Goal: Answer question/provide support

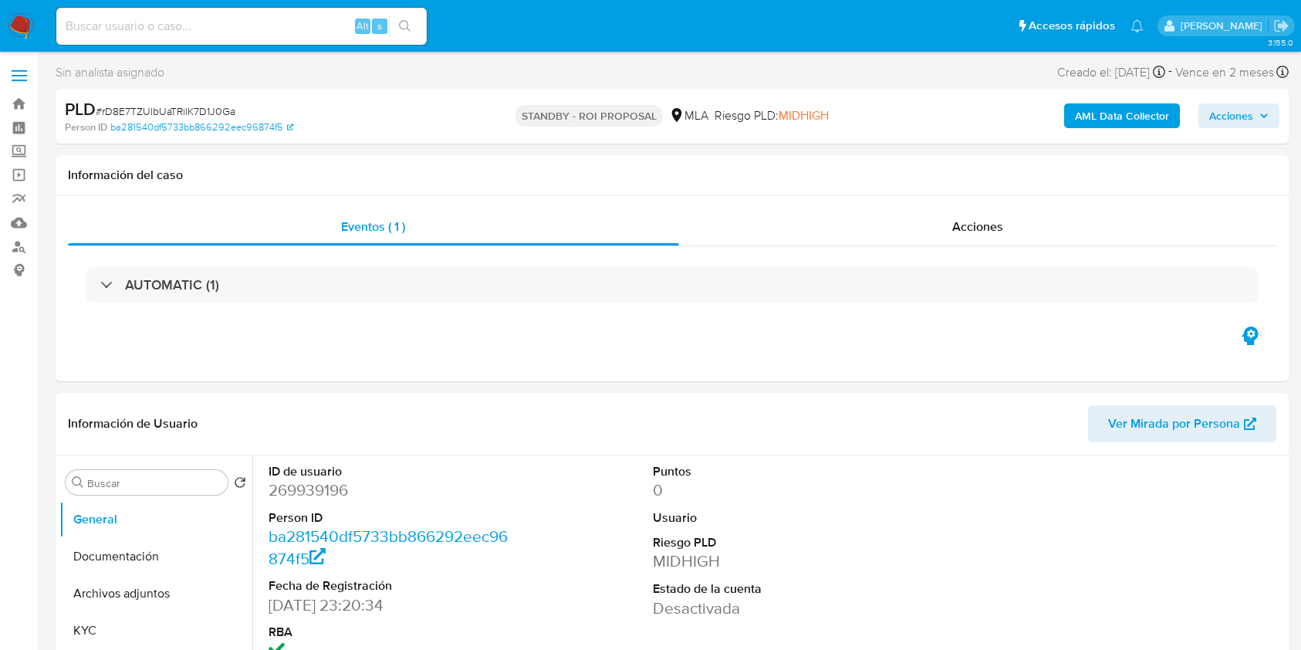
select select "10"
click at [287, 32] on input at bounding box center [241, 26] width 370 height 20
paste input "vPdn7IExjgQFgKkTevtldWOR"
type input "vPdn7IExjgQFgKkTevtldWOR"
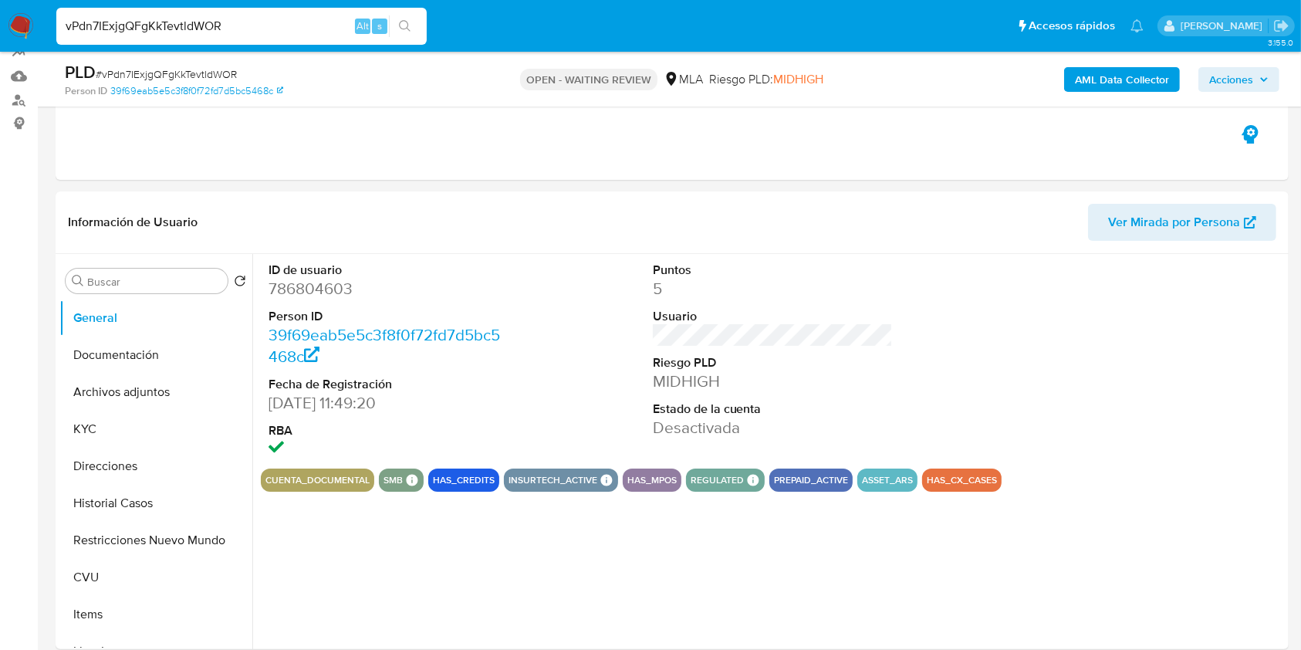
select select "10"
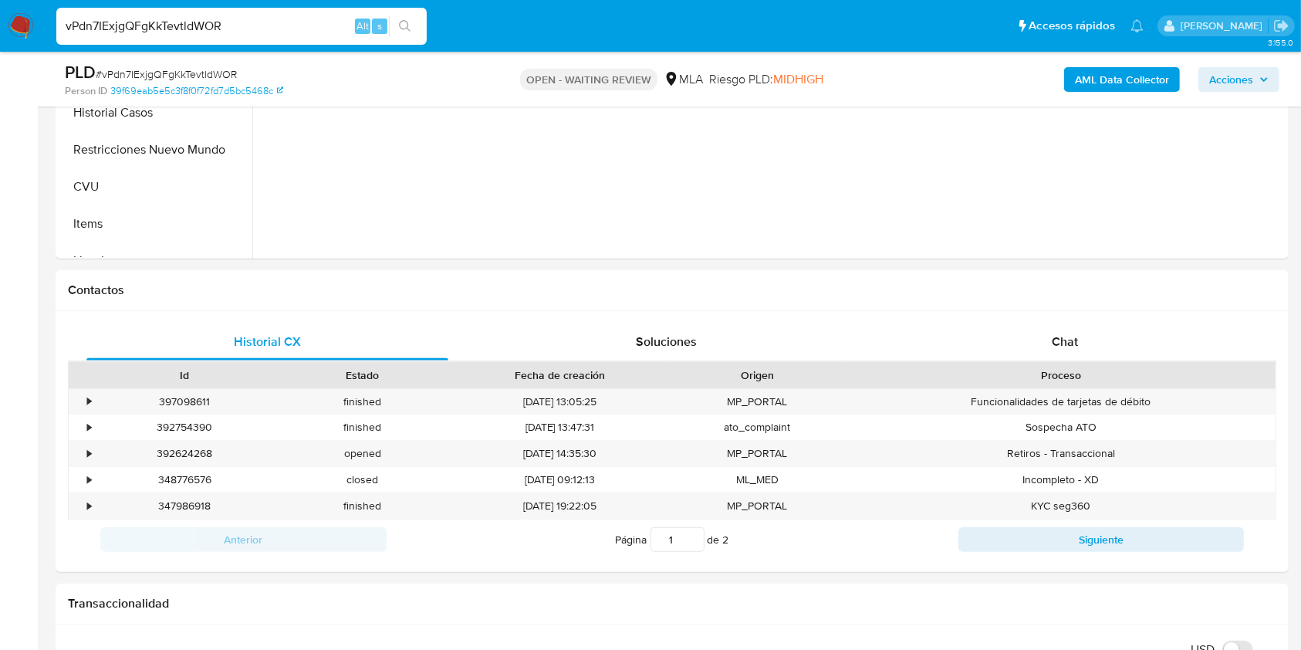
scroll to position [541, 0]
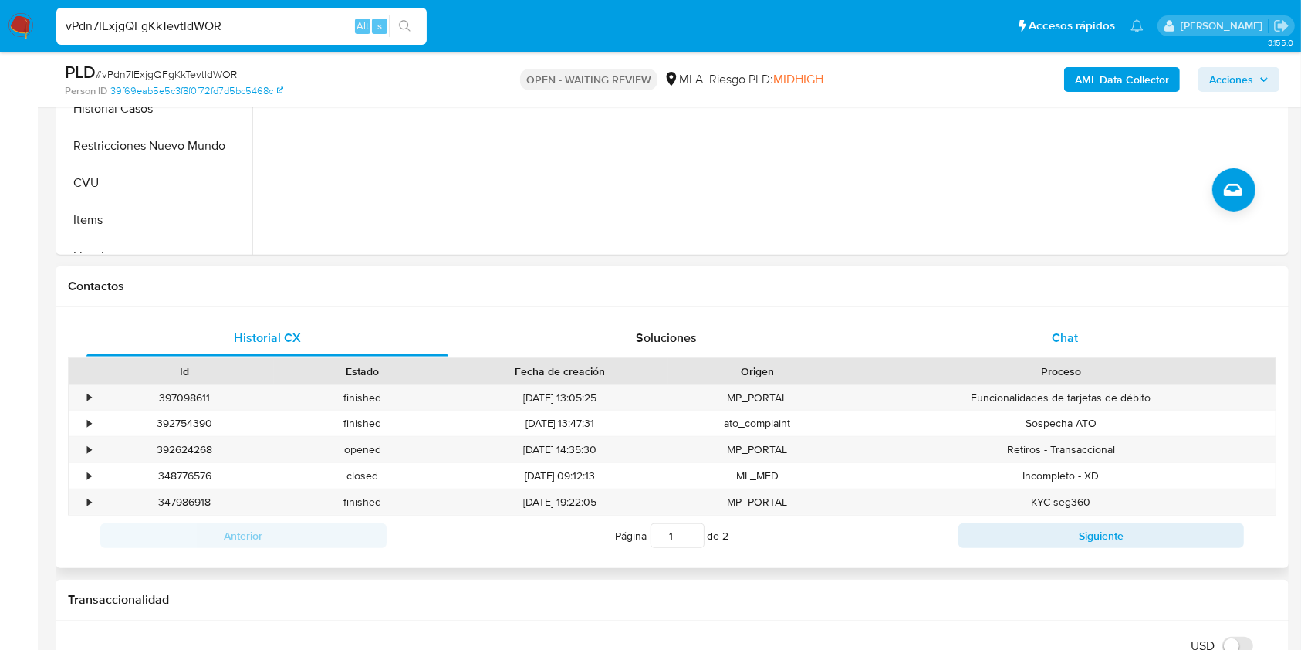
click at [1056, 343] on span "Chat" at bounding box center [1065, 338] width 26 height 18
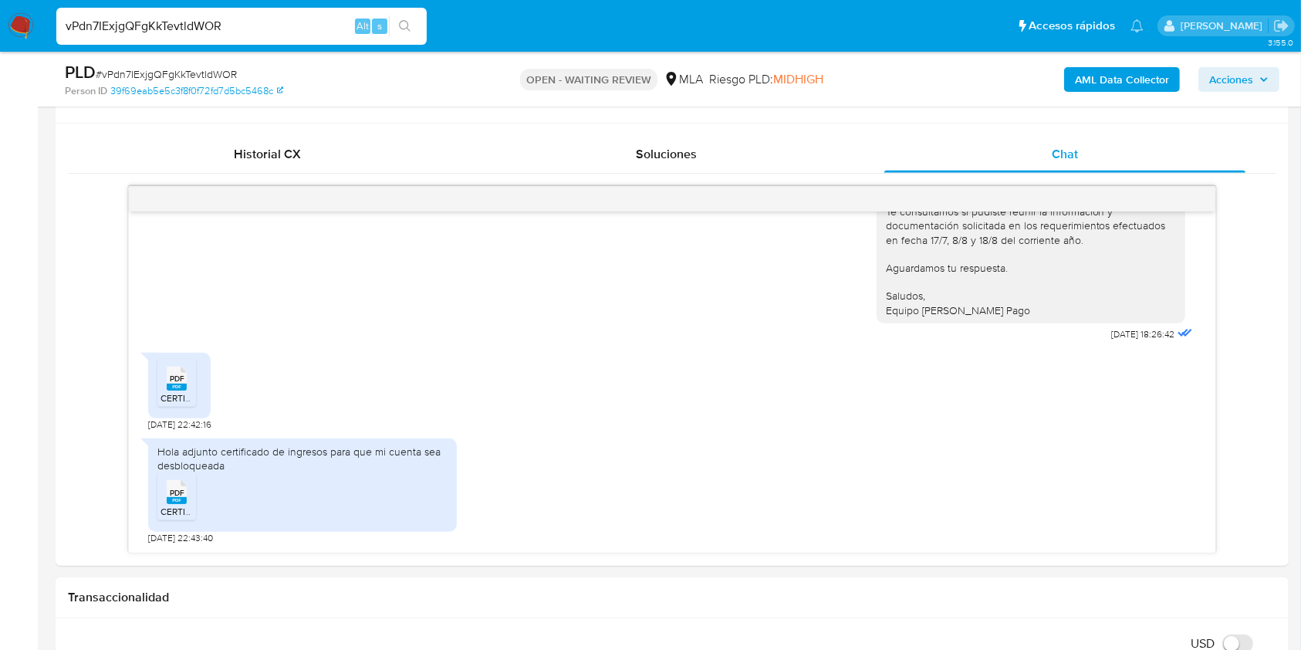
scroll to position [751, 0]
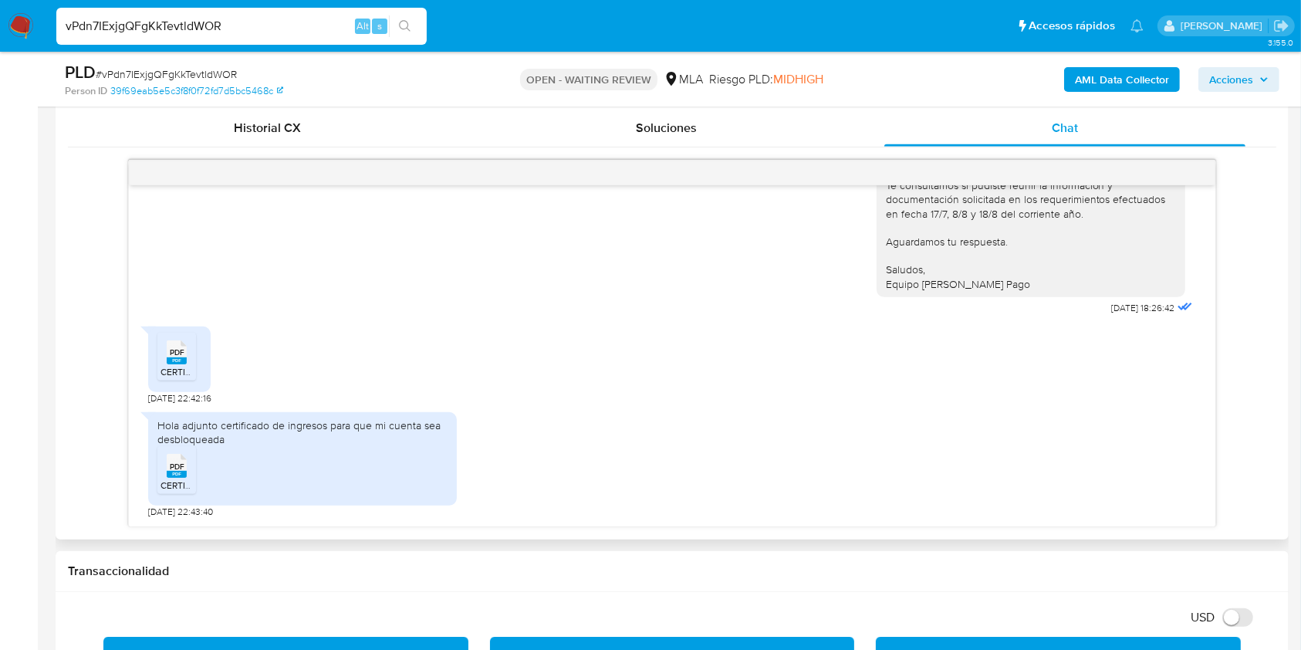
click at [183, 357] on rect at bounding box center [177, 360] width 20 height 7
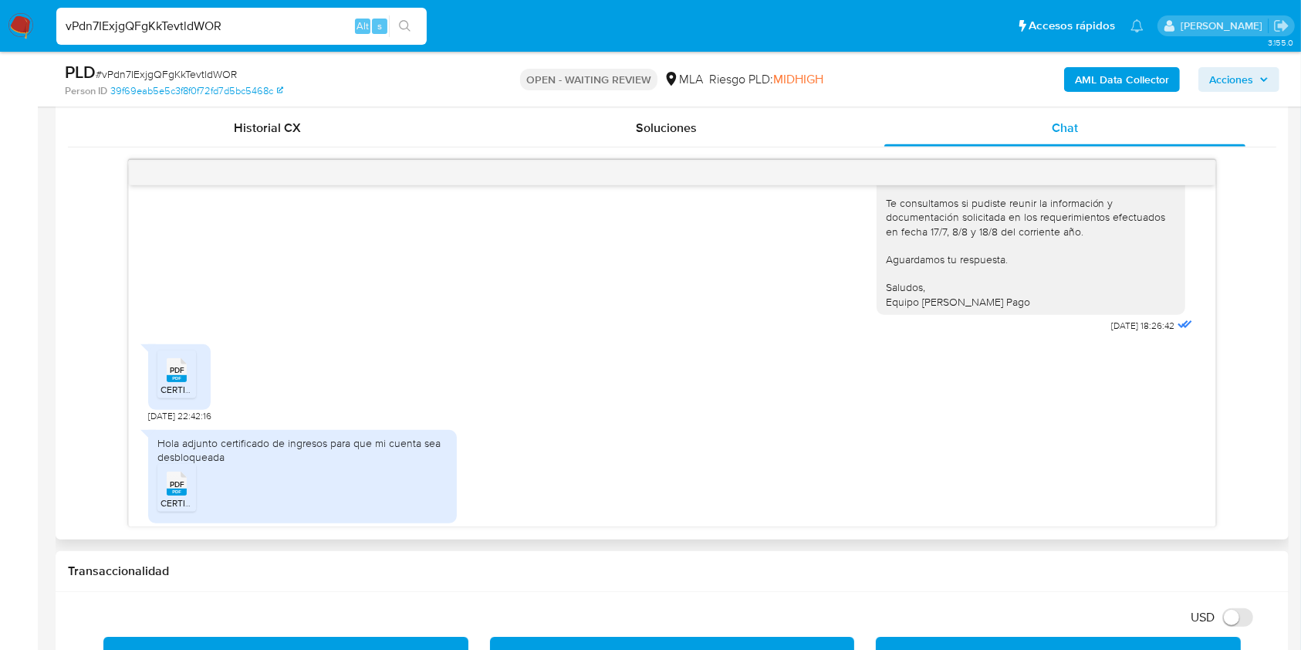
scroll to position [1489, 0]
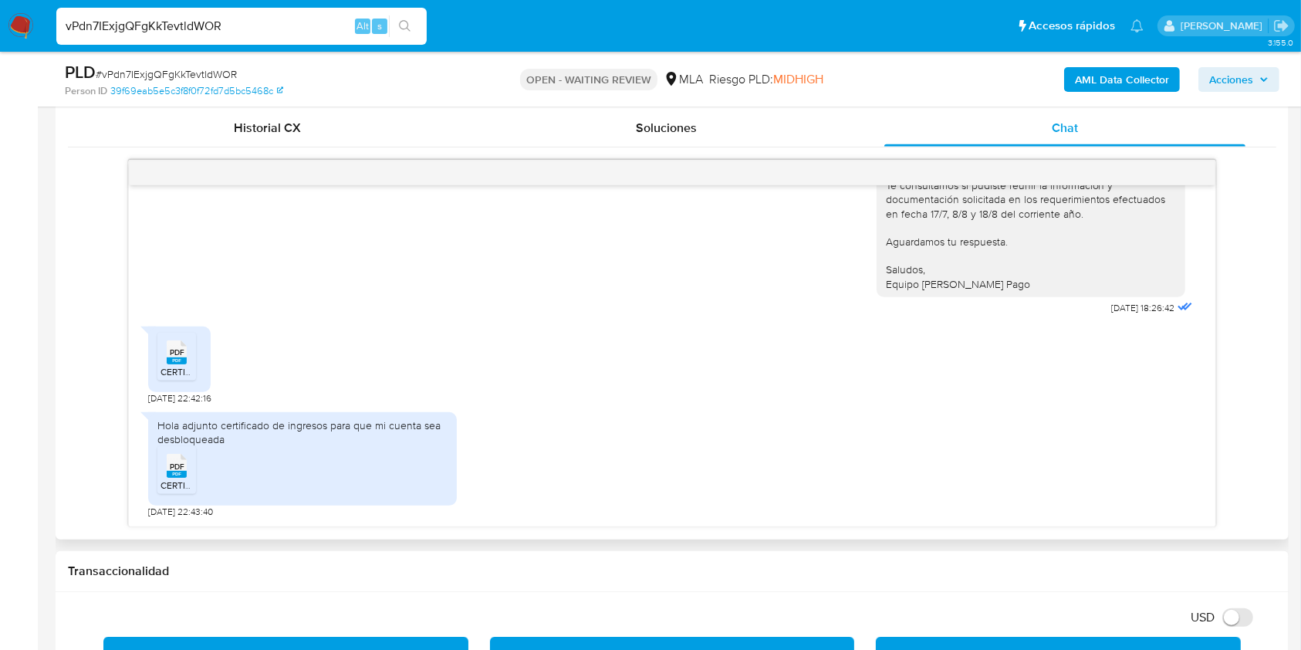
click at [173, 469] on span "PDF" at bounding box center [177, 467] width 15 height 10
click at [193, 69] on span "# vPdn7IExjgQFgKkTevtldWOR" at bounding box center [166, 73] width 141 height 15
copy span "vPdn7IExjgQFgKkTevtldWOR"
click at [21, 26] on img at bounding box center [21, 26] width 26 height 26
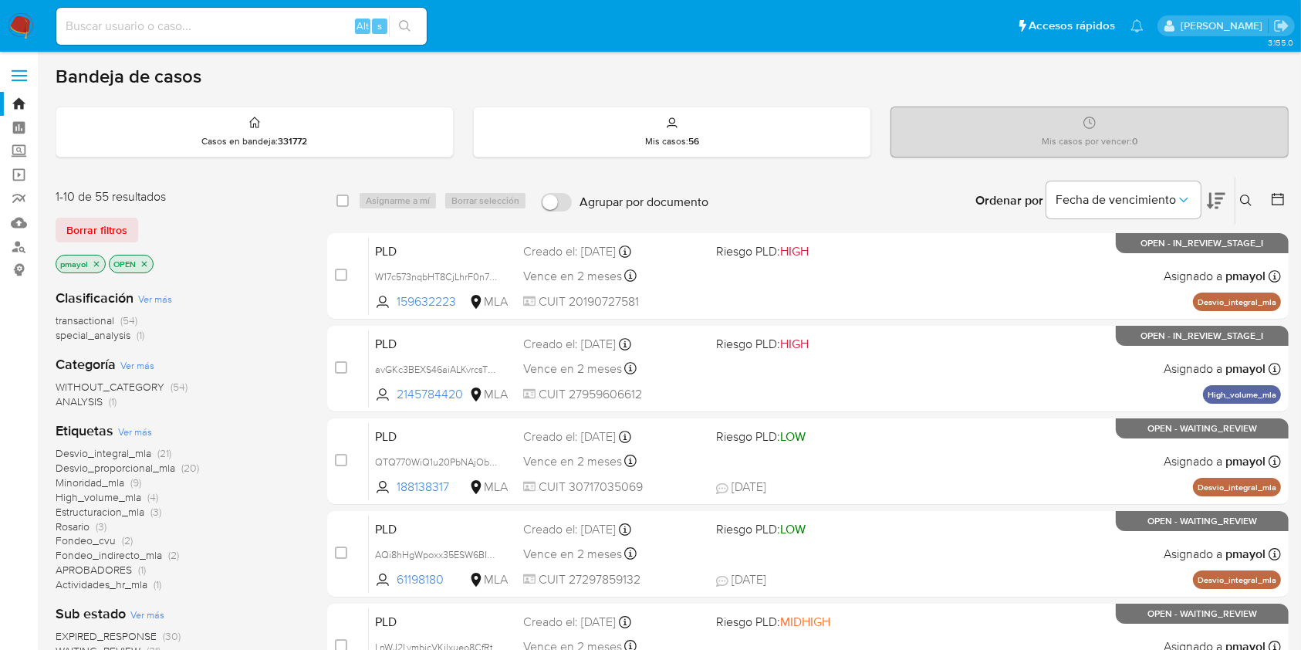
click at [1248, 202] on icon at bounding box center [1246, 200] width 12 height 12
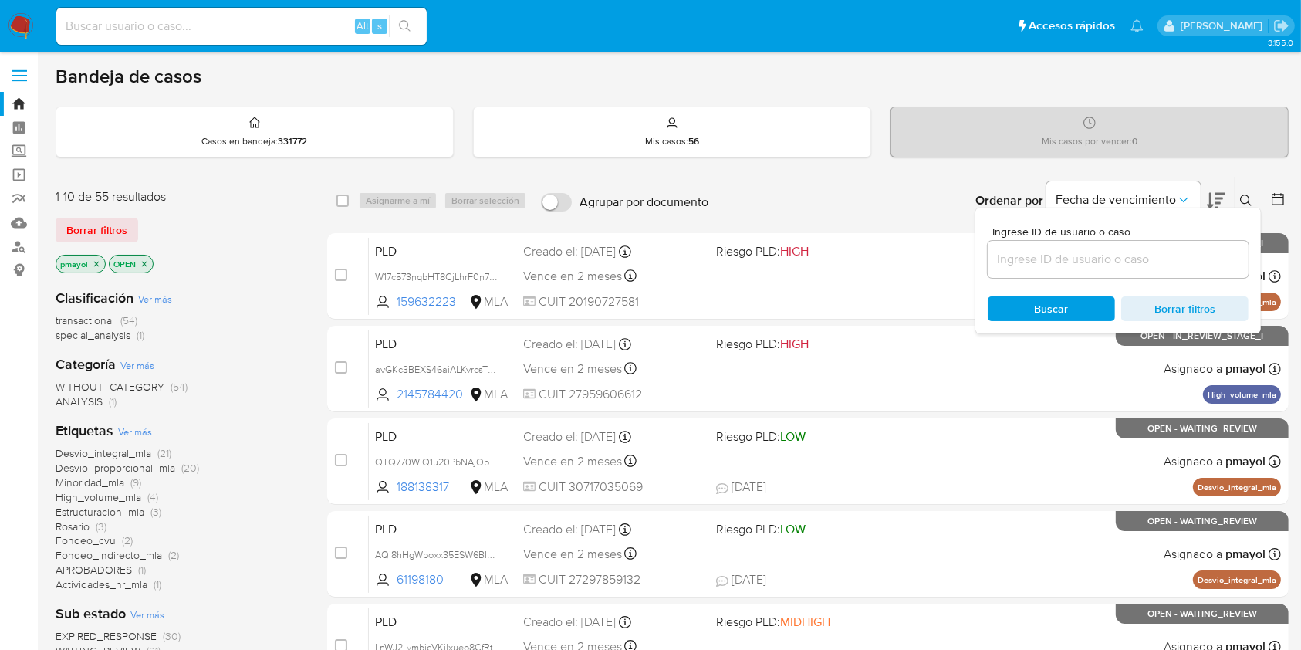
click at [1114, 278] on div "Ingrese ID de usuario o caso Buscar Borrar filtros" at bounding box center [1119, 271] width 286 height 126
click at [1110, 269] on div at bounding box center [1118, 259] width 261 height 37
click at [1103, 262] on input at bounding box center [1118, 259] width 261 height 20
paste input "vPdn7IExjgQFgKkTevtldWOR"
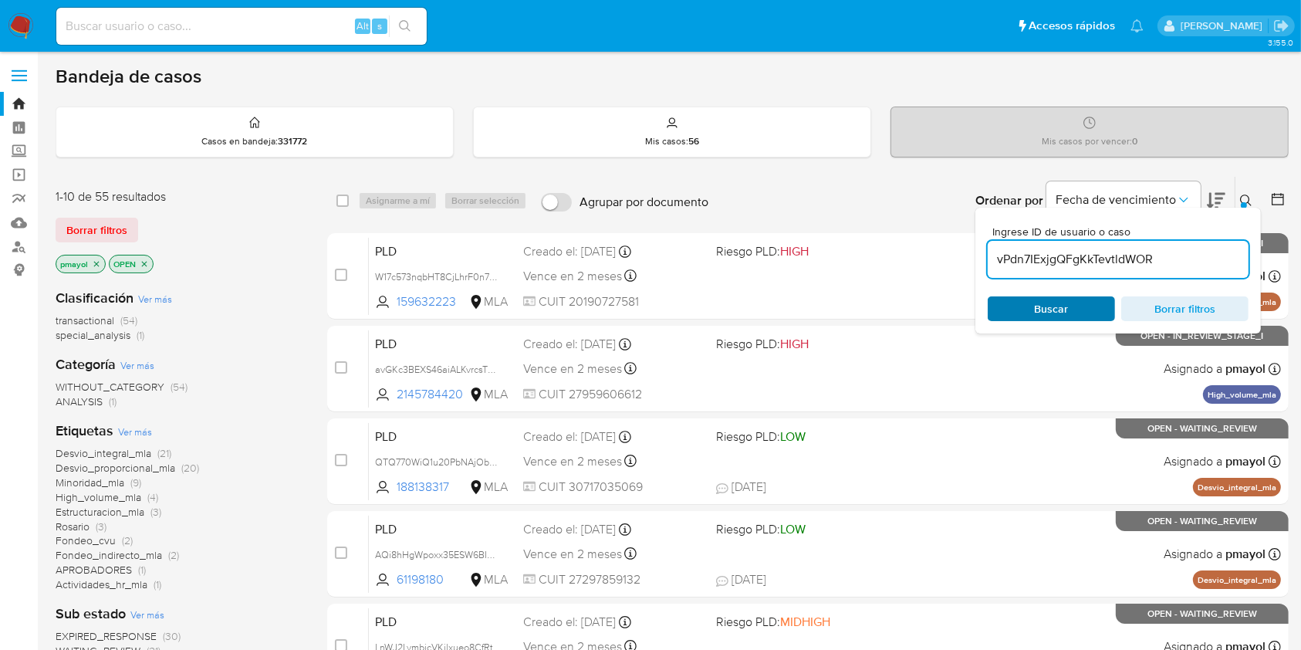
type input "vPdn7IExjgQFgKkTevtldWOR"
click at [1060, 306] on div "Buscar Borrar filtros" at bounding box center [1118, 308] width 261 height 25
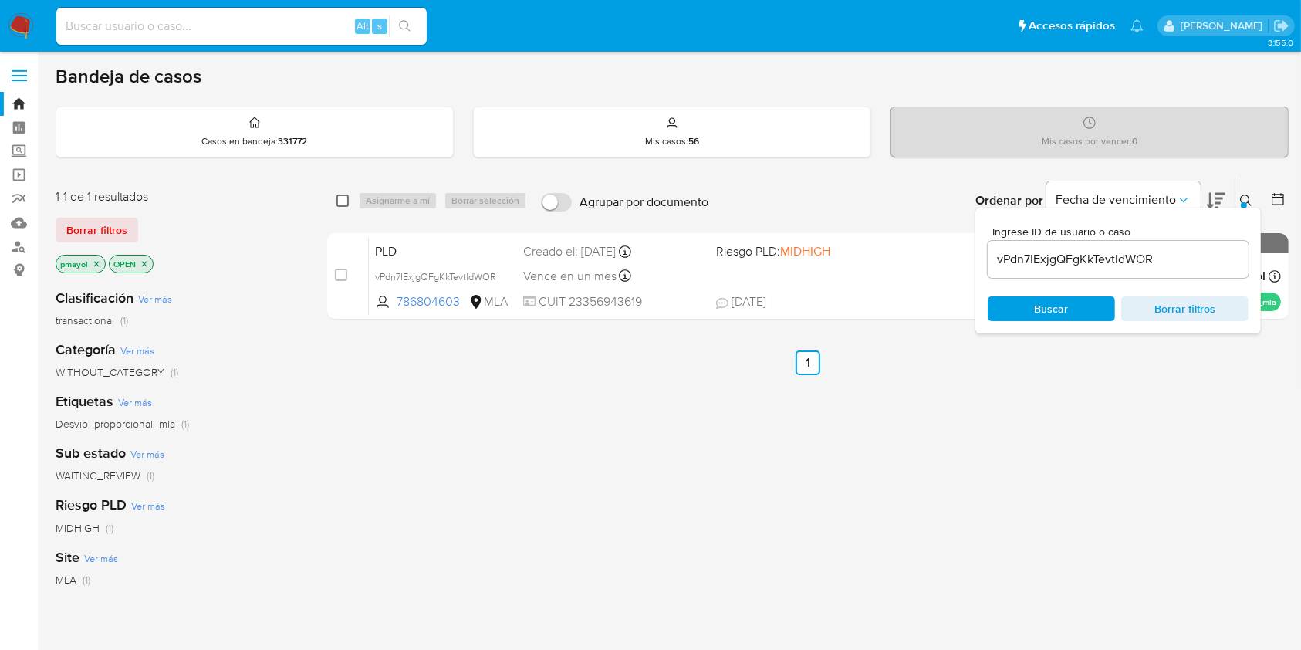
click at [340, 201] on input "checkbox" at bounding box center [342, 200] width 12 height 12
checkbox input "true"
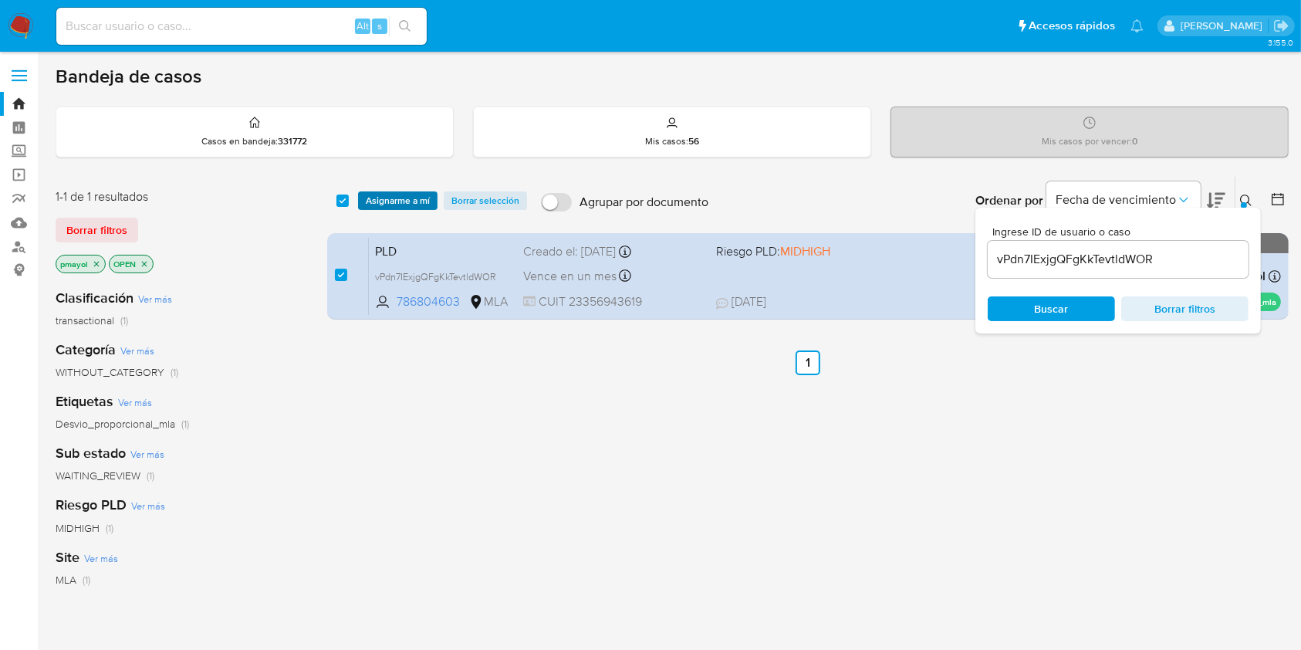
click at [360, 200] on button "Asignarme a mí" at bounding box center [397, 200] width 79 height 19
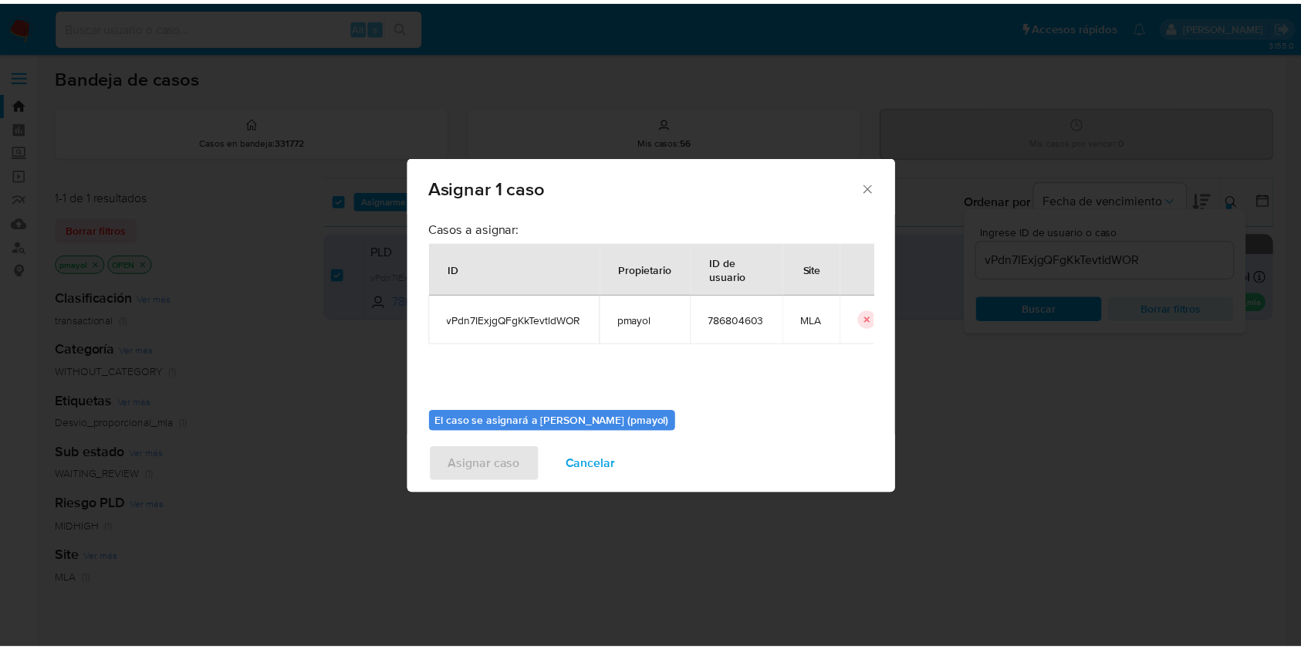
scroll to position [73, 0]
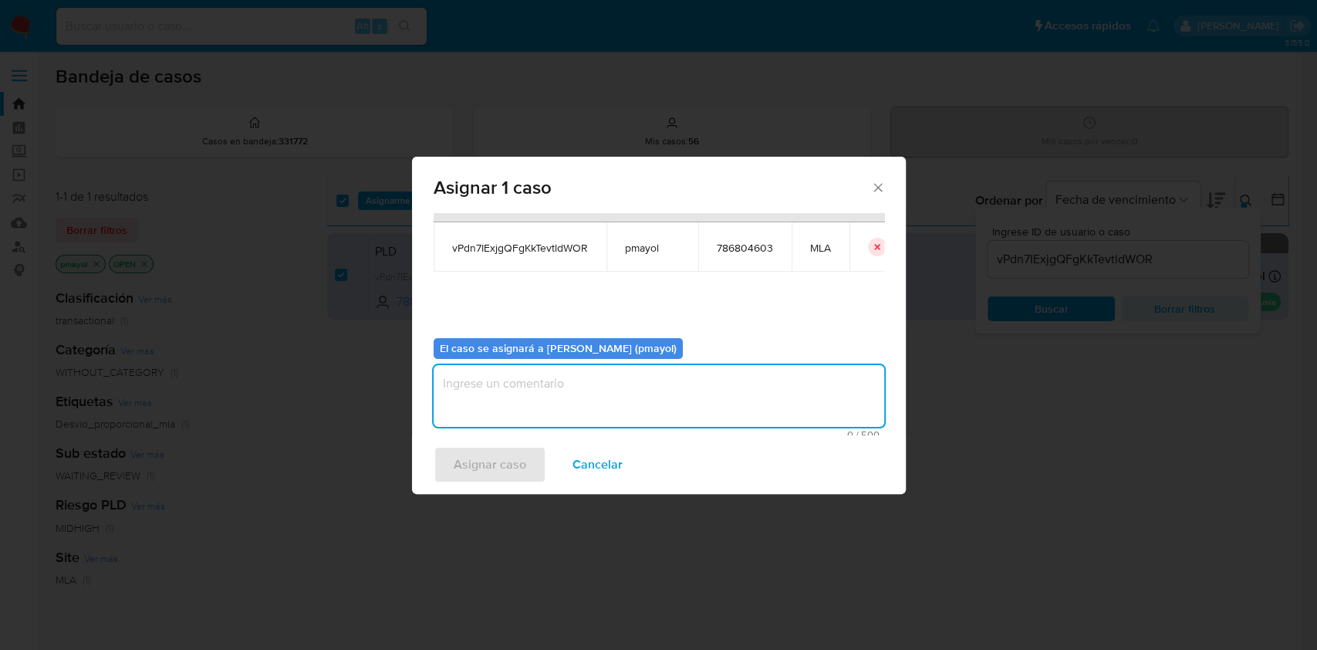
click at [800, 374] on textarea "assign-modal" at bounding box center [659, 396] width 451 height 62
type textarea "Asignación"
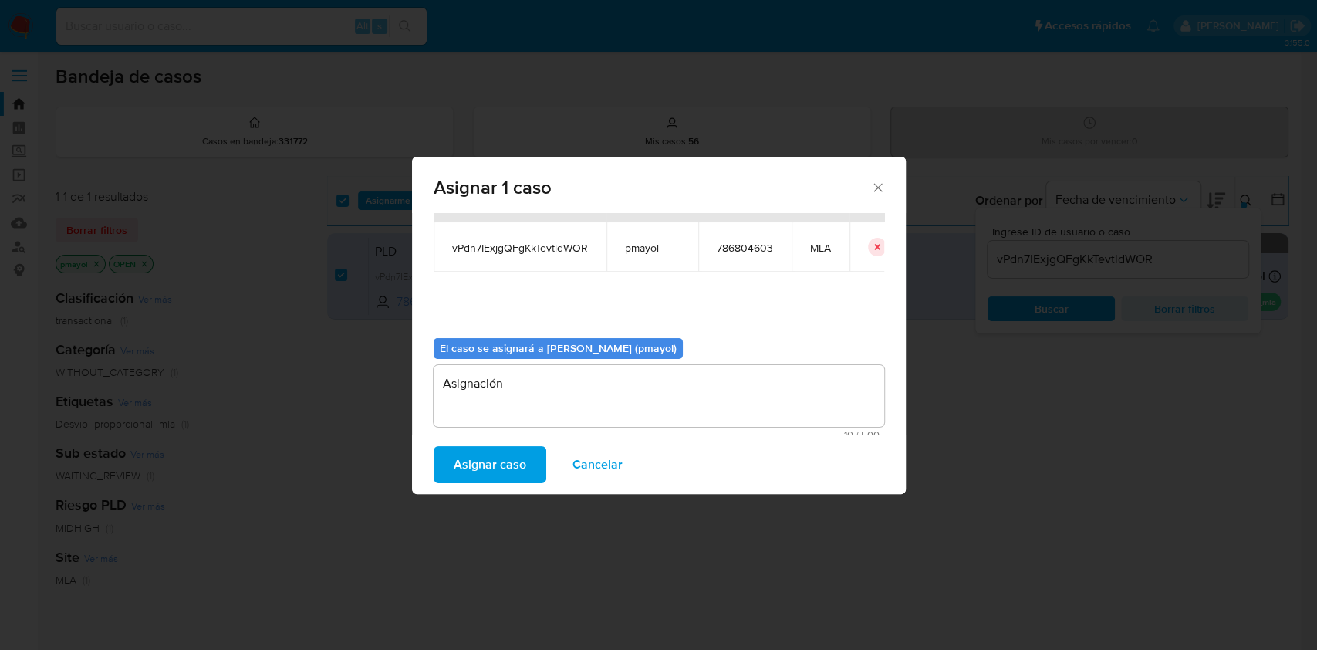
click at [494, 469] on span "Asignar caso" at bounding box center [490, 465] width 73 height 34
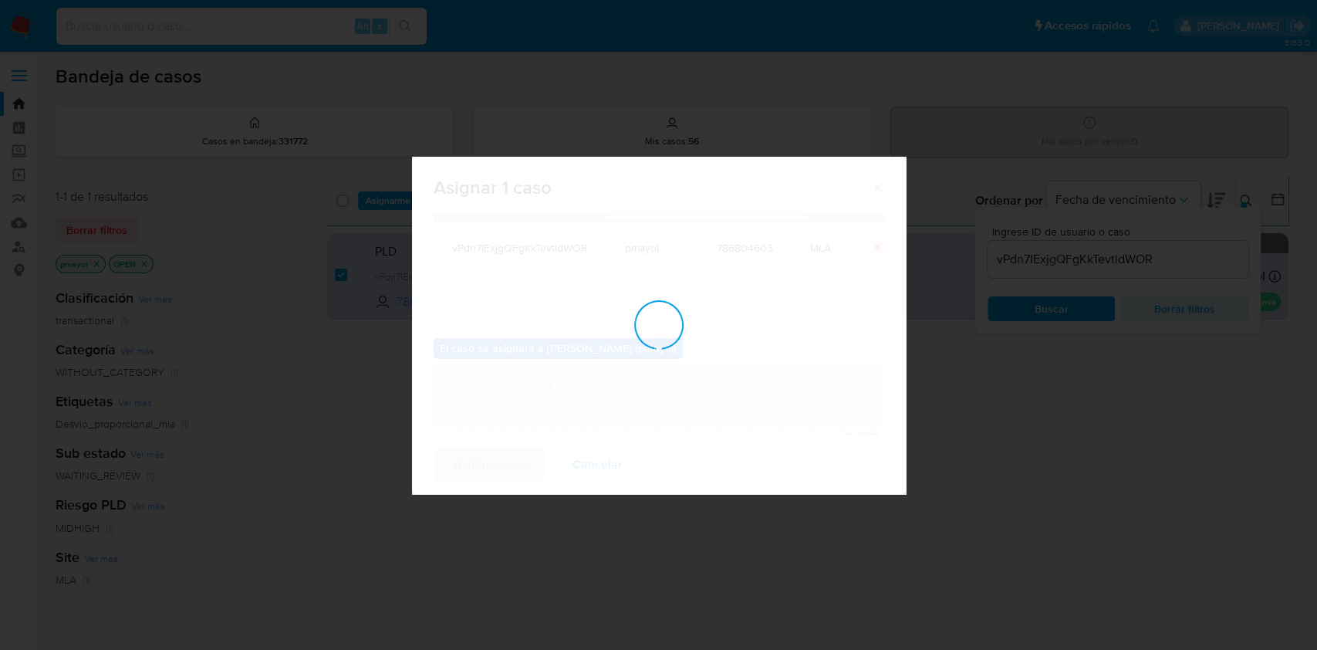
checkbox input "false"
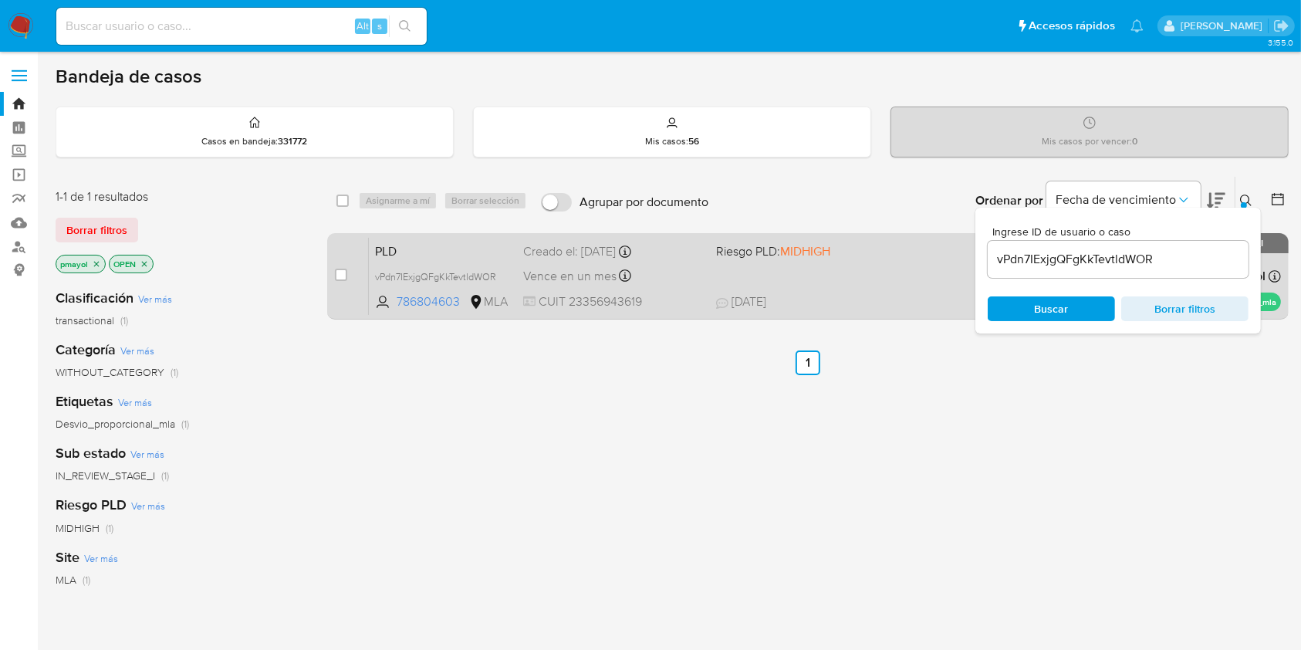
click at [827, 262] on div "PLD vPdn7IExjgQFgKkTevtldWOR 786804603 MLA Riesgo PLD: MIDHIGH Creado el: 12/07…" at bounding box center [825, 276] width 912 height 78
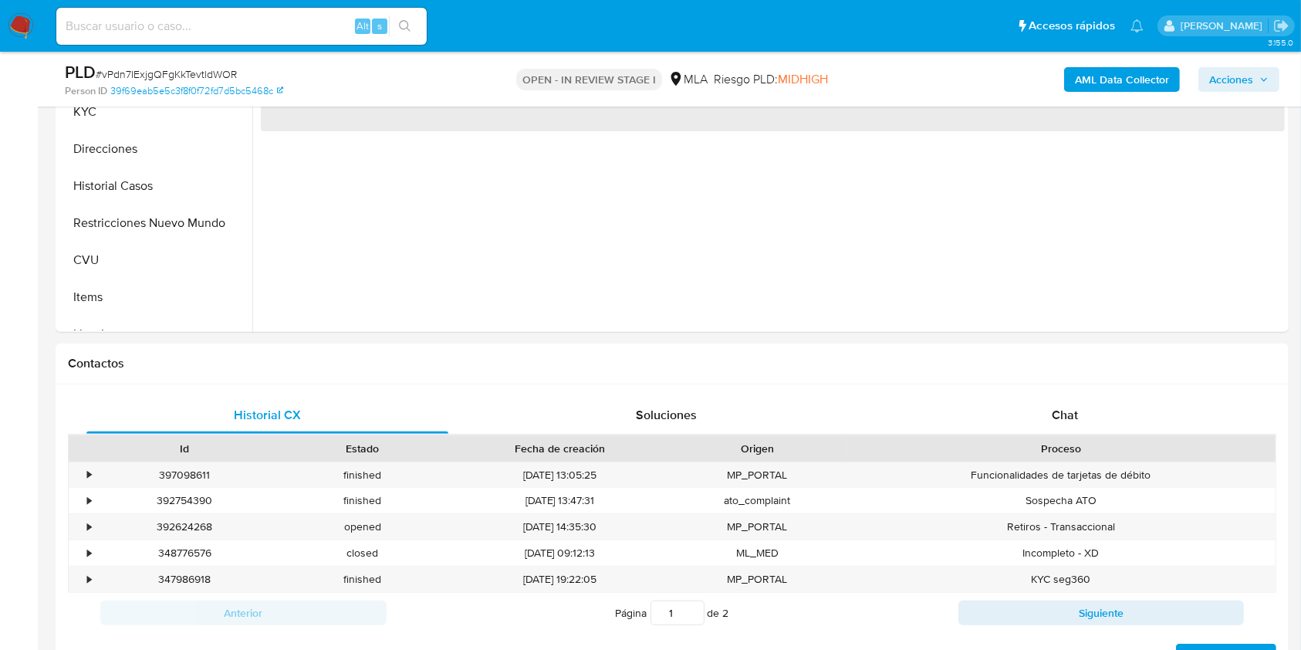
scroll to position [489, 0]
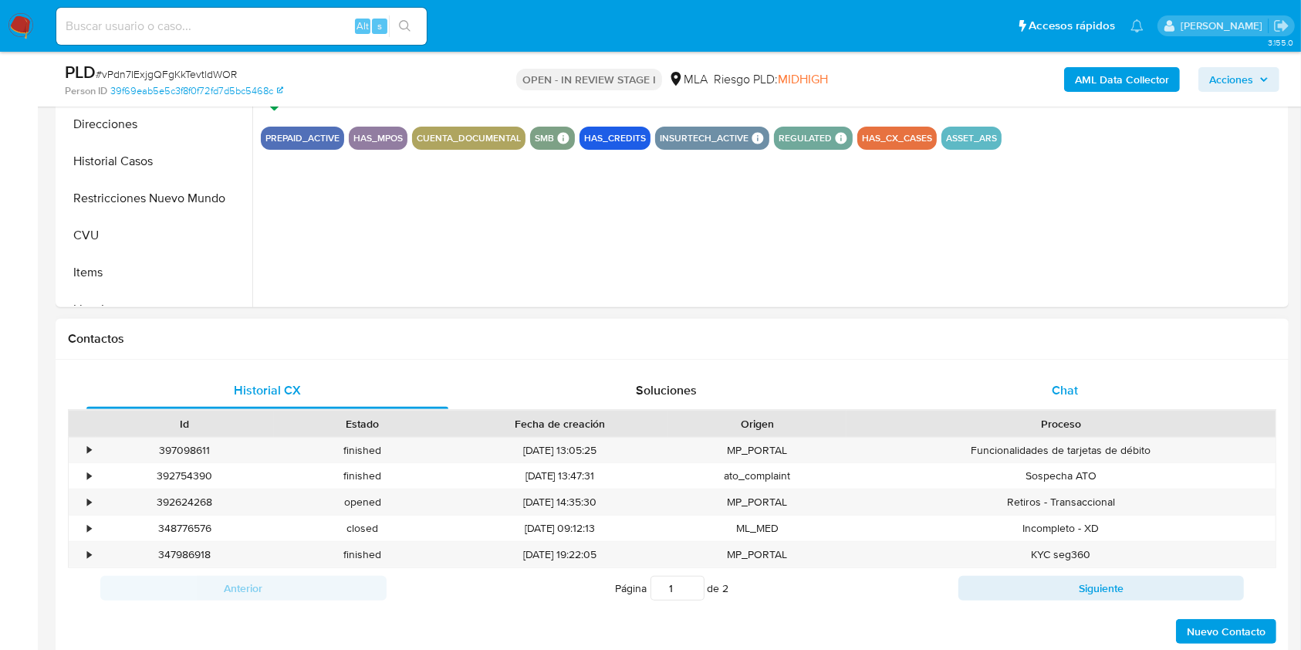
click at [1019, 386] on div "Chat" at bounding box center [1065, 390] width 362 height 37
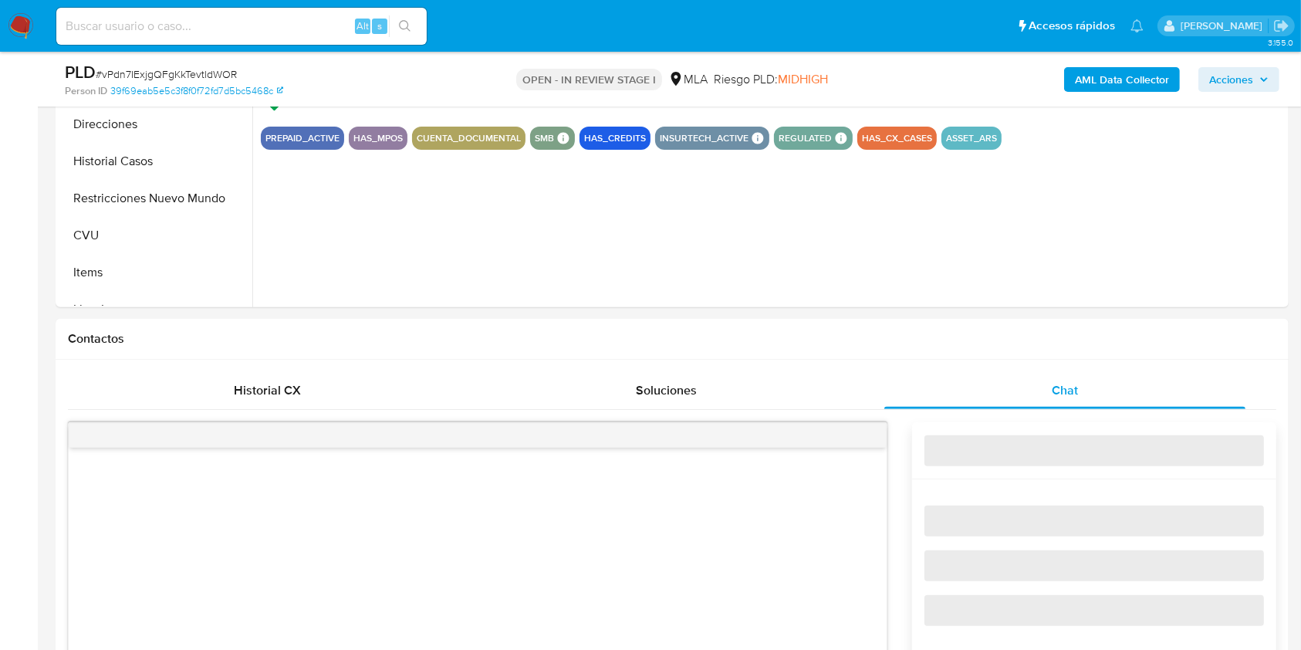
select select "10"
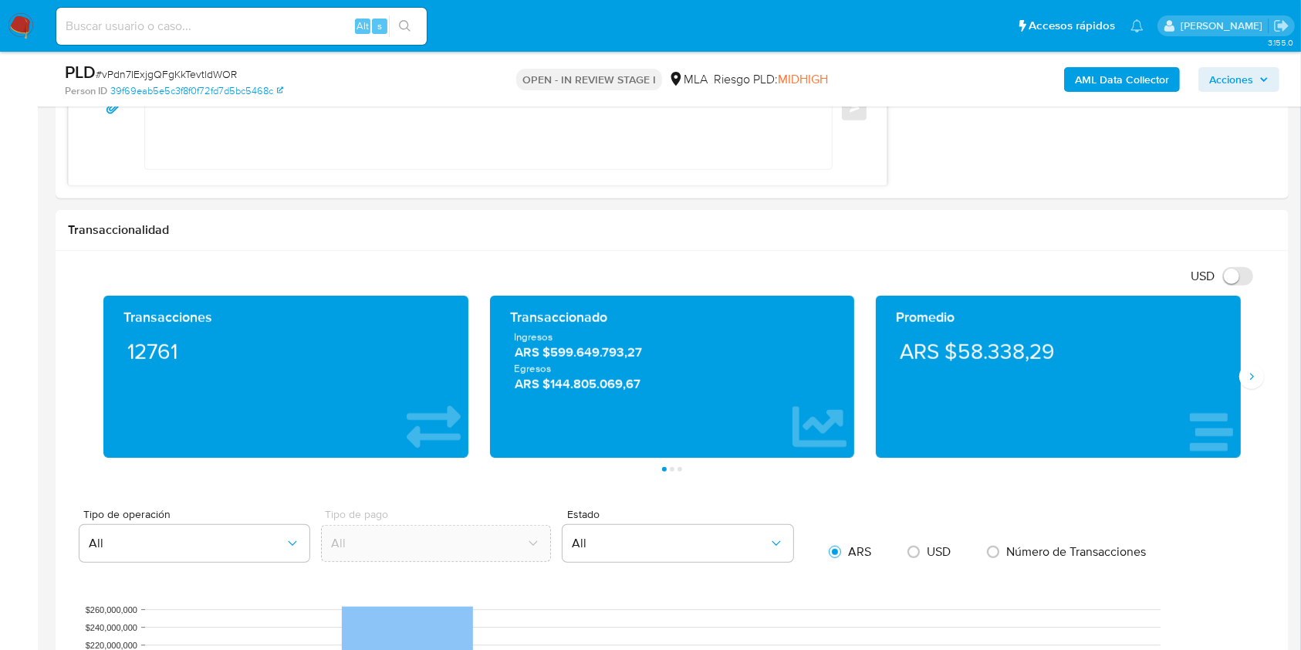
scroll to position [1016, 0]
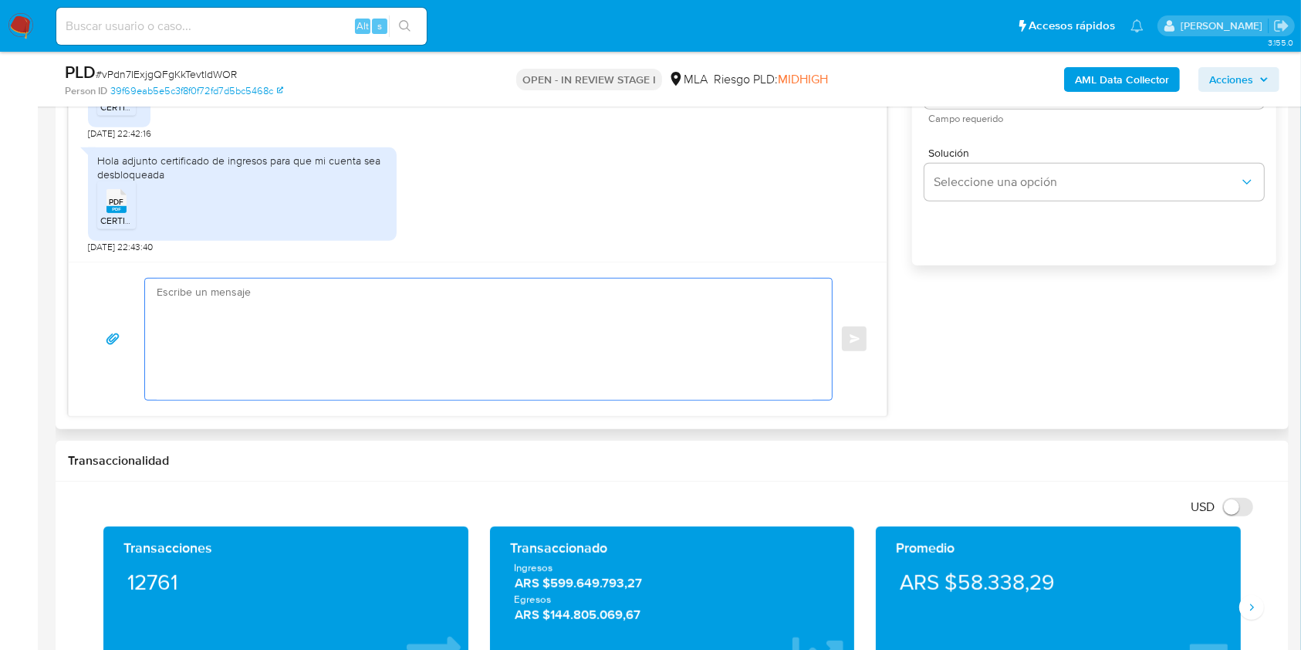
click at [411, 377] on textarea at bounding box center [485, 339] width 656 height 121
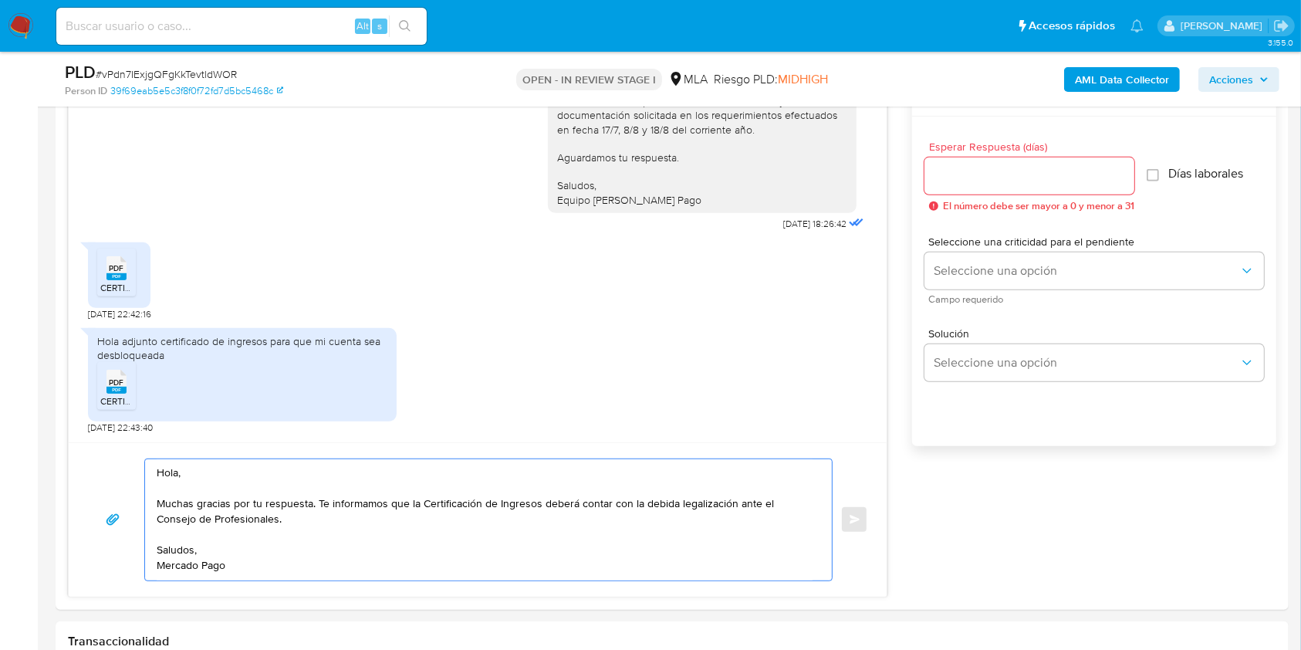
scroll to position [769, 0]
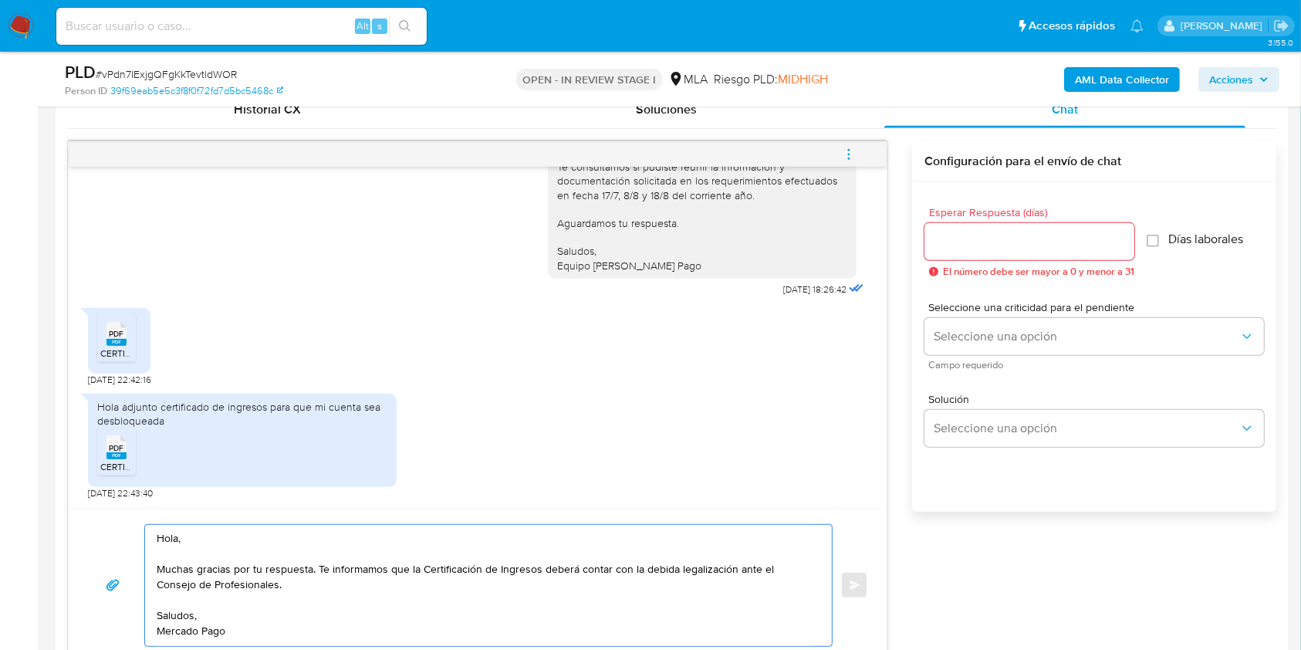
type textarea "Hola, Muchas gracias por tu respuesta. Te informamos que la Certificación de In…"
click at [964, 225] on div at bounding box center [1030, 241] width 210 height 37
click at [968, 236] on input "Esperar Respuesta (días)" at bounding box center [1030, 242] width 210 height 20
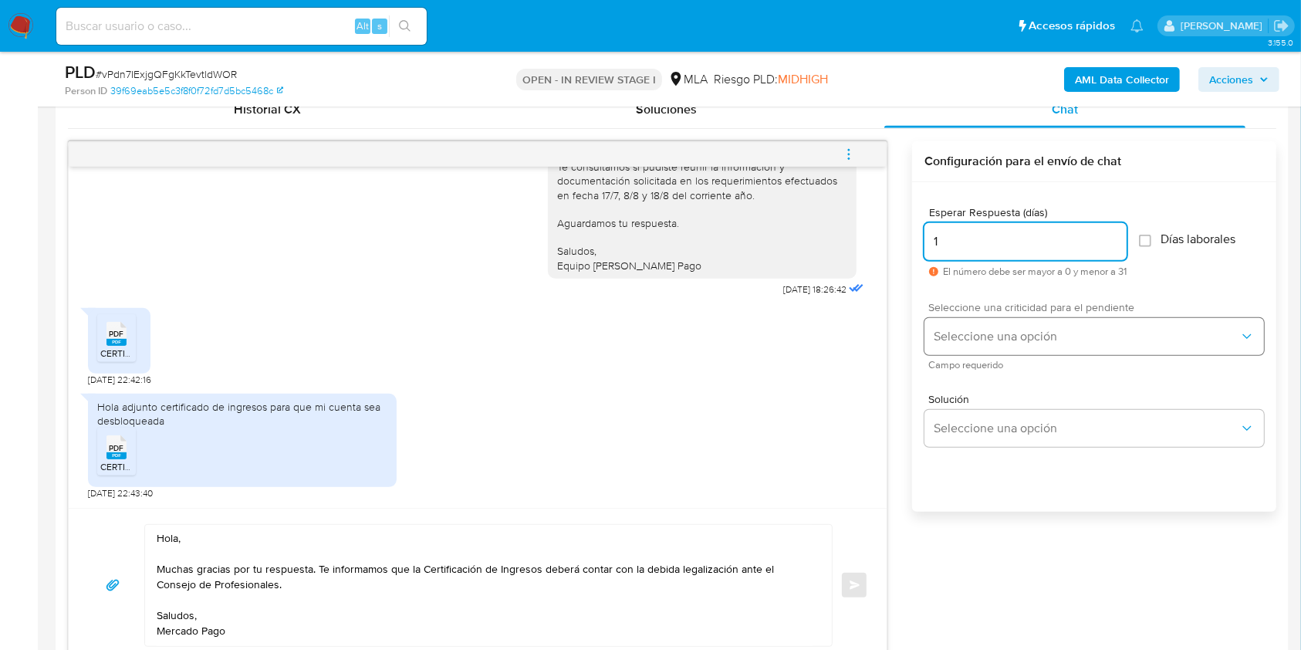
type input "1"
click at [965, 341] on span "Seleccione una opción" at bounding box center [1087, 336] width 306 height 15
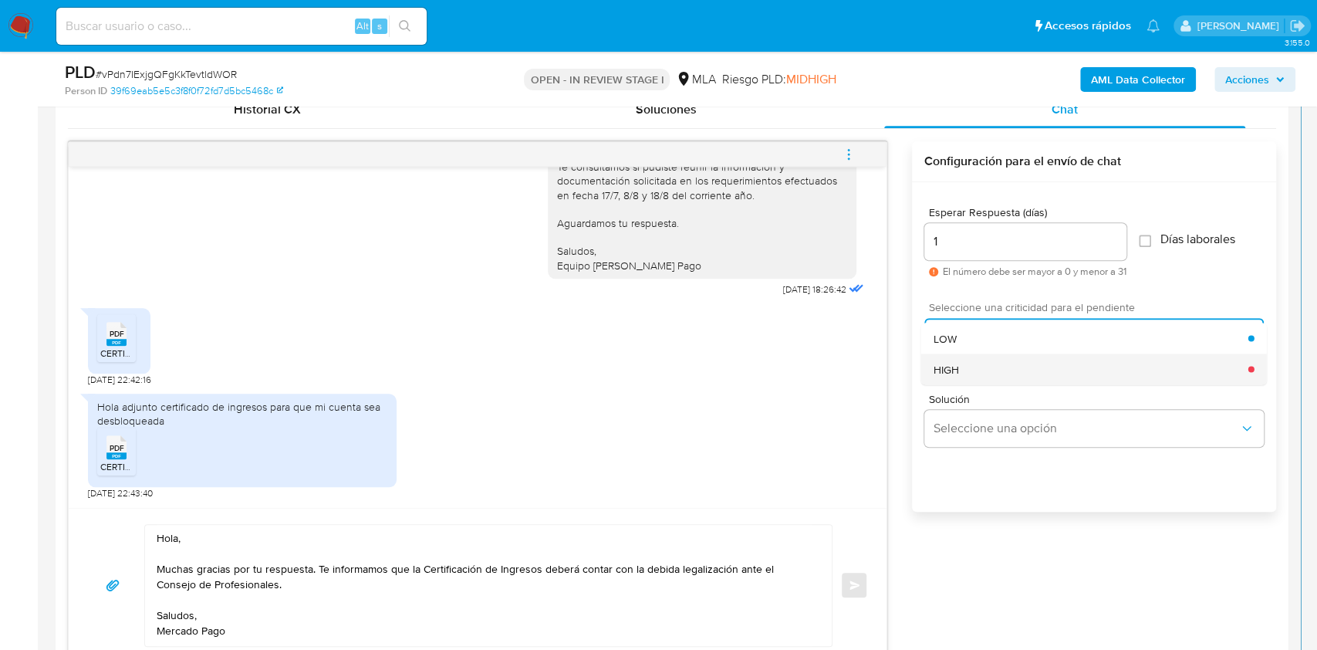
click at [962, 374] on div "HIGH" at bounding box center [1091, 368] width 315 height 31
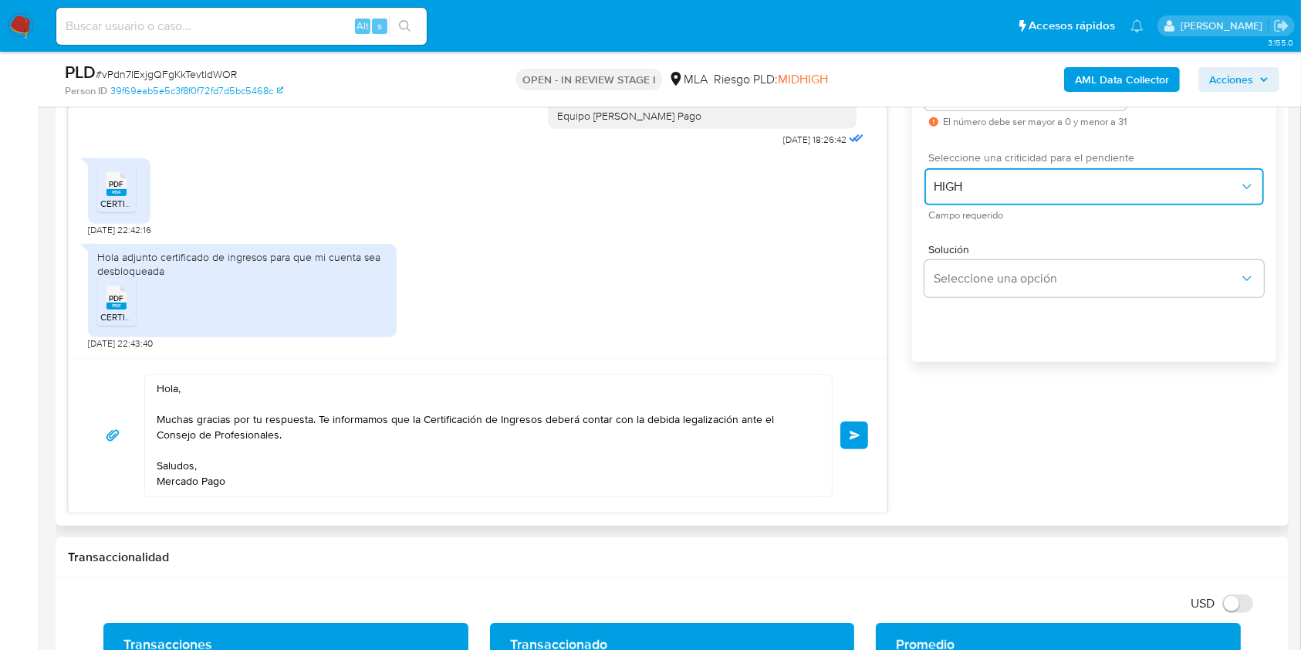
scroll to position [922, 0]
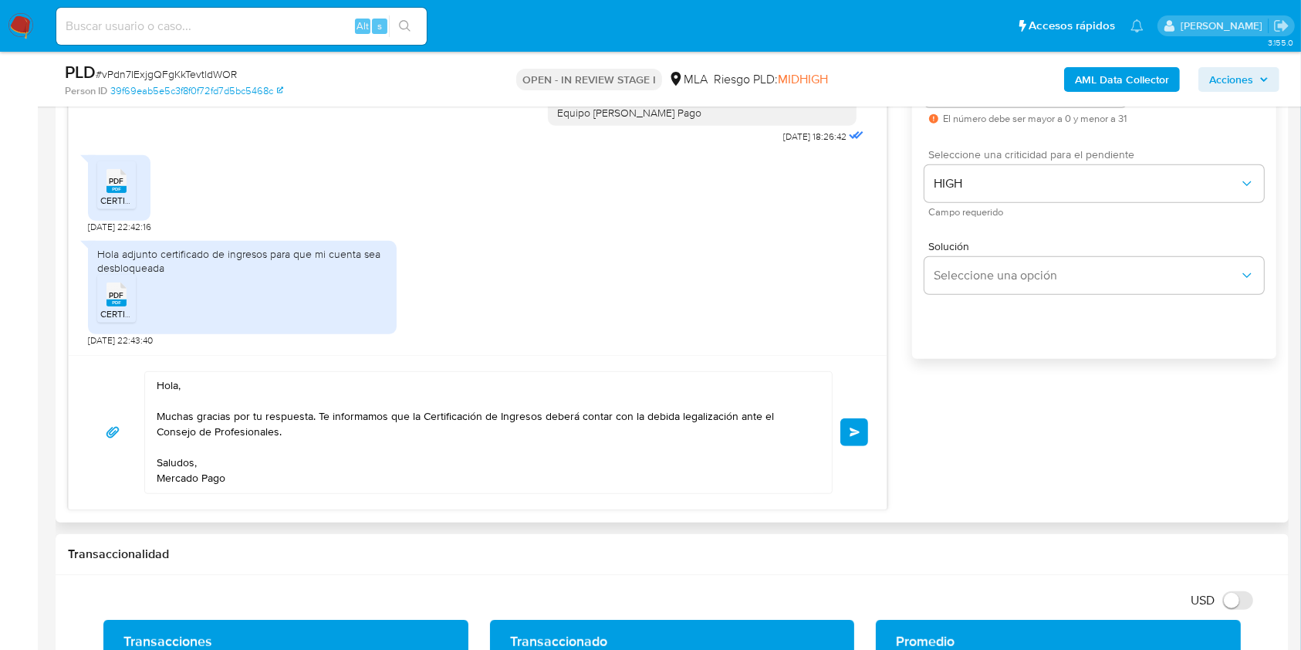
click at [569, 421] on textarea "Hola, Muchas gracias por tu respuesta. Te informamos que la Certificación de In…" at bounding box center [485, 432] width 656 height 121
type textarea "Hola, Muchas gracias por tu respuesta. Te informamos que la Certificación de In…"
click at [850, 432] on span "Enviar" at bounding box center [855, 432] width 11 height 9
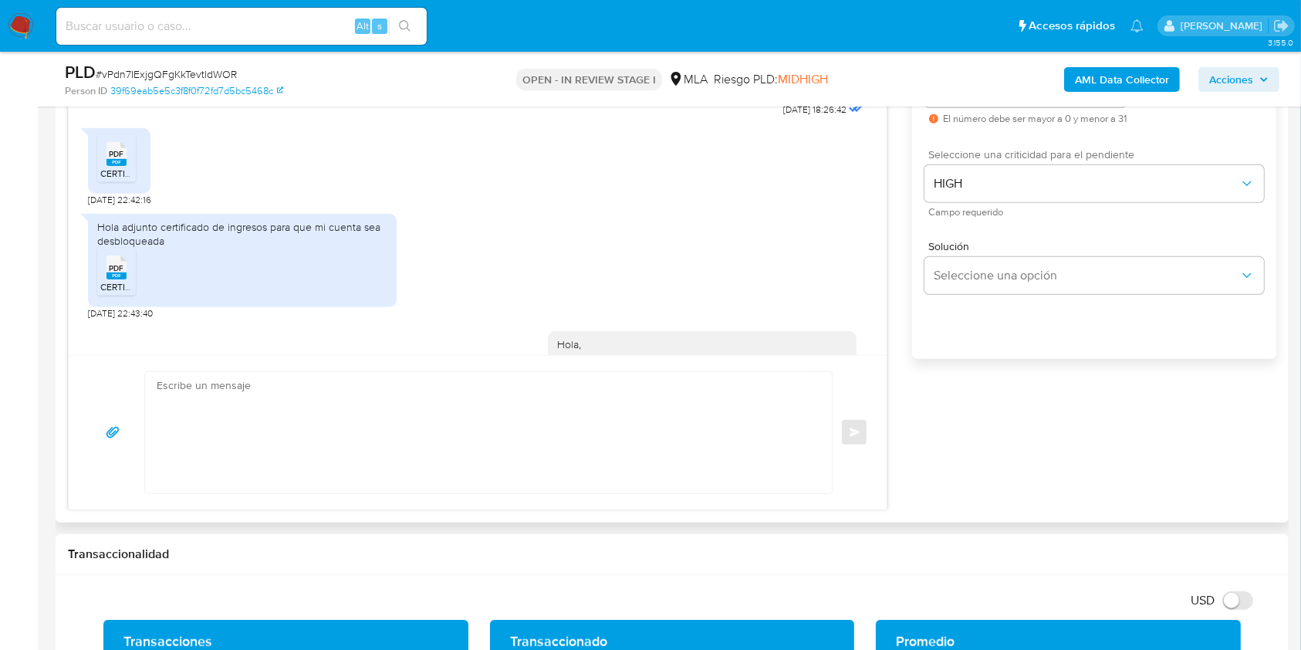
scroll to position [1646, 0]
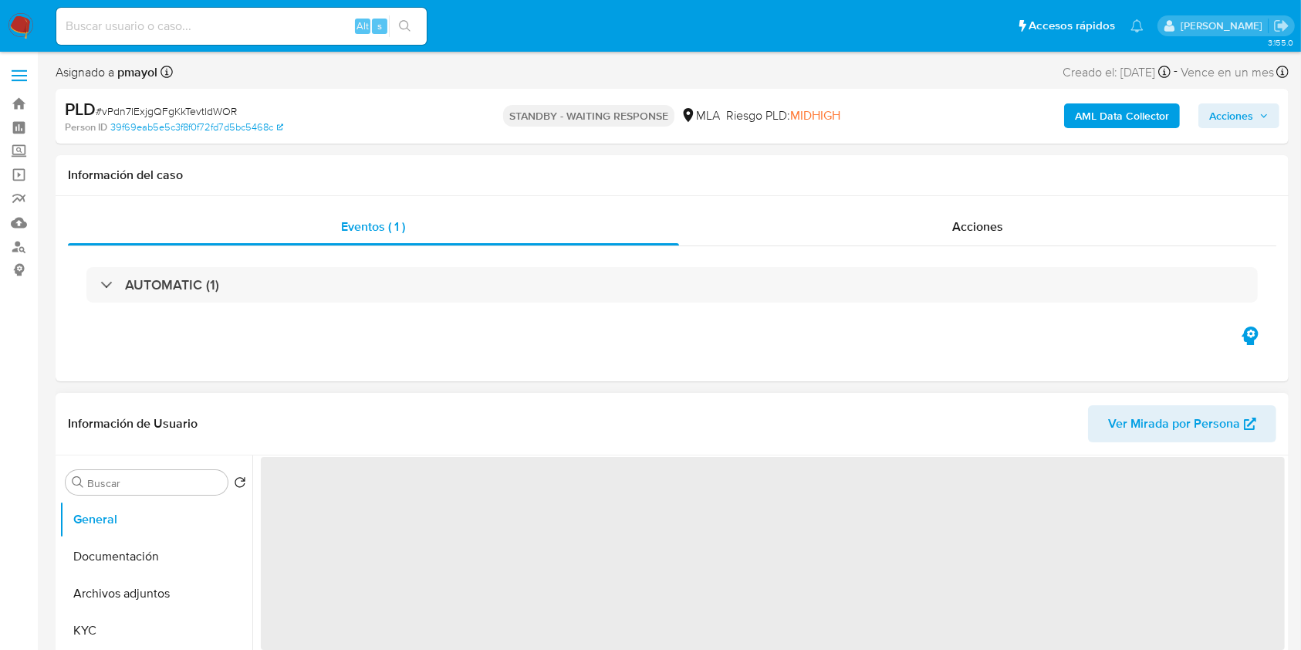
select select "10"
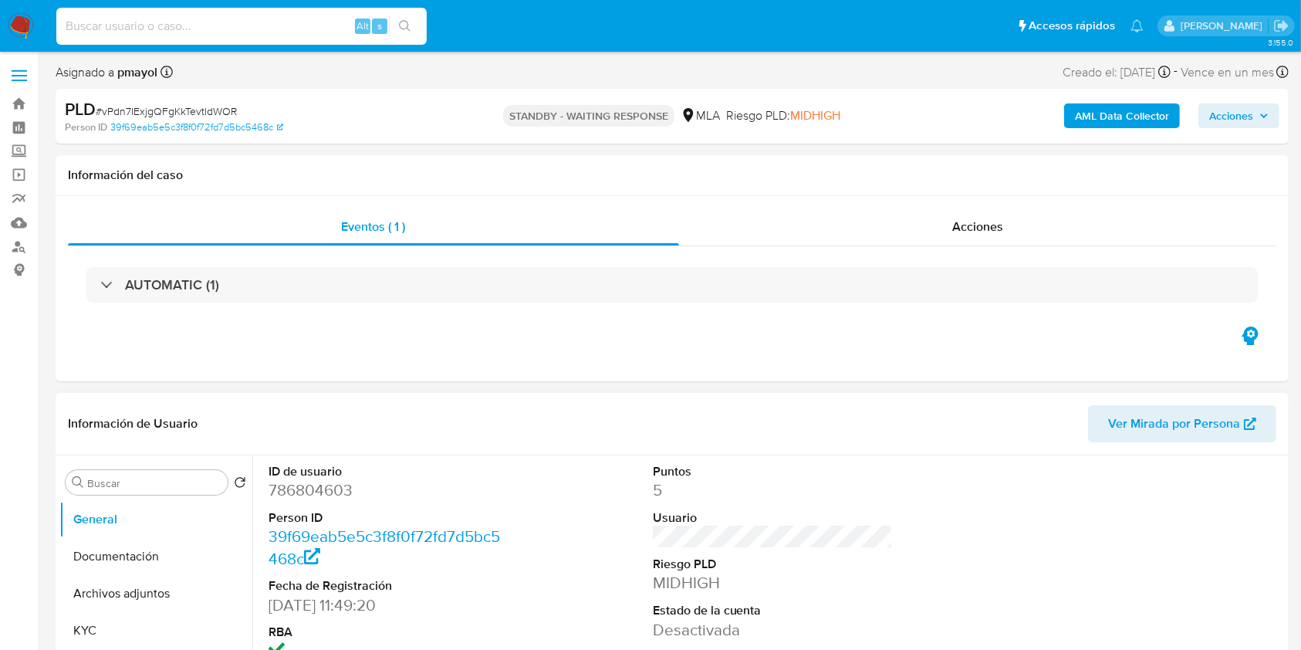
click at [253, 30] on input at bounding box center [241, 26] width 370 height 20
paste input "VvxSoo8NlEmm34oe7VyS5v9U"
type input "VvxSoo8NlEmm34oe7VyS5v9U"
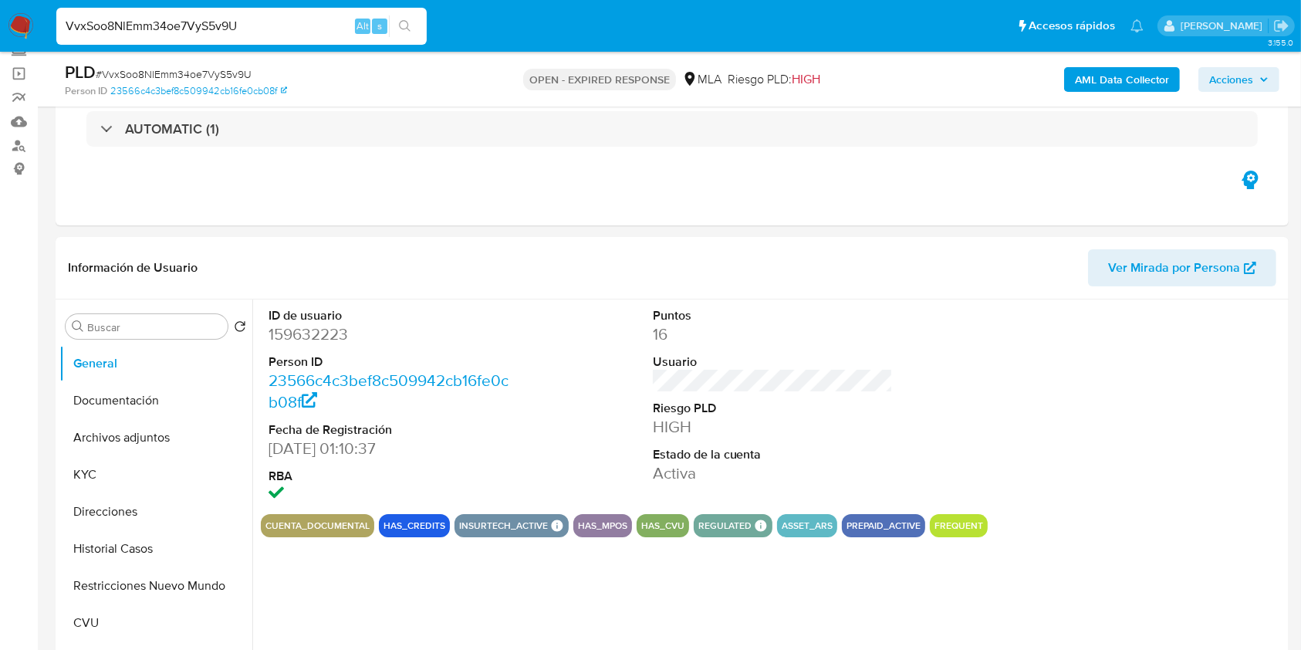
scroll to position [148, 0]
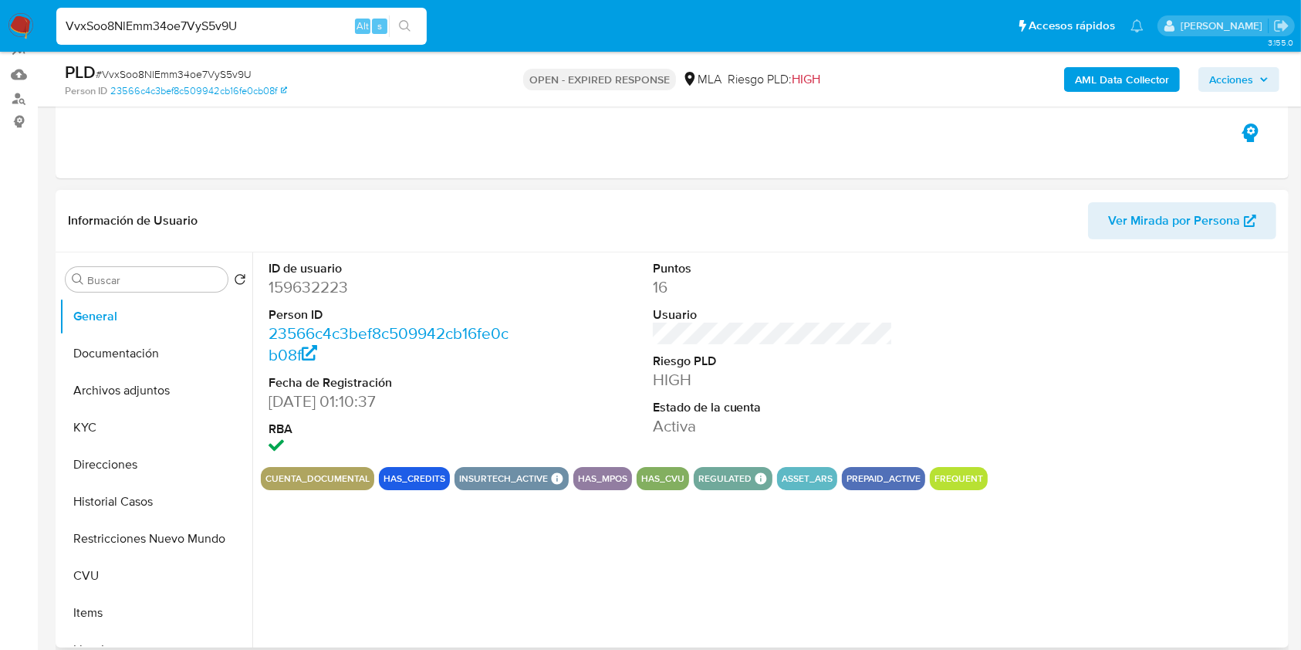
select select "10"
click at [289, 294] on dd "159632223" at bounding box center [389, 287] width 241 height 22
copy dd "159632223"
click at [147, 512] on button "Historial Casos" at bounding box center [149, 501] width 181 height 37
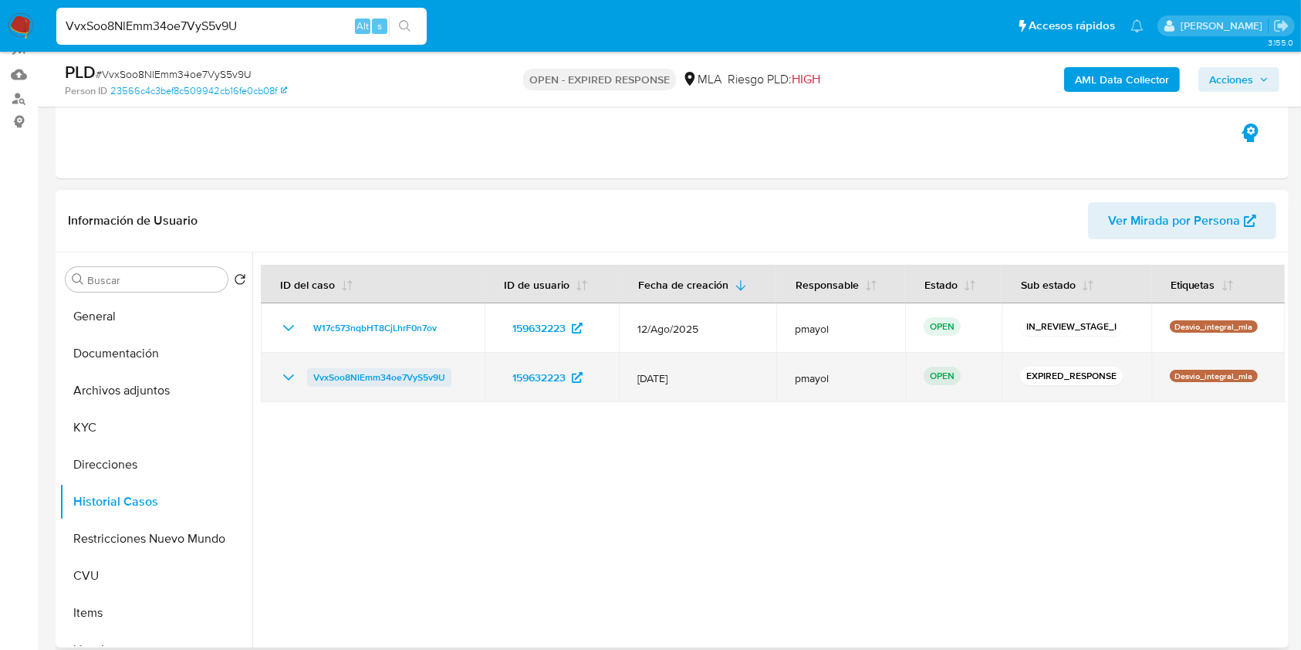
drag, startPoint x: 467, startPoint y: 374, endPoint x: 311, endPoint y: 370, distance: 155.9
click at [311, 370] on td "VvxSoo8NlEmm34oe7VyS5v9U" at bounding box center [373, 377] width 224 height 49
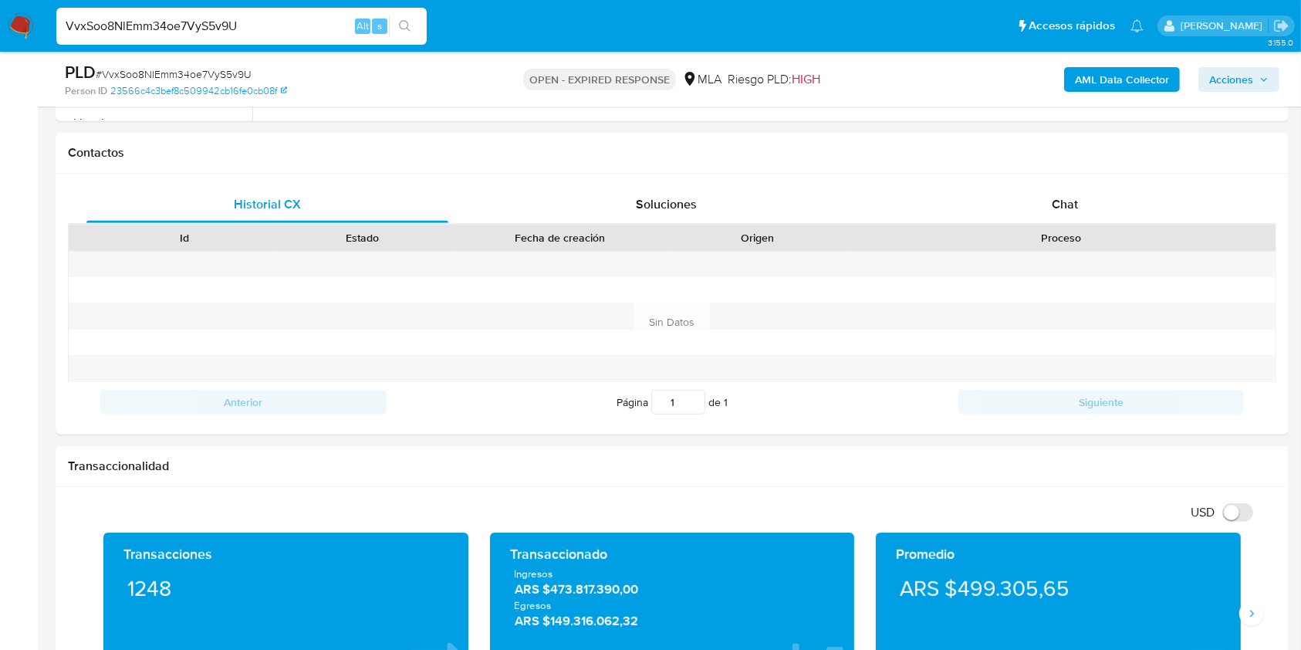
scroll to position [714, 0]
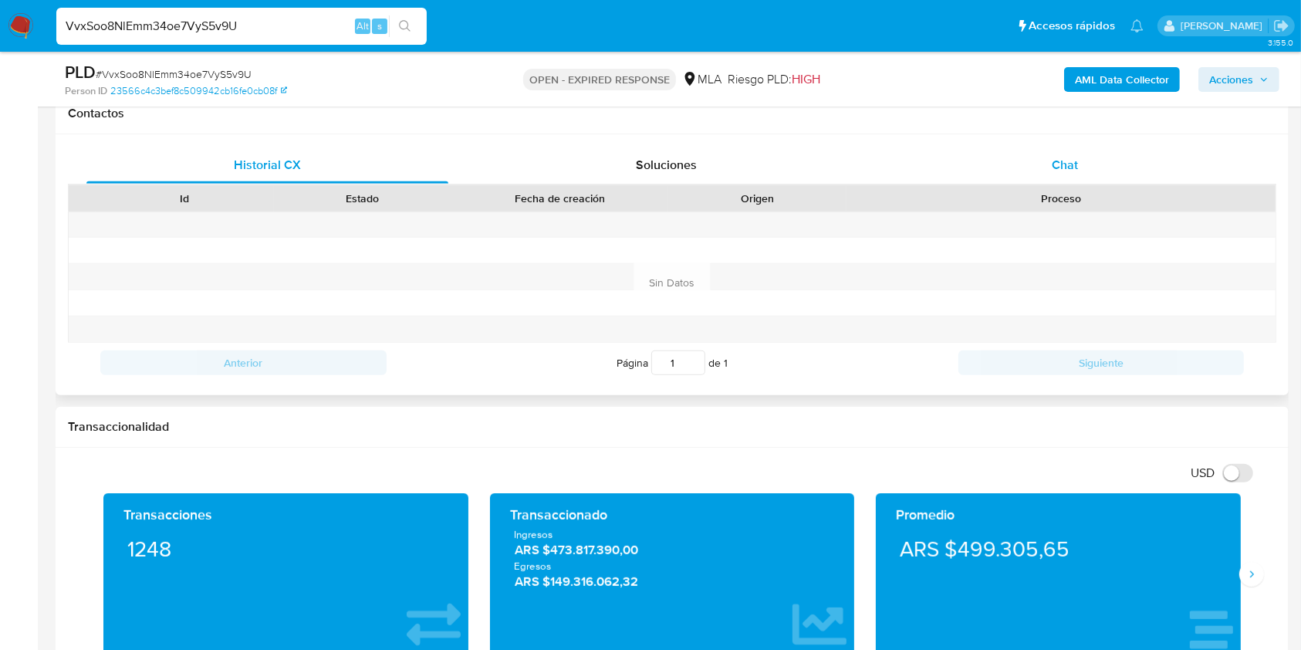
click at [1047, 171] on div "Chat" at bounding box center [1065, 165] width 362 height 37
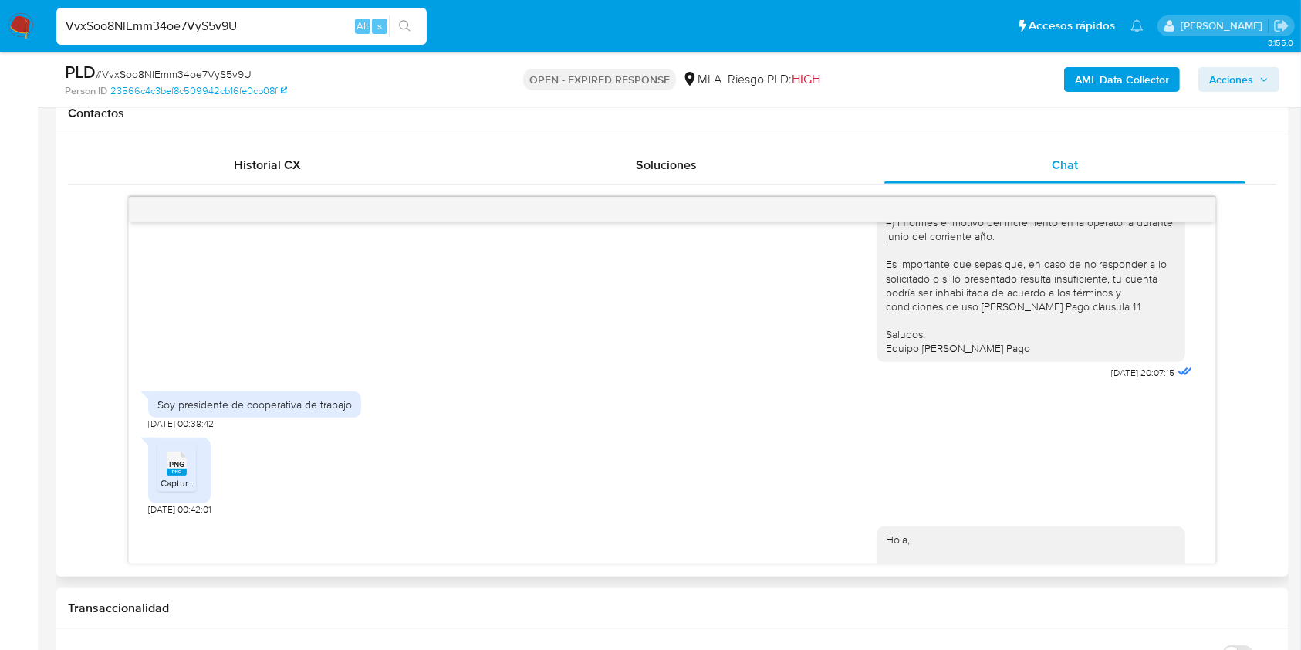
scroll to position [1304, 0]
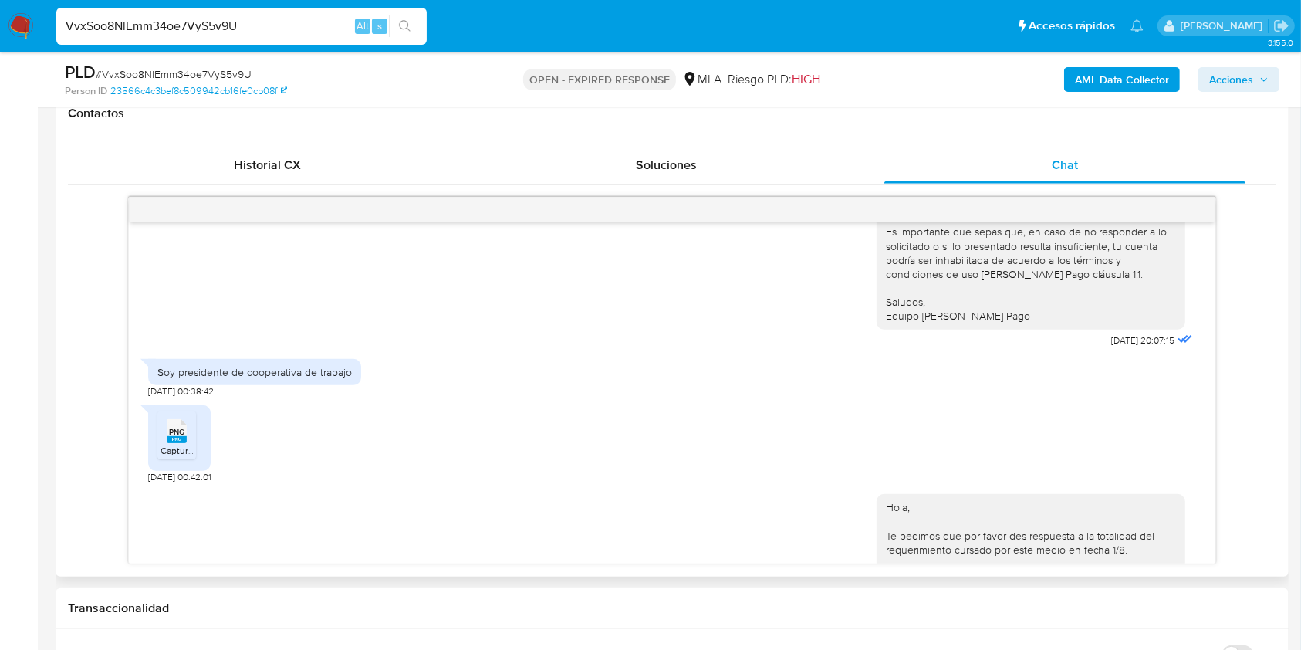
click at [208, 373] on div "Soy presidente de cooperativa de trabajo" at bounding box center [254, 372] width 194 height 14
copy div "Soy presidente de cooperativa de trabajo"
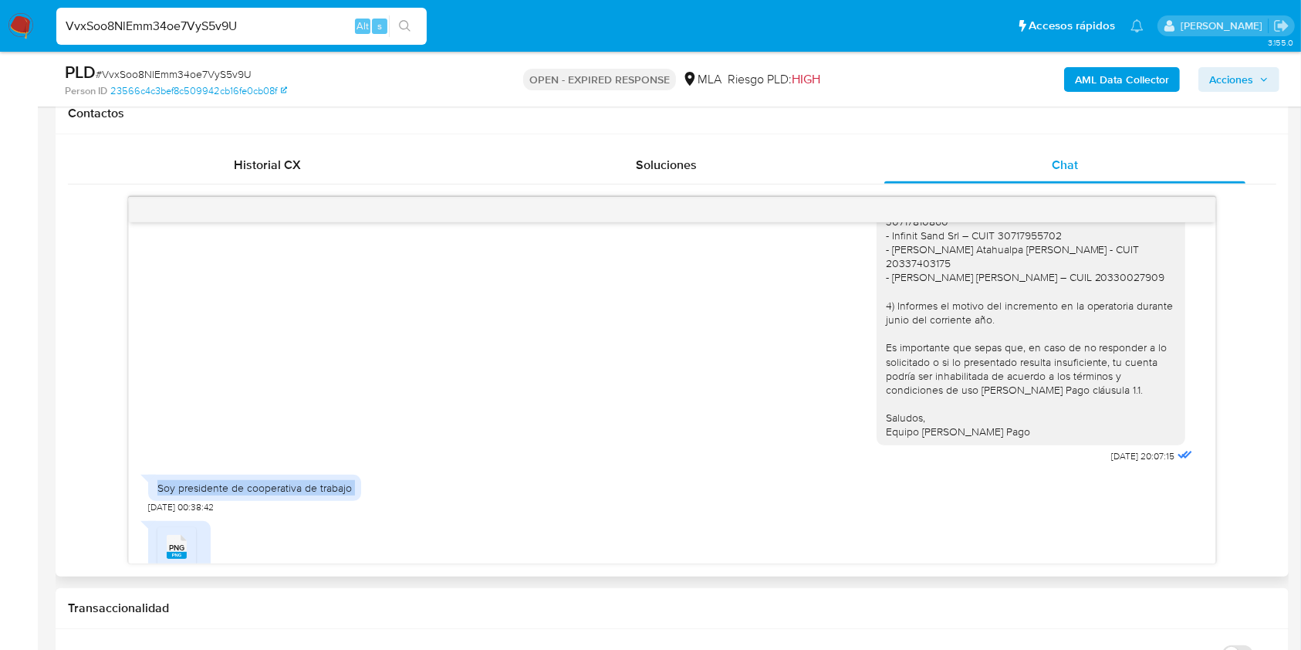
scroll to position [1458, 0]
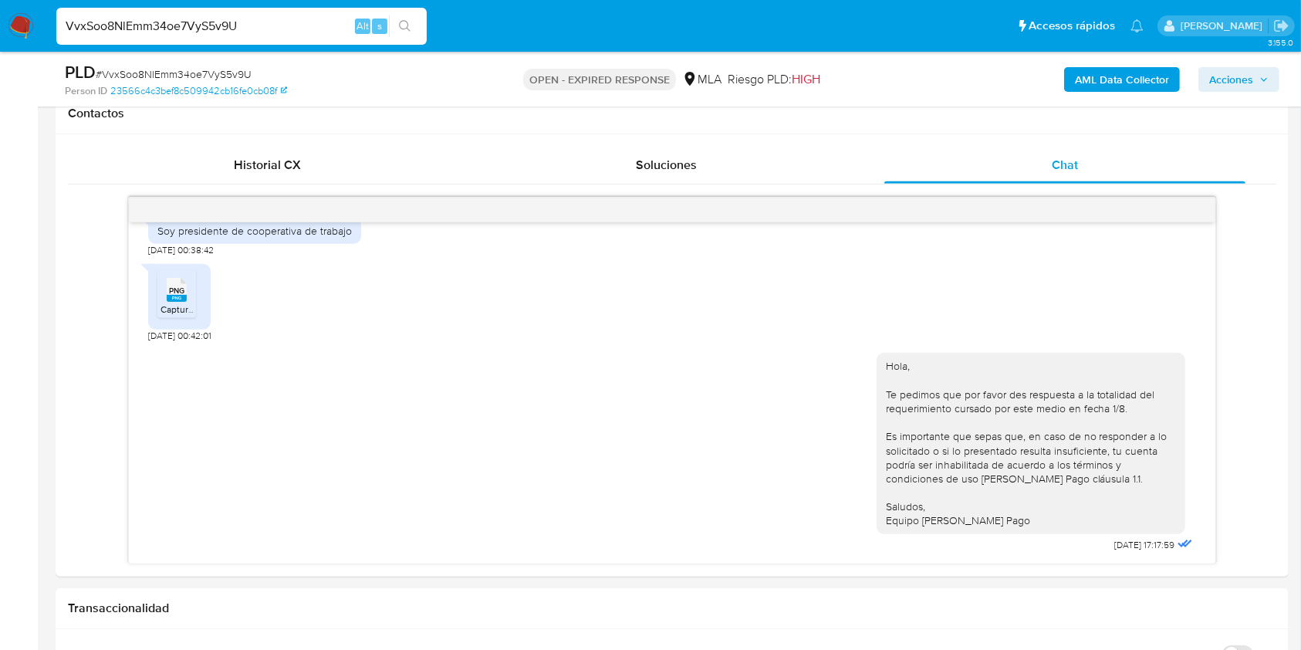
click at [189, 72] on span "# VvxSoo8NlEmm34oe7VyS5v9U" at bounding box center [174, 73] width 156 height 15
copy span "VvxSoo8NlEmm34oe7VyS5v9U"
click at [27, 22] on img at bounding box center [21, 26] width 26 height 26
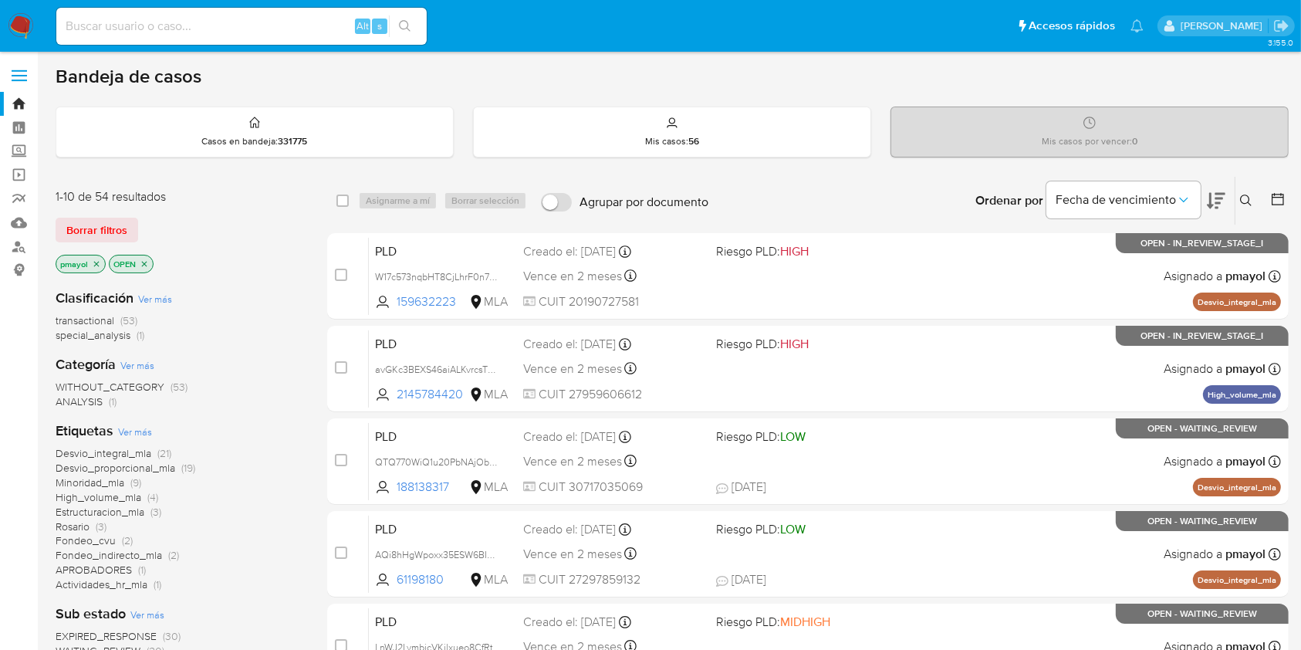
click at [1253, 187] on div "Ingrese ID de usuario o caso Buscar Borrar filtros" at bounding box center [1248, 201] width 26 height 48
click at [1251, 192] on button at bounding box center [1248, 200] width 25 height 19
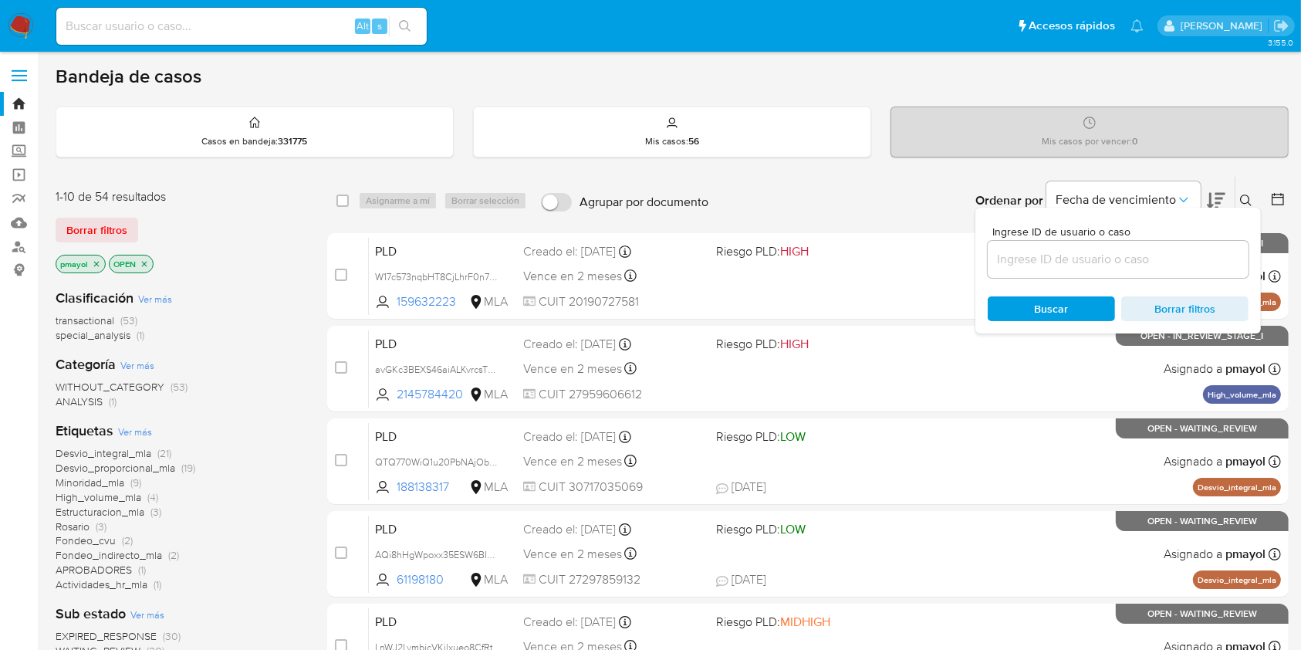
click at [1038, 262] on input at bounding box center [1118, 259] width 261 height 20
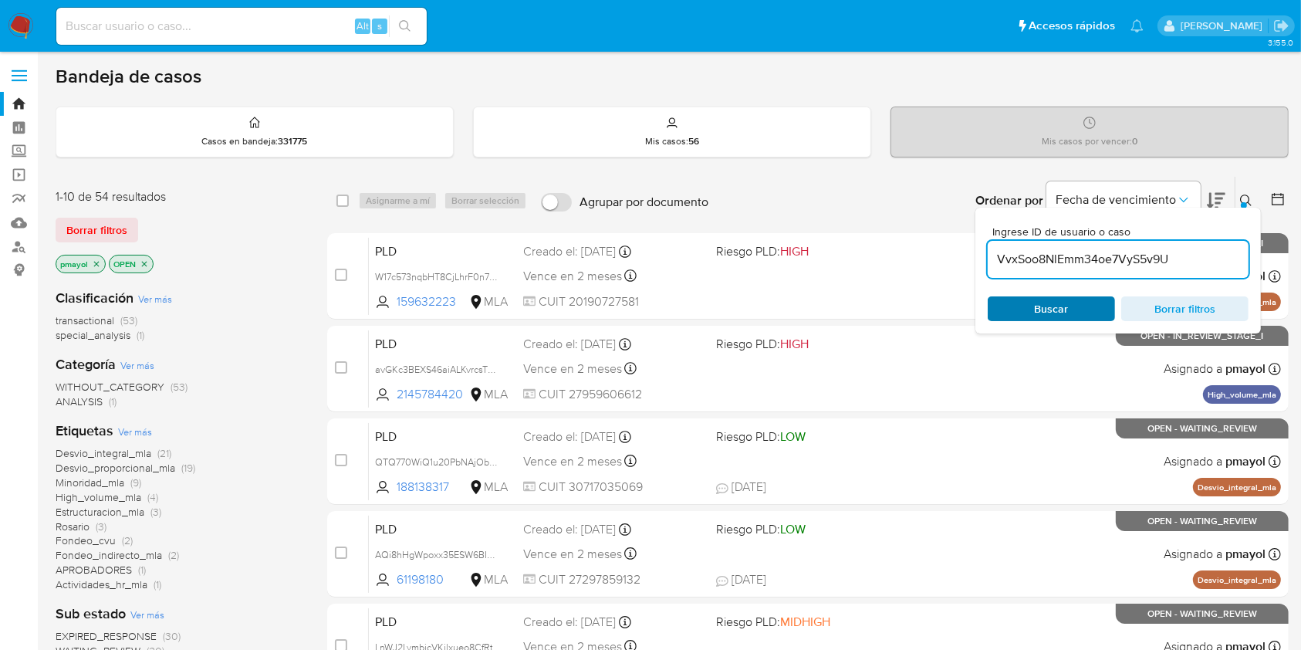
type input "VvxSoo8NlEmm34oe7VyS5v9U"
click at [1031, 303] on span "Buscar" at bounding box center [1052, 309] width 106 height 22
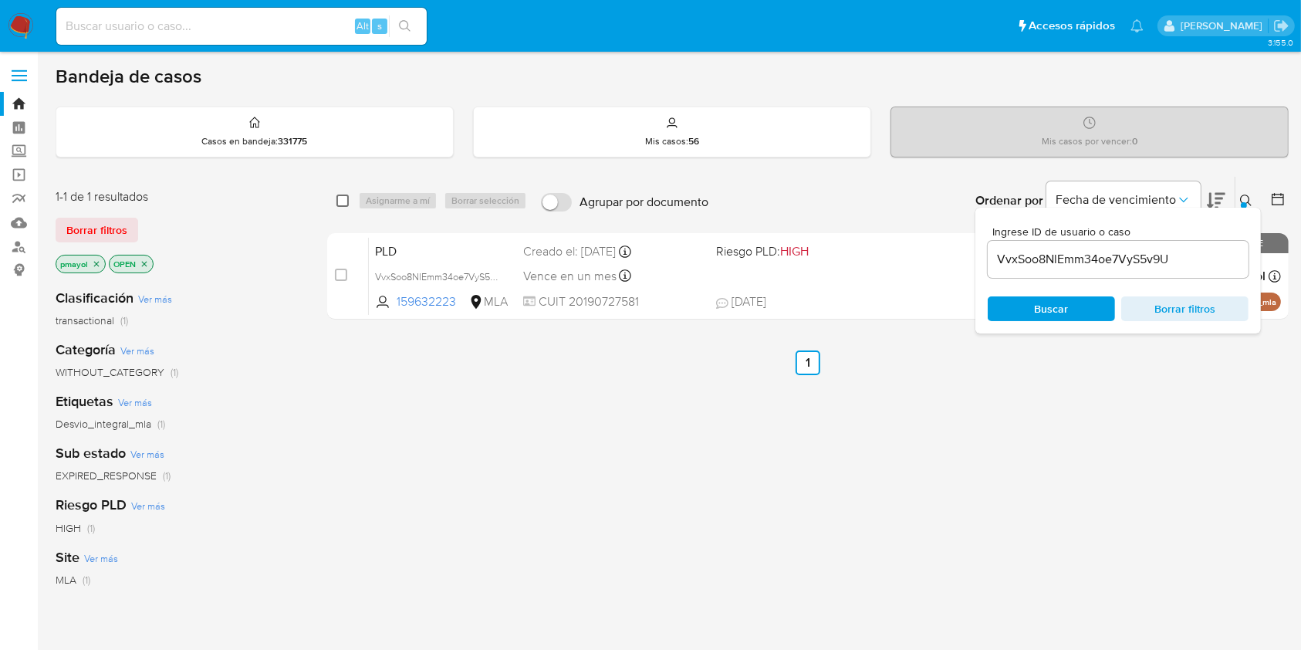
click at [342, 201] on input "checkbox" at bounding box center [342, 200] width 12 height 12
checkbox input "true"
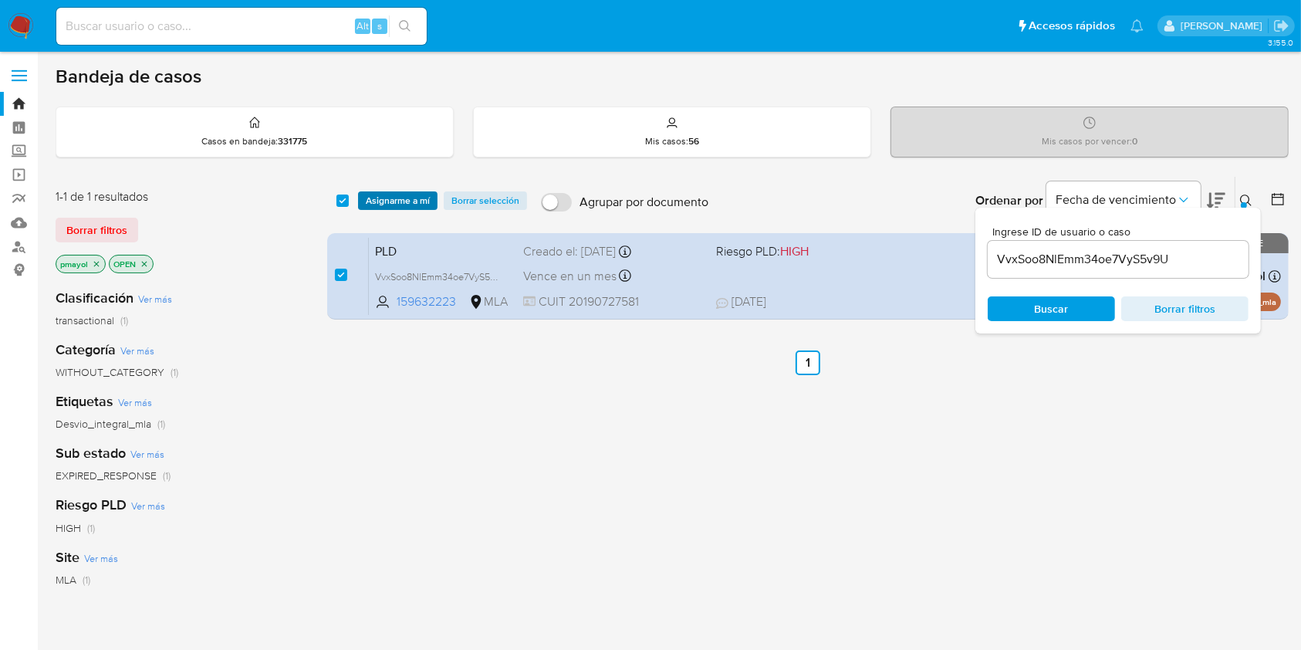
click at [383, 201] on span "Asignarme a mí" at bounding box center [398, 200] width 64 height 15
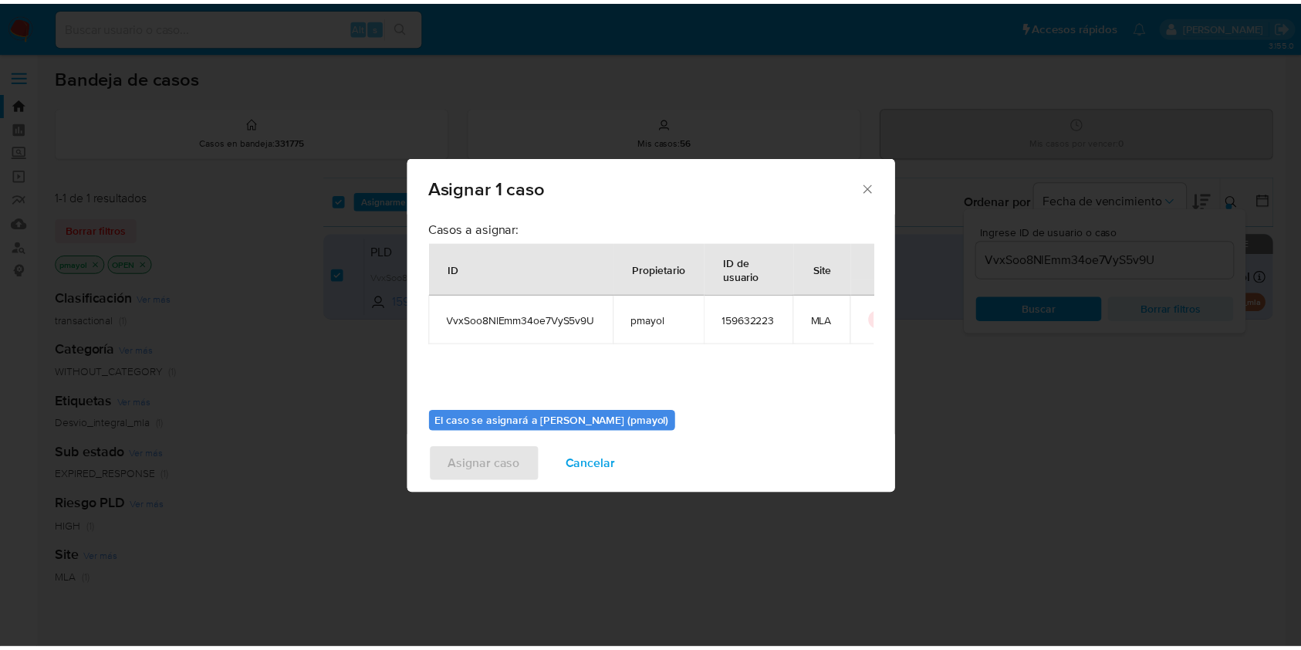
scroll to position [79, 0]
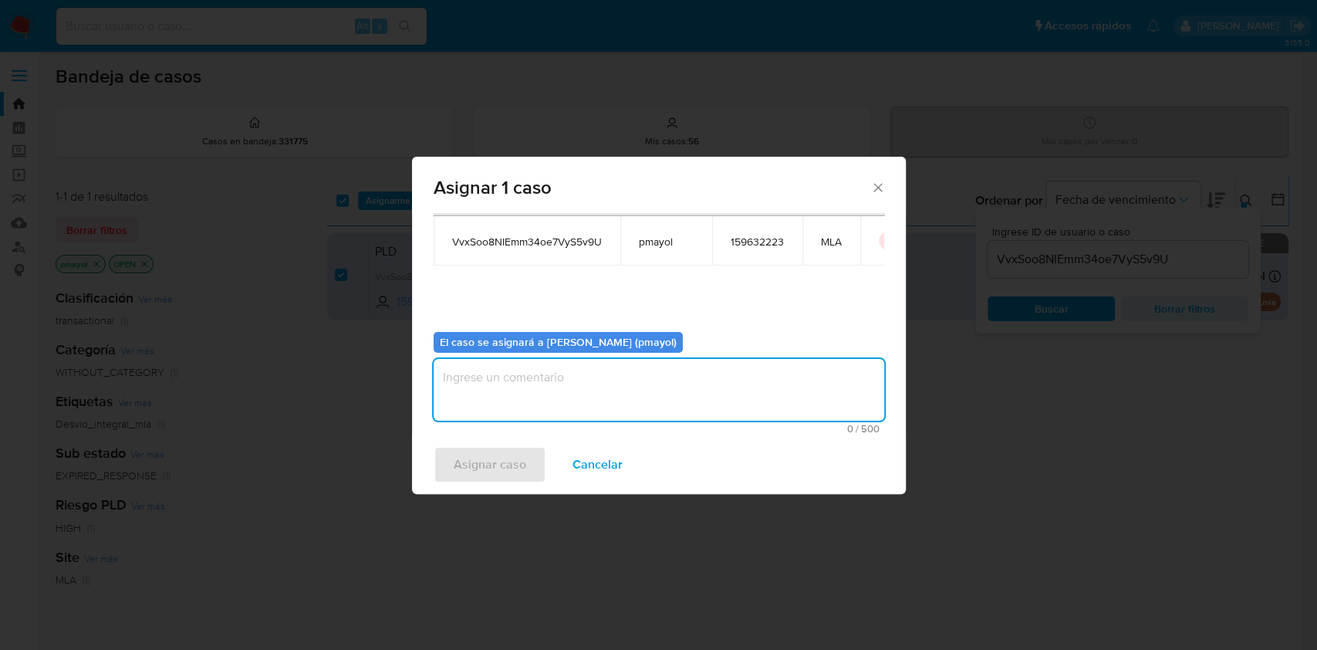
click at [742, 389] on textarea "assign-modal" at bounding box center [659, 390] width 451 height 62
type textarea "Asignación"
click at [490, 472] on span "Asignar caso" at bounding box center [490, 465] width 73 height 34
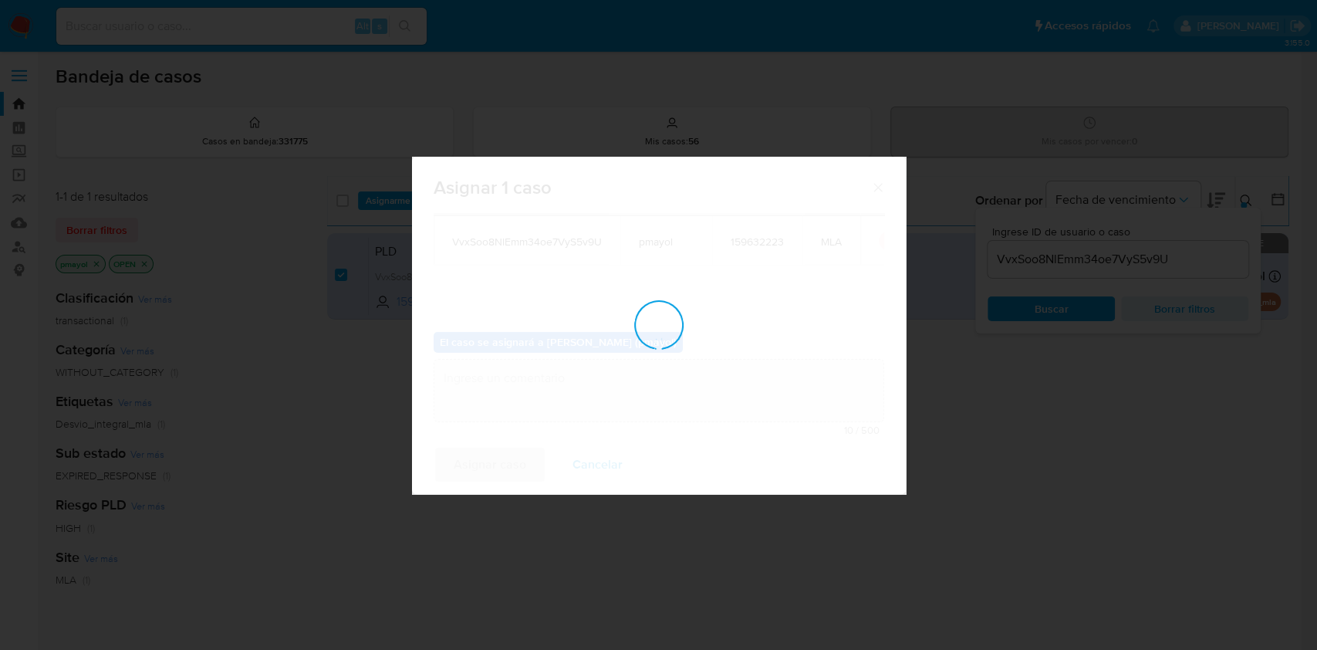
checkbox input "false"
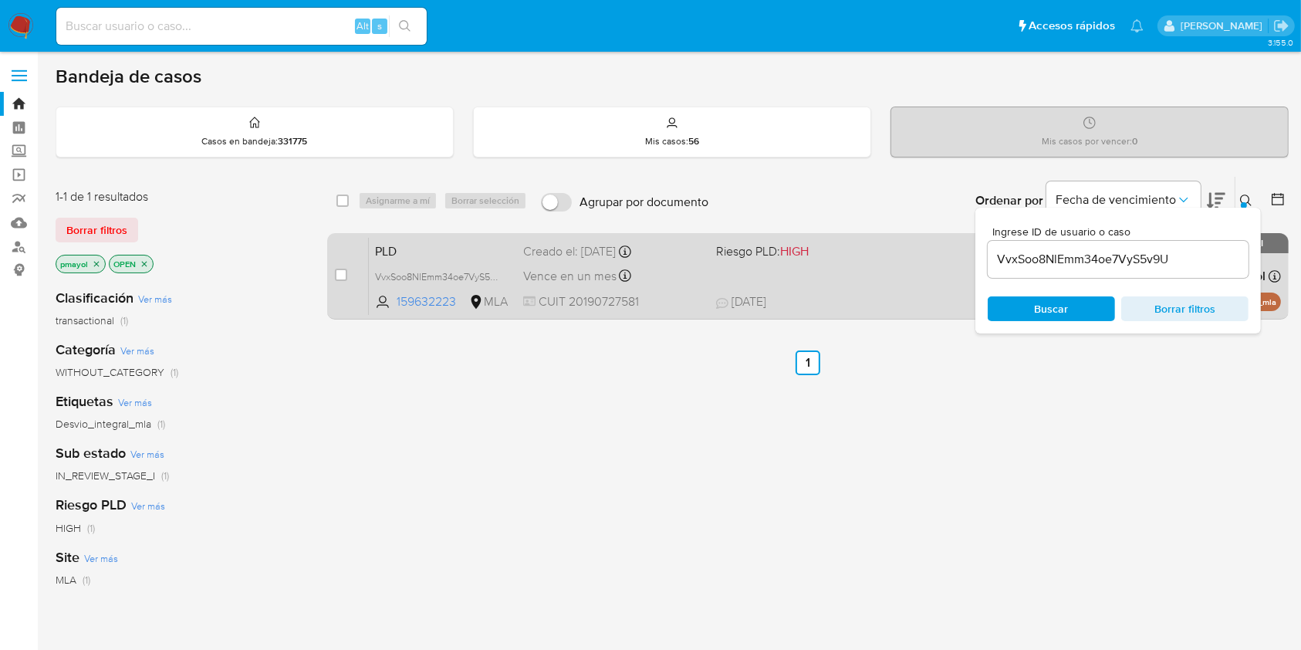
click at [852, 277] on div "PLD VvxSoo8NlEmm34oe7VyS5v9U 159632223 MLA Riesgo PLD: HIGH Creado el: [DATE] C…" at bounding box center [825, 276] width 912 height 78
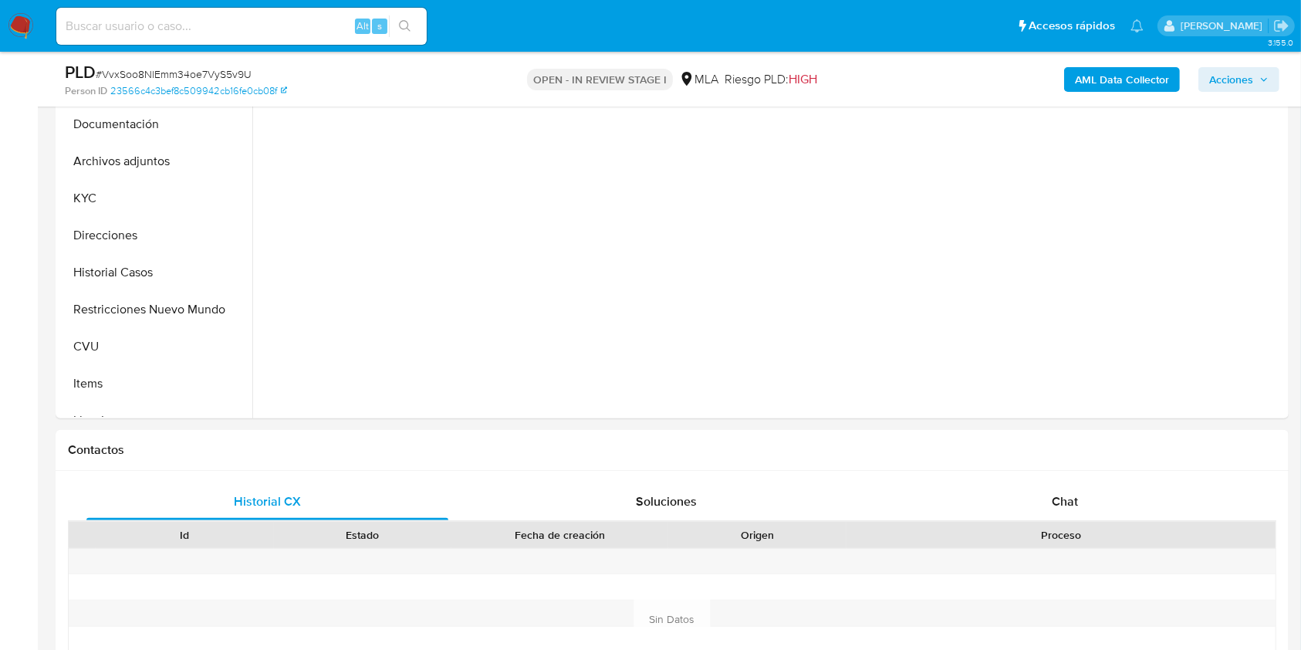
scroll to position [536, 0]
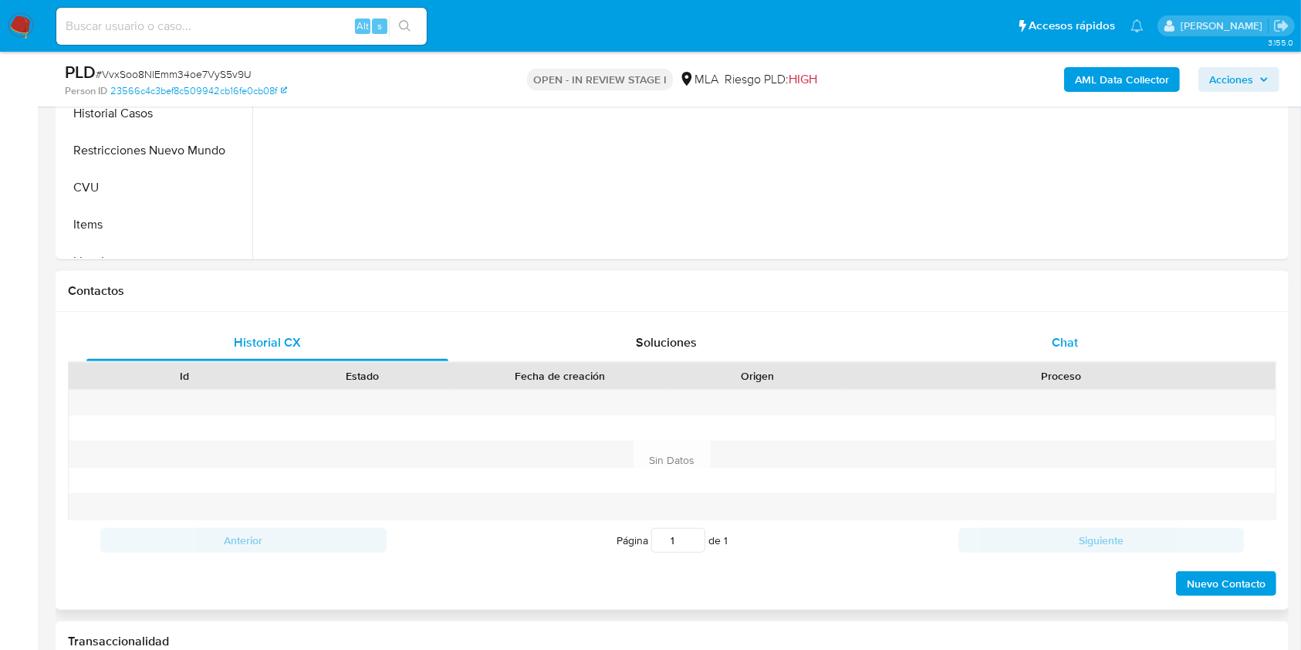
select select "10"
click at [1060, 350] on span "Chat" at bounding box center [1065, 342] width 26 height 18
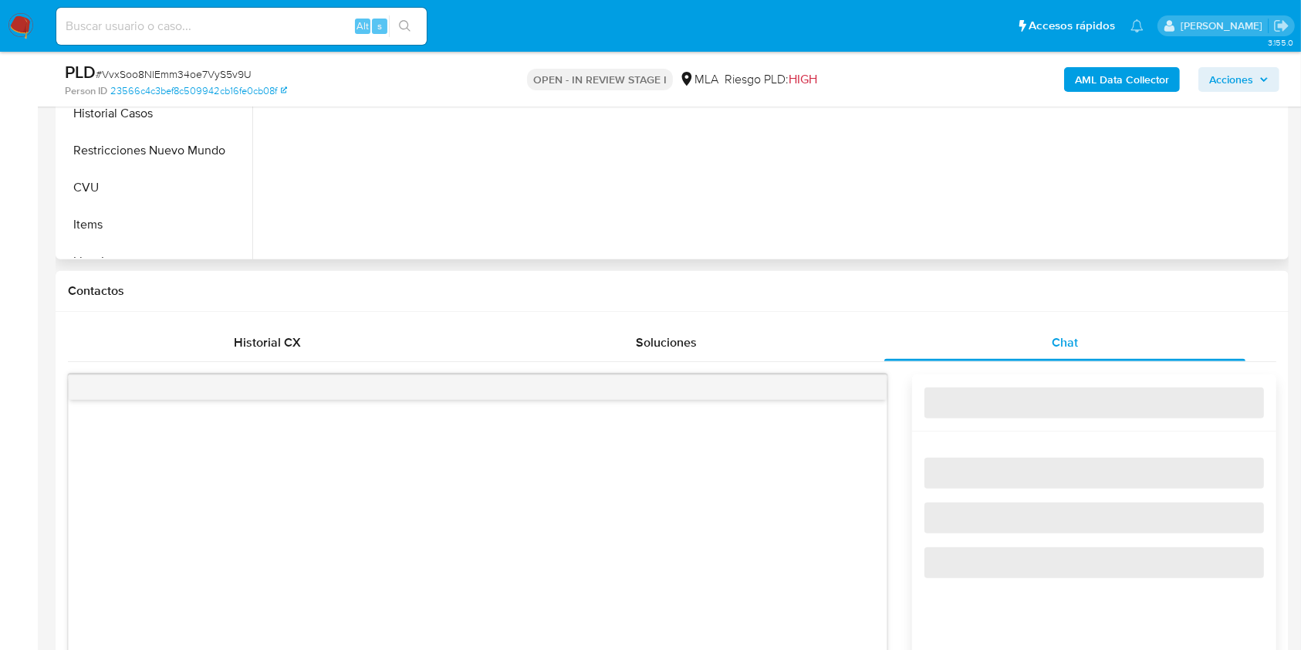
click at [1242, 229] on div "ID de usuario 159632223 Person ID 23566c4c3bef8c509942cb16fe0cb08f Fecha de Reg…" at bounding box center [768, 61] width 1033 height 395
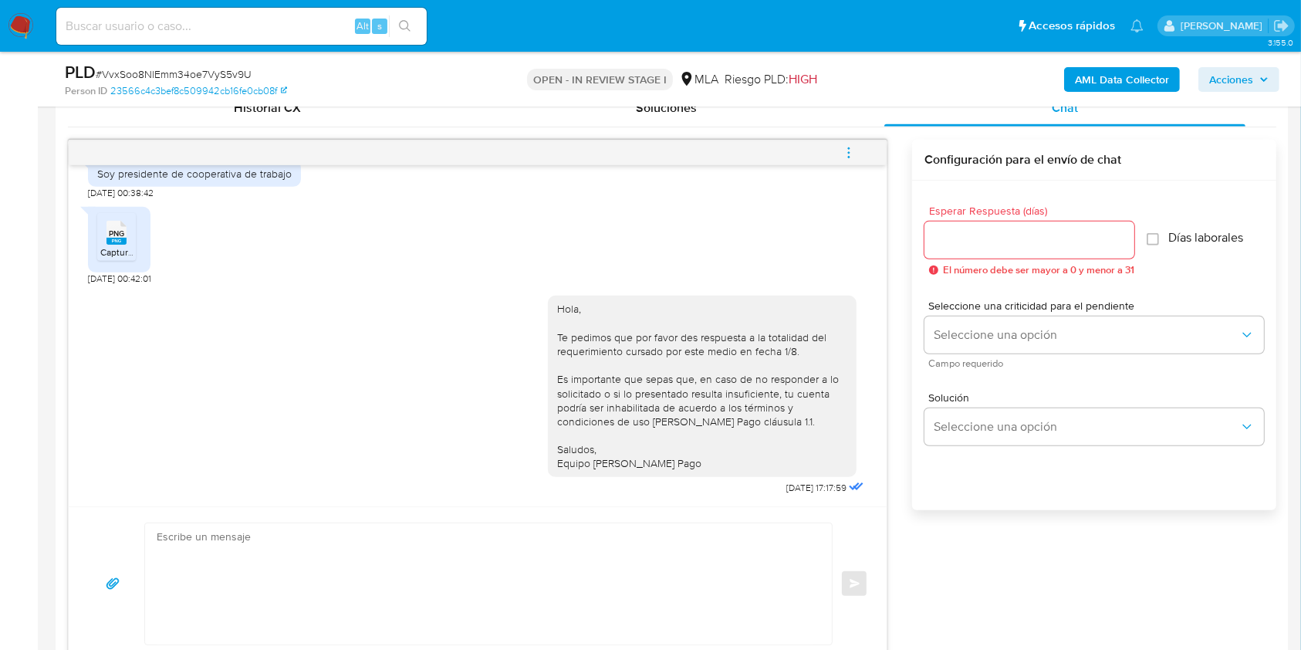
scroll to position [736, 0]
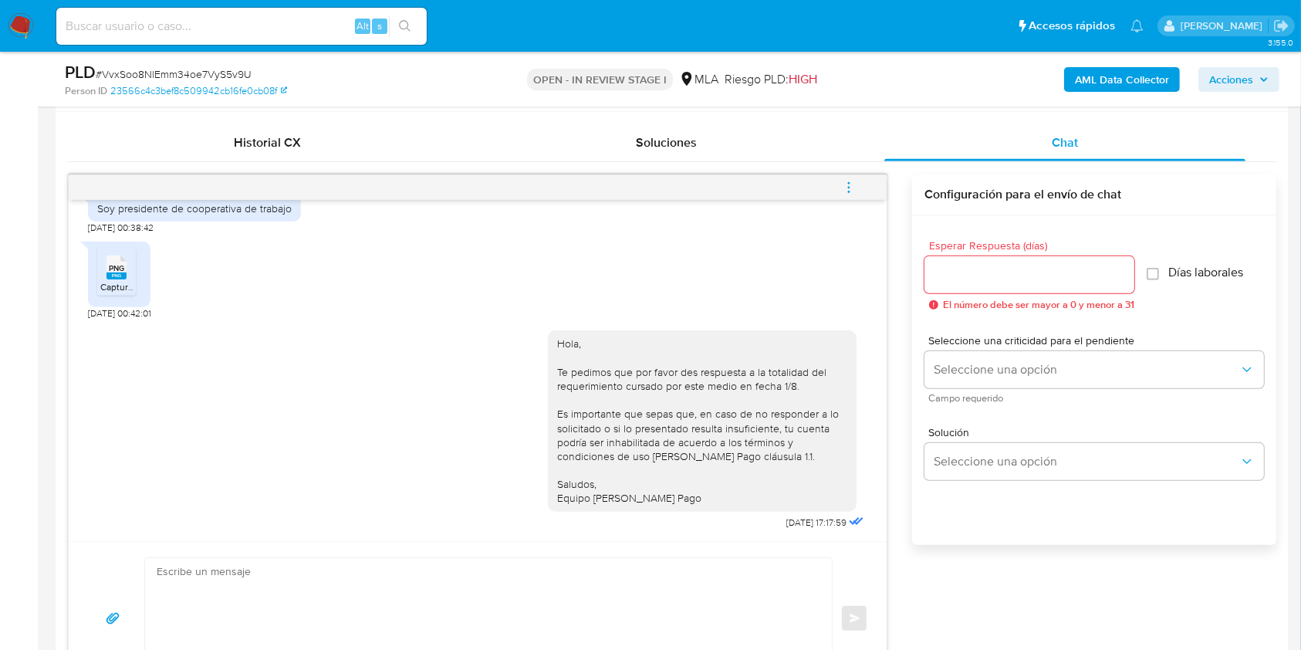
click at [850, 192] on icon "menu-action" at bounding box center [849, 188] width 14 height 14
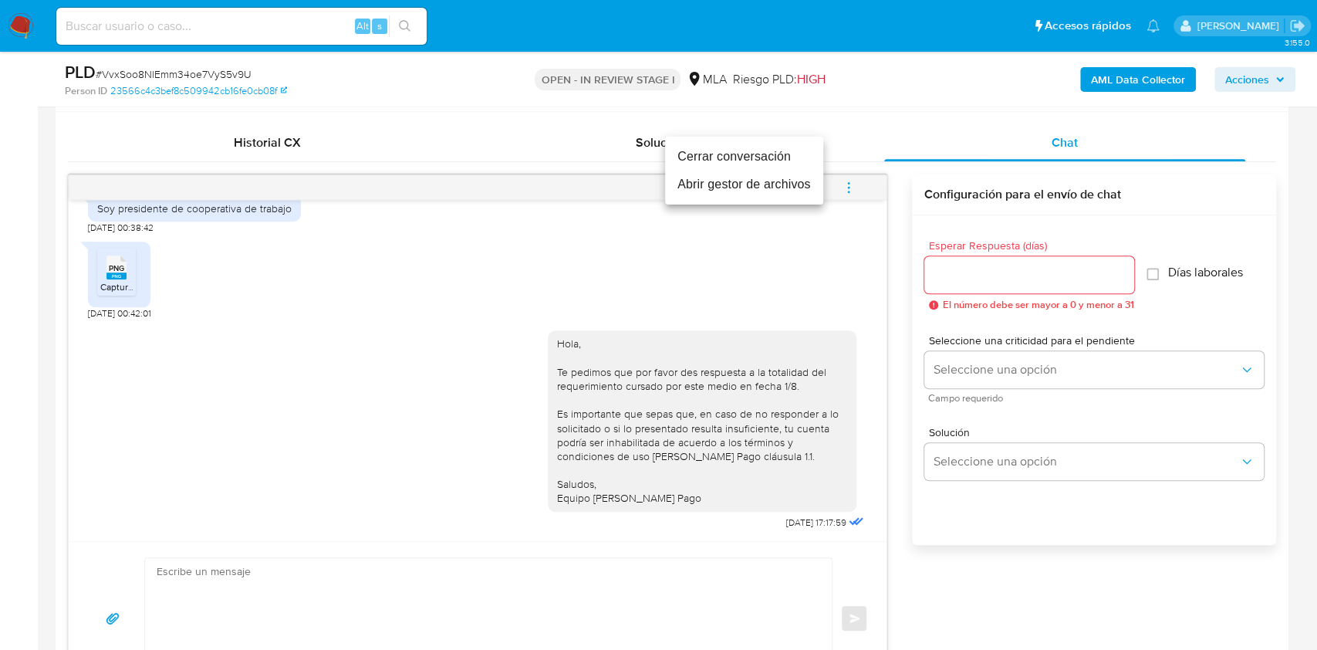
click at [765, 156] on li "Cerrar conversación" at bounding box center [744, 157] width 158 height 28
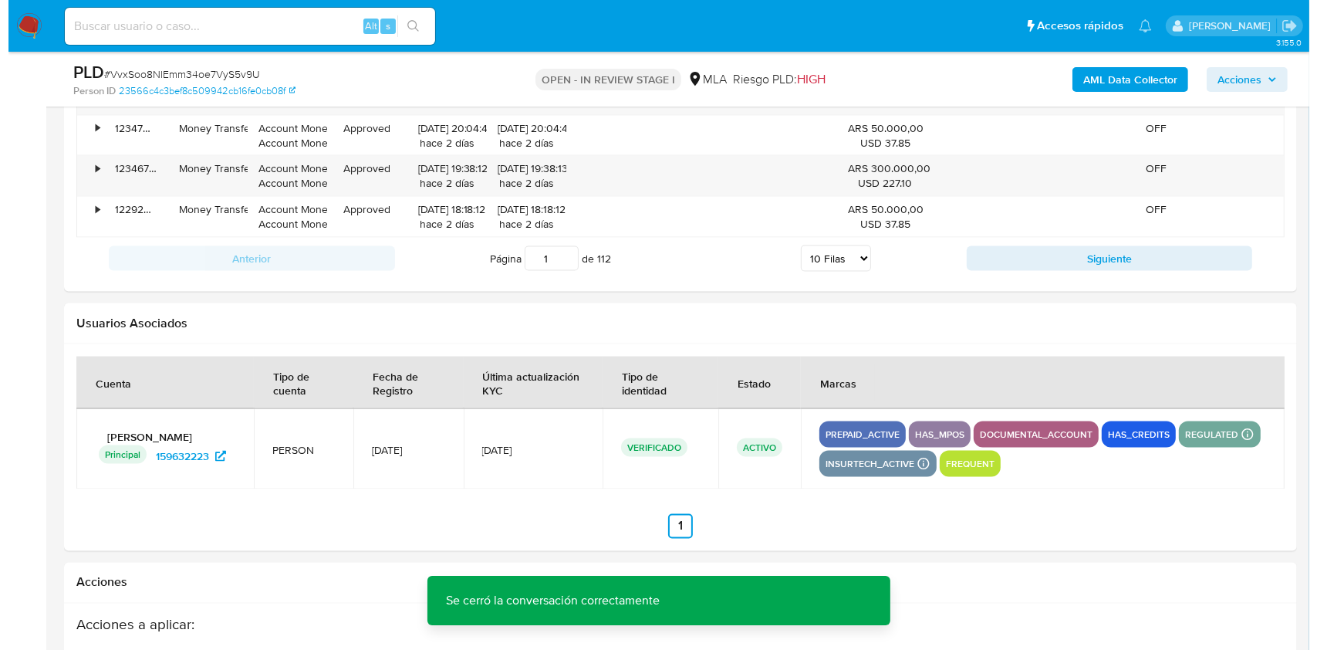
scroll to position [2758, 0]
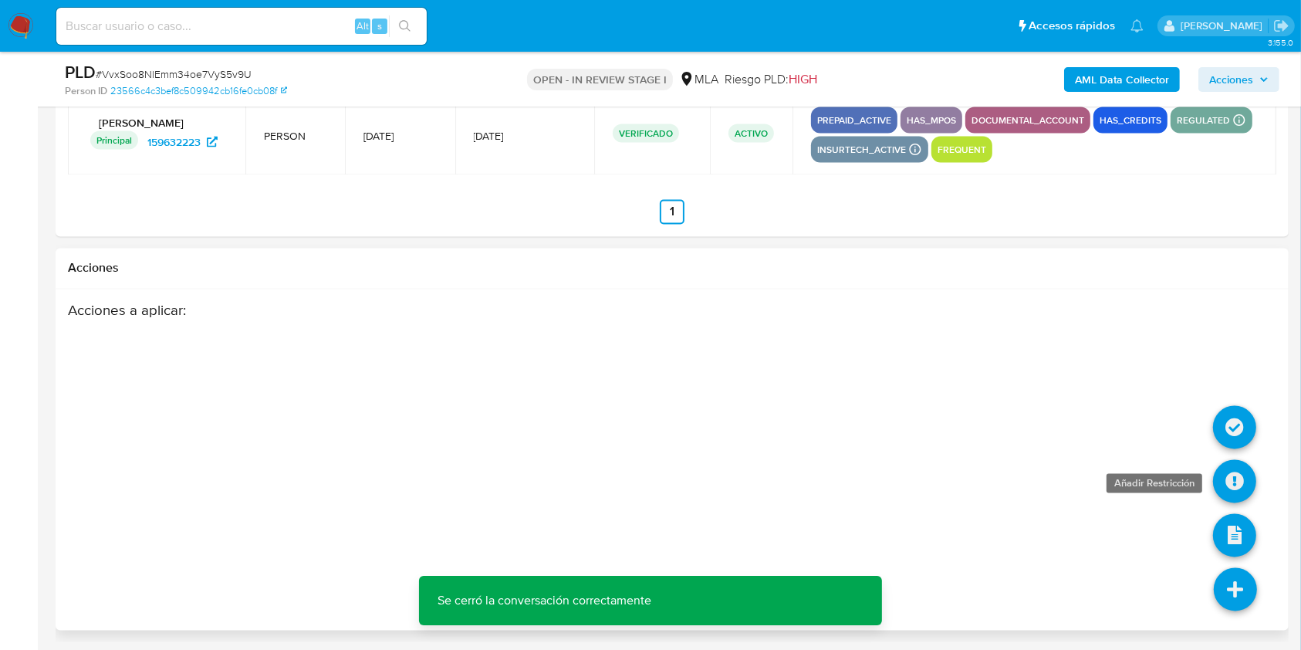
click at [1239, 478] on icon at bounding box center [1234, 481] width 43 height 43
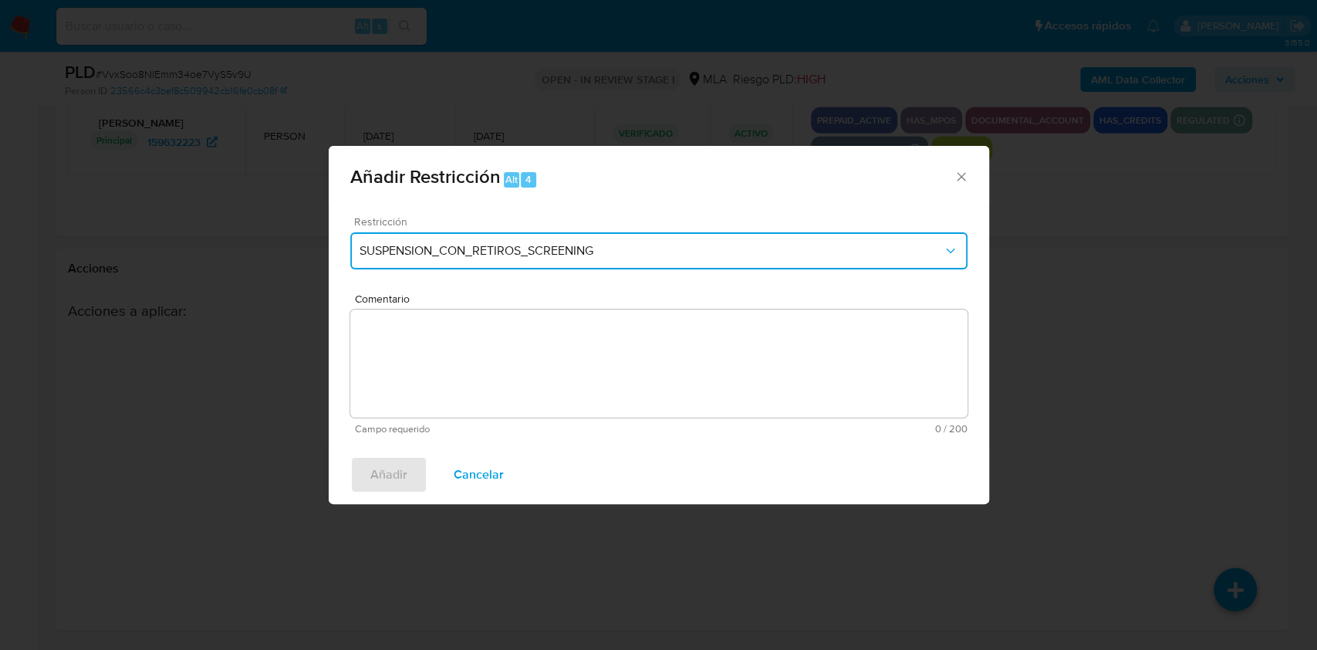
click at [951, 248] on icon "Restriction" at bounding box center [950, 250] width 15 height 15
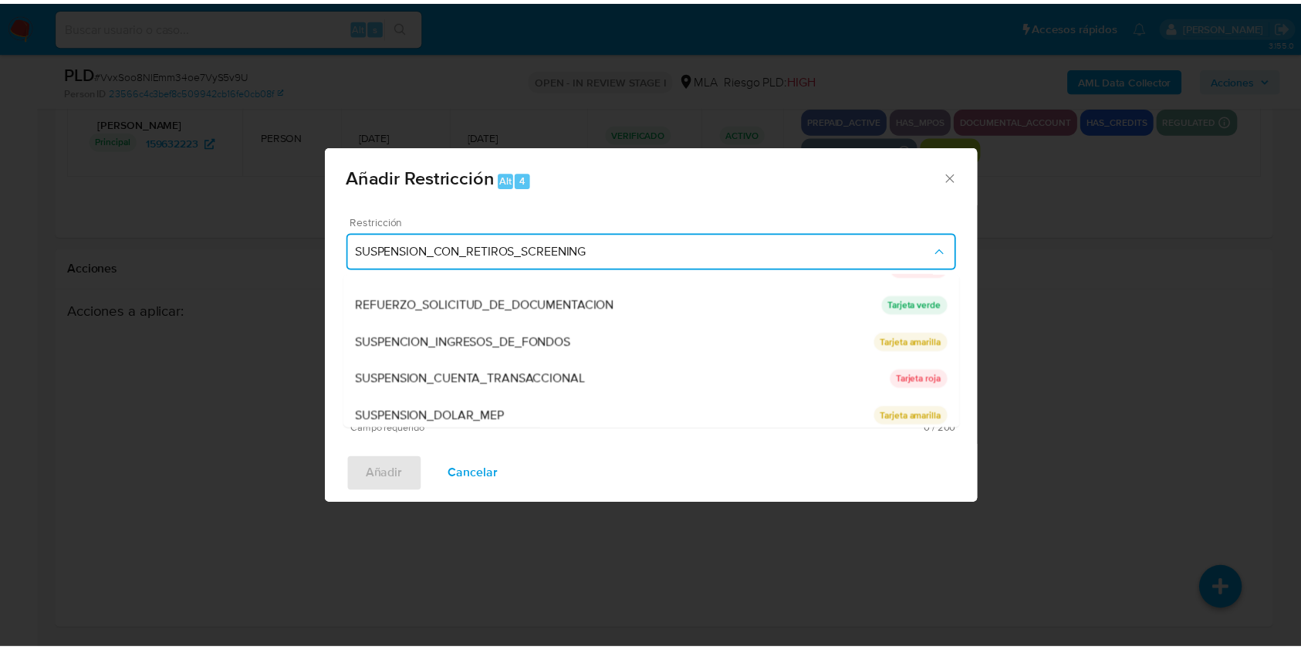
scroll to position [327, 0]
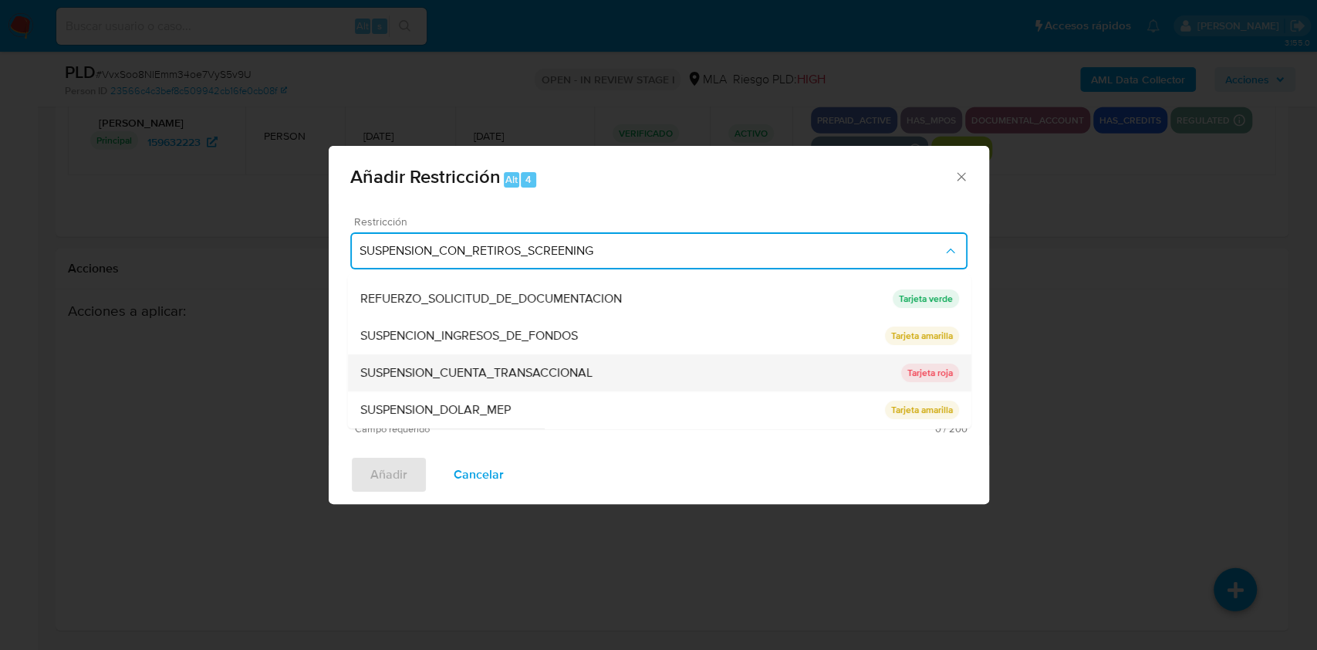
click at [507, 372] on span "SUSPENSION_CUENTA_TRANSACCIONAL" at bounding box center [476, 372] width 232 height 15
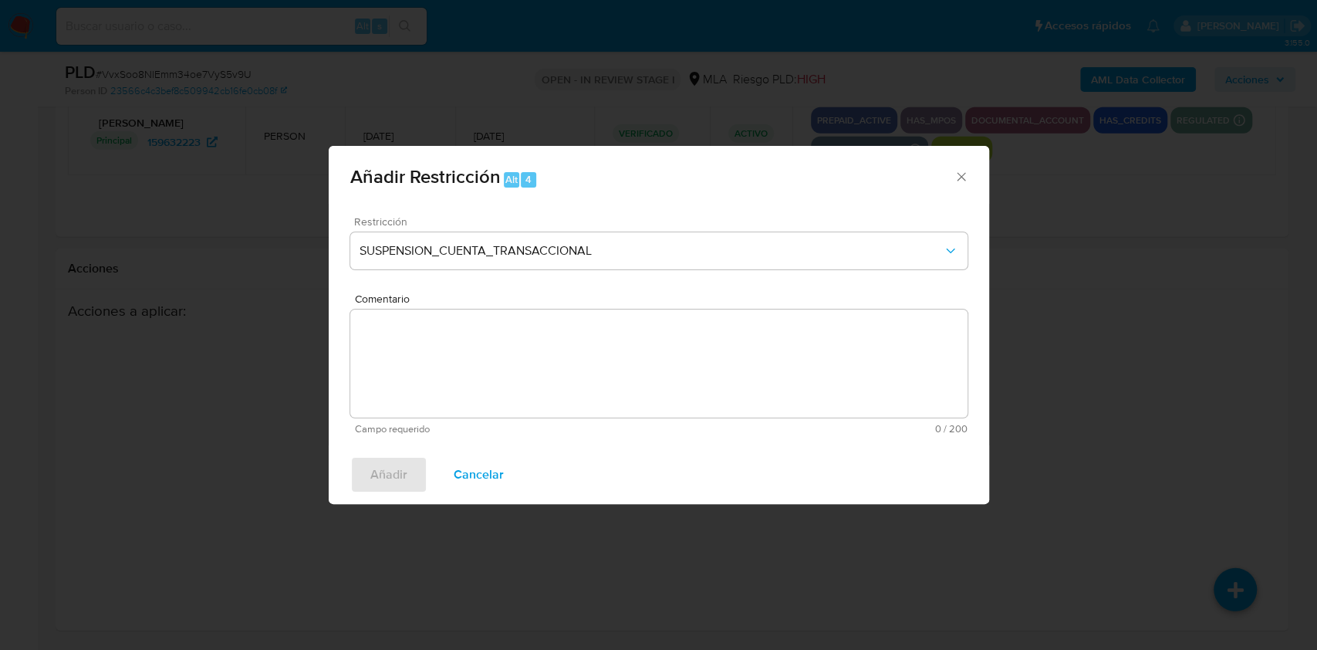
click at [506, 374] on textarea "Comentario" at bounding box center [658, 363] width 617 height 108
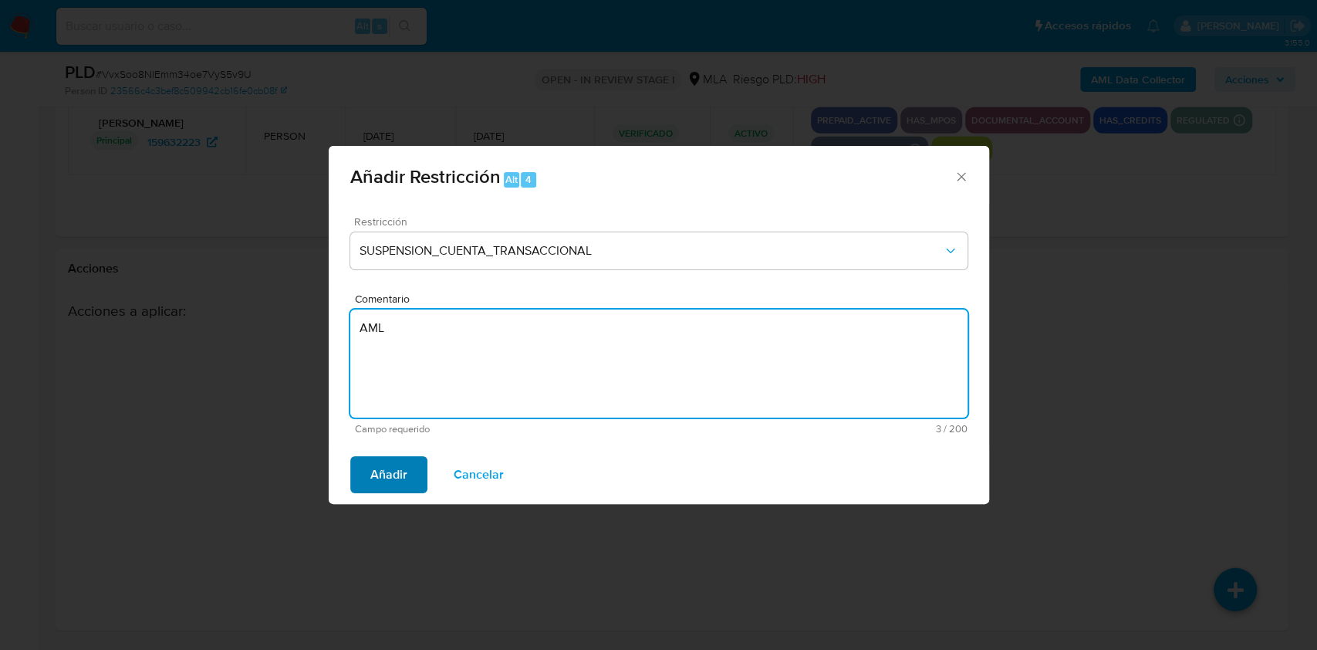
type textarea "AML"
click at [364, 465] on button "Añadir" at bounding box center [388, 474] width 77 height 37
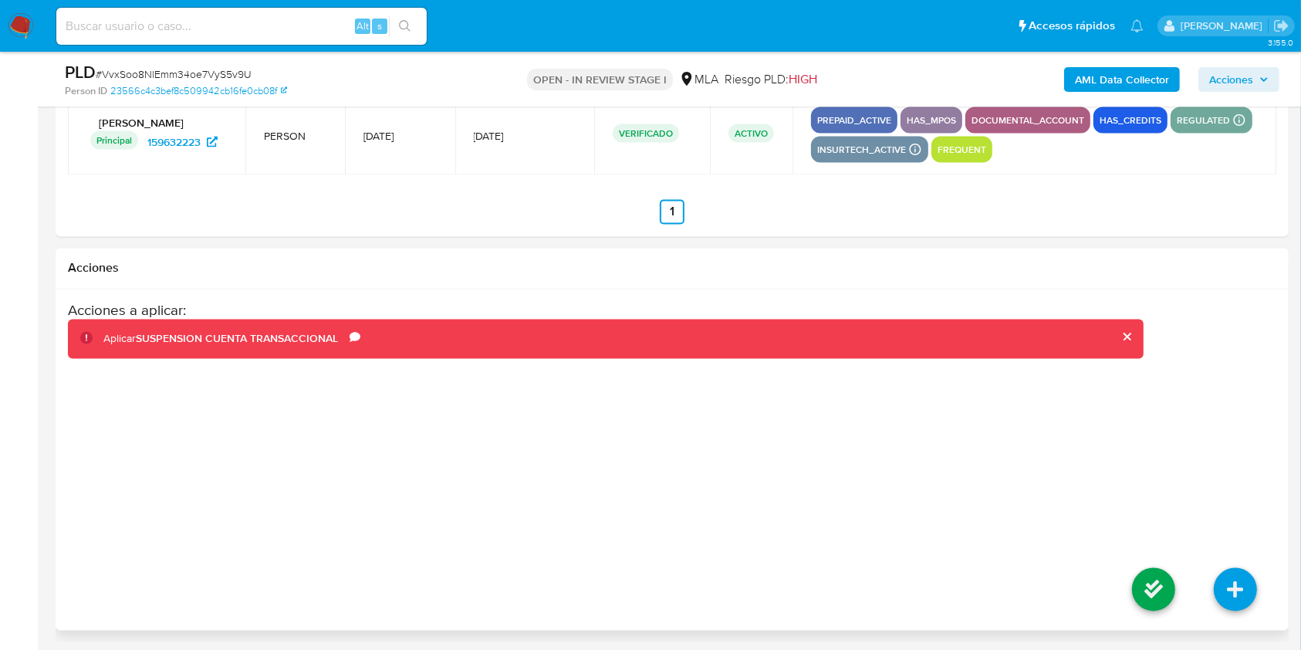
click at [1150, 564] on li at bounding box center [1154, 592] width 82 height 86
click at [1146, 608] on icon at bounding box center [1153, 589] width 43 height 43
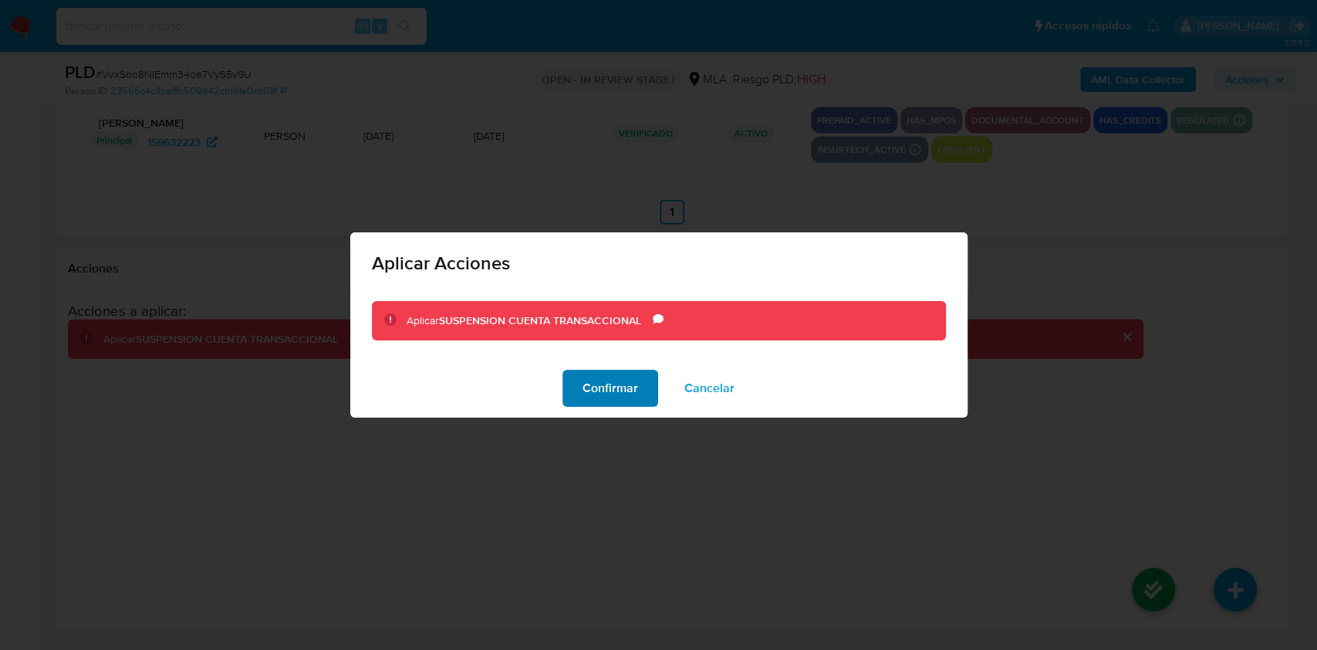
click at [623, 383] on span "Confirmar" at bounding box center [611, 388] width 56 height 34
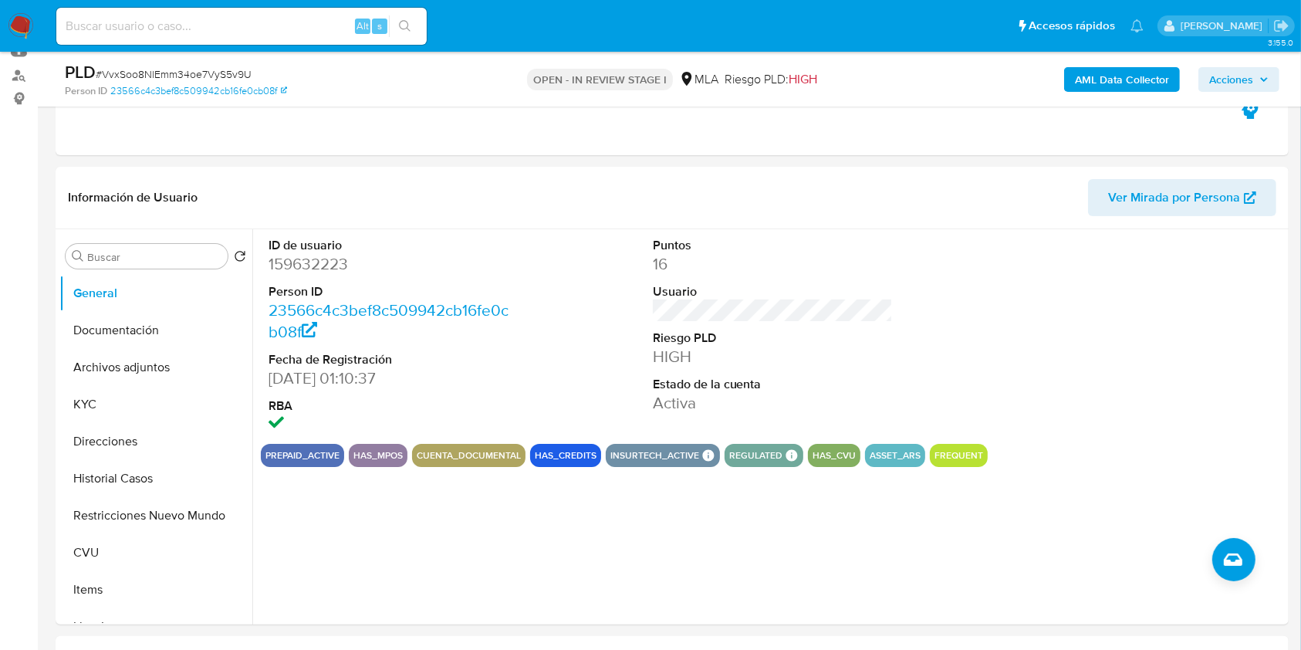
scroll to position [148, 0]
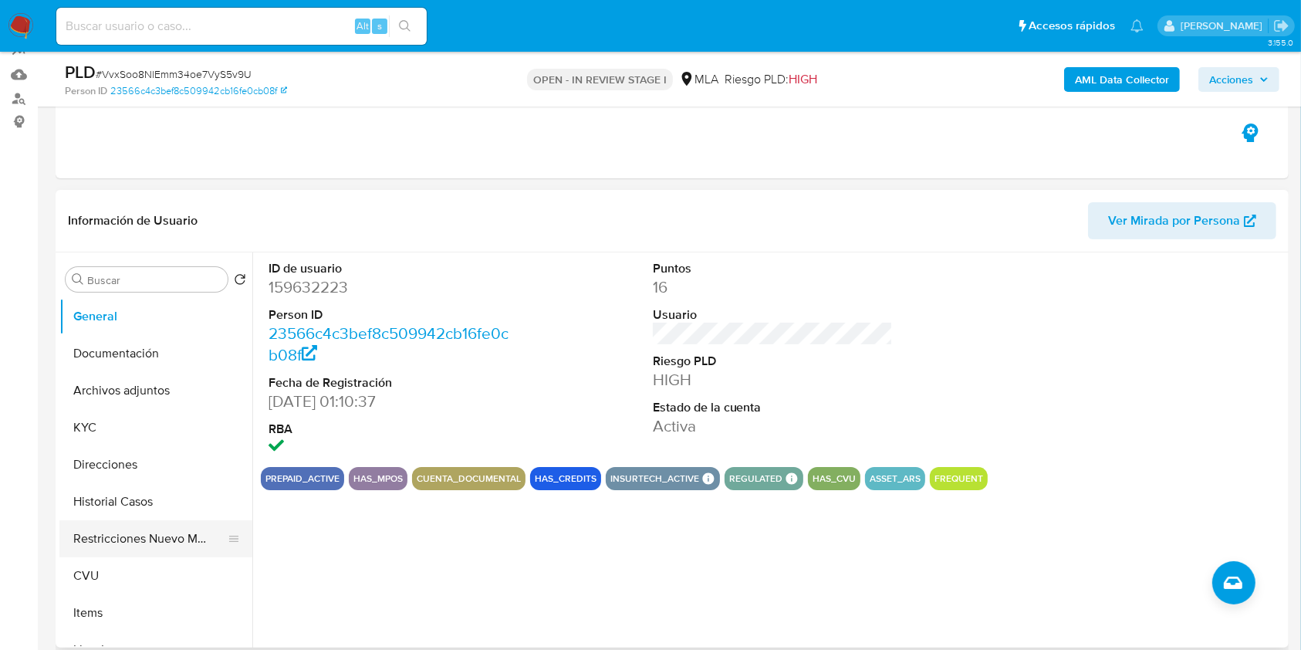
click at [139, 546] on button "Restricciones Nuevo Mundo" at bounding box center [149, 538] width 181 height 37
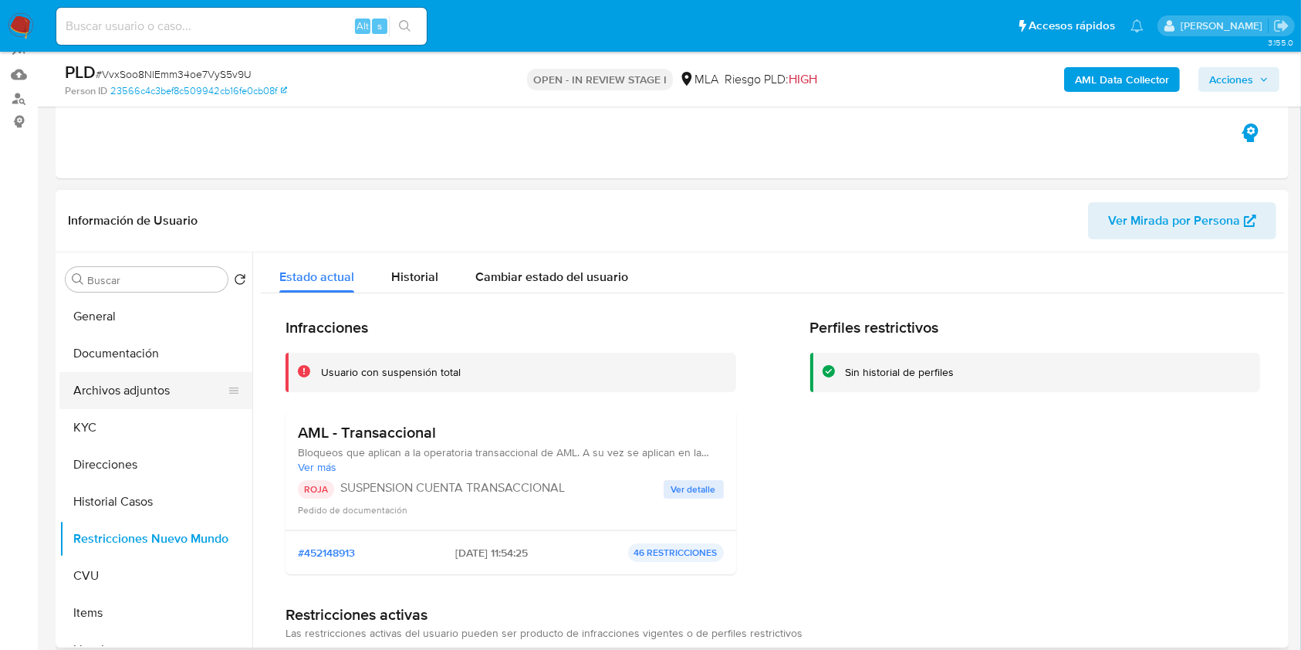
click at [164, 398] on button "Archivos adjuntos" at bounding box center [149, 390] width 181 height 37
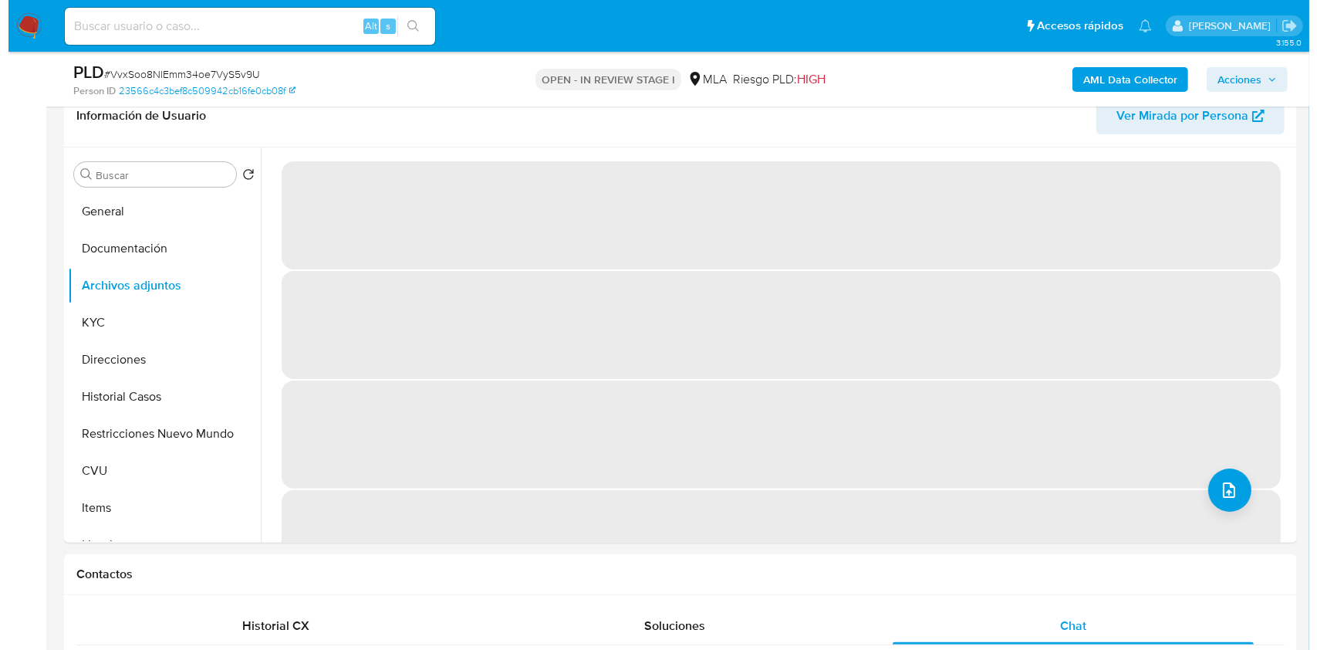
scroll to position [249, 0]
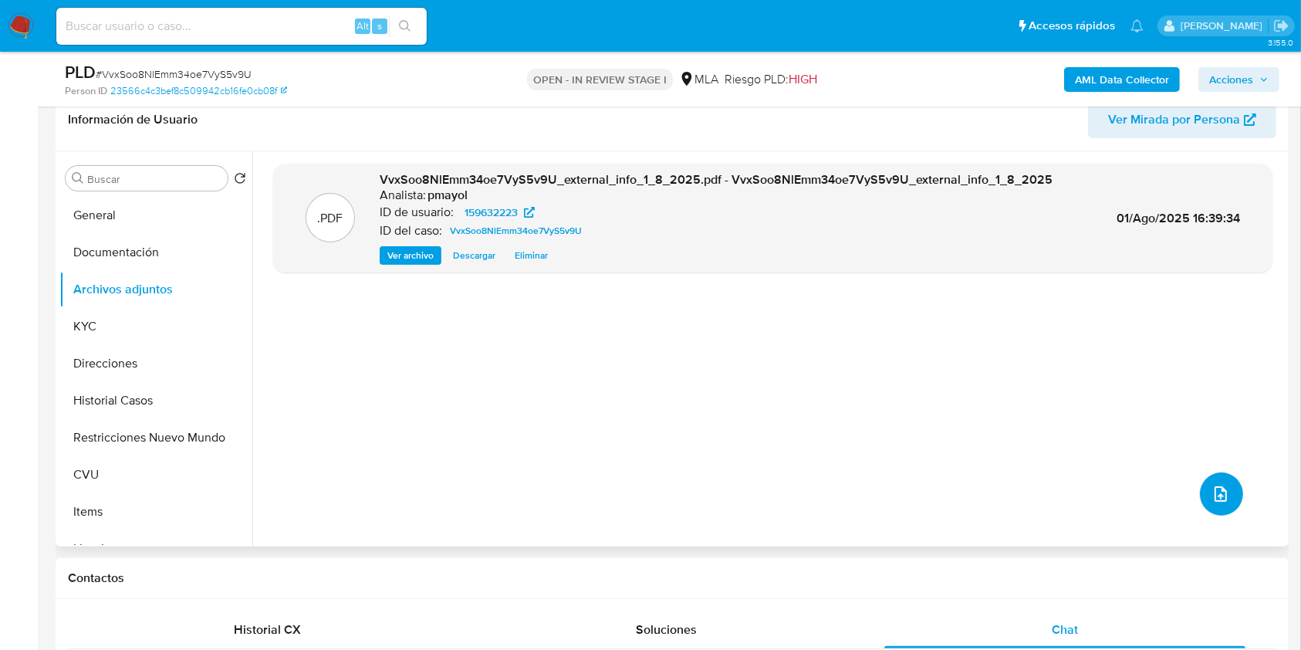
click at [1202, 489] on button "upload-file" at bounding box center [1221, 493] width 43 height 43
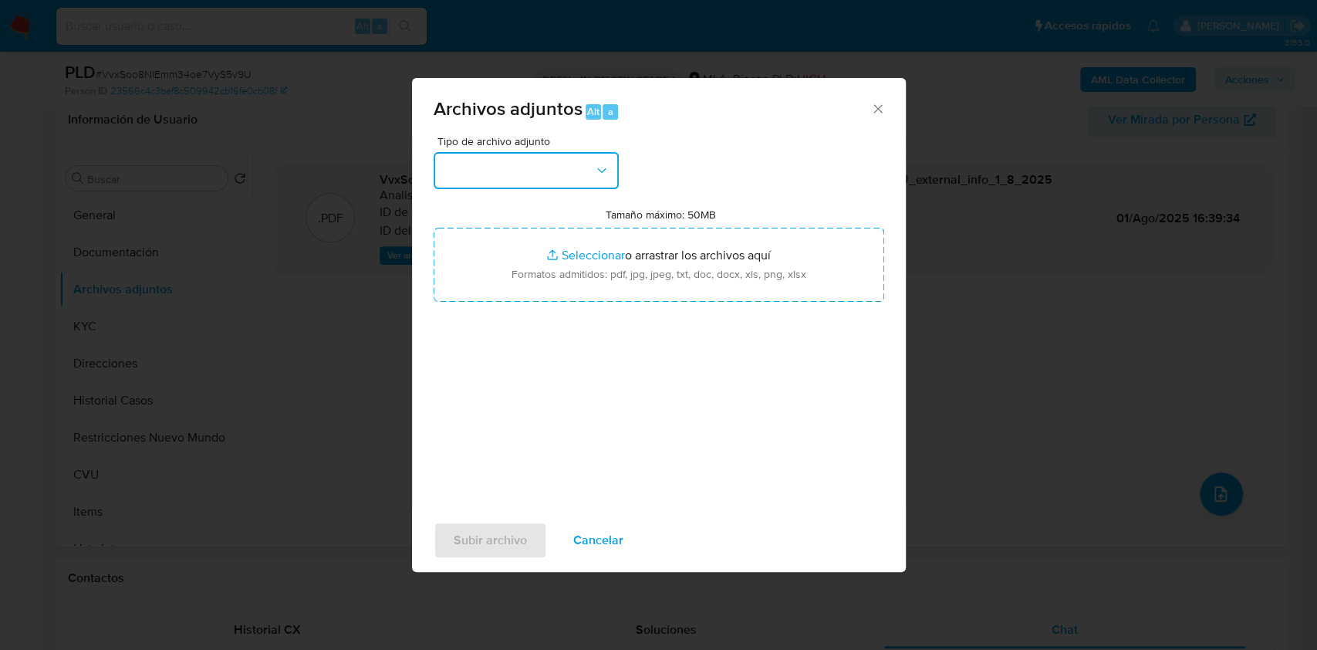
click at [581, 176] on button "button" at bounding box center [526, 170] width 185 height 37
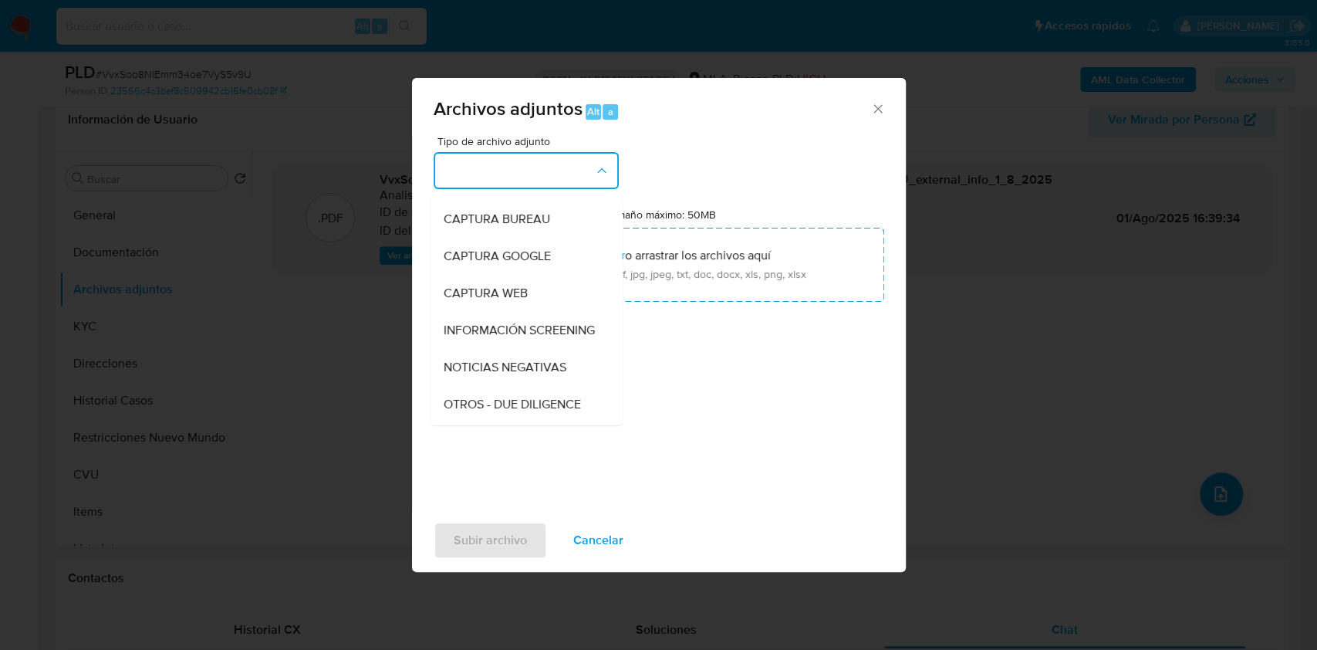
scroll to position [100, 0]
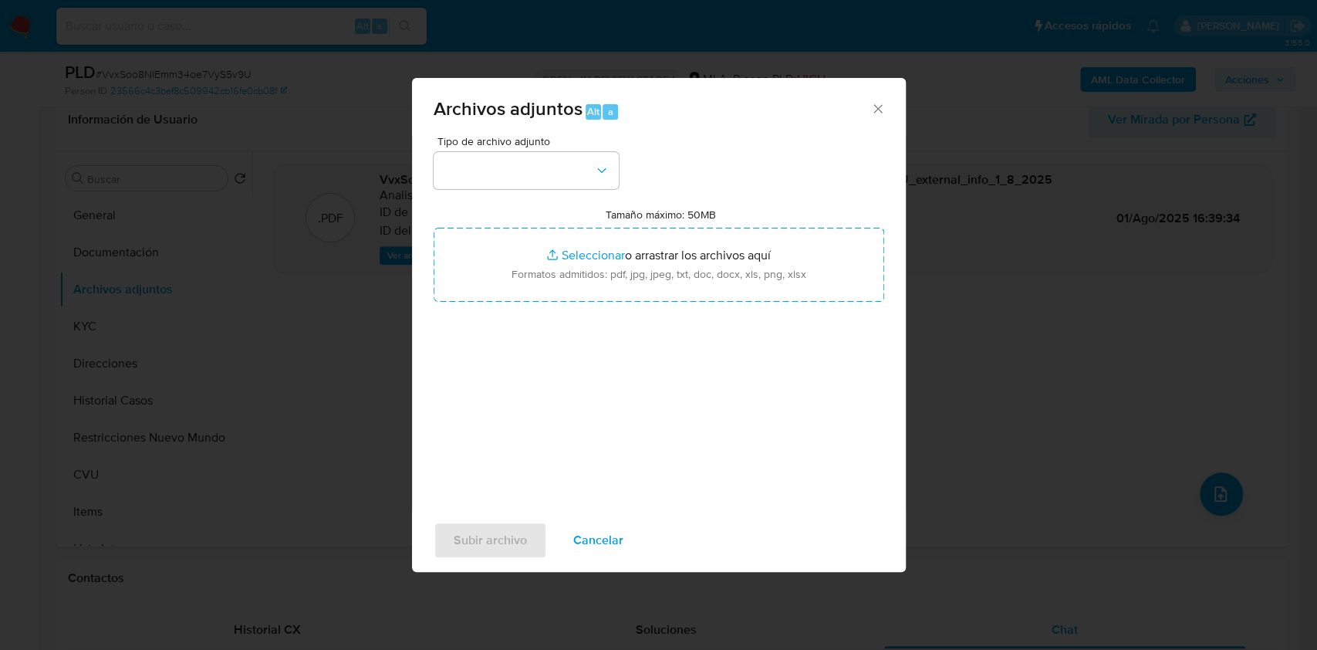
click at [872, 110] on icon "Cerrar" at bounding box center [878, 108] width 15 height 15
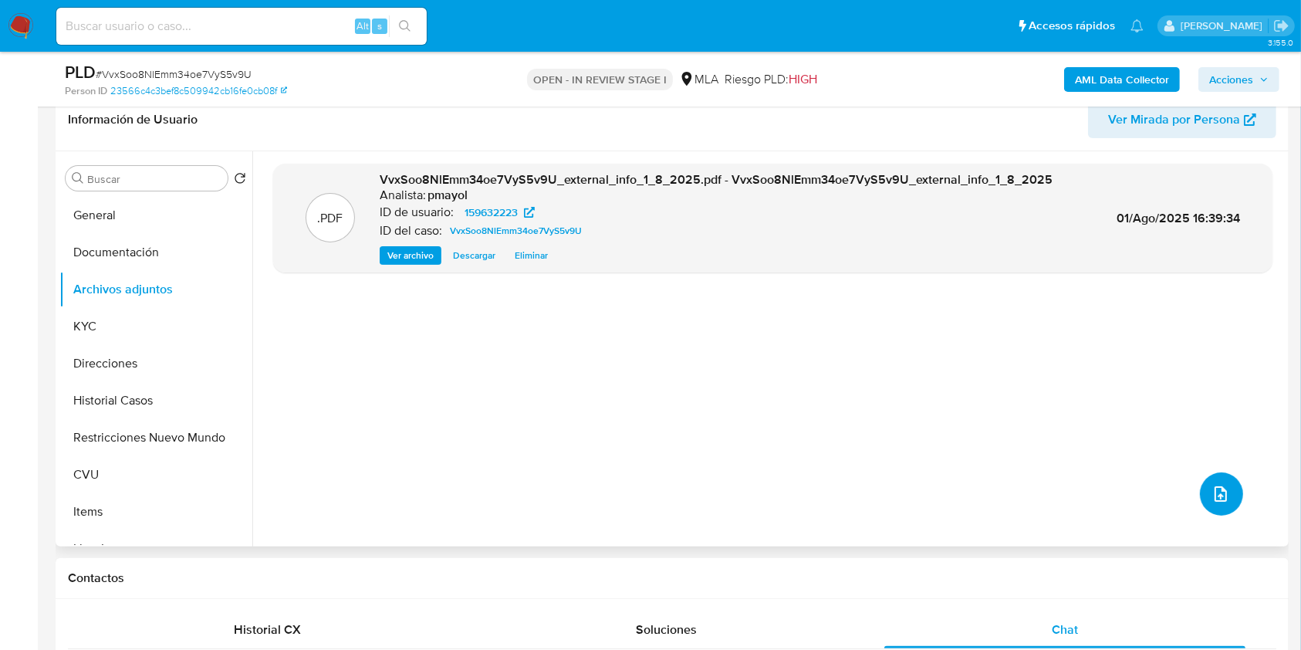
click at [1215, 499] on icon "upload-file" at bounding box center [1221, 493] width 12 height 15
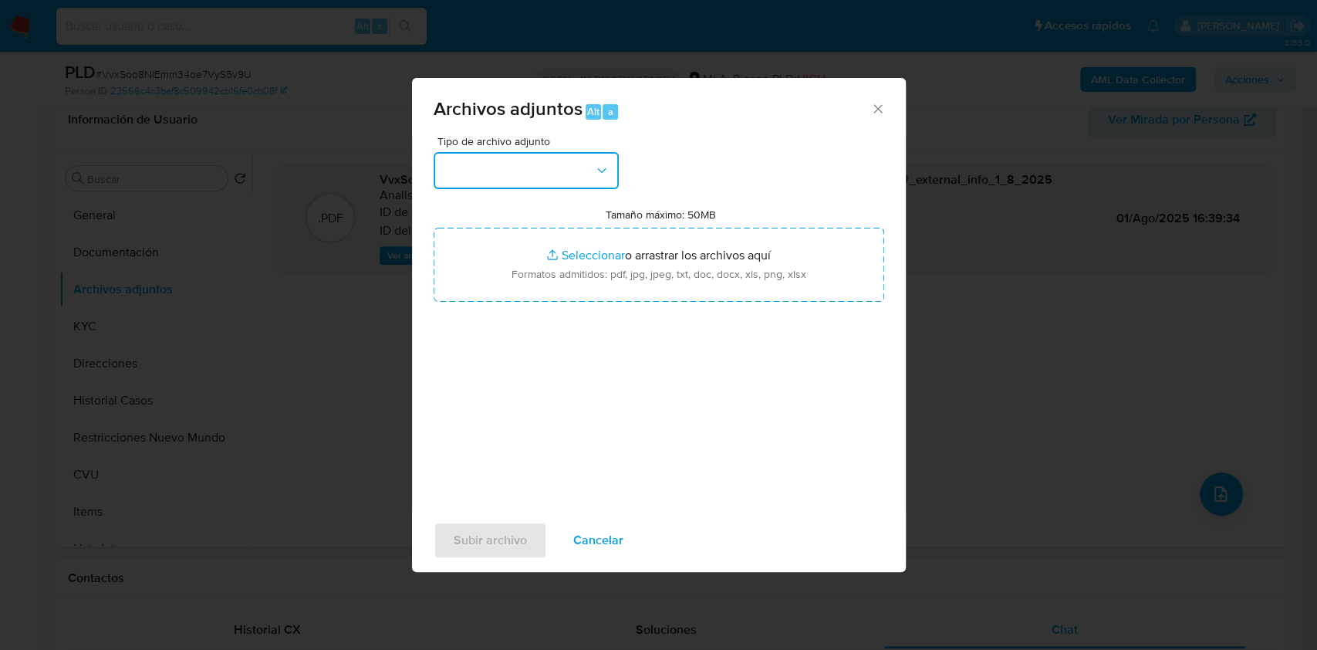
click at [582, 161] on button "button" at bounding box center [526, 170] width 185 height 37
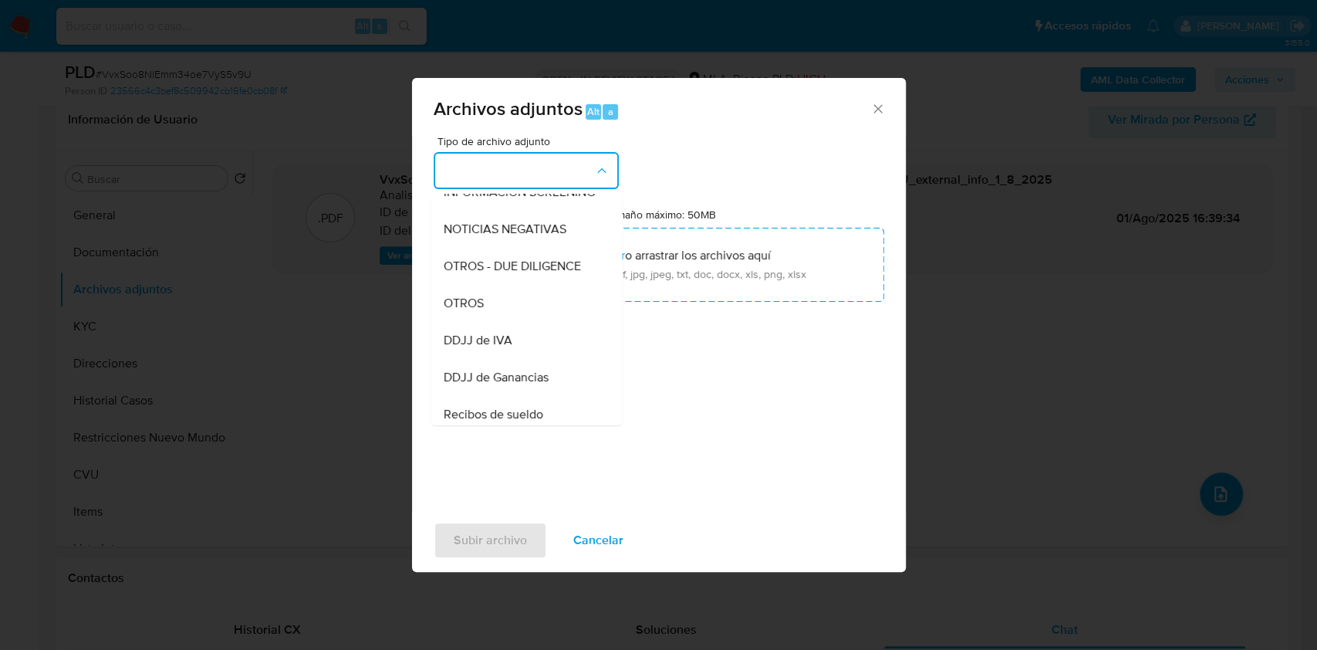
scroll to position [211, 0]
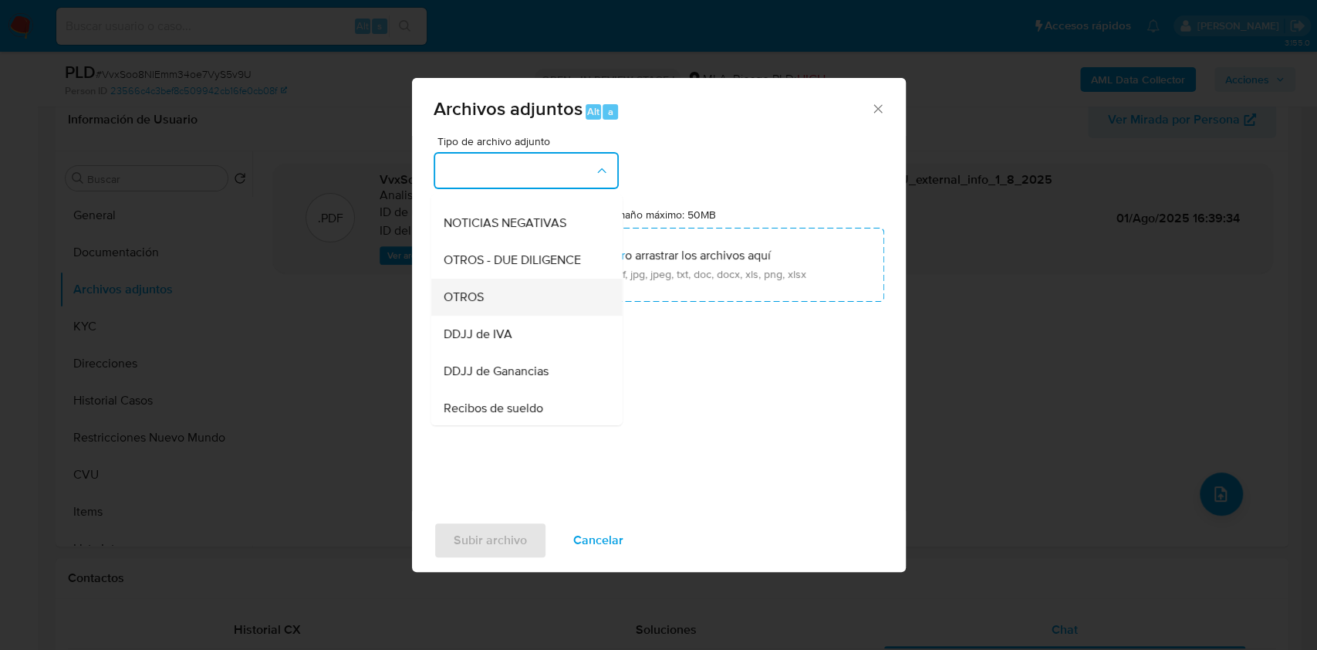
click at [480, 305] on span "OTROS" at bounding box center [463, 296] width 40 height 15
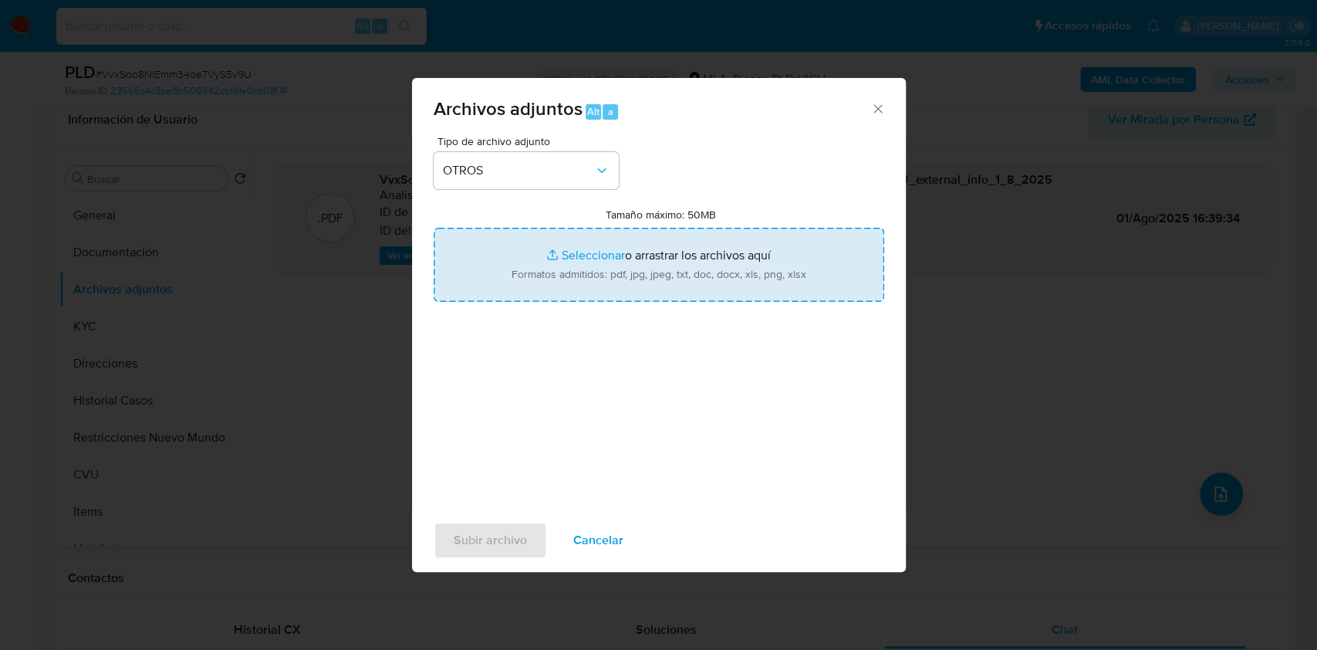
click at [611, 238] on input "Tamaño máximo: 50MB Seleccionar archivos" at bounding box center [659, 265] width 451 height 74
type input "C:\fakepath\Acta directorio.png"
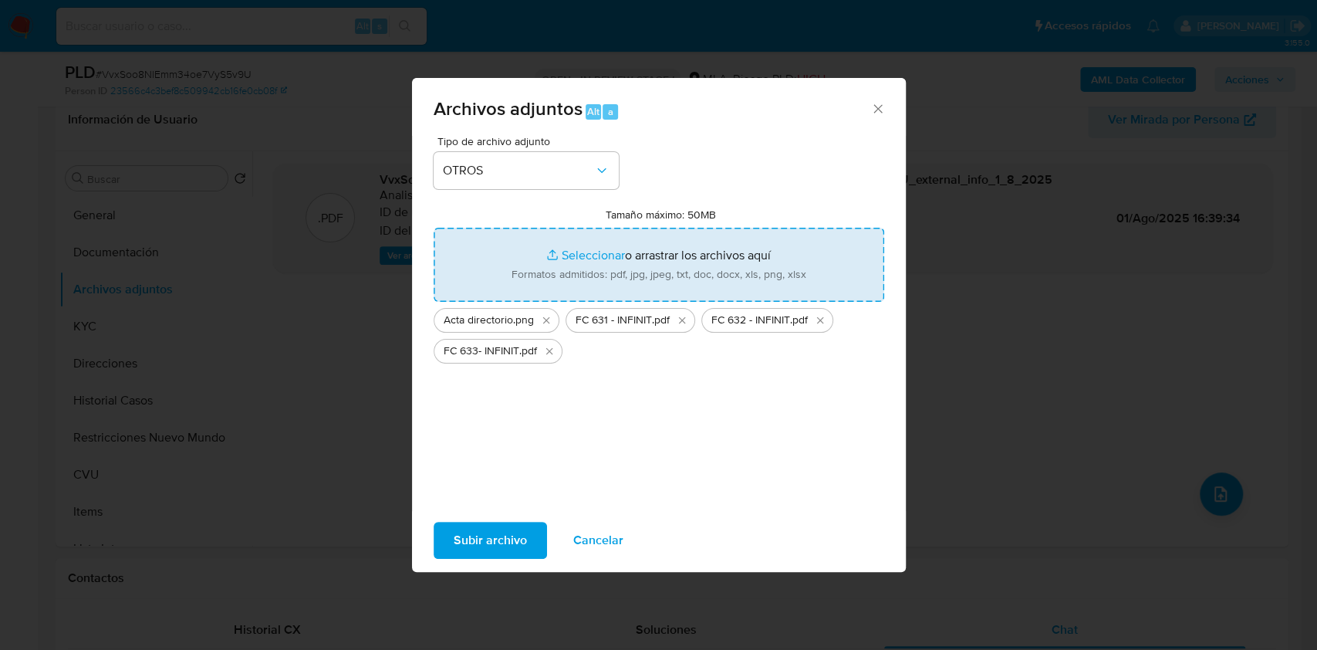
click at [476, 535] on span "Subir archivo" at bounding box center [490, 540] width 73 height 34
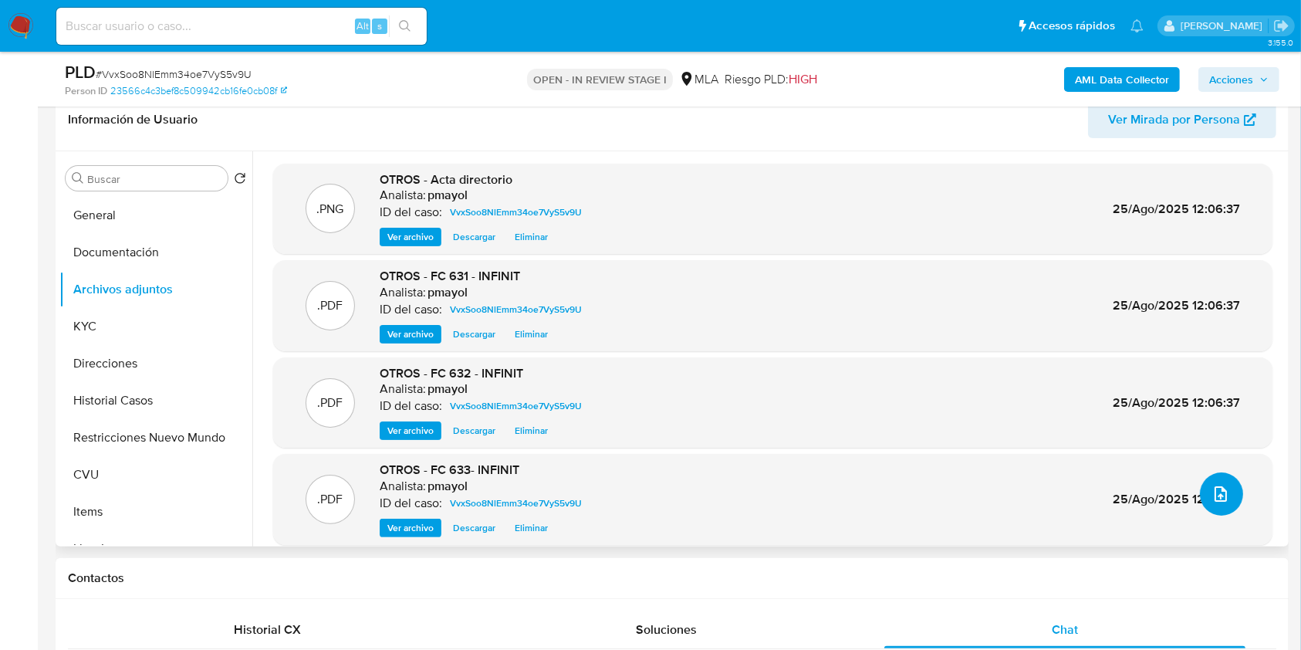
click at [1224, 492] on button "upload-file" at bounding box center [1221, 493] width 43 height 43
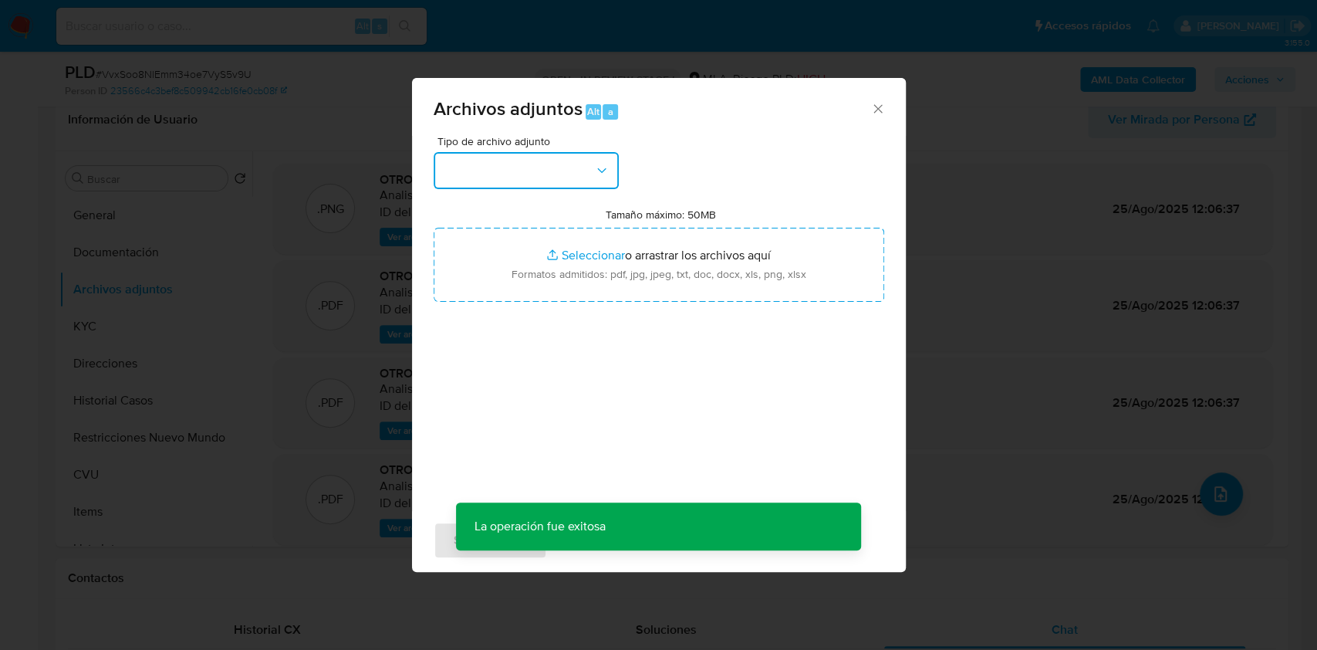
click at [596, 173] on icon "button" at bounding box center [601, 170] width 15 height 15
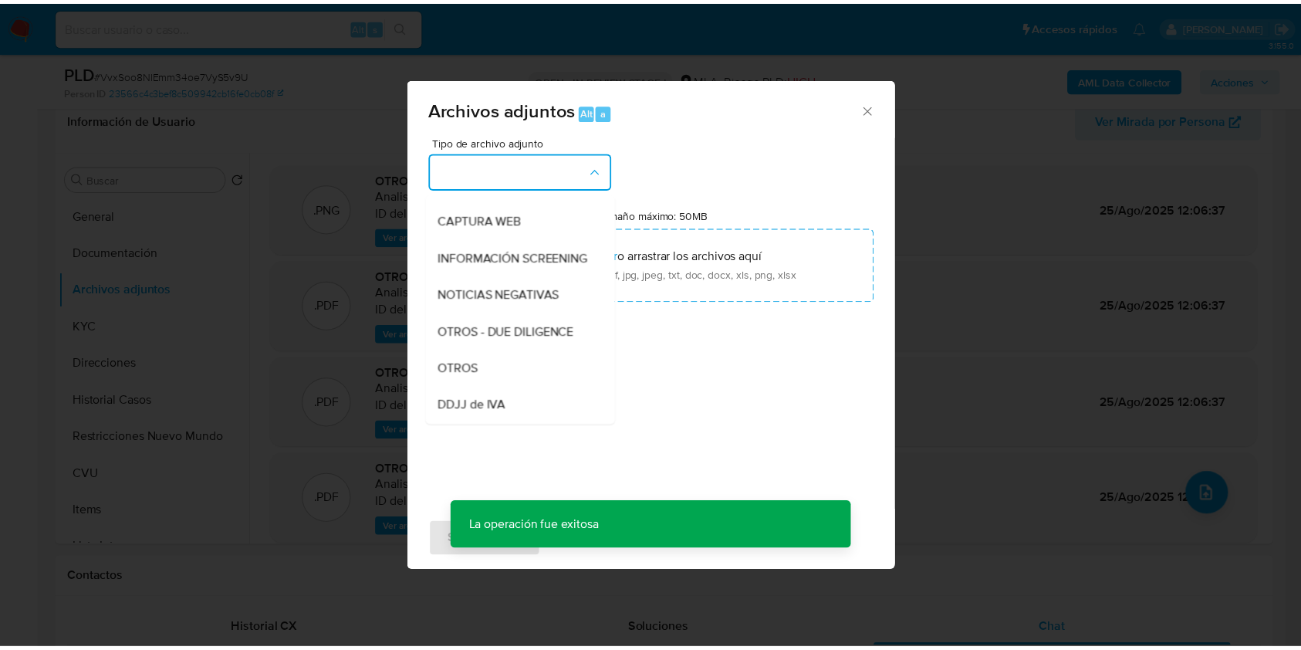
scroll to position [146, 0]
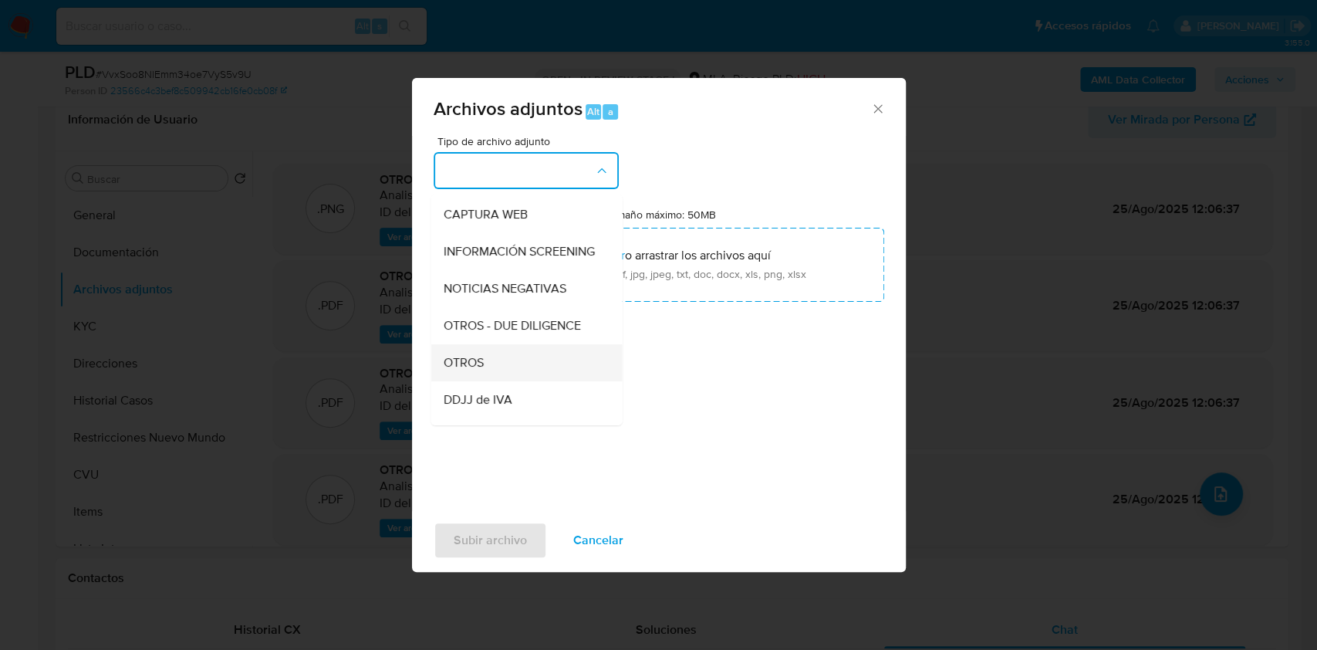
click at [515, 366] on div "OTROS" at bounding box center [521, 362] width 157 height 37
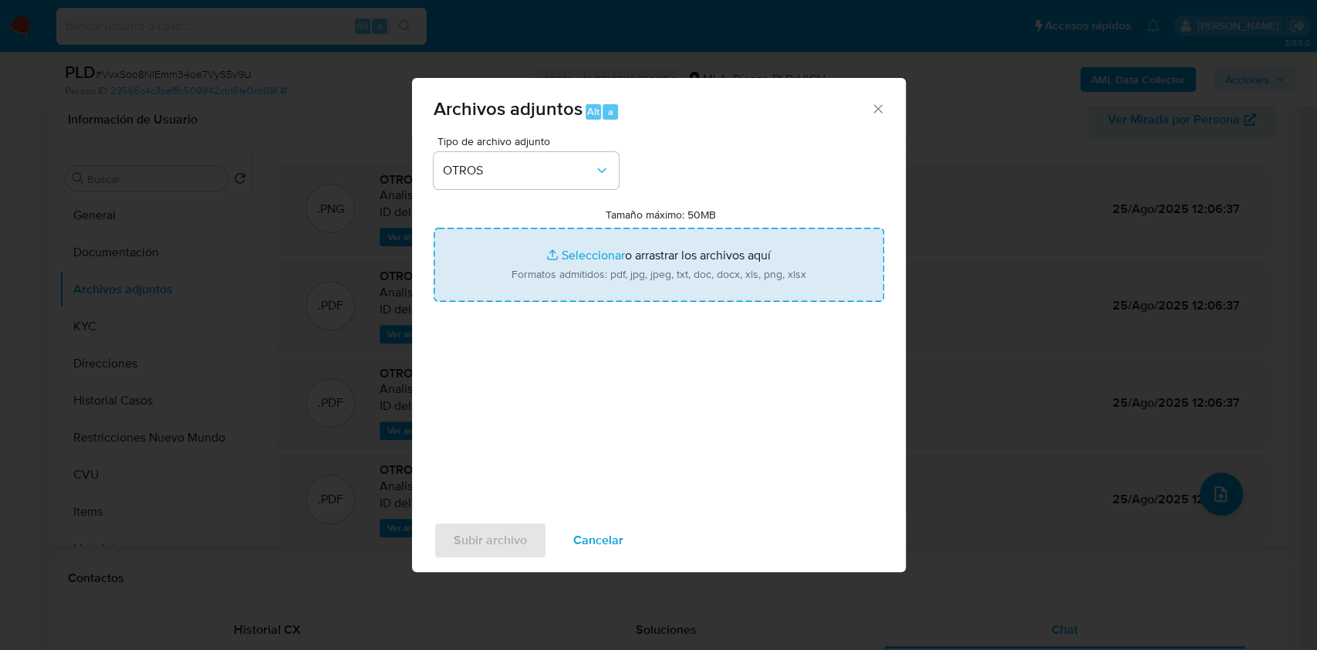
click at [621, 275] on input "Tamaño máximo: 50MB Seleccionar archivos" at bounding box center [659, 265] width 451 height 74
type input "C:\fakepath\Caselog W17c573nqbHT8CjLhrF0n7ov.docx"
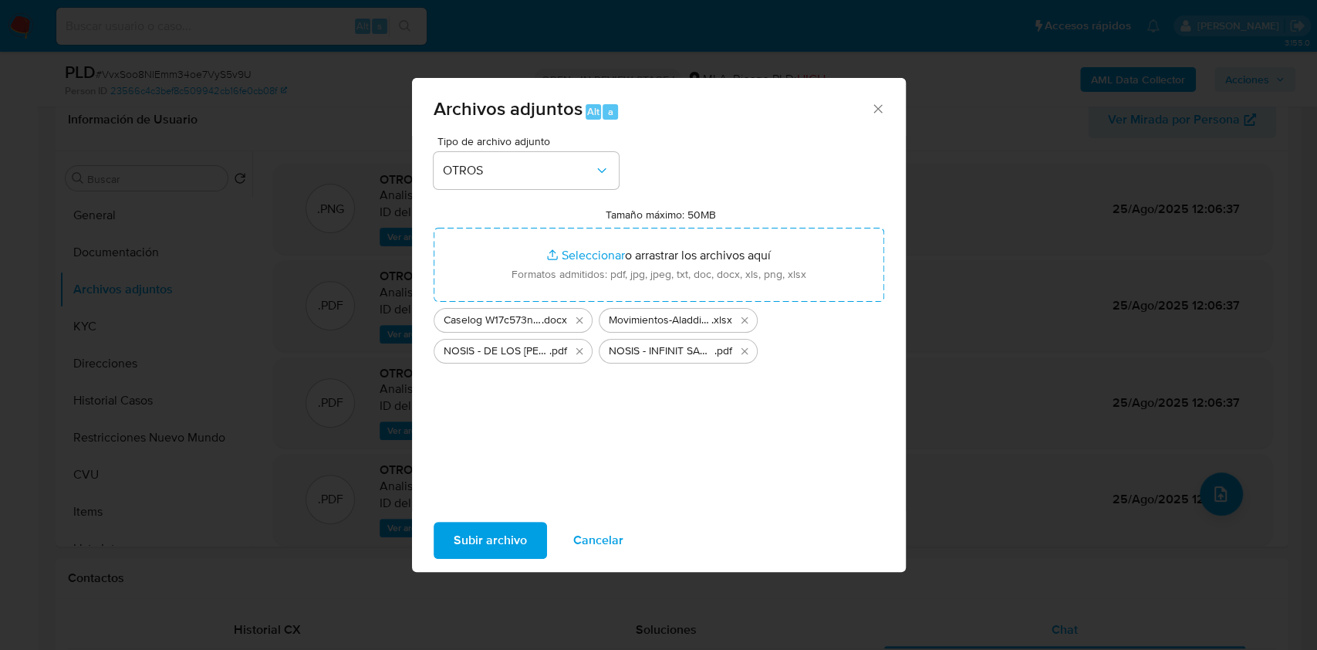
click at [509, 549] on span "Subir archivo" at bounding box center [490, 540] width 73 height 34
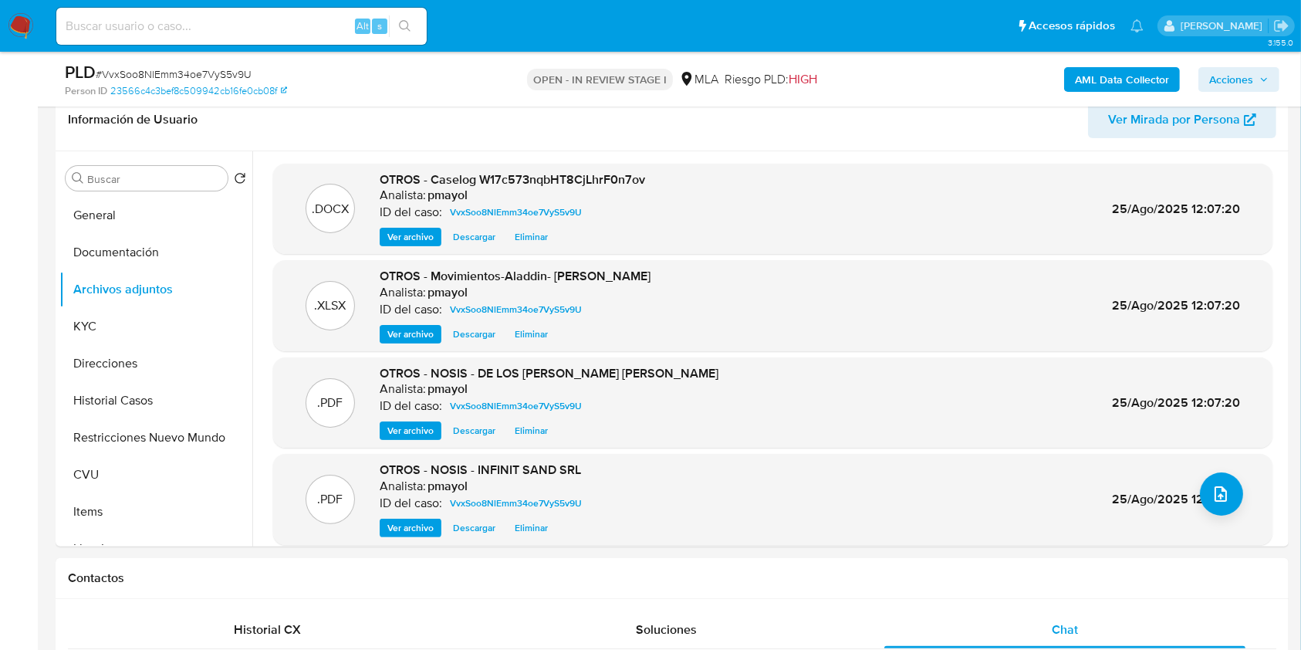
click at [1226, 77] on span "Acciones" at bounding box center [1231, 79] width 44 height 25
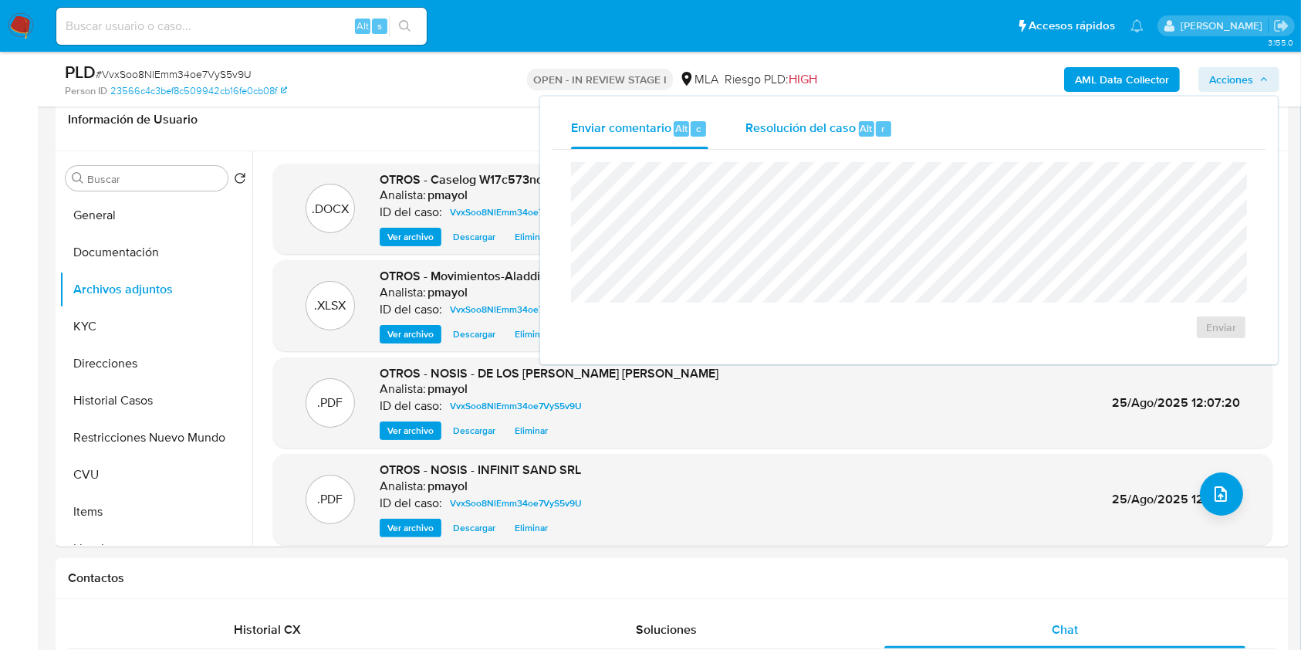
click at [784, 139] on div "Resolución del caso Alt r" at bounding box center [819, 129] width 147 height 40
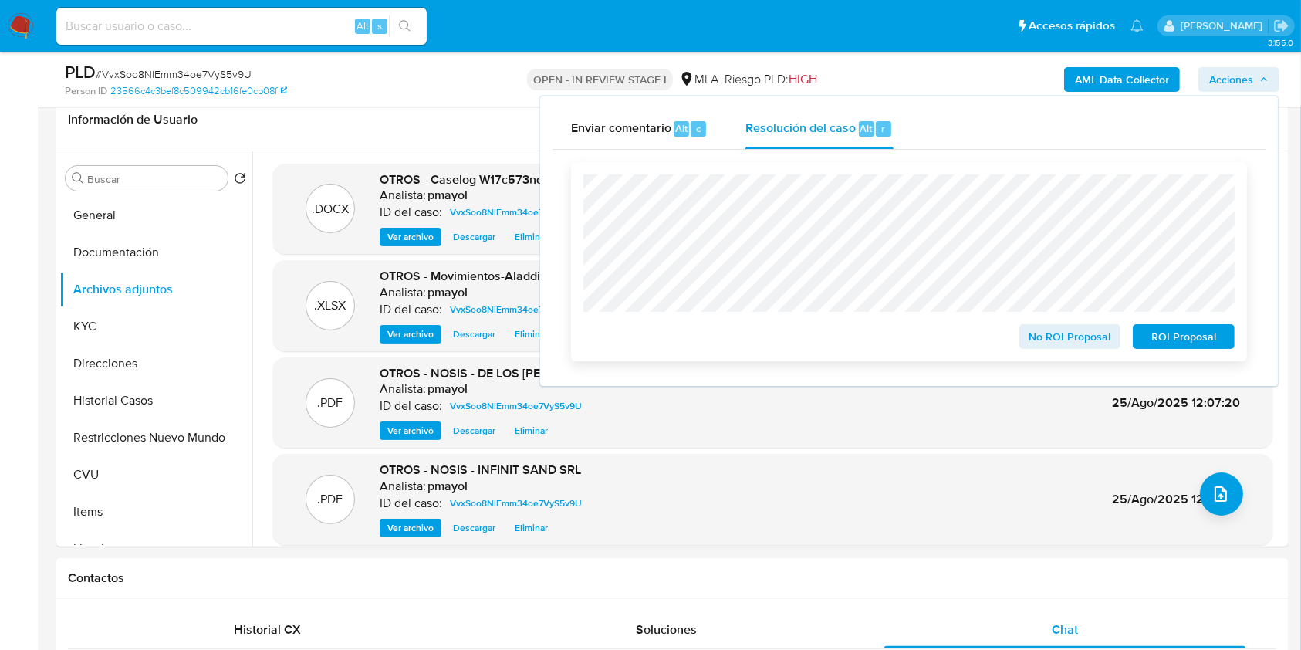
click at [1163, 339] on span "ROI Proposal" at bounding box center [1184, 337] width 80 height 22
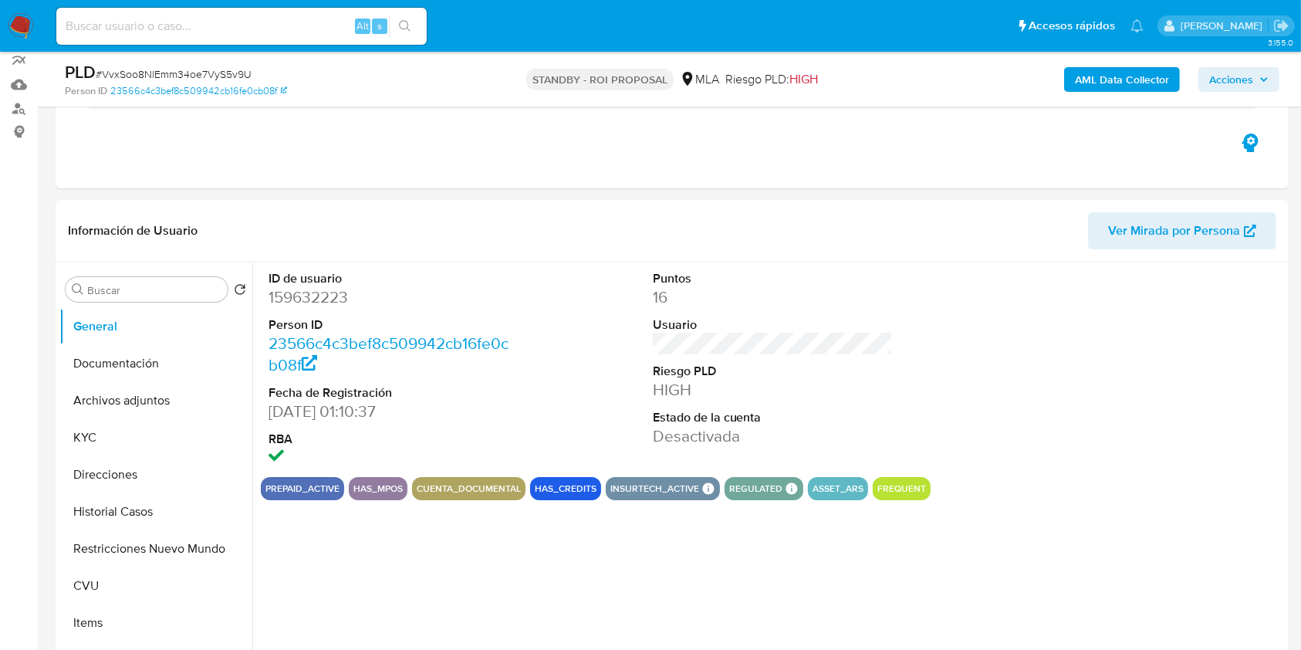
scroll to position [181, 0]
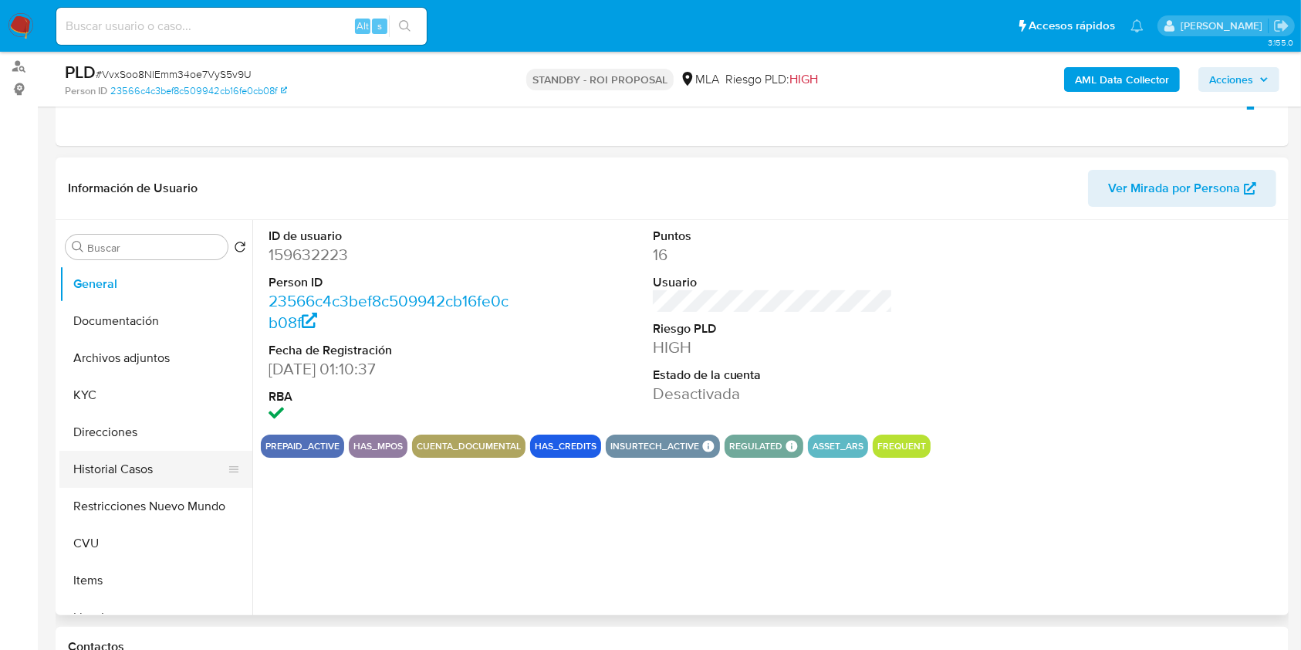
click at [161, 458] on button "Historial Casos" at bounding box center [149, 469] width 181 height 37
select select "10"
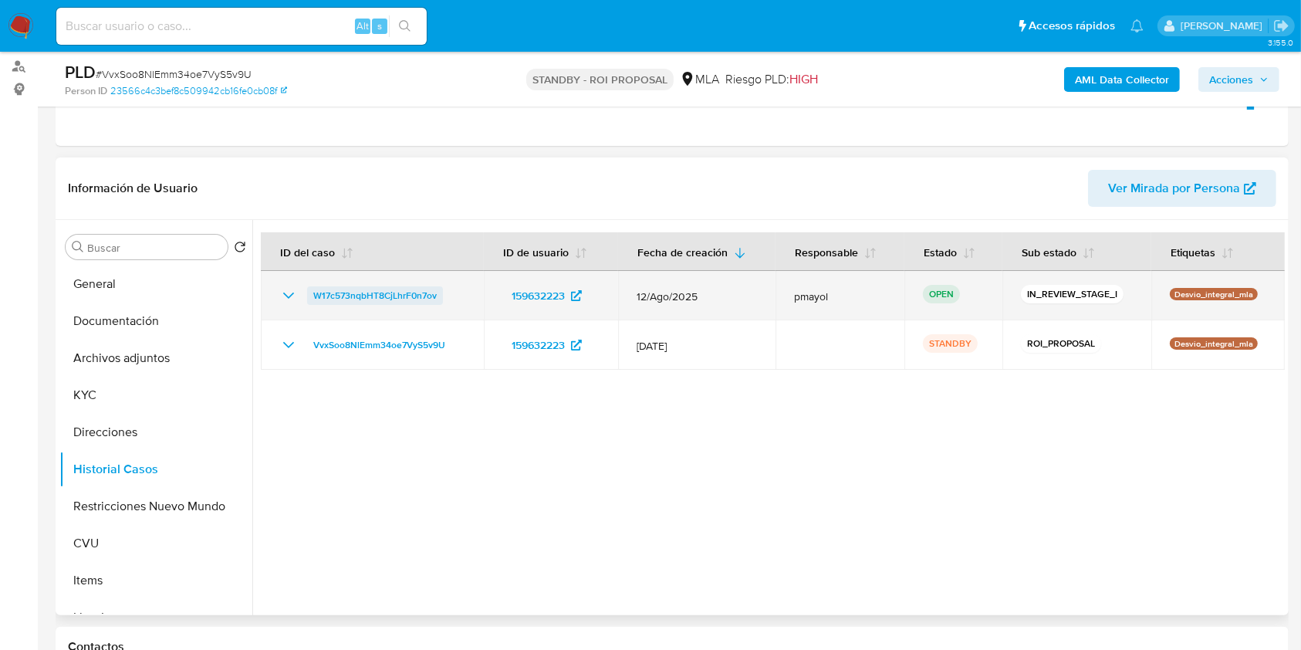
click at [345, 293] on span "W17c573nqbHT8CjLhrF0n7ov" at bounding box center [374, 295] width 123 height 19
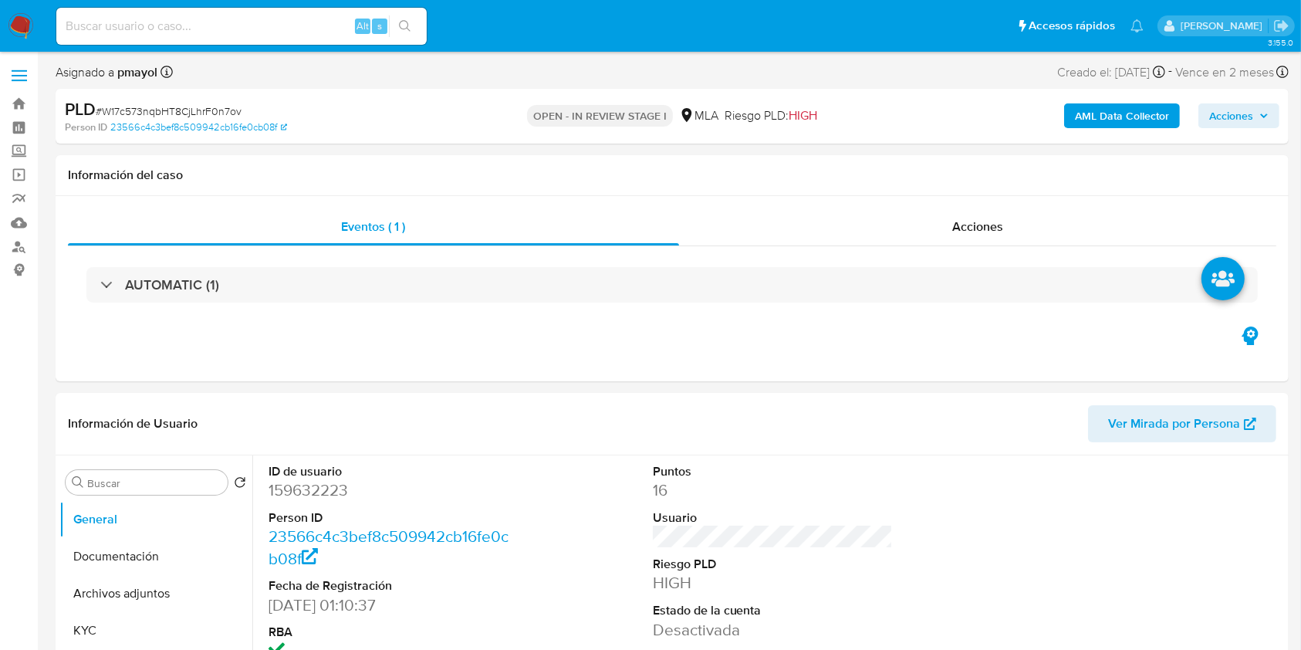
select select "10"
click at [1241, 142] on div "PLD # W17c573nqbHT8CjLhrF0n7ov Person ID 23566c4c3bef8c509942cb16fe0cb08f OPEN …" at bounding box center [672, 116] width 1233 height 55
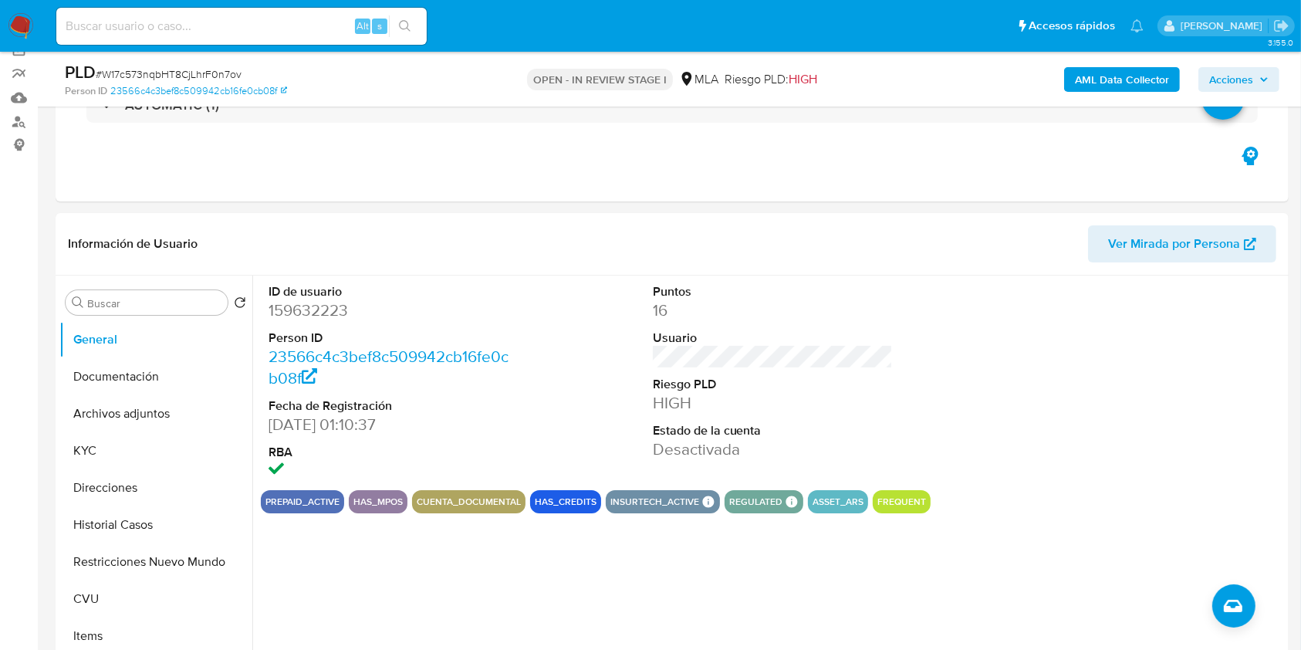
scroll to position [153, 0]
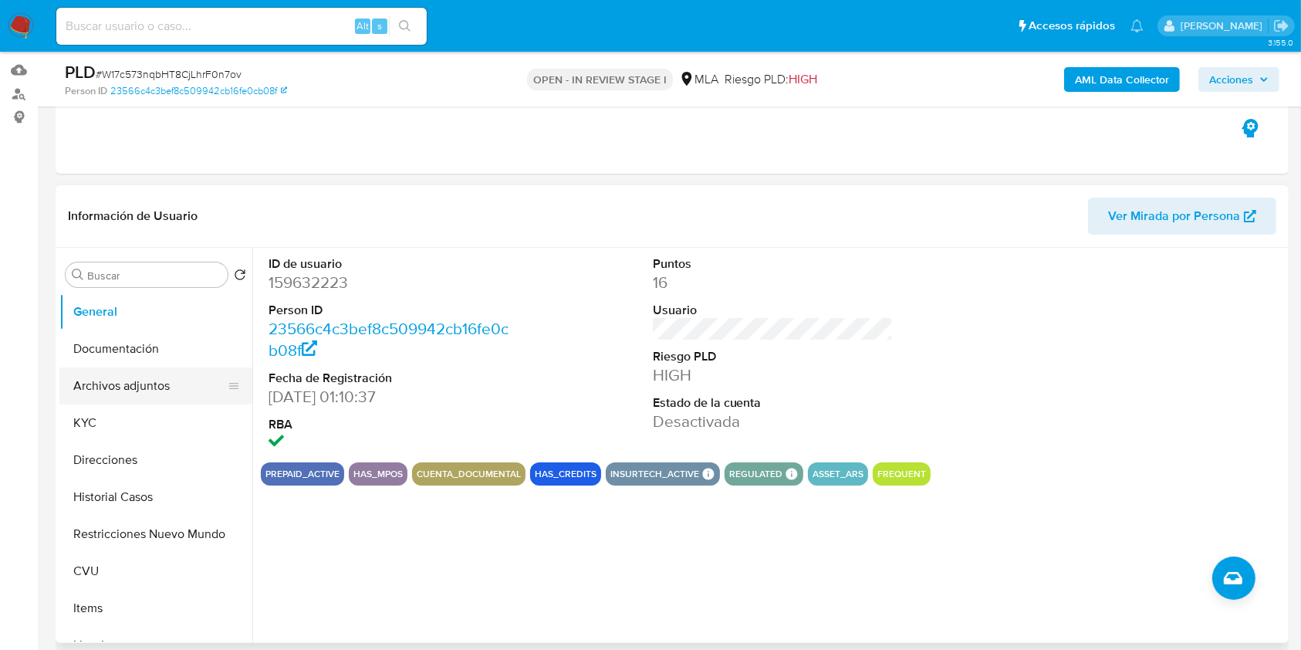
click at [134, 395] on button "Archivos adjuntos" at bounding box center [149, 385] width 181 height 37
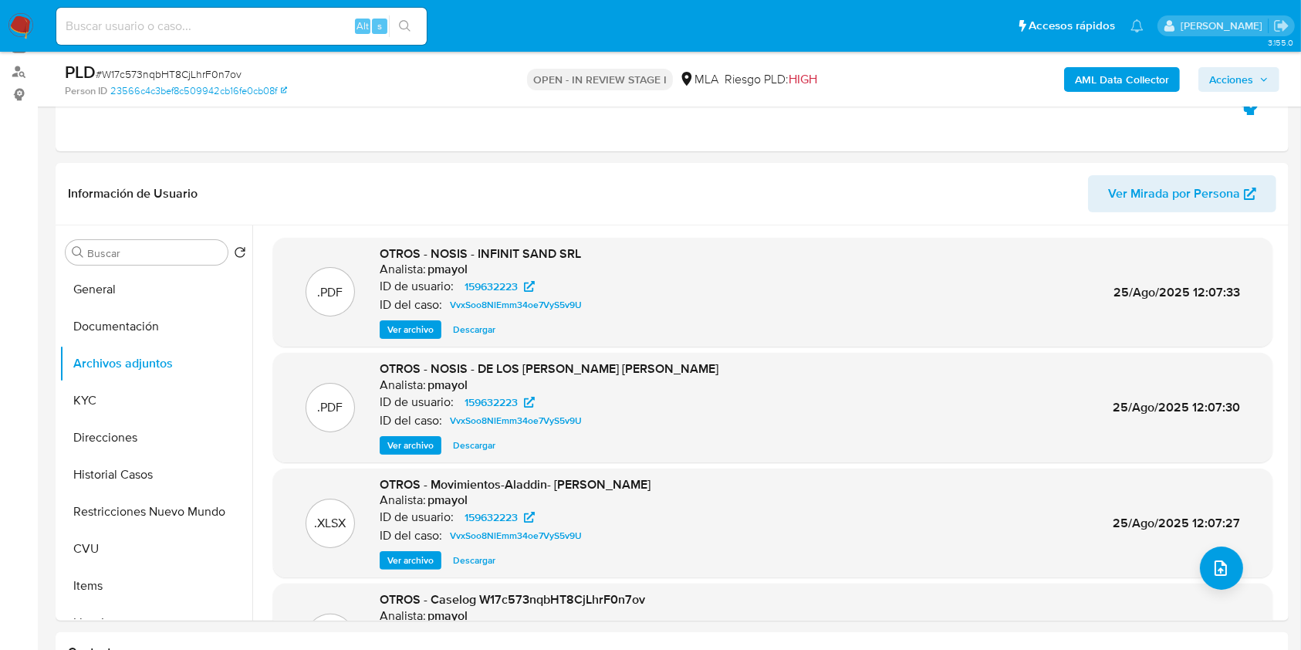
scroll to position [168, 0]
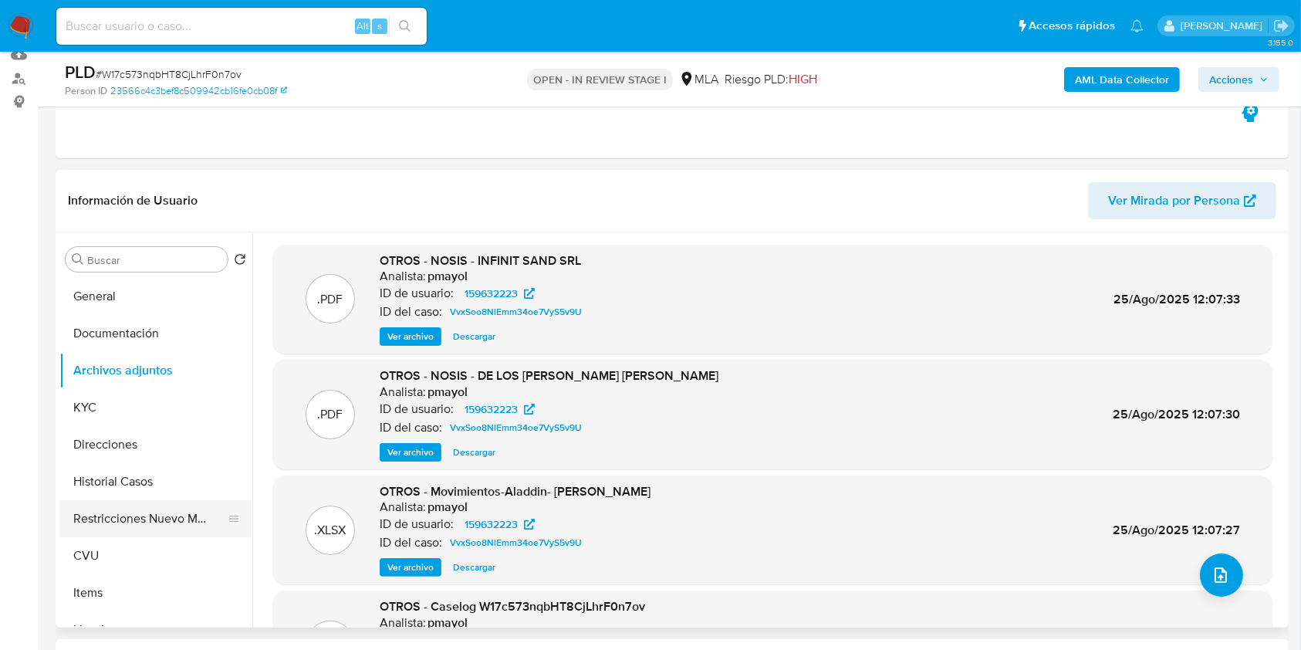
click at [128, 520] on button "Restricciones Nuevo Mundo" at bounding box center [149, 518] width 181 height 37
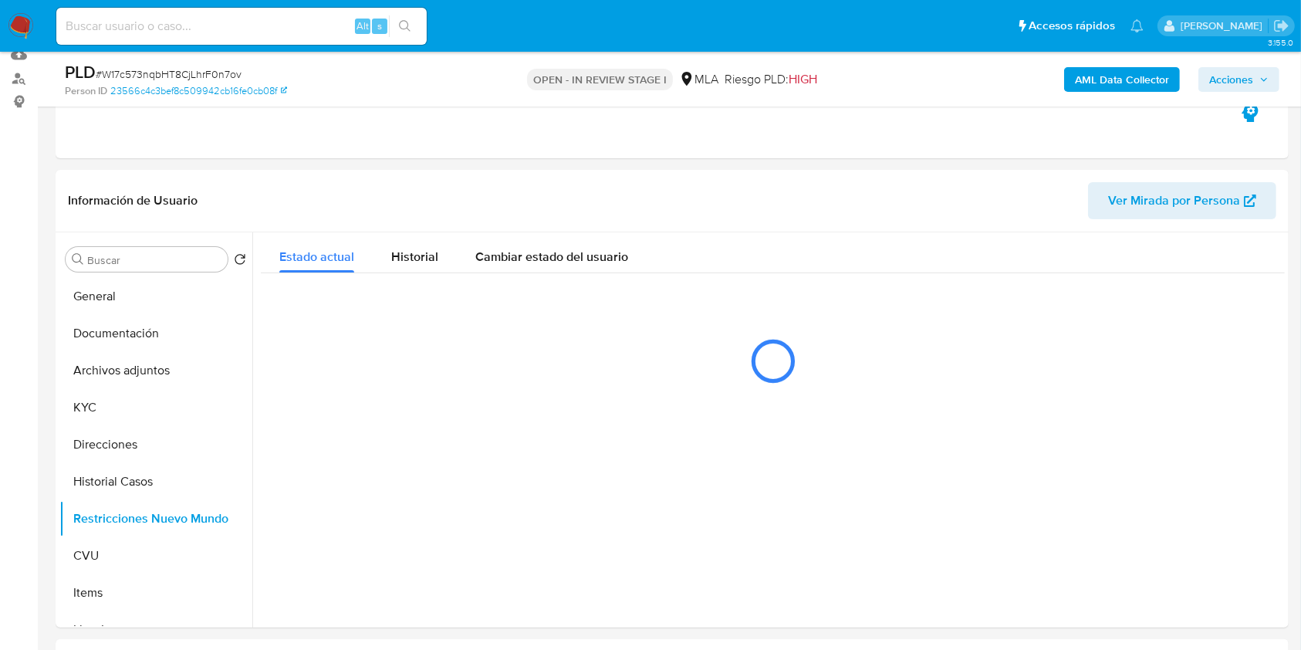
click at [1238, 67] on span "Acciones" at bounding box center [1231, 79] width 44 height 25
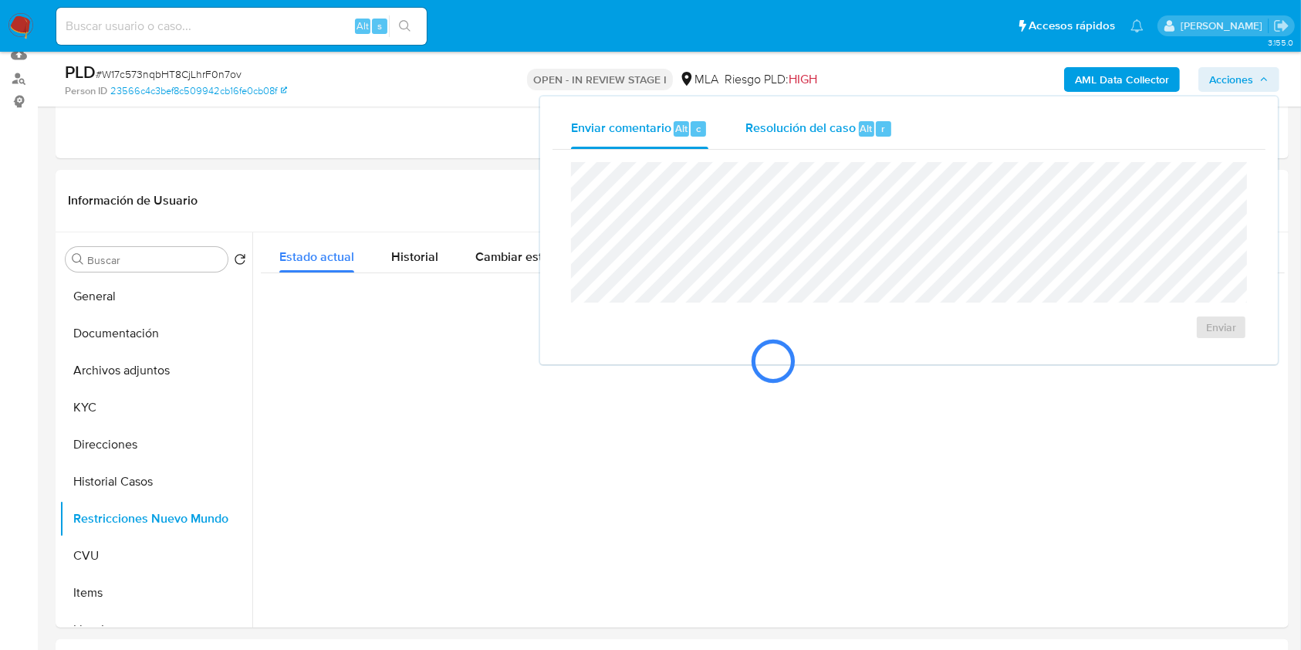
click at [792, 139] on div "Resolución del caso Alt r" at bounding box center [819, 129] width 147 height 40
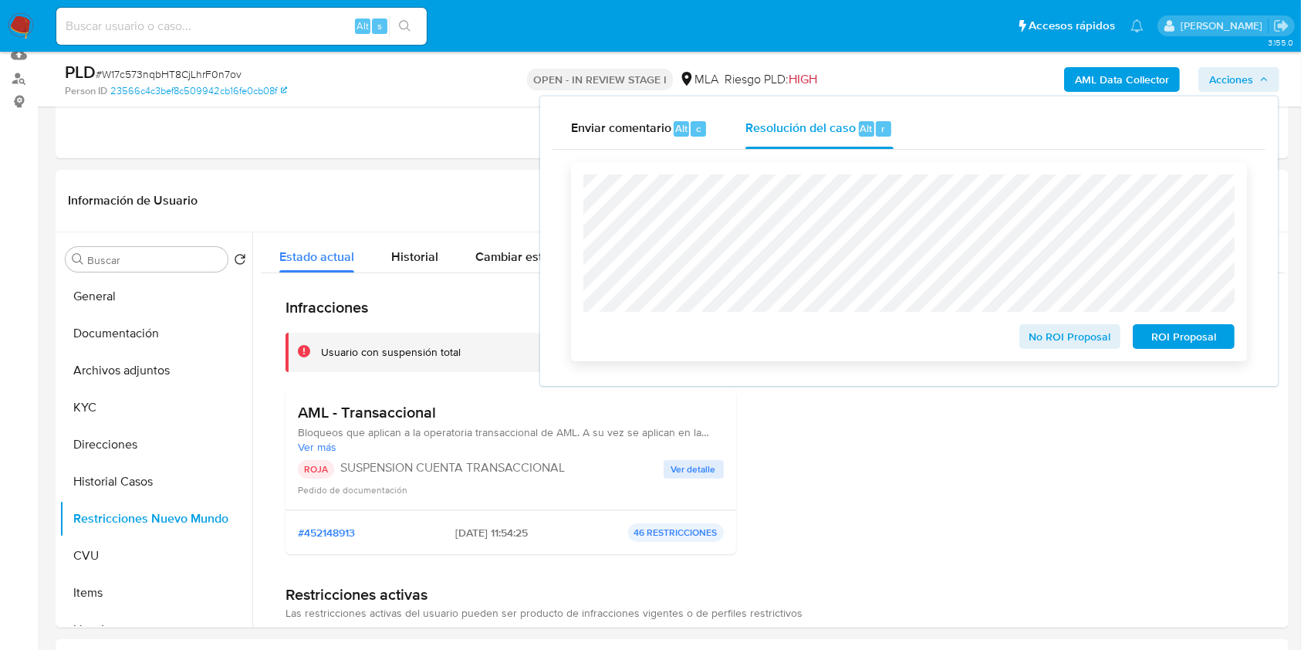
click at [1191, 340] on span "ROI Proposal" at bounding box center [1184, 337] width 80 height 22
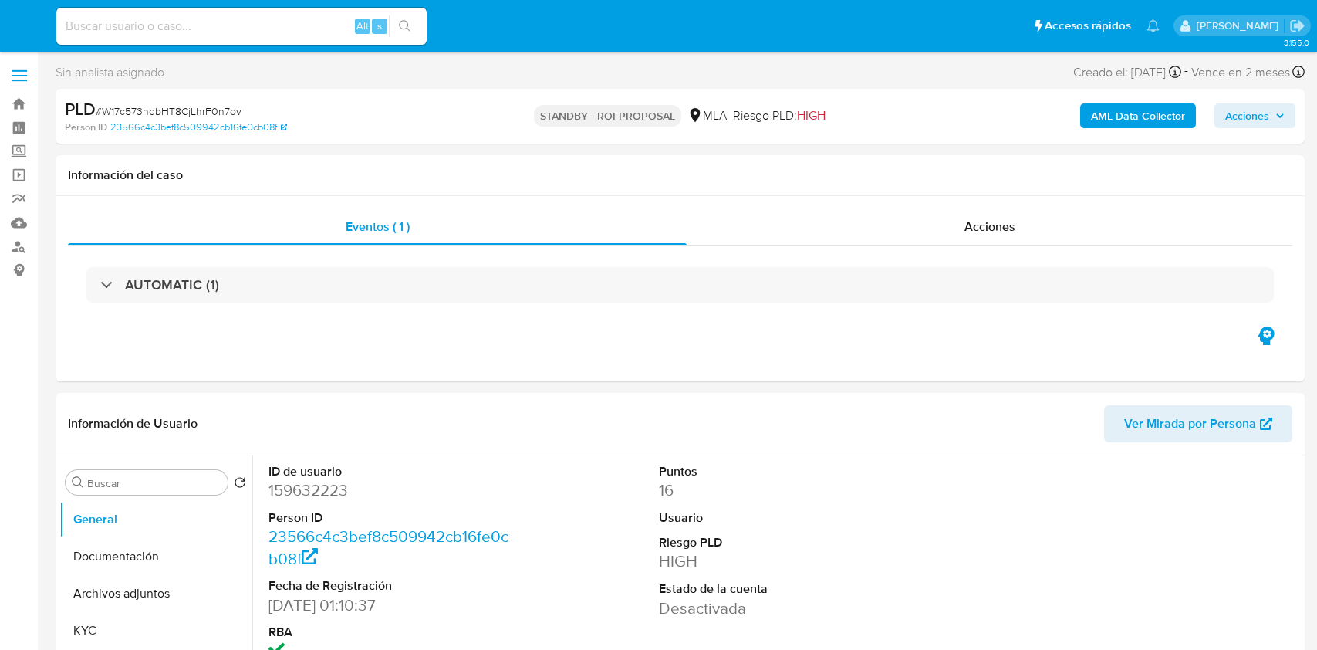
select select "10"
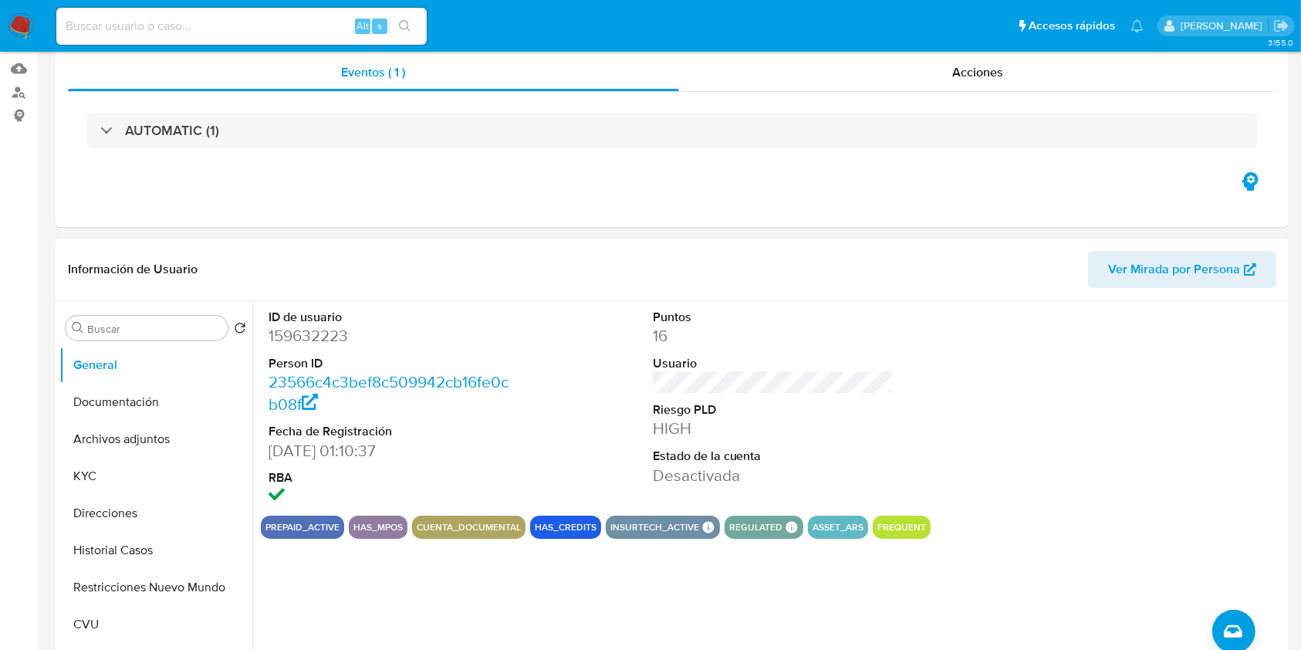
scroll to position [168, 0]
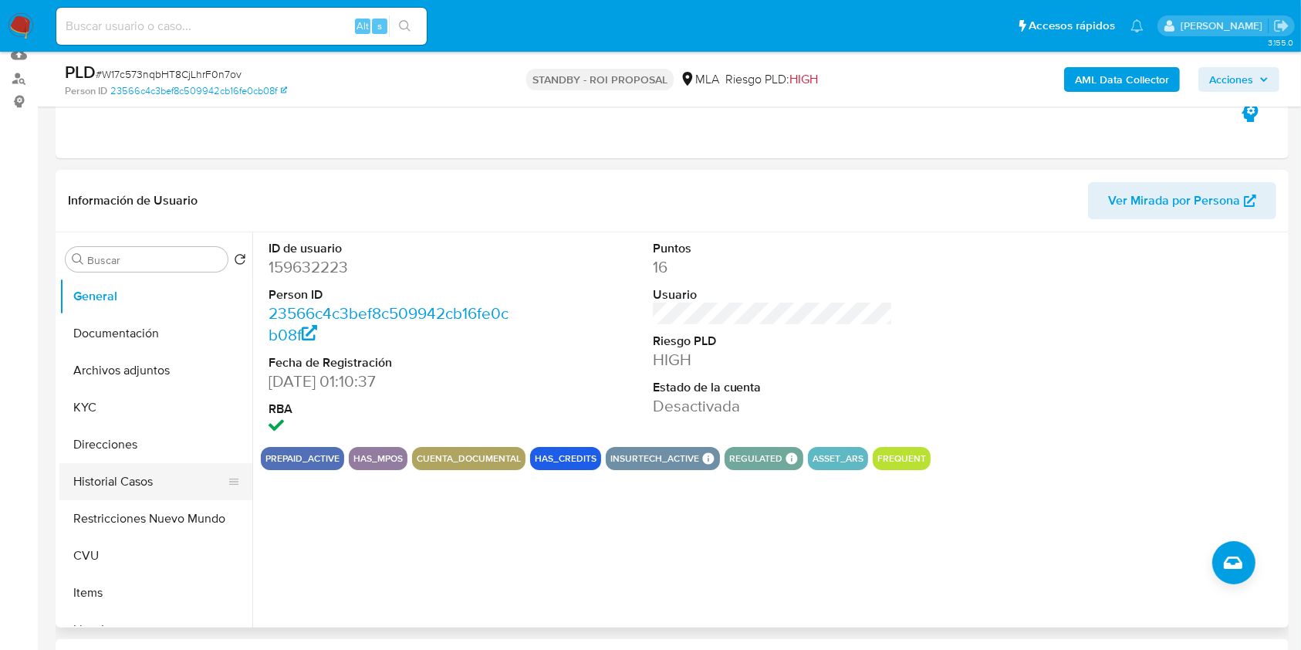
click at [168, 472] on button "Historial Casos" at bounding box center [149, 481] width 181 height 37
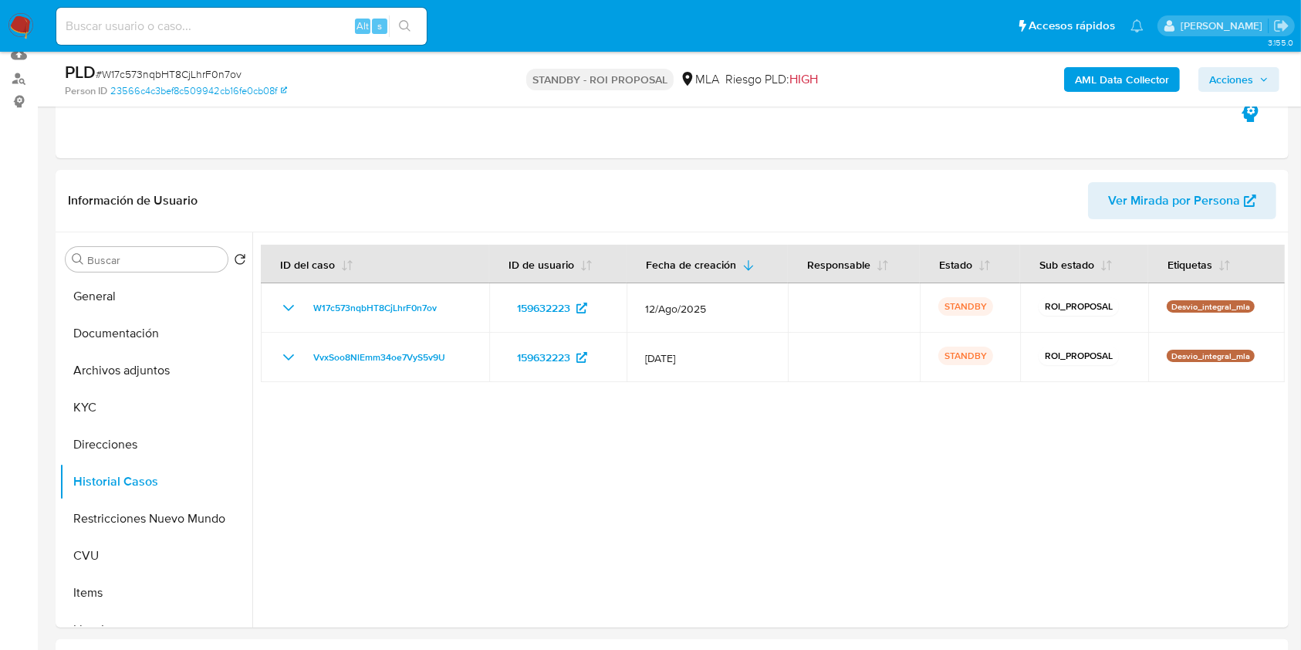
click at [280, 15] on div "Alt s" at bounding box center [241, 26] width 370 height 37
click at [280, 24] on input at bounding box center [241, 26] width 370 height 20
paste input "vPdn7IExjgQFgKkTevtldWOR"
type input "vPdn7IExjgQFgKkTevtldWOR"
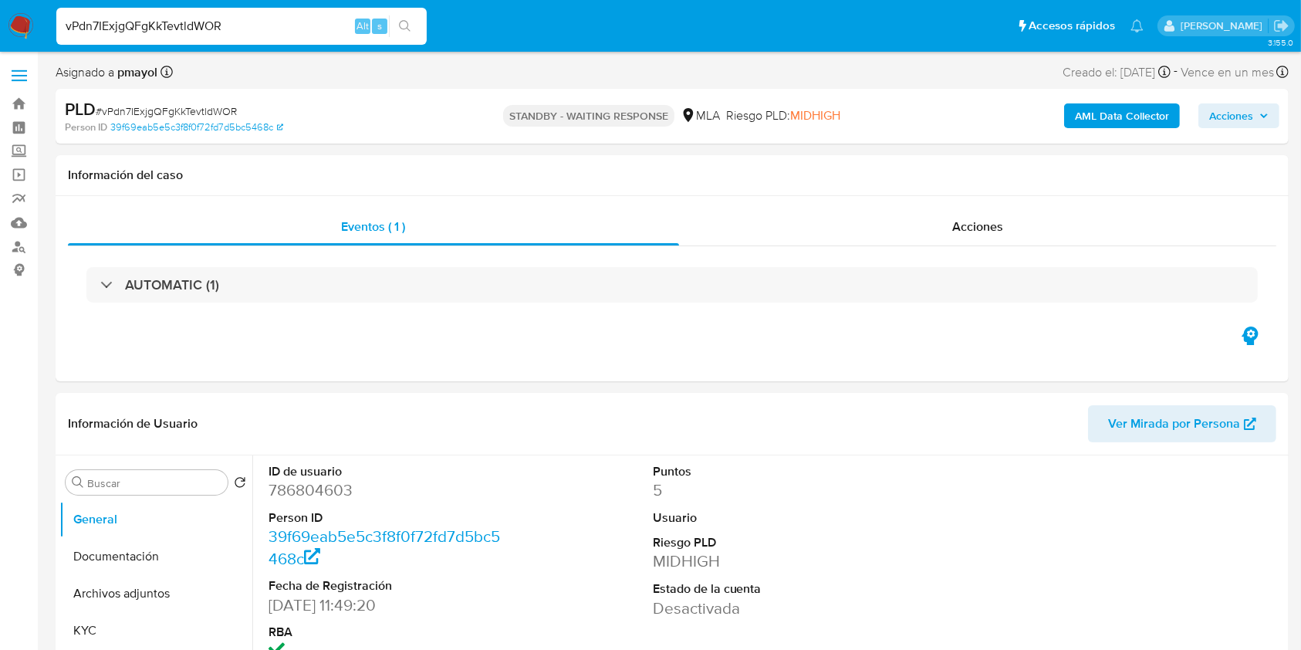
select select "10"
click at [308, 492] on dd "786804603" at bounding box center [389, 490] width 241 height 22
copy dd "786804603"
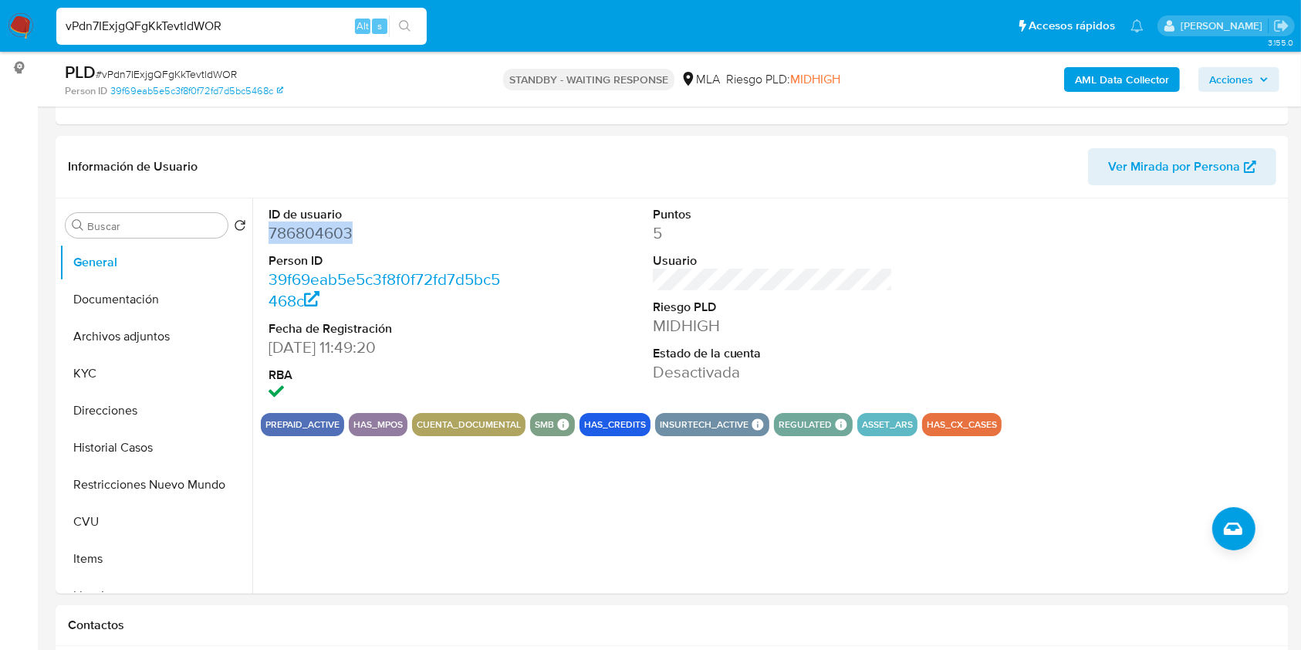
scroll to position [215, 0]
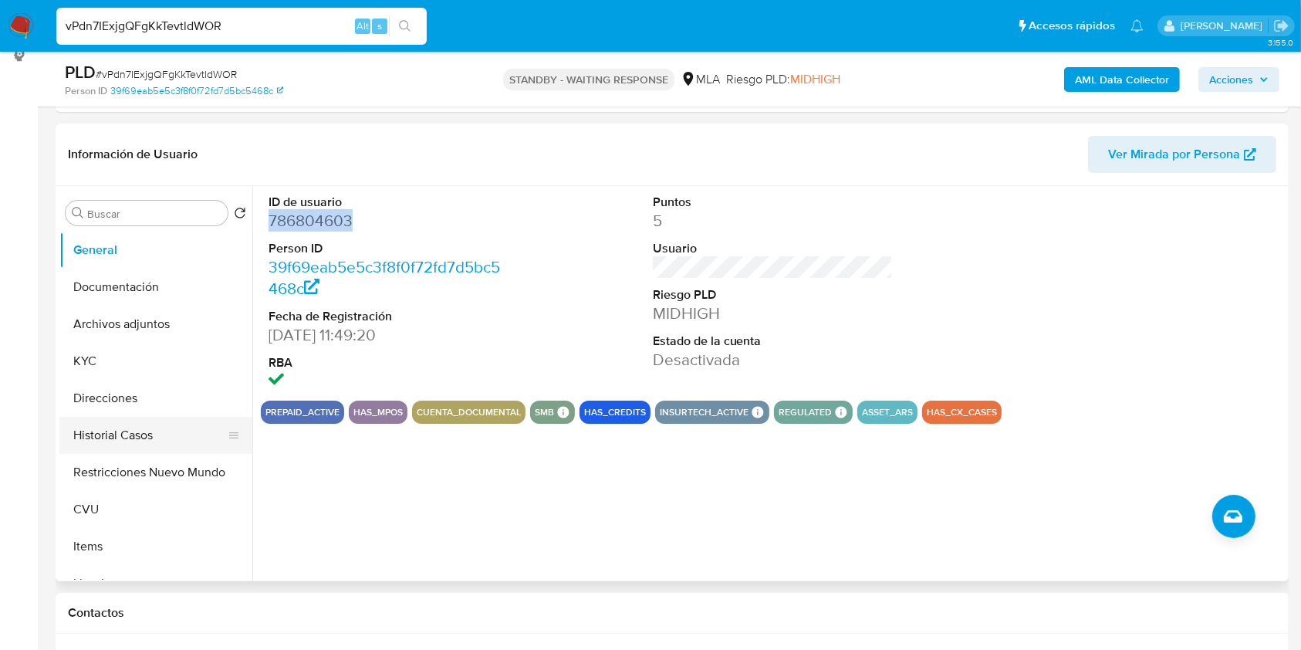
click at [186, 429] on button "Historial Casos" at bounding box center [149, 435] width 181 height 37
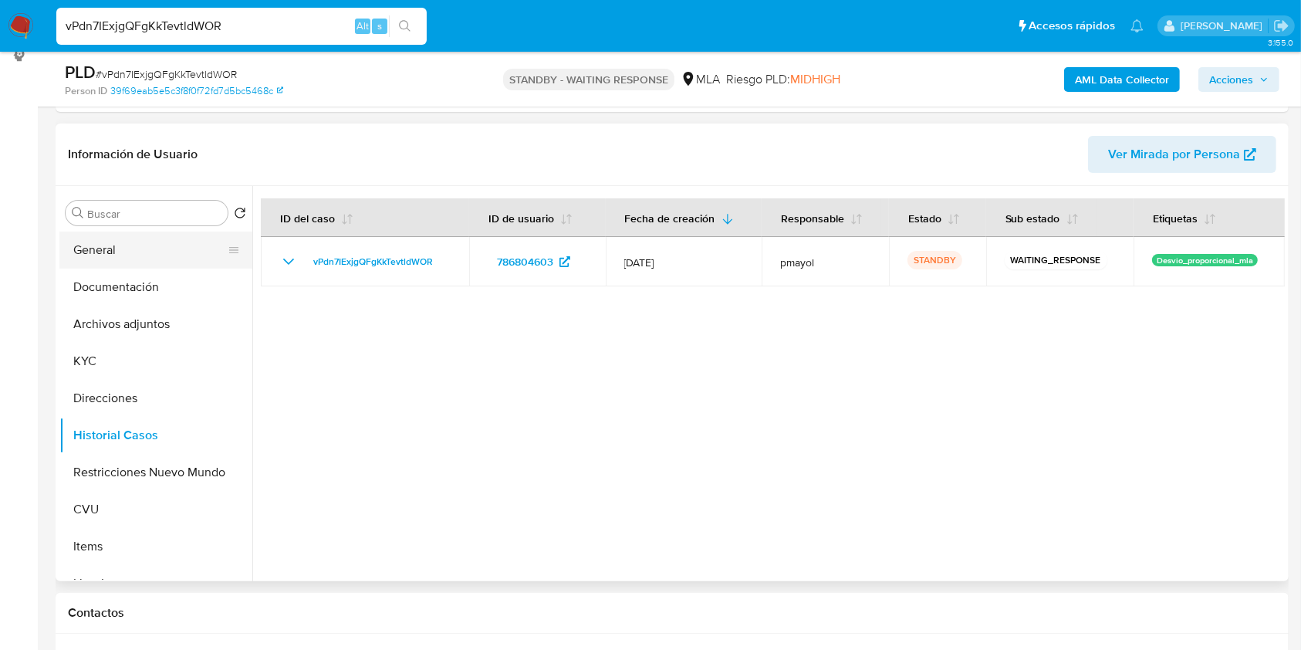
click at [110, 252] on button "General" at bounding box center [149, 250] width 181 height 37
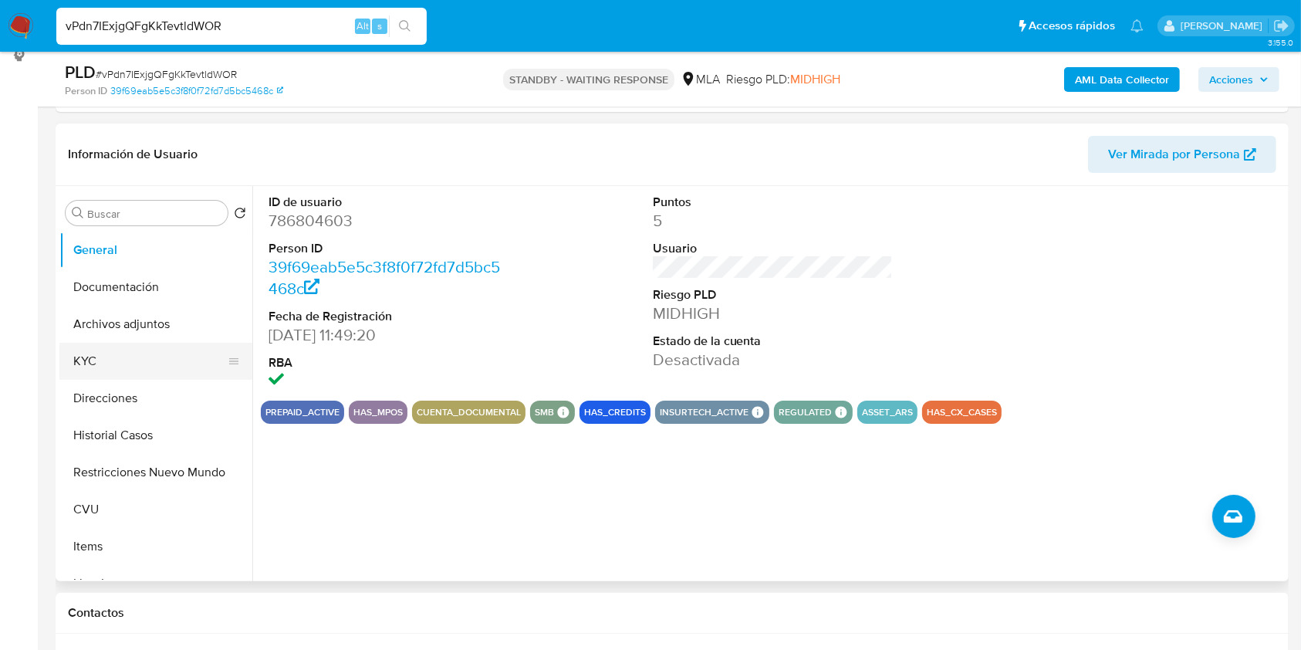
click at [130, 350] on button "KYC" at bounding box center [149, 361] width 181 height 37
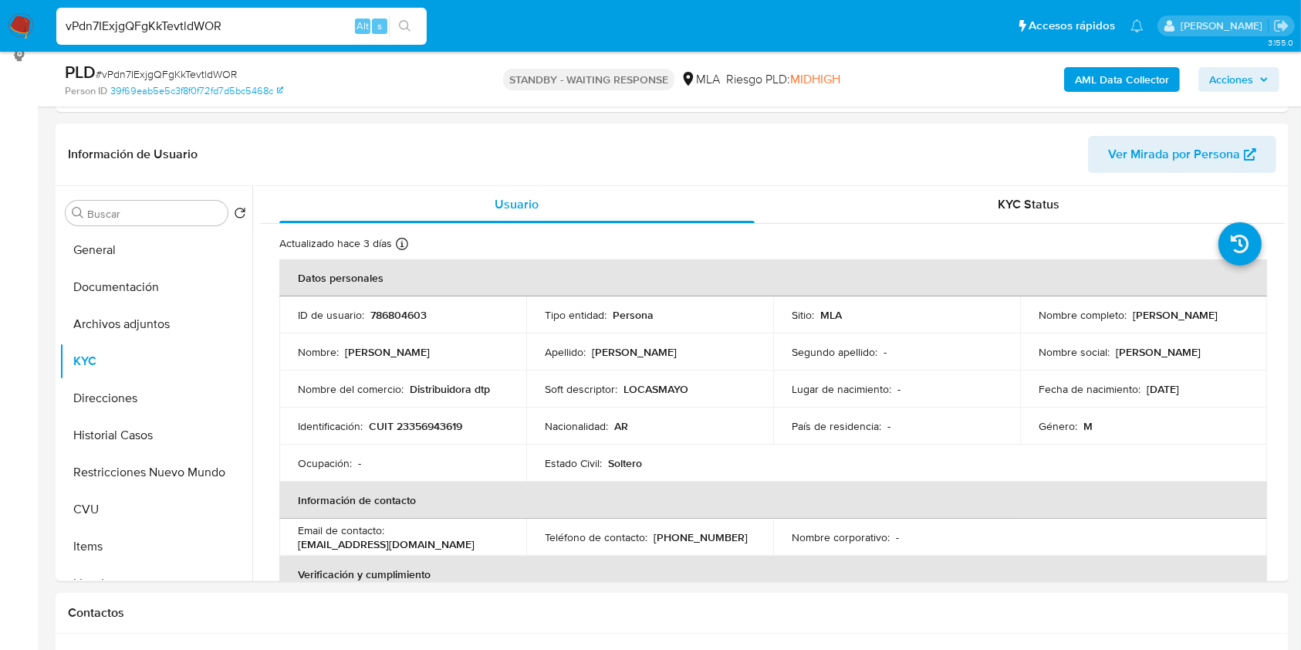
click at [272, 19] on input "vPdn7IExjgQFgKkTevtldWOR" at bounding box center [241, 26] width 370 height 20
paste input "44786889"
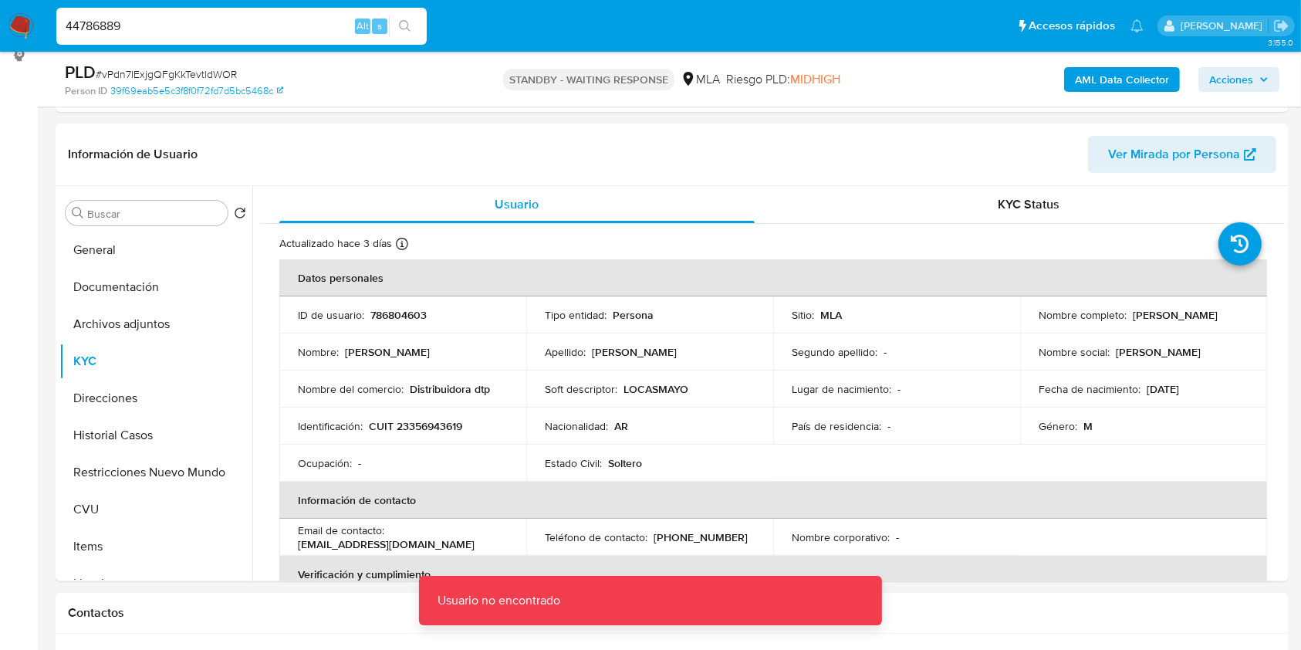
click at [228, 27] on input "44786889" at bounding box center [241, 26] width 370 height 20
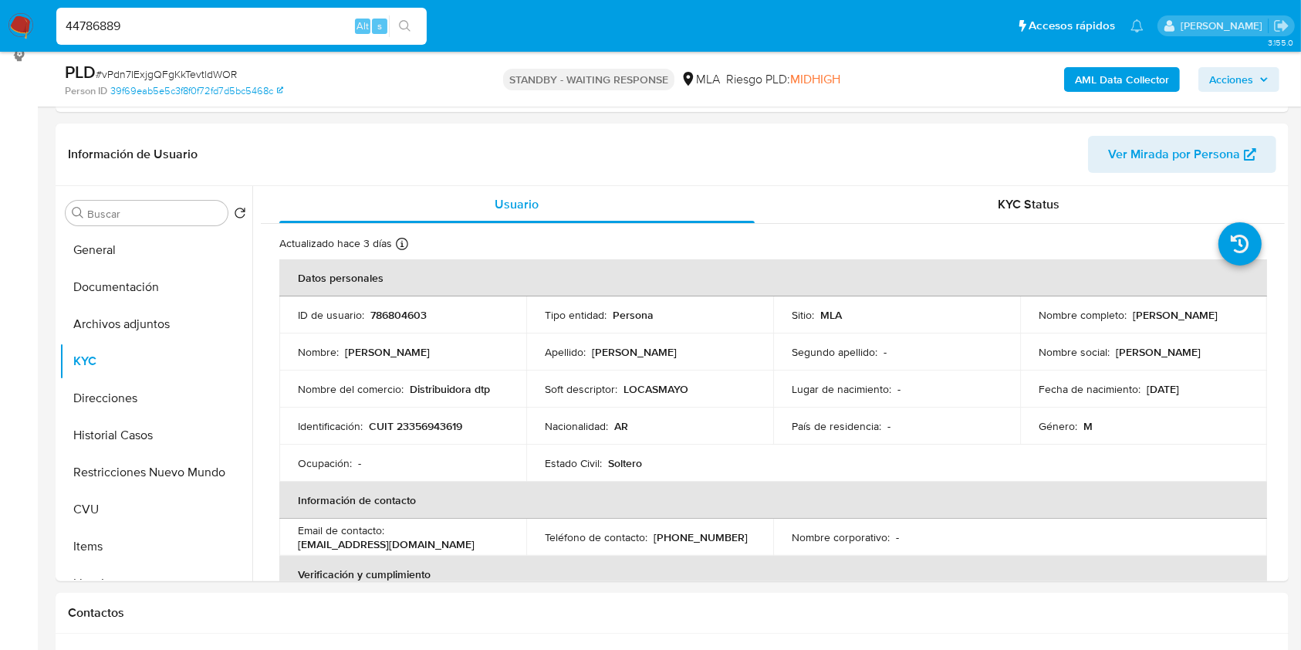
type input "44786889"
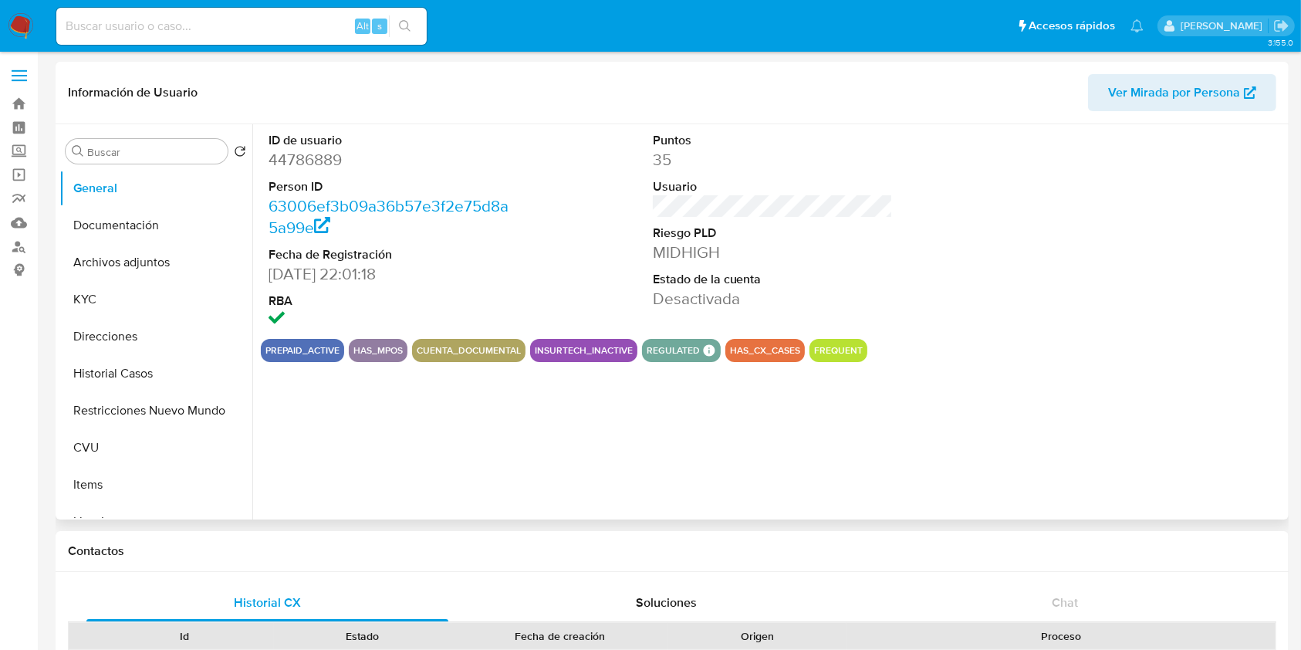
select select "10"
click at [153, 269] on button "Archivos adjuntos" at bounding box center [149, 262] width 181 height 37
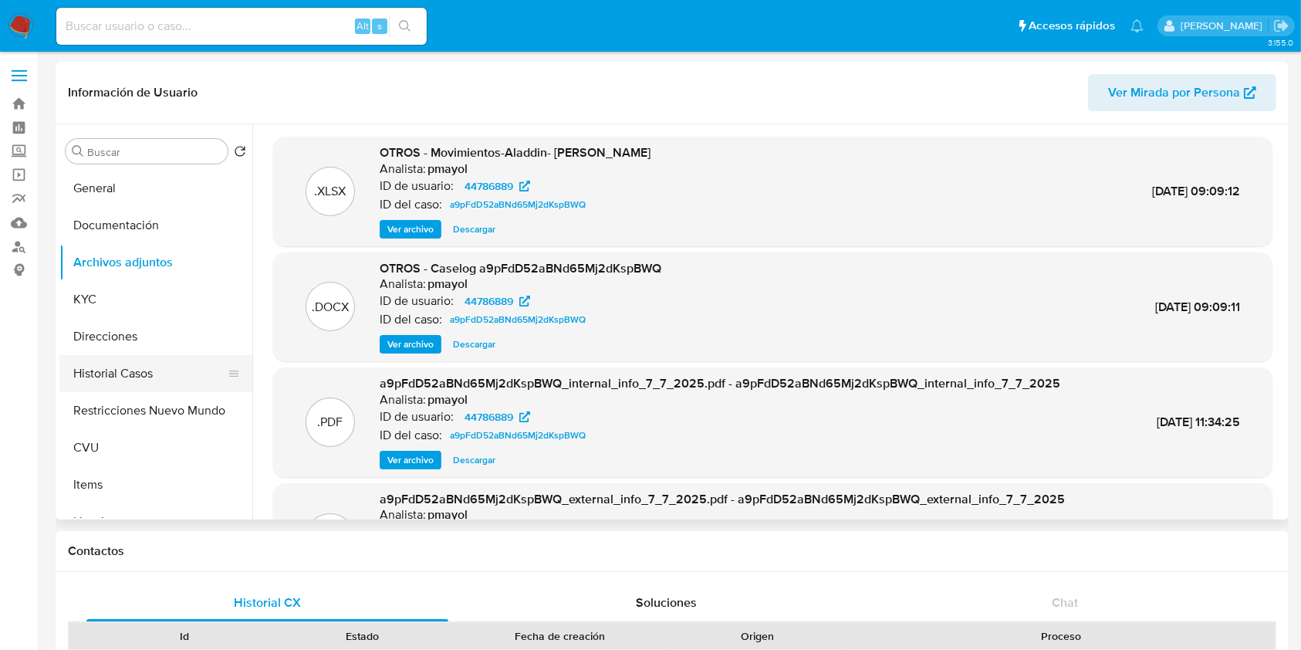
click at [127, 367] on button "Historial Casos" at bounding box center [149, 373] width 181 height 37
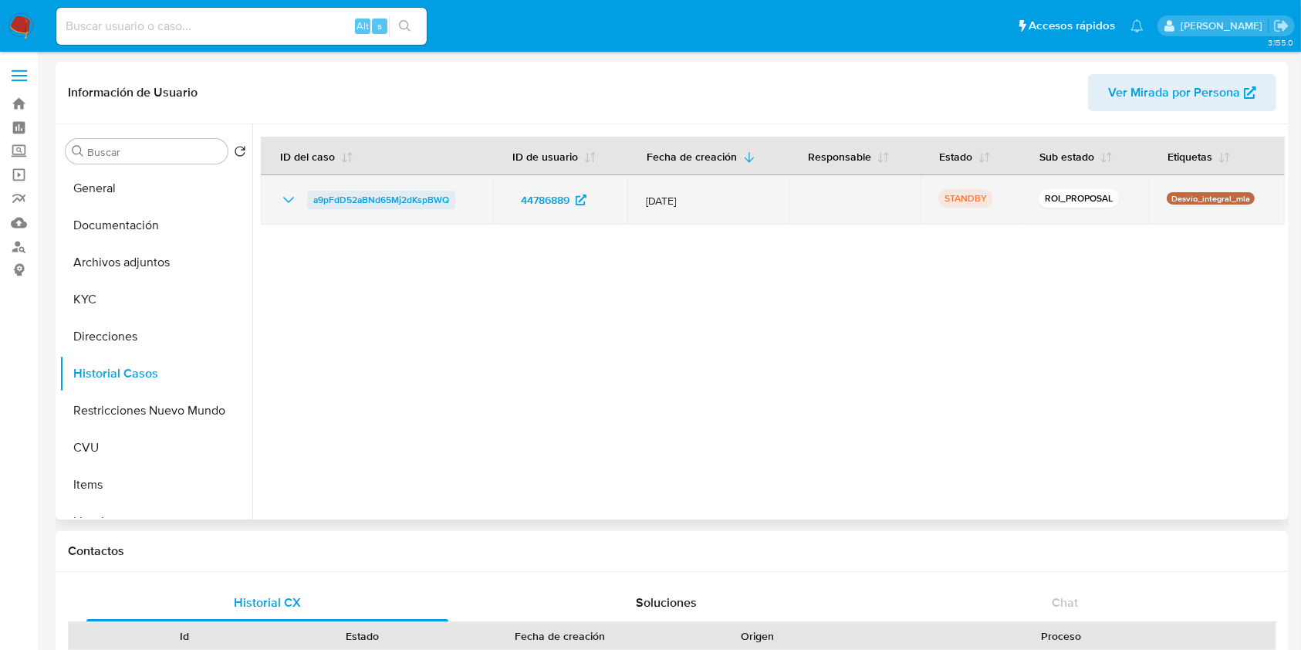
click at [383, 191] on span "a9pFdD52aBNd65Mj2dKspBWQ" at bounding box center [381, 200] width 136 height 19
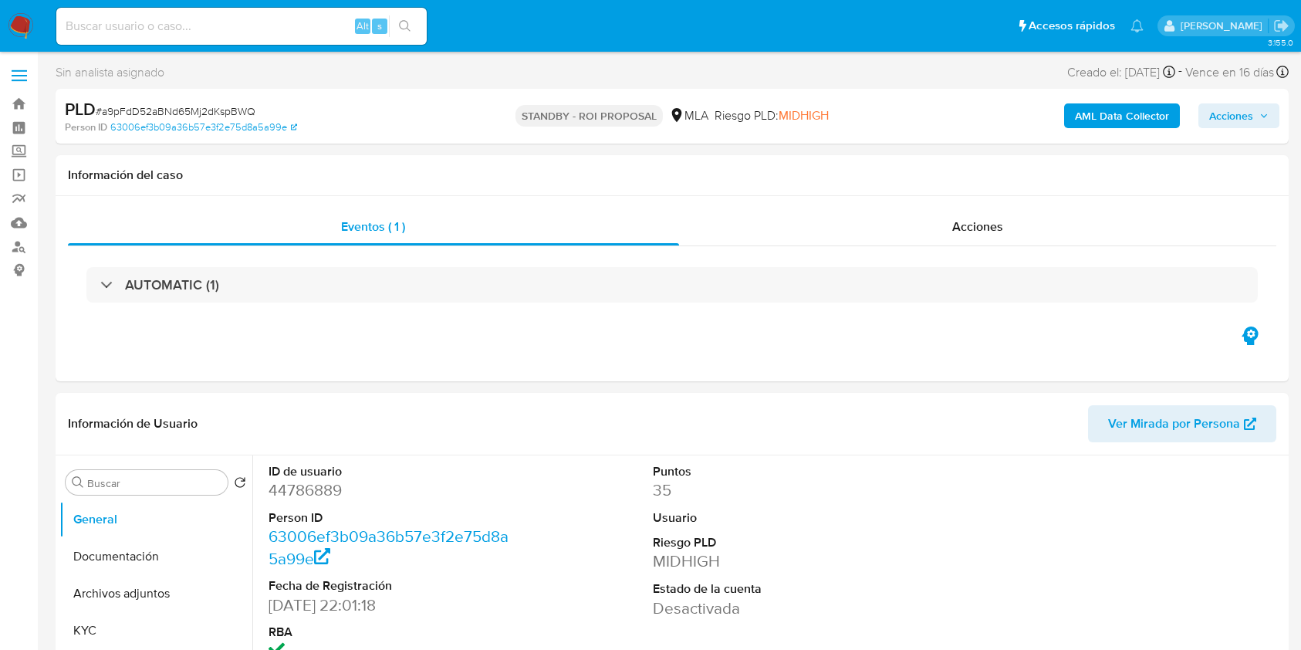
select select "10"
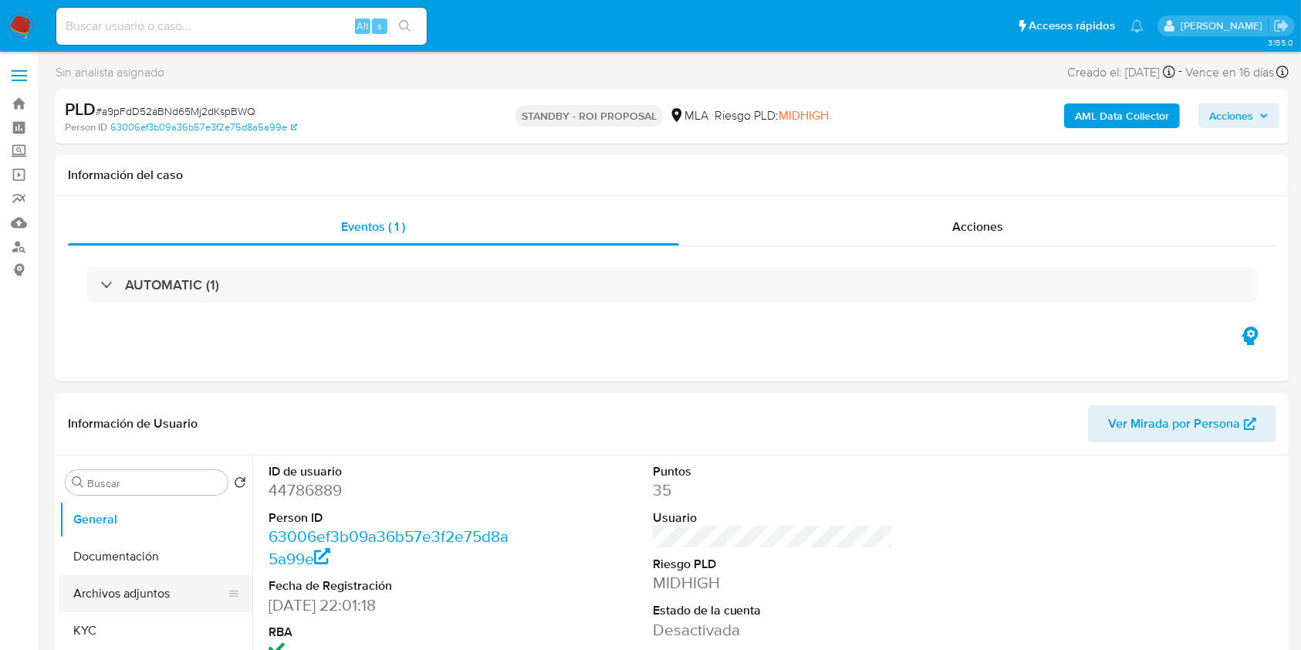
click at [135, 590] on button "Archivos adjuntos" at bounding box center [149, 593] width 181 height 37
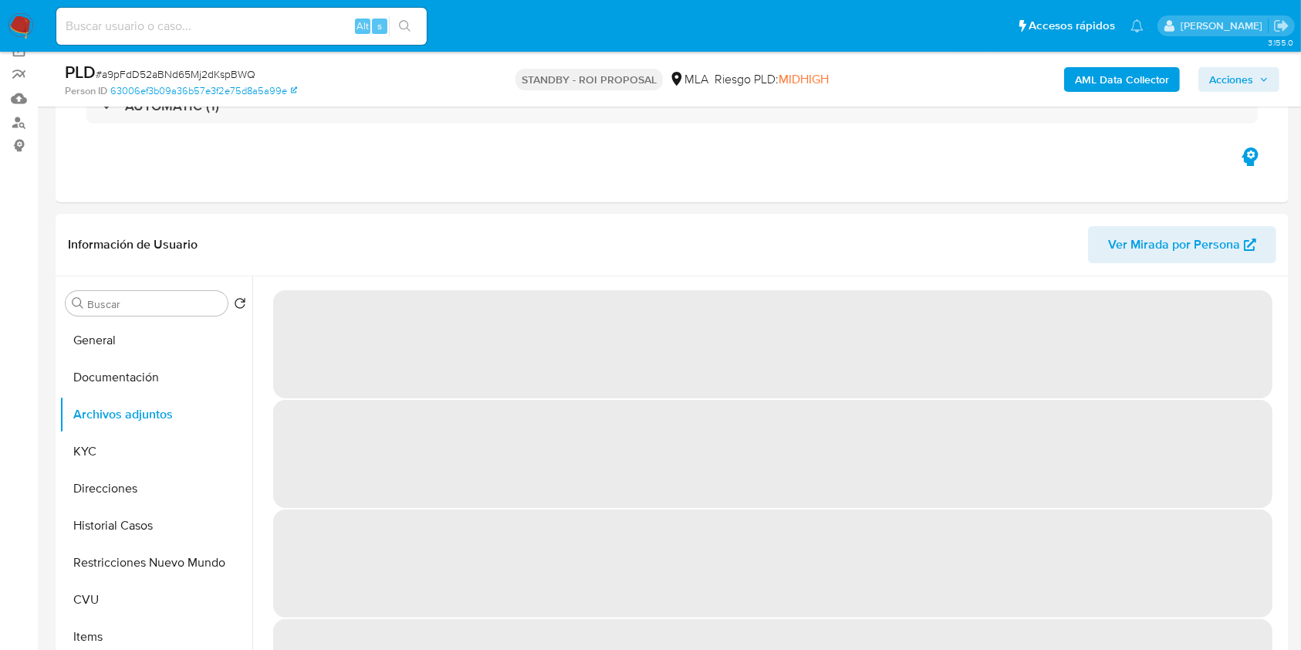
scroll to position [137, 0]
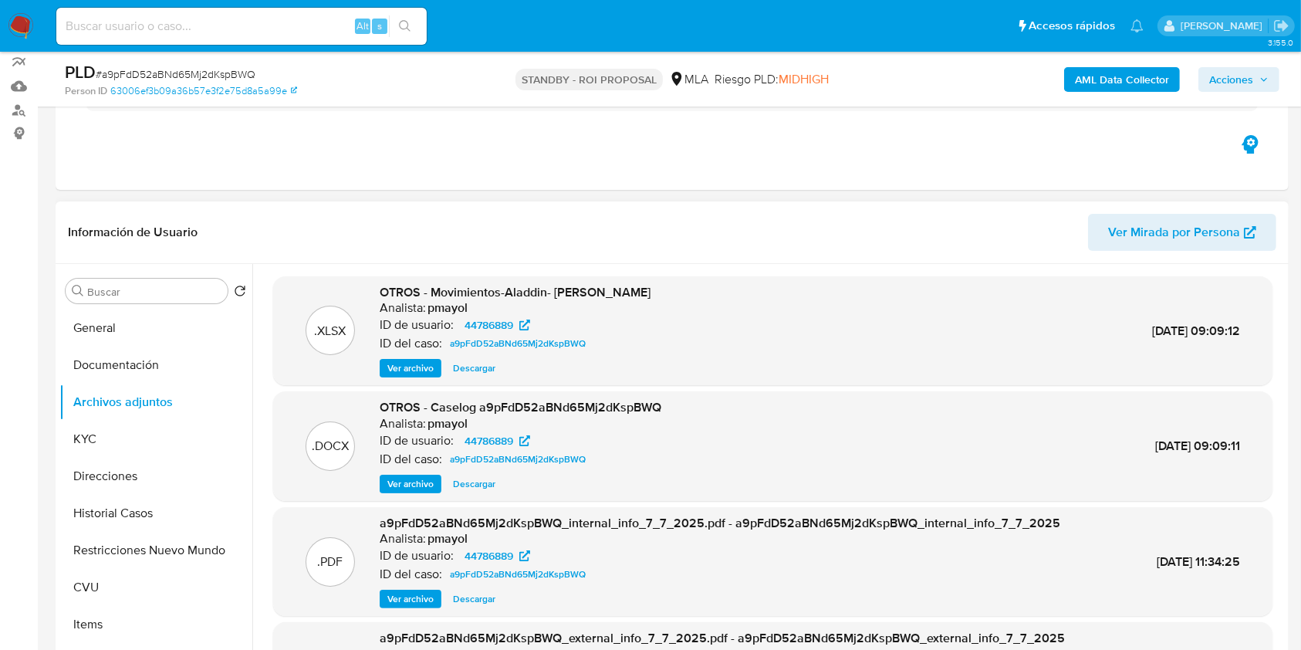
click at [483, 482] on span "Descargar" at bounding box center [474, 483] width 42 height 15
click at [207, 71] on span "# a9pFdD52aBNd65Mj2dKspBWQ" at bounding box center [176, 73] width 160 height 15
copy span "a9pFdD52aBNd65Mj2dKspBWQ"
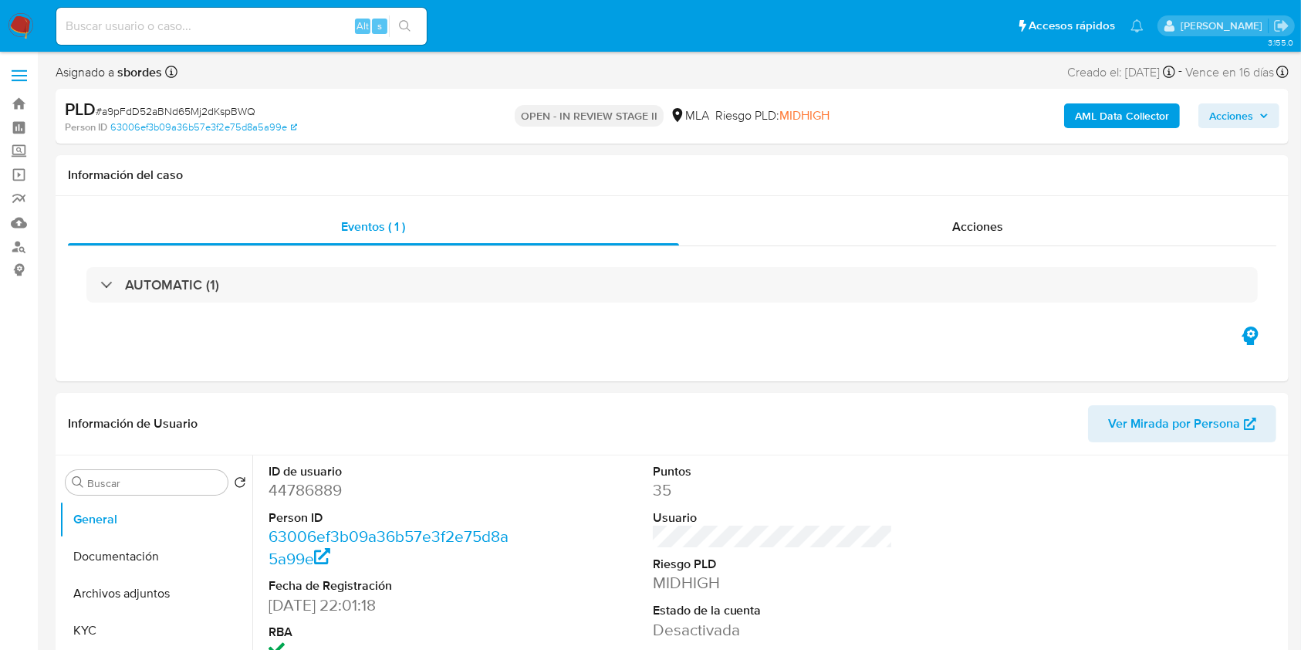
select select "10"
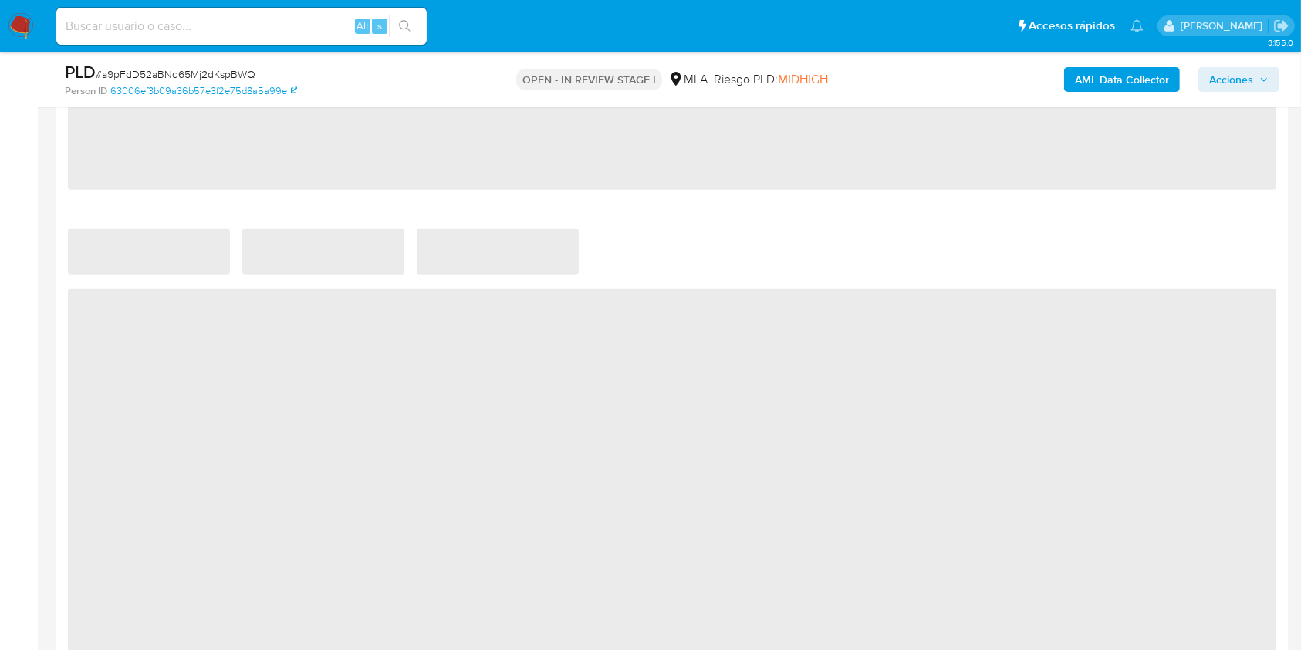
scroll to position [1419, 0]
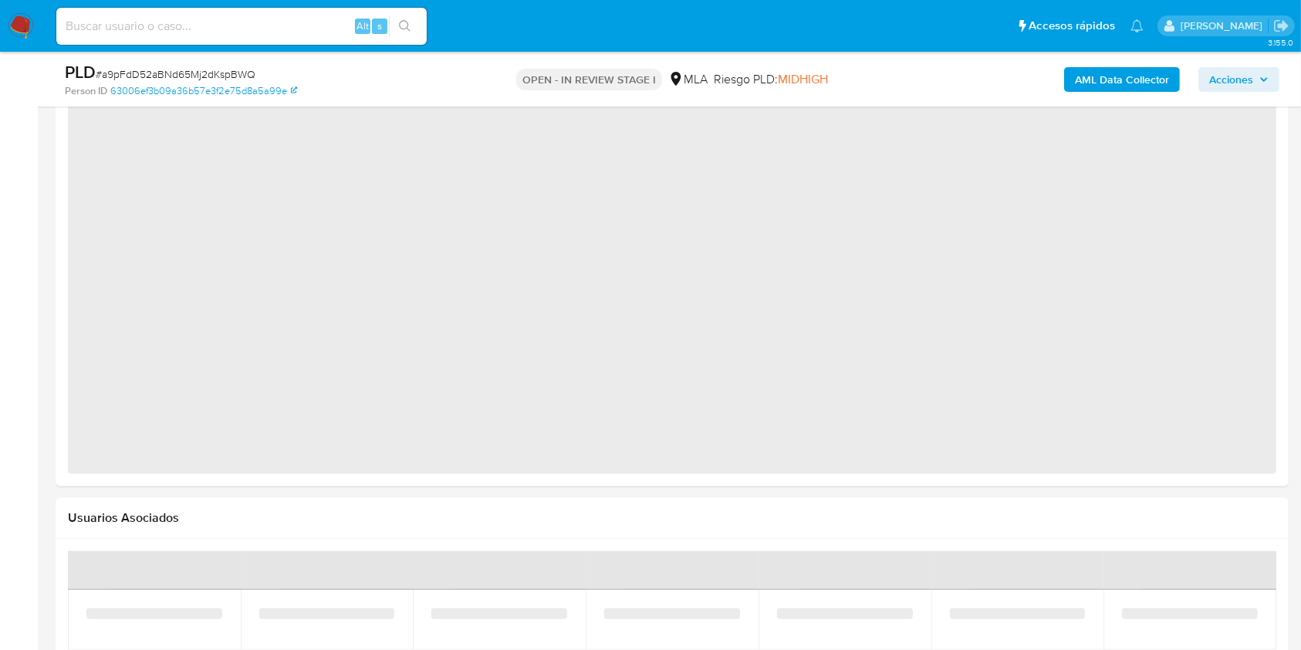
select select "10"
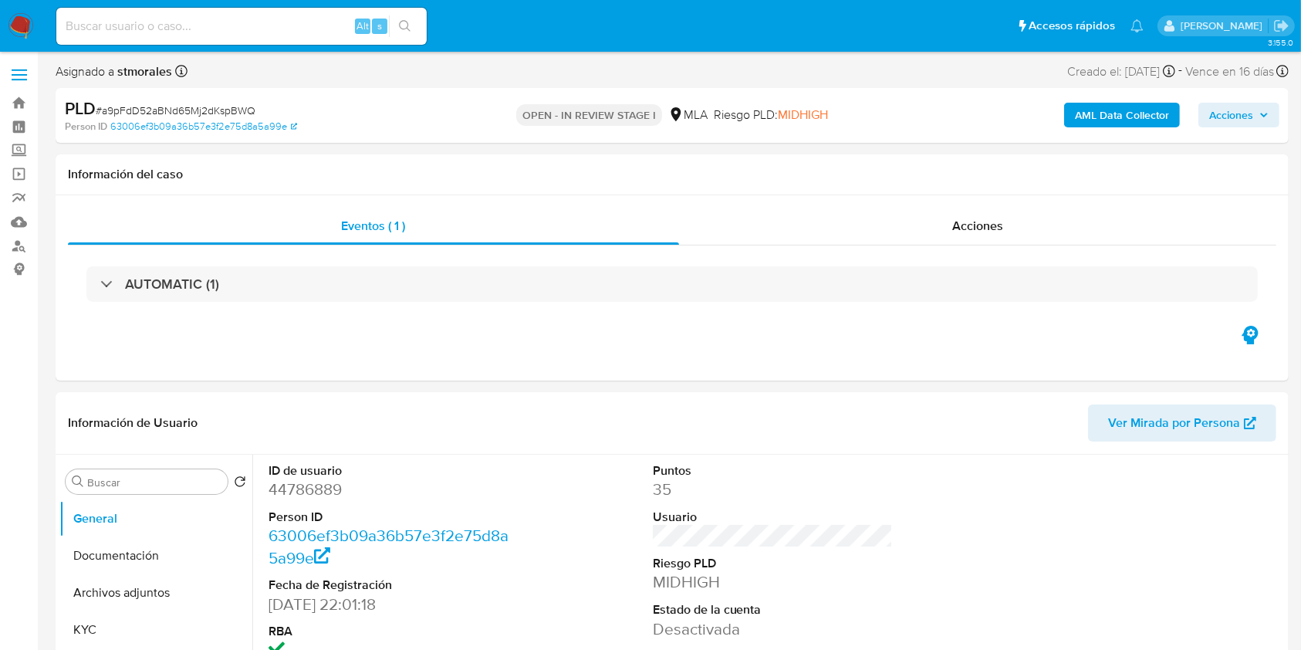
scroll to position [0, 0]
select select "10"
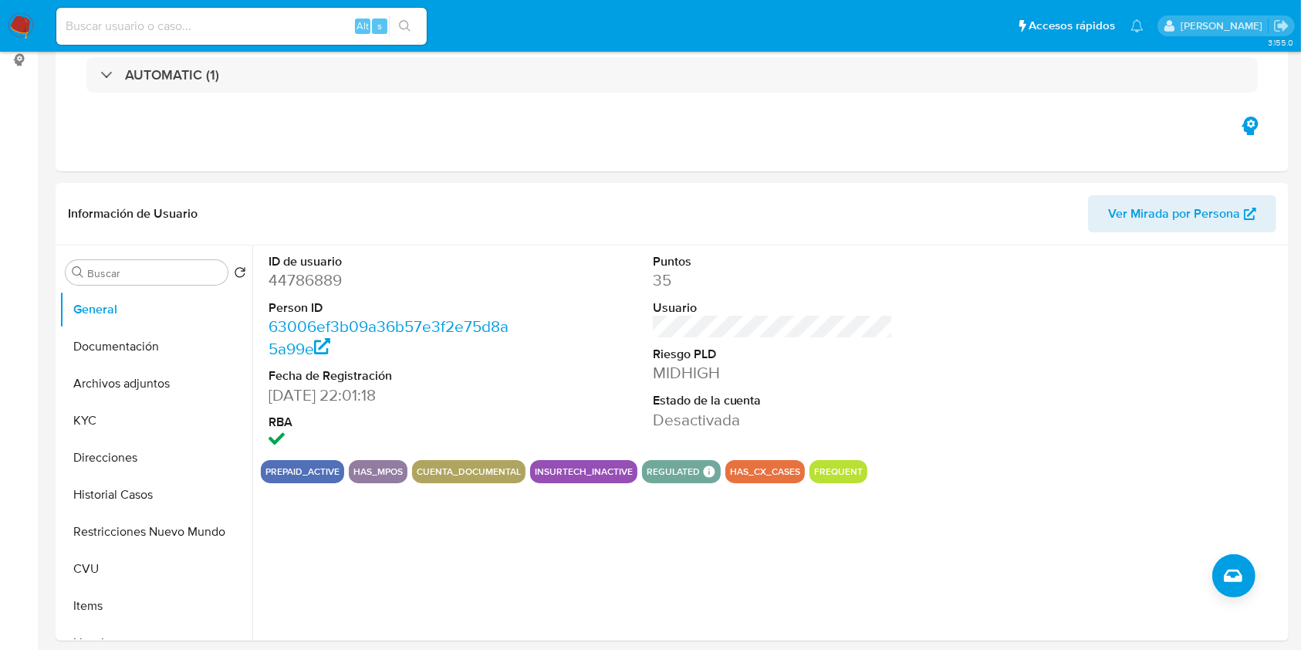
scroll to position [269, 0]
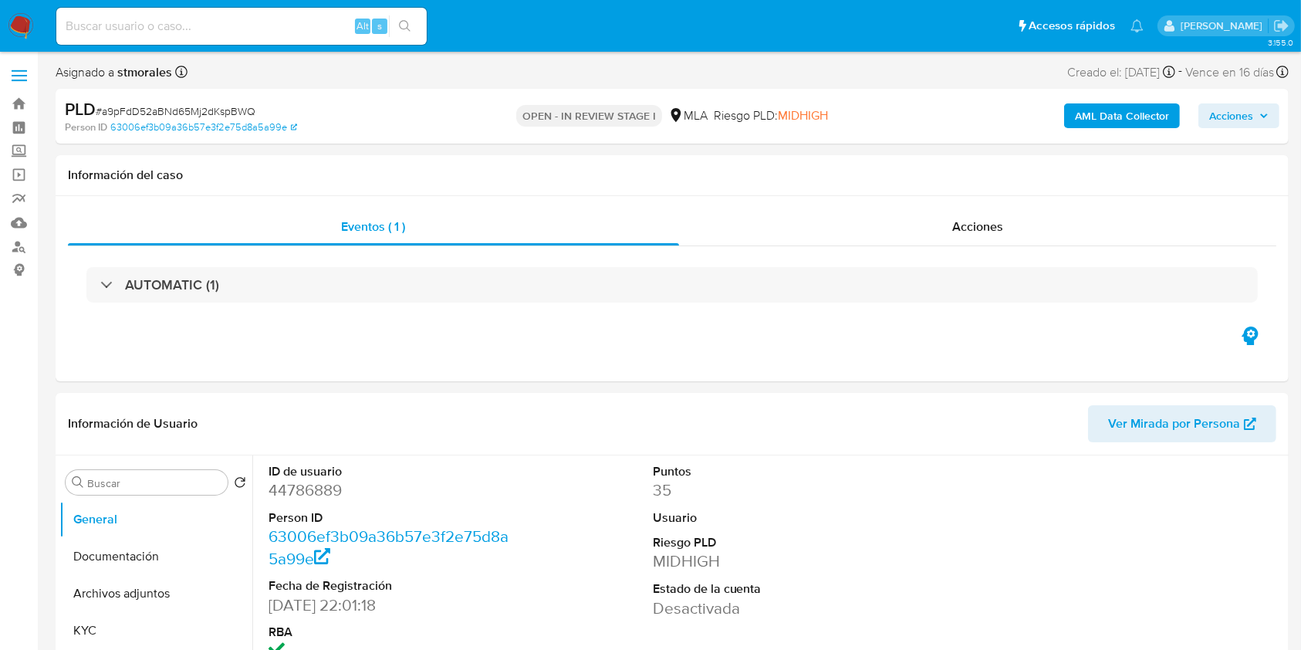
select select "10"
click at [158, 108] on span "# a9pFdD52aBNd65Mj2dKspBWQ" at bounding box center [176, 110] width 160 height 15
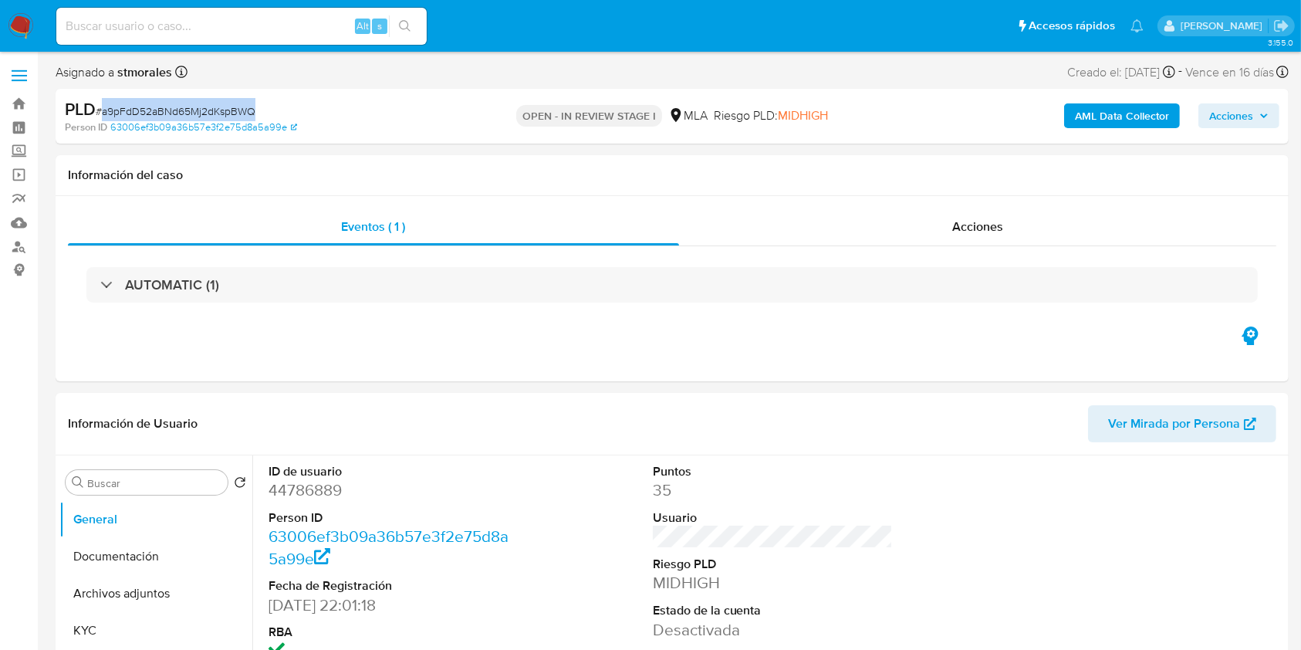
click at [158, 108] on span "# a9pFdD52aBNd65Mj2dKspBWQ" at bounding box center [176, 110] width 160 height 15
copy span "a9pFdD52aBNd65Mj2dKspBWQ"
click at [16, 22] on img at bounding box center [21, 26] width 26 height 26
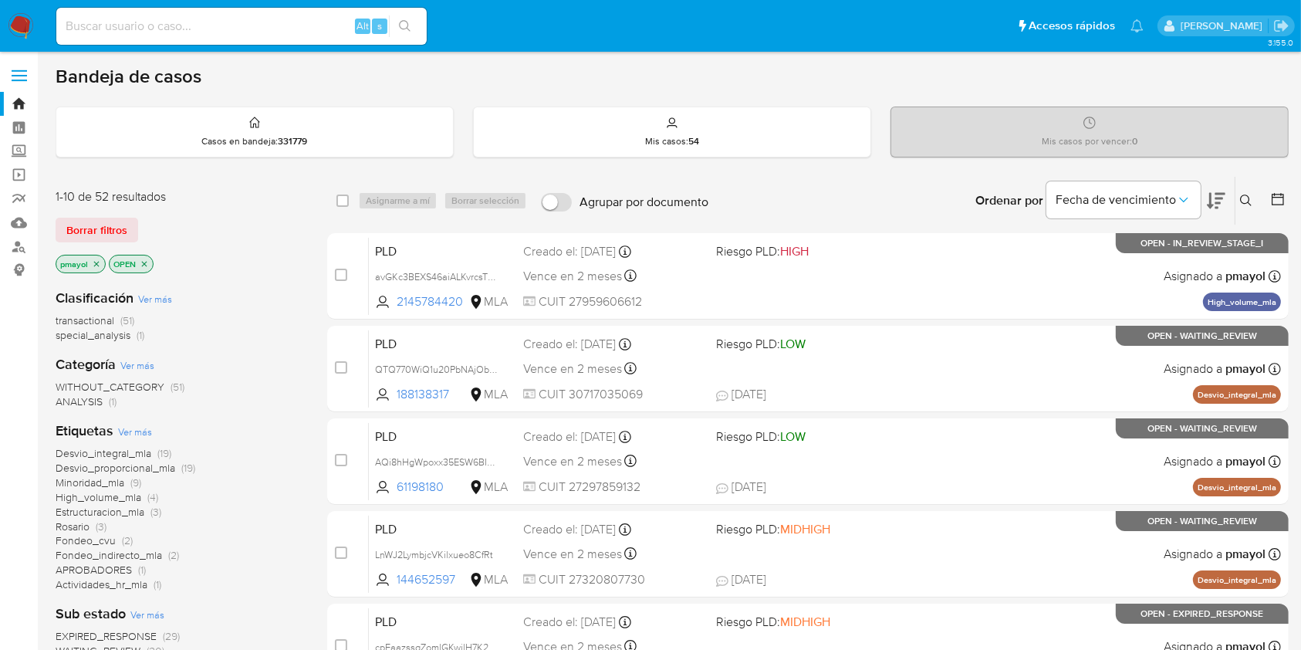
click at [1243, 192] on button at bounding box center [1248, 200] width 25 height 19
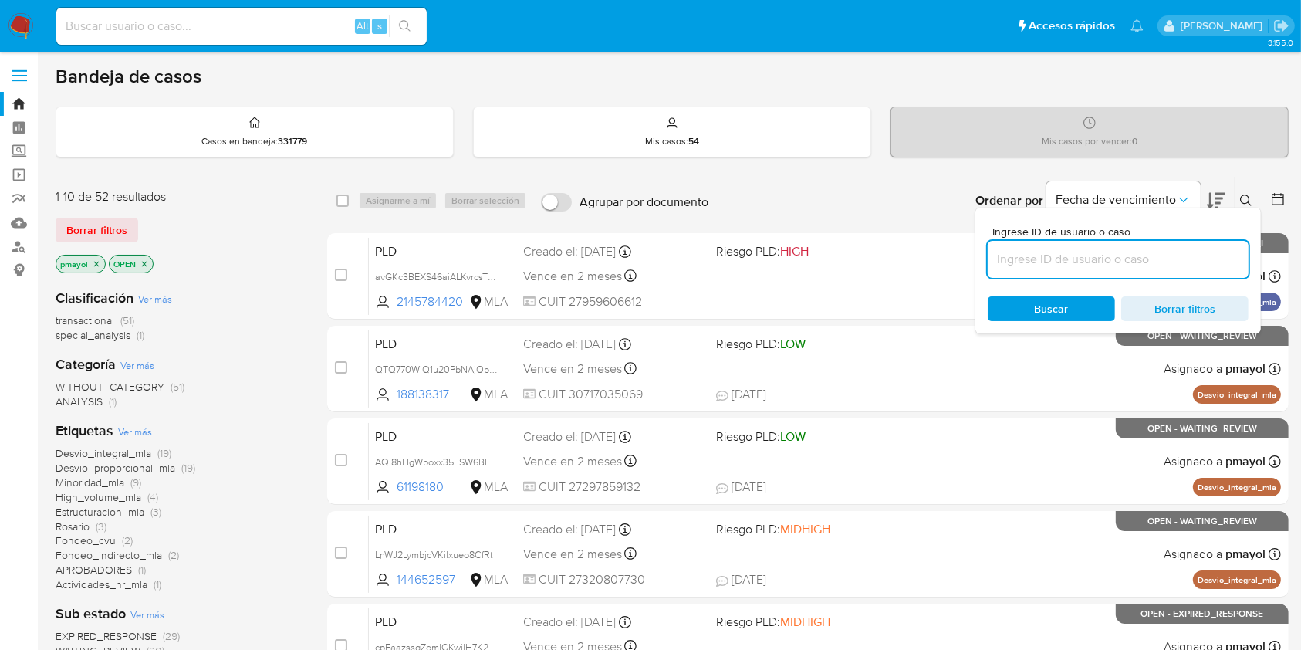
click at [1118, 257] on input at bounding box center [1118, 259] width 261 height 20
type input "a9pFdD52aBNd65Mj2dKspBWQ"
click at [1049, 305] on div "Buscar Borrar filtros" at bounding box center [1118, 308] width 261 height 25
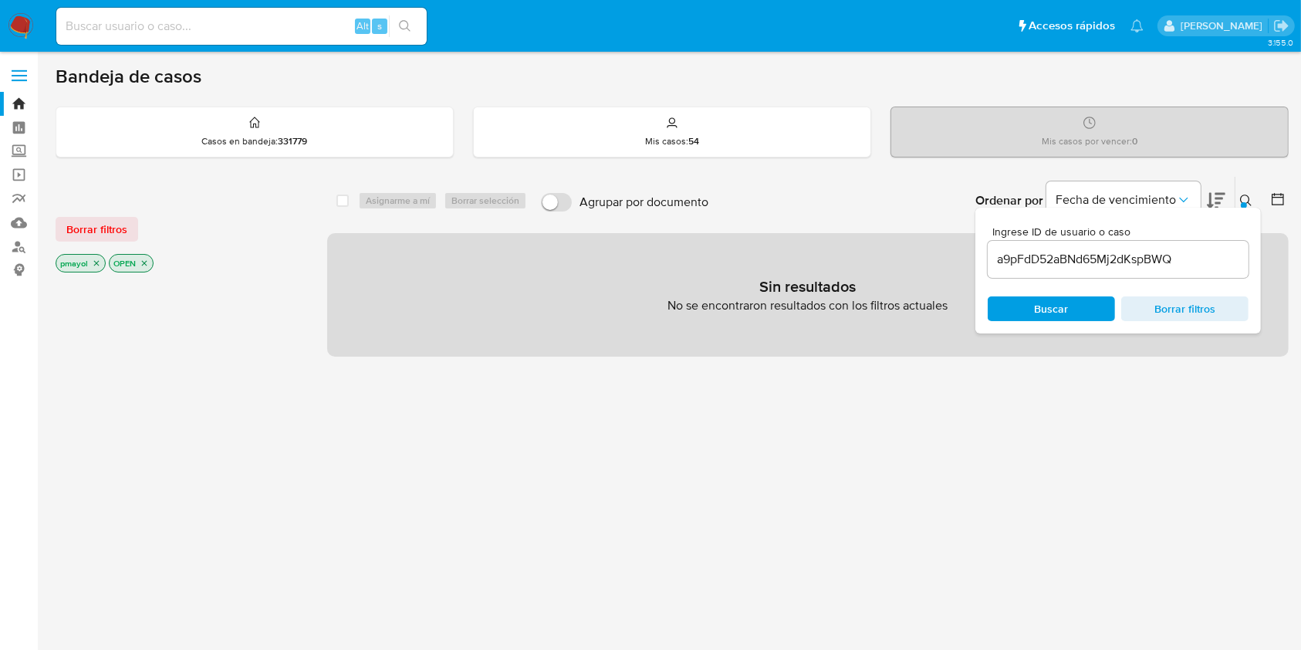
click at [96, 262] on icon "close-filter" at bounding box center [96, 263] width 5 height 5
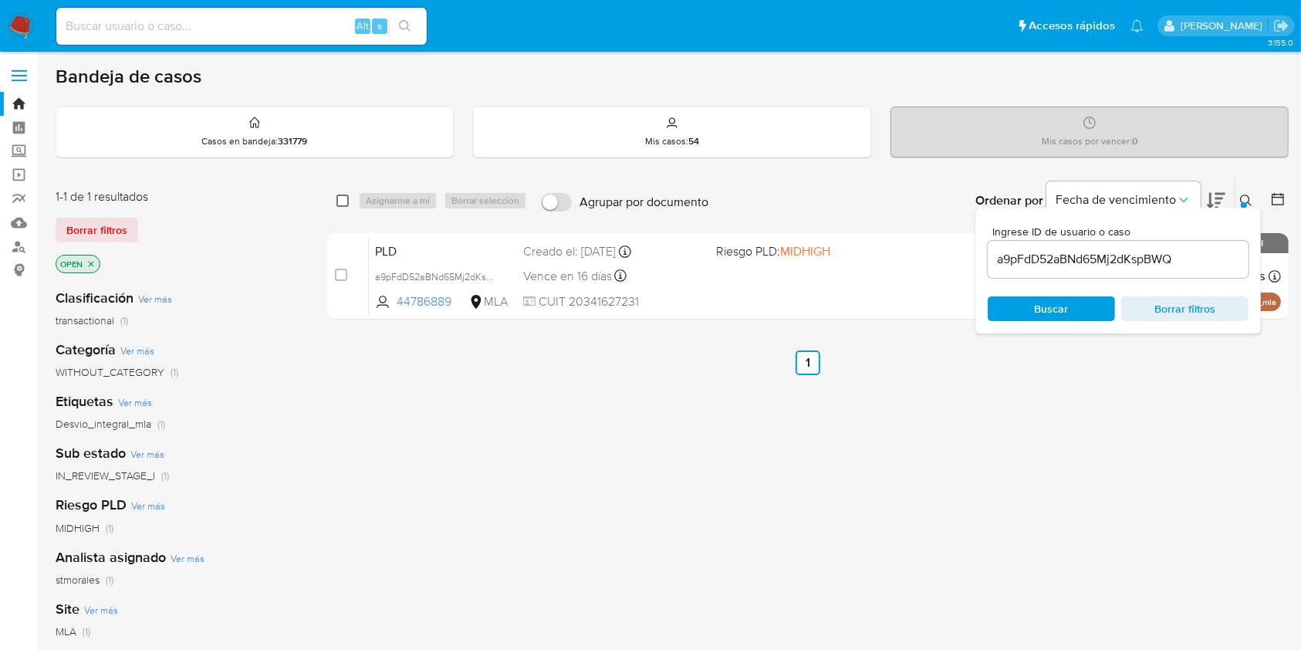
click at [343, 205] on input "checkbox" at bounding box center [342, 200] width 12 height 12
checkbox input "true"
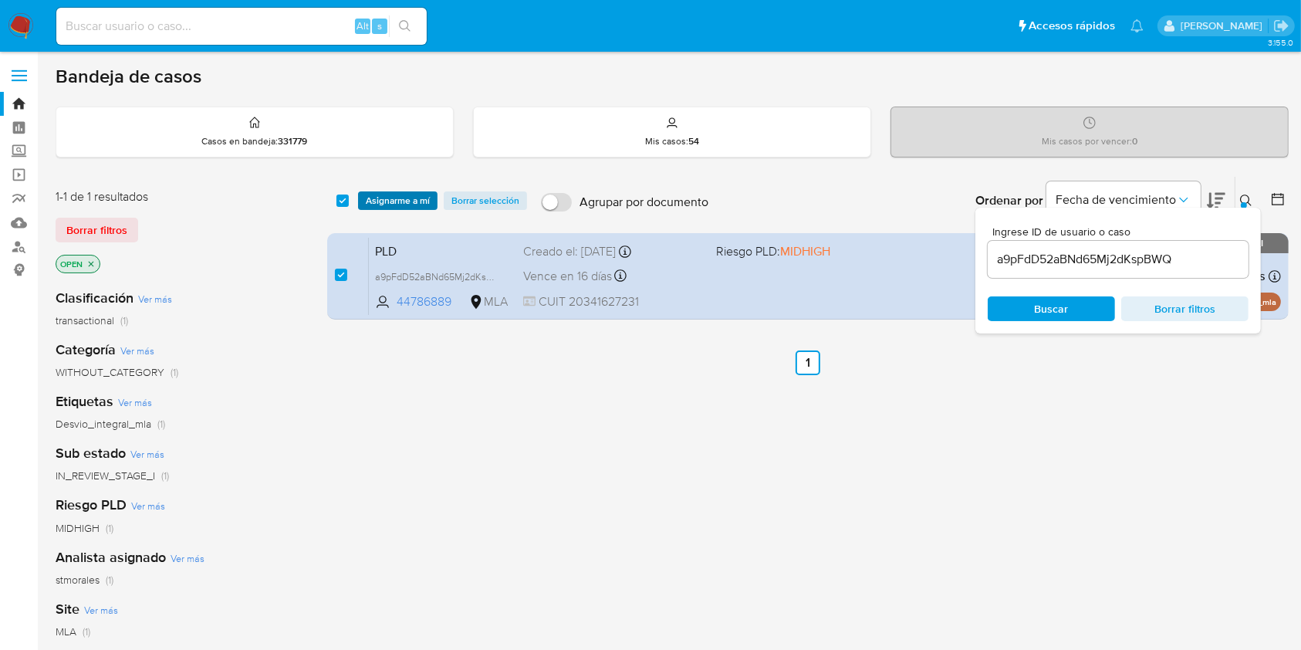
click at [378, 199] on span "Asignarme a mí" at bounding box center [398, 200] width 64 height 15
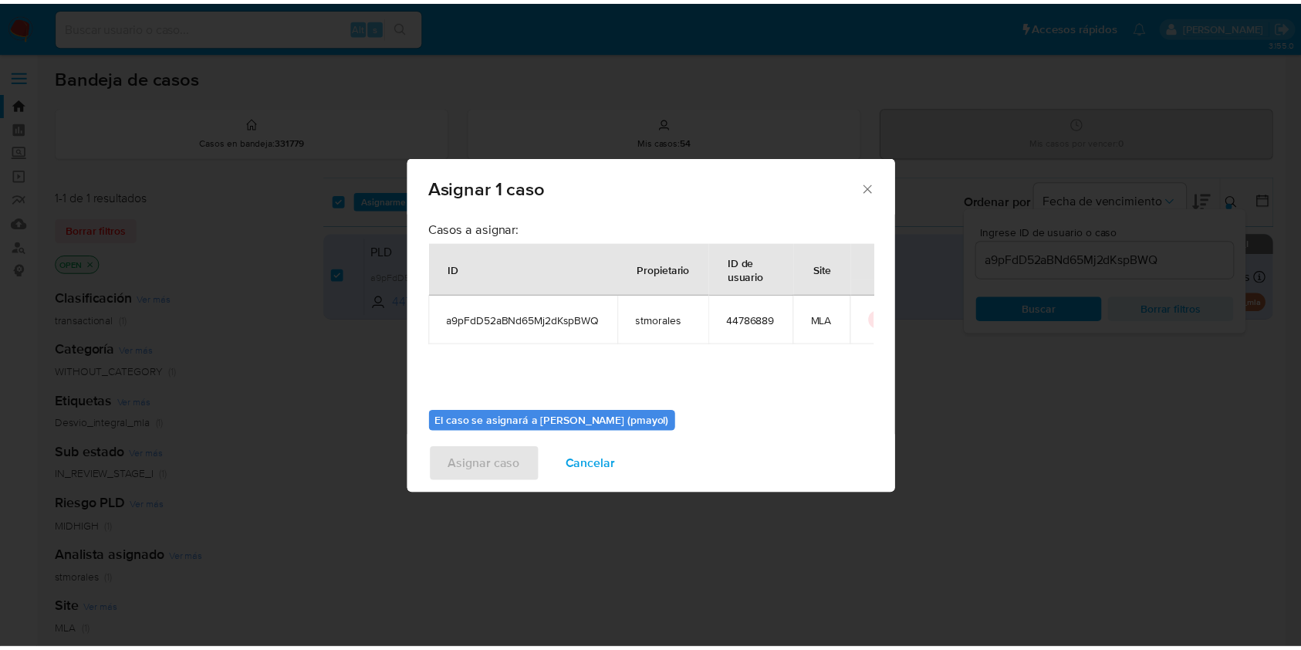
scroll to position [79, 0]
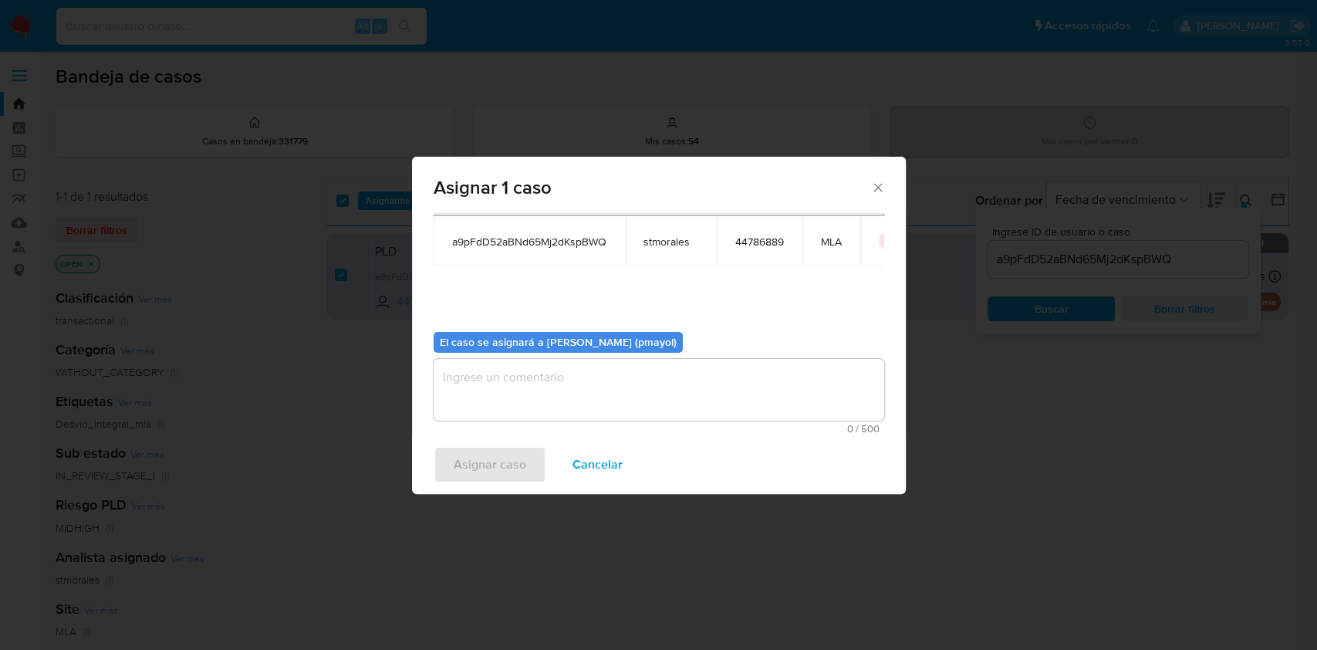
click at [729, 405] on textarea "assign-modal" at bounding box center [659, 390] width 451 height 62
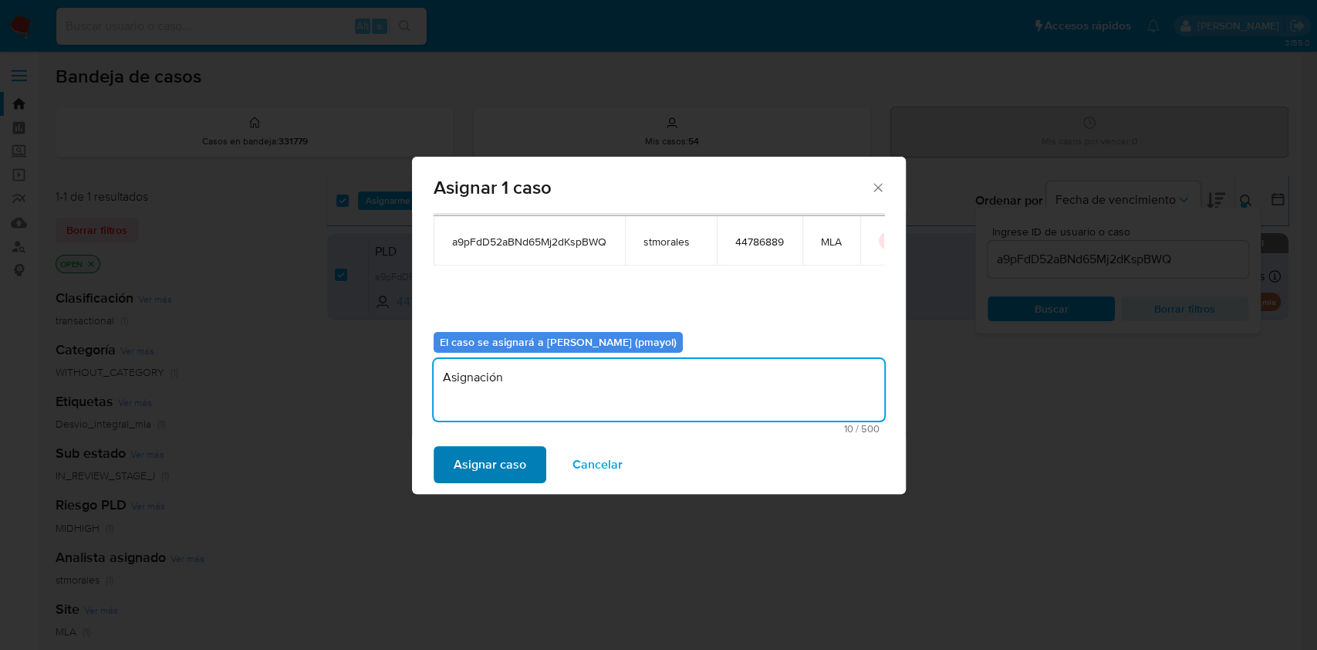
type textarea "Asignación"
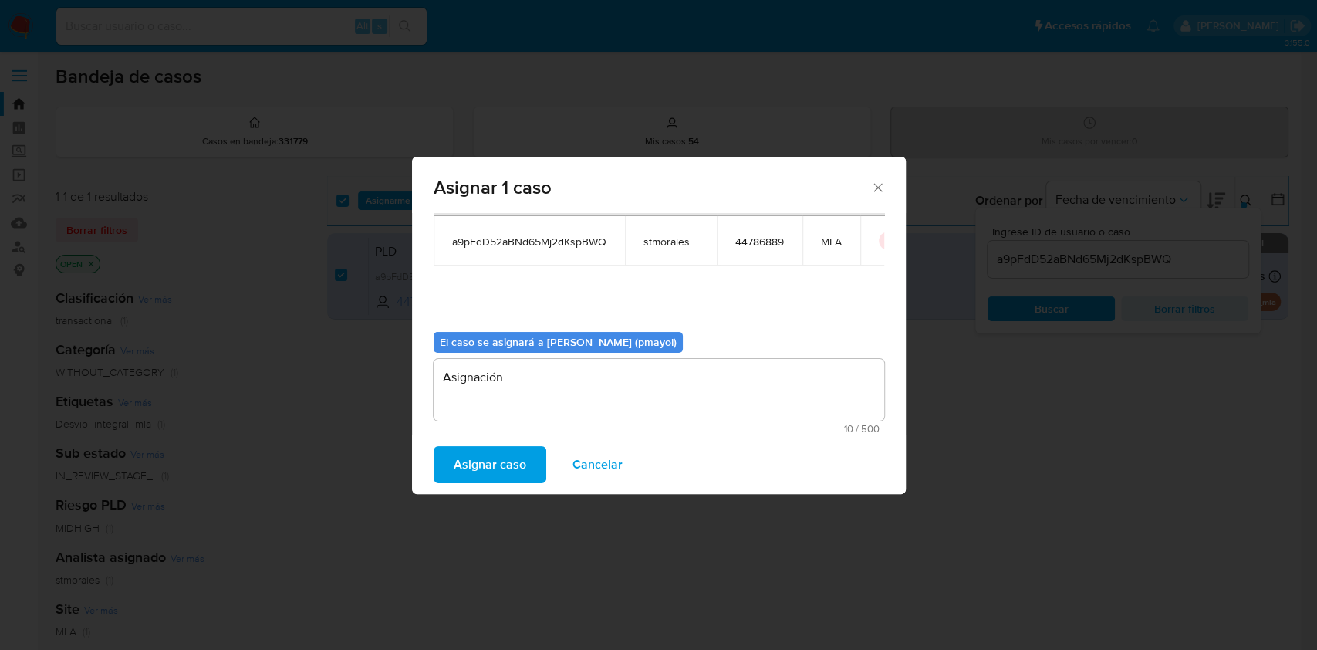
click at [458, 462] on span "Asignar caso" at bounding box center [490, 465] width 73 height 34
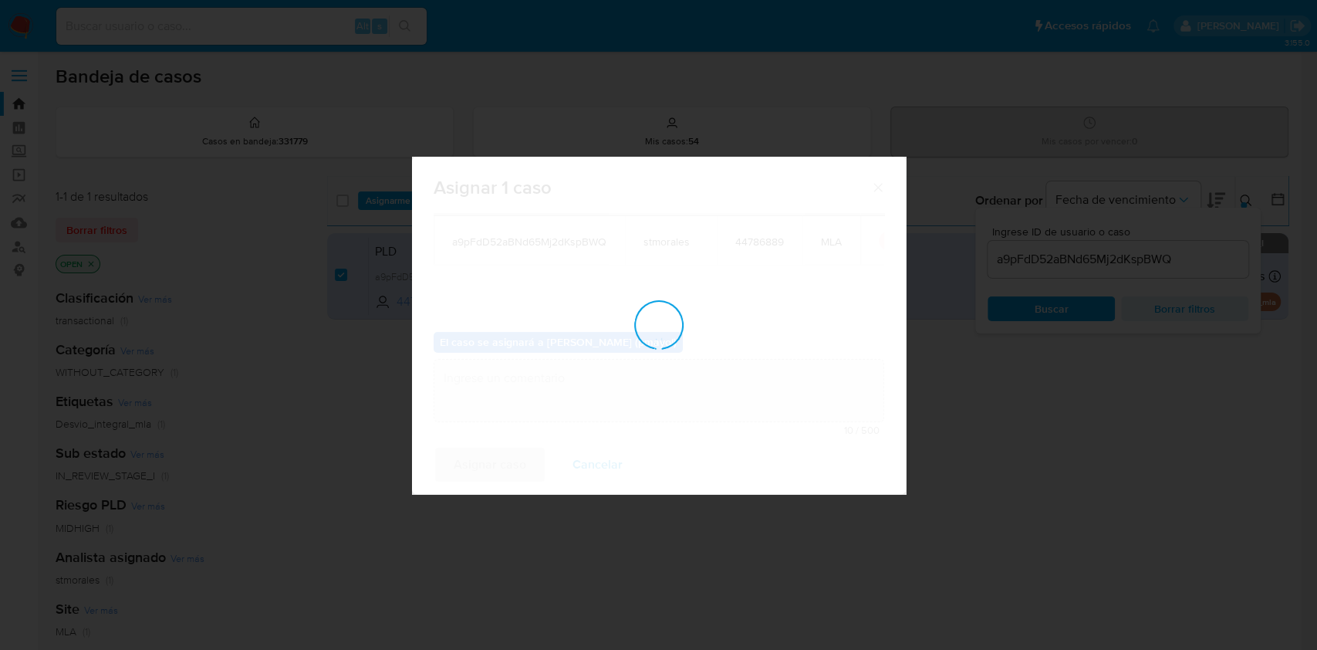
checkbox input "false"
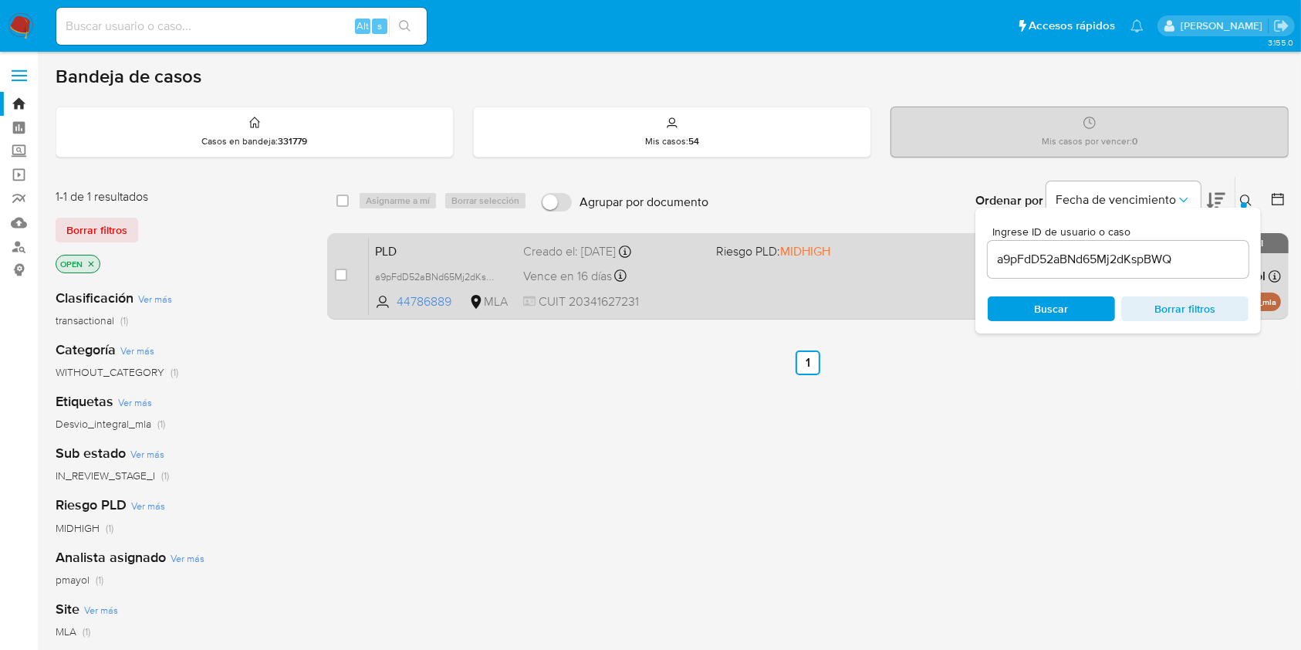
click at [830, 284] on div "PLD a9pFdD52aBNd65Mj2dKspBWQ 44786889 MLA Riesgo PLD: MIDHIGH Creado el: 12/06/…" at bounding box center [825, 276] width 912 height 78
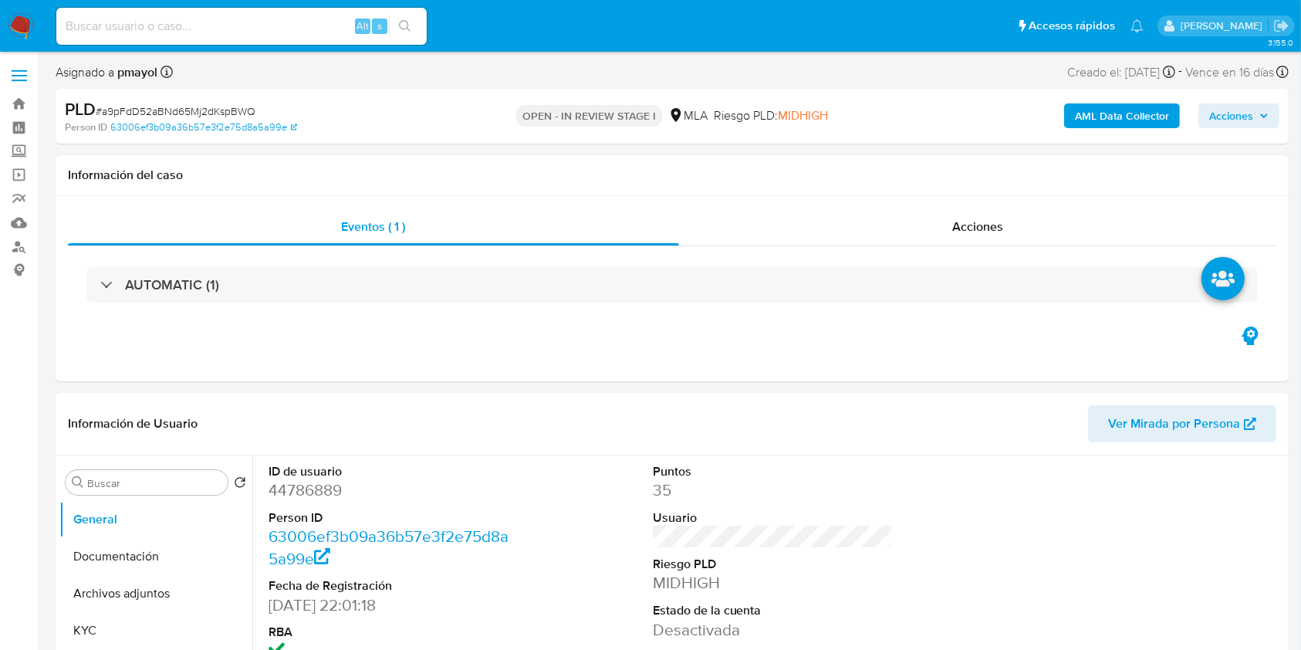
select select "10"
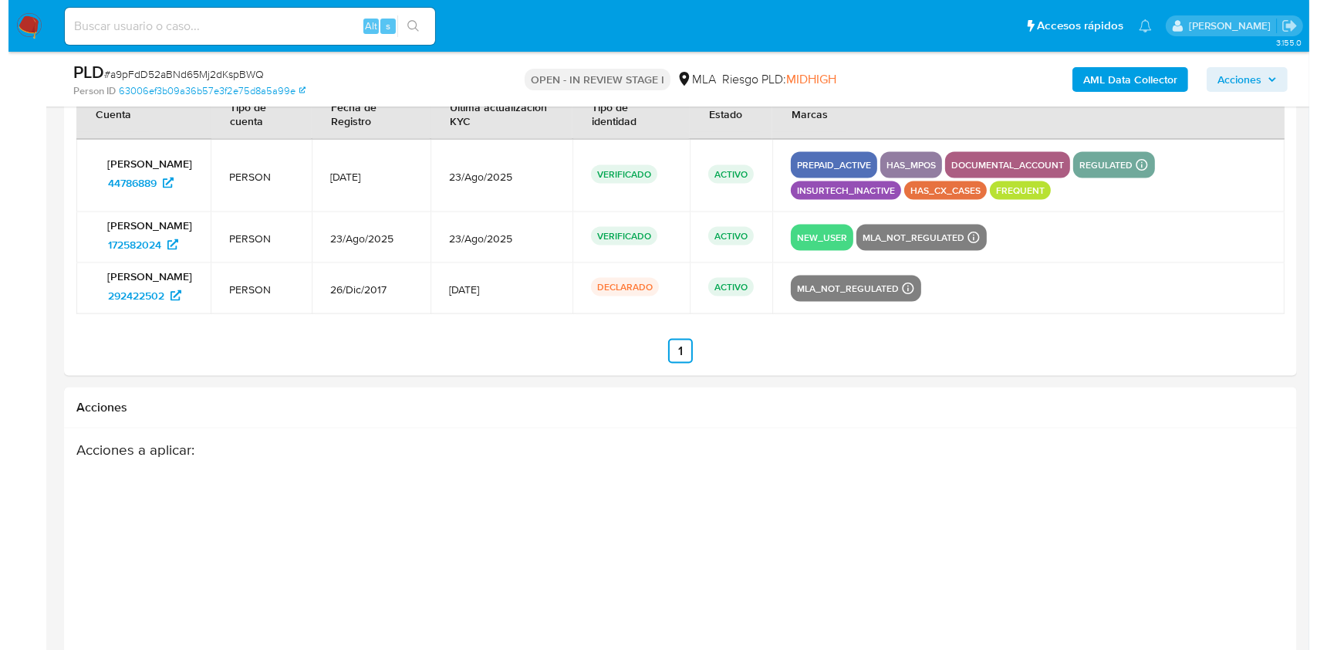
scroll to position [2557, 0]
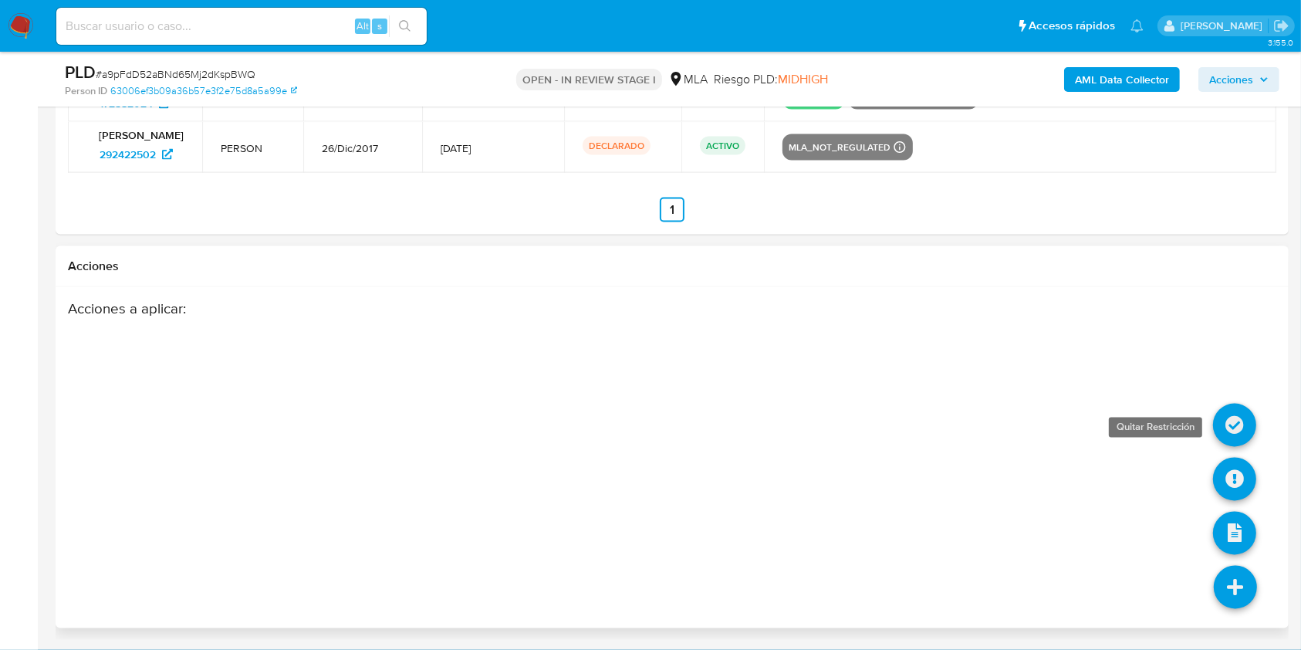
click at [1233, 427] on icon at bounding box center [1234, 425] width 43 height 43
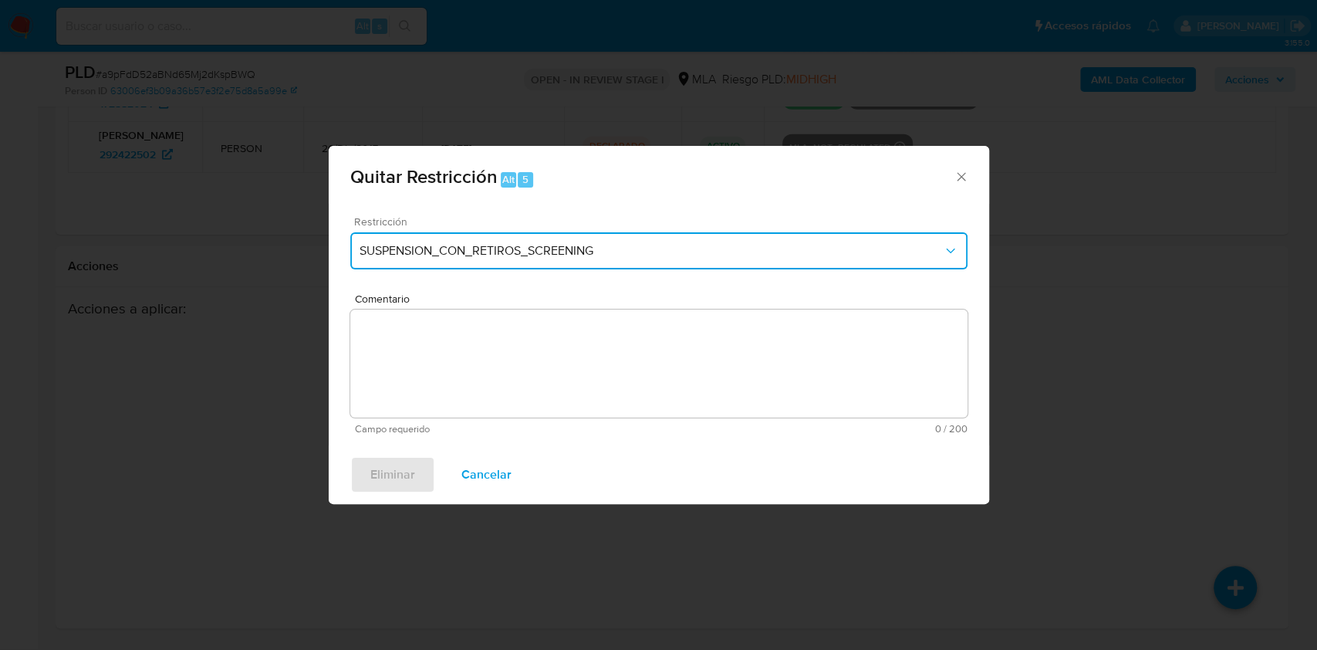
click at [773, 245] on span "SUSPENSION_CON_RETIROS_SCREENING" at bounding box center [651, 250] width 583 height 15
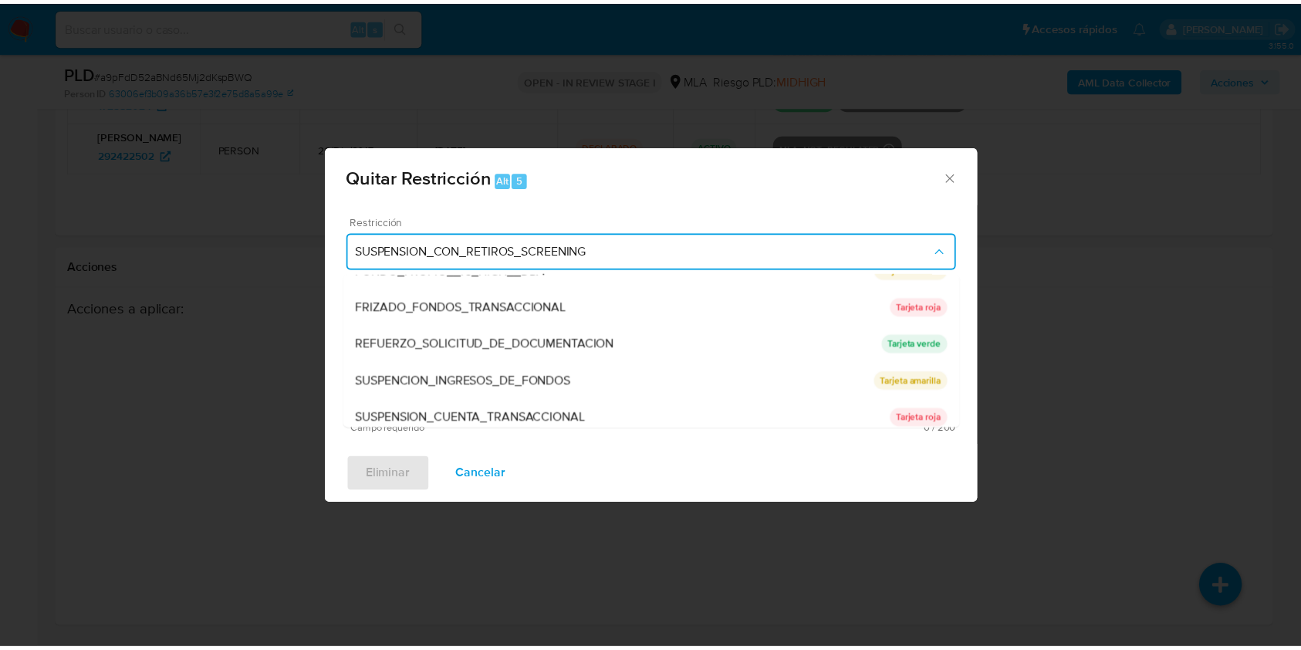
scroll to position [327, 0]
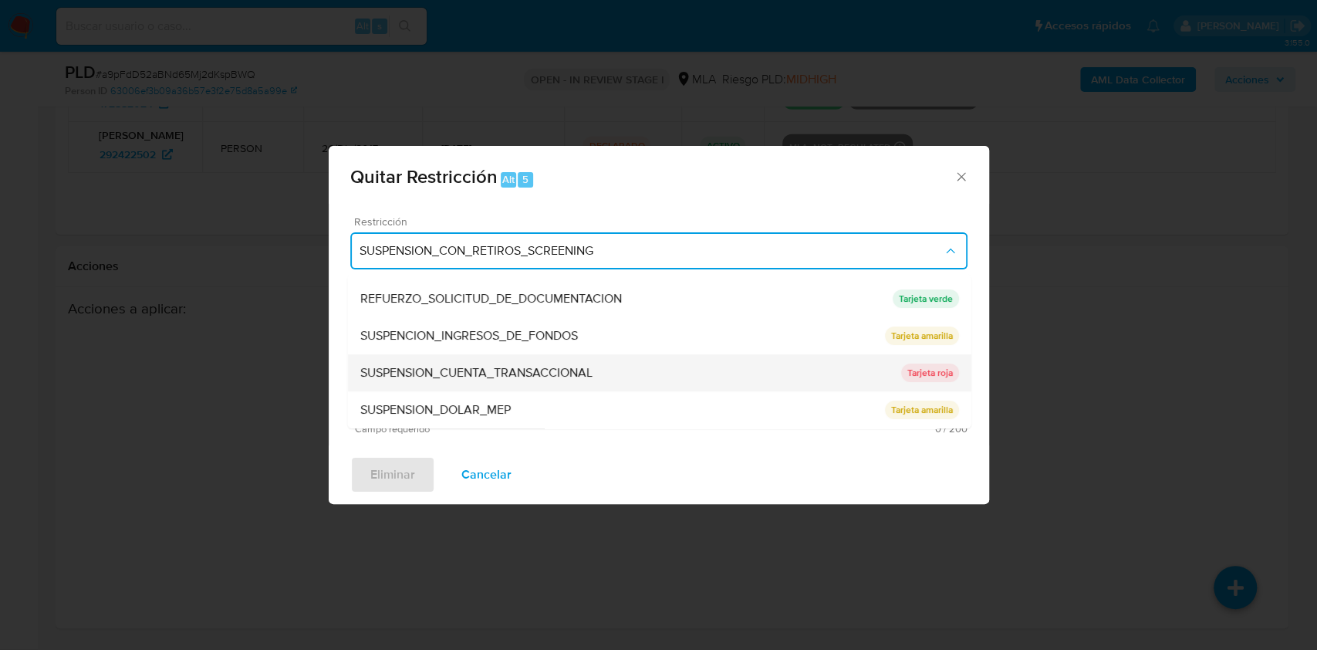
click at [685, 383] on div "SUSPENSION_CUENTA_TRANSACCIONAL" at bounding box center [630, 372] width 541 height 37
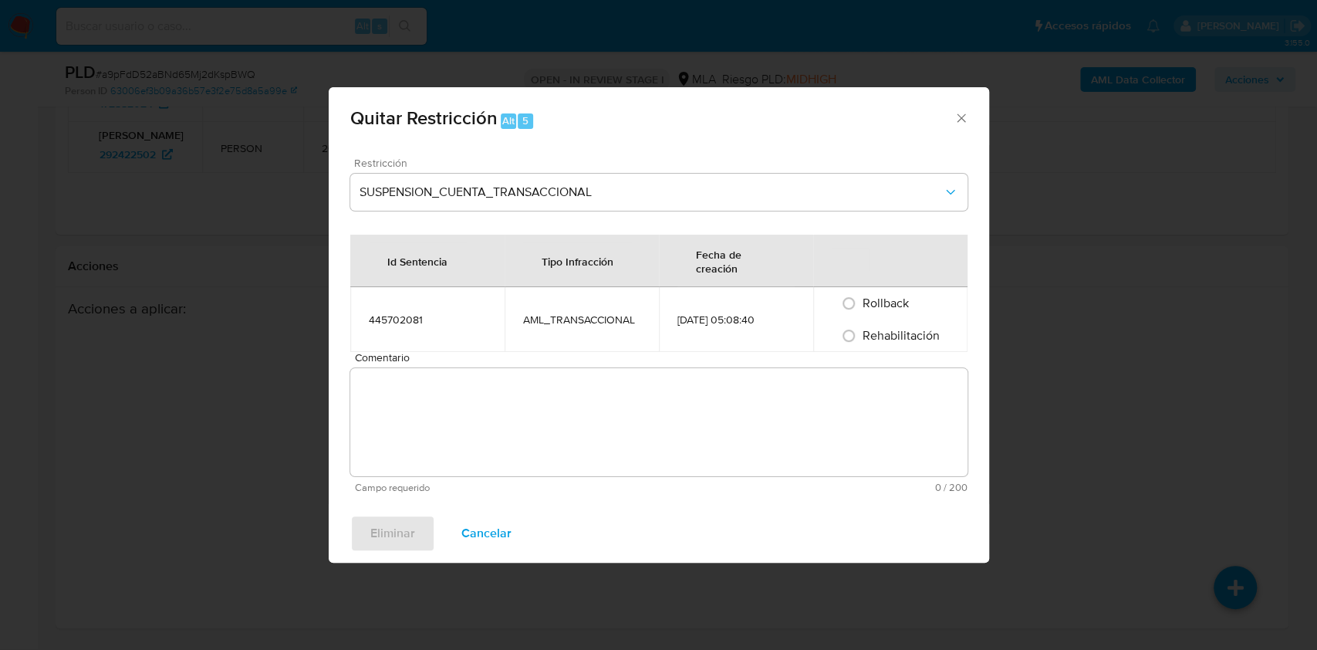
click at [617, 395] on textarea "Comentario" at bounding box center [658, 422] width 617 height 108
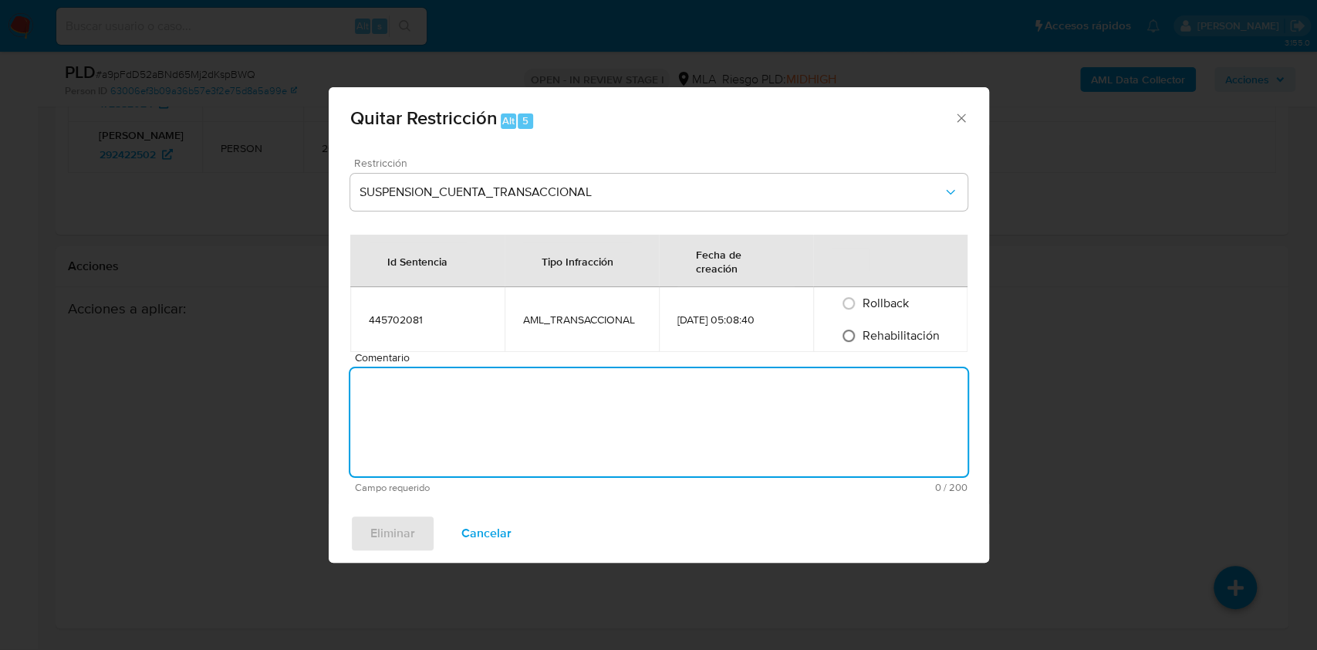
click at [851, 333] on input "Rehabilitación" at bounding box center [849, 335] width 25 height 25
radio input "true"
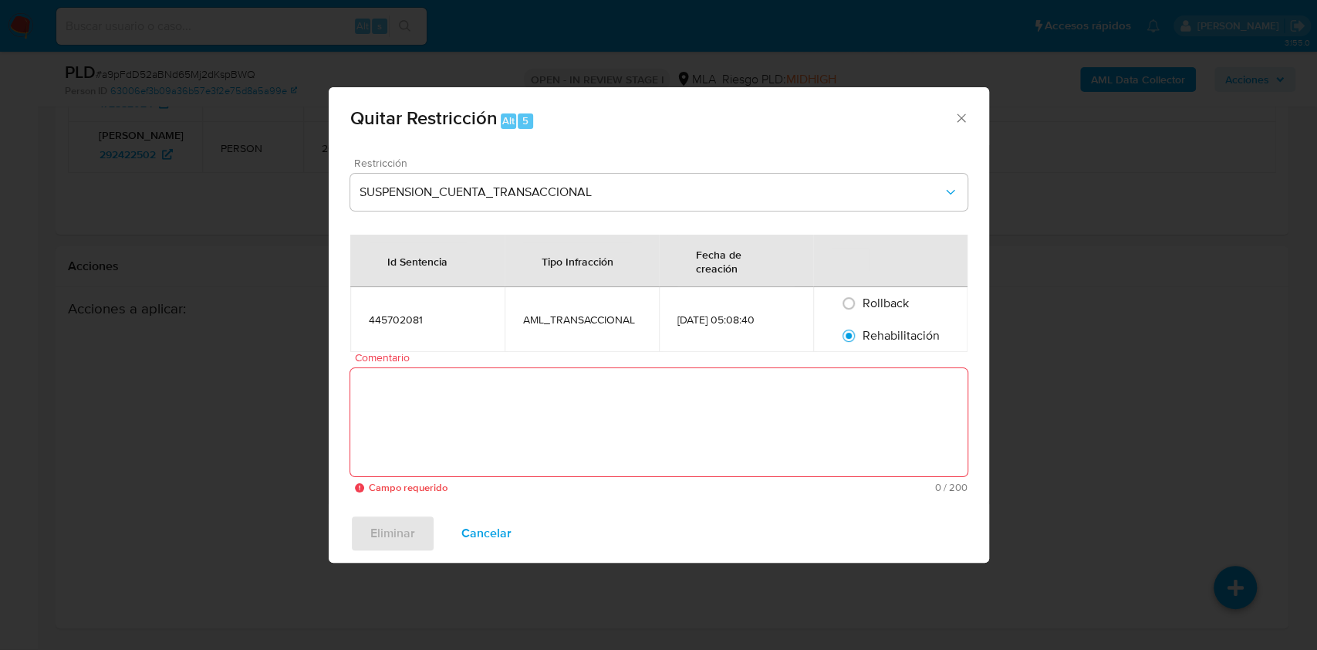
click at [793, 404] on textarea "Comentario" at bounding box center [658, 422] width 617 height 108
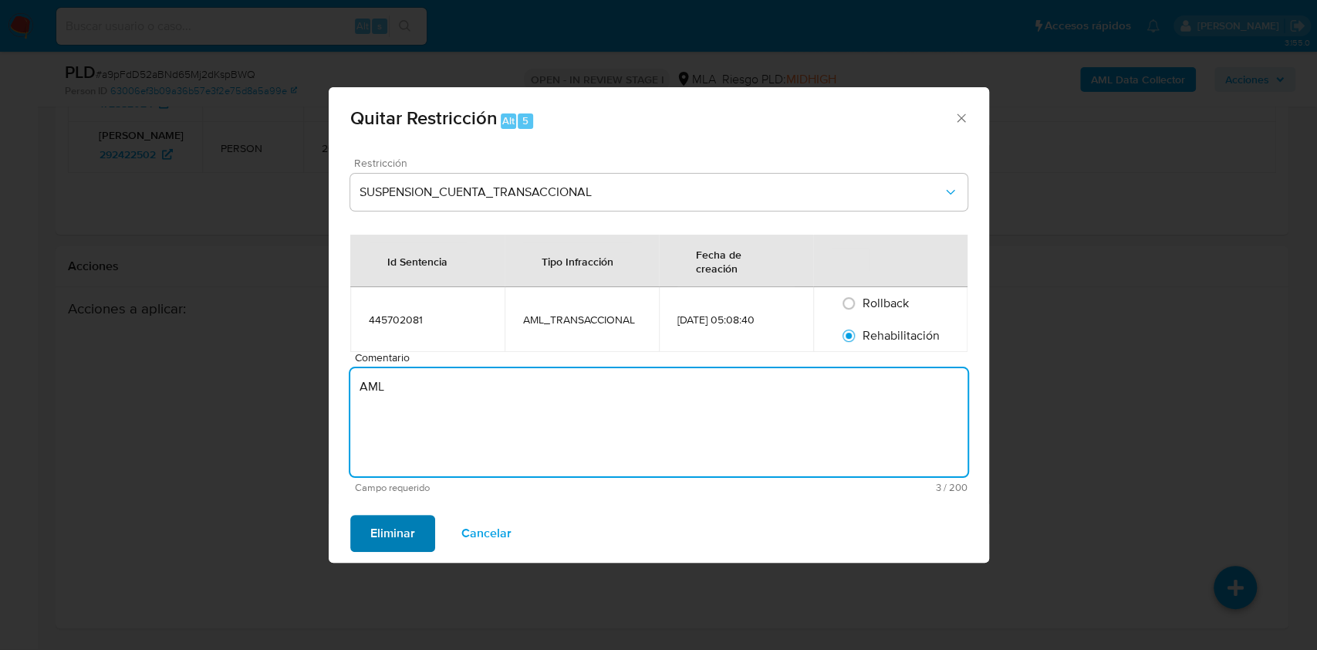
type textarea "AML"
click at [370, 531] on span "Eliminar" at bounding box center [392, 533] width 45 height 34
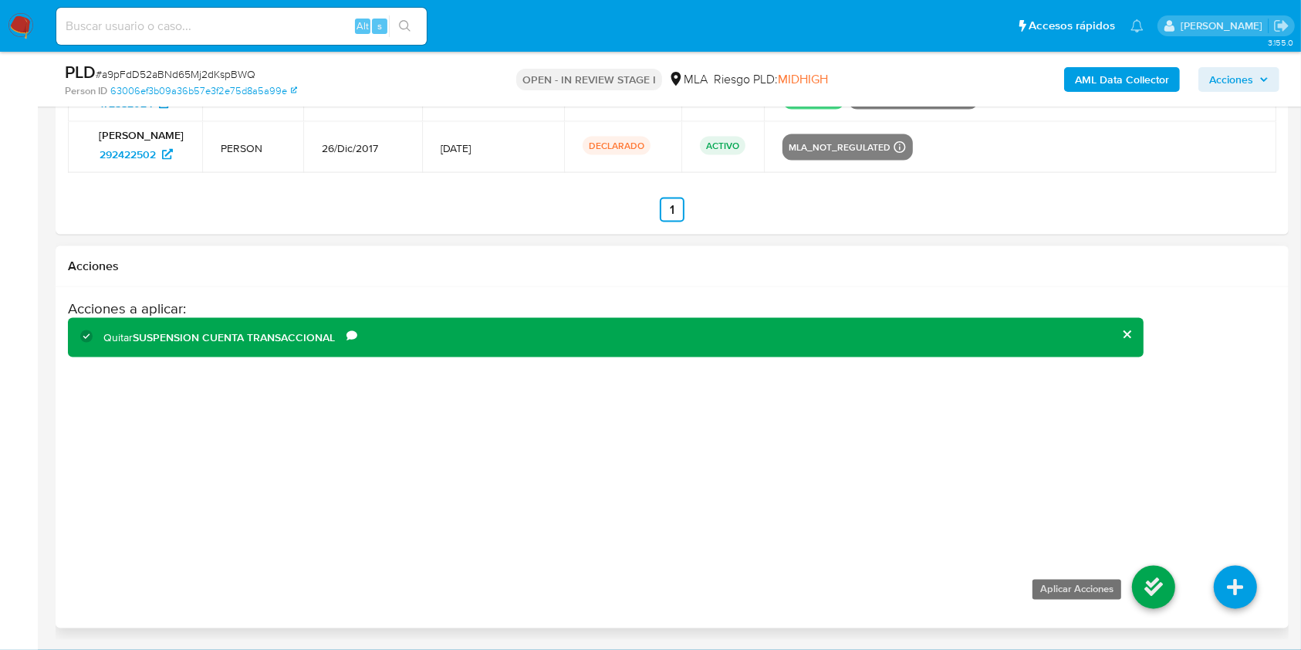
click at [1141, 590] on icon at bounding box center [1153, 587] width 43 height 43
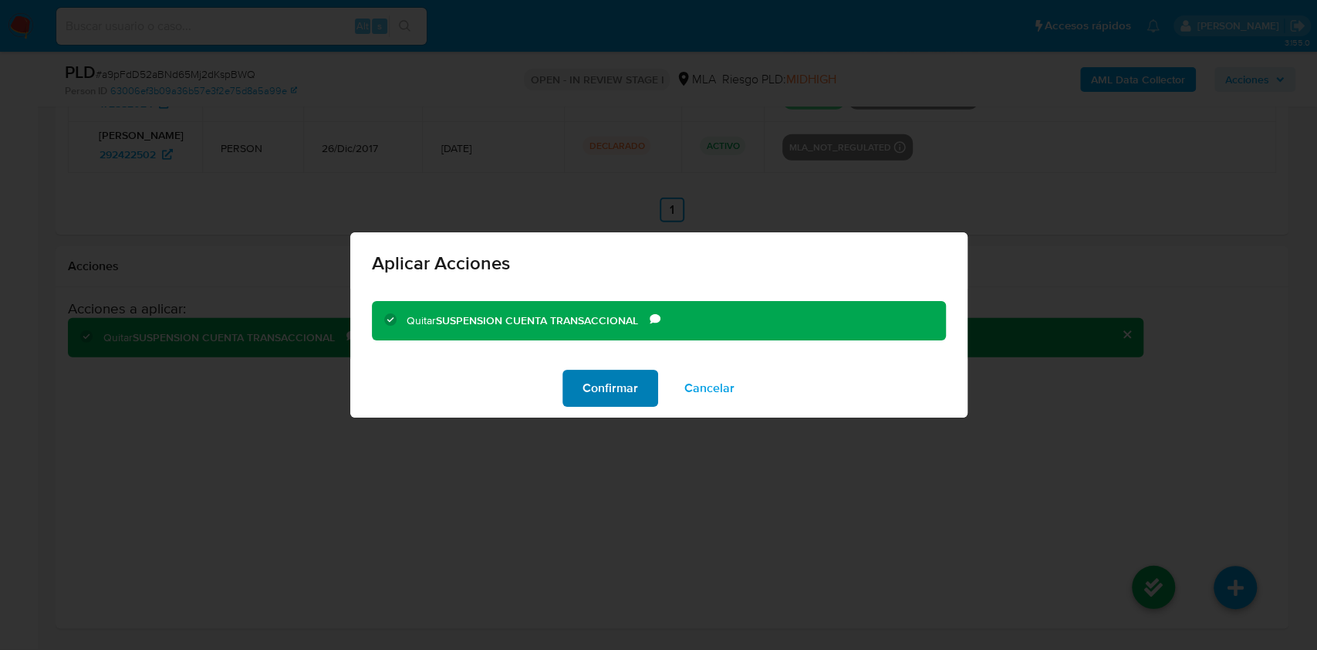
click at [609, 391] on span "Confirmar" at bounding box center [611, 388] width 56 height 34
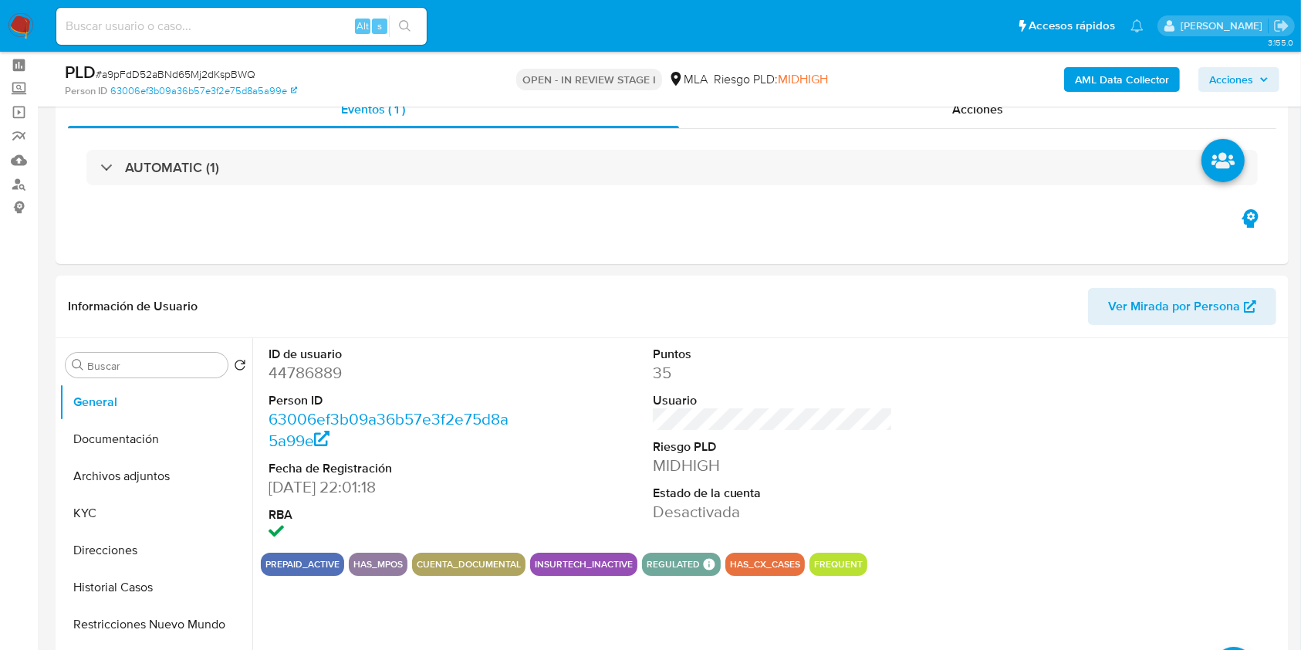
scroll to position [49, 0]
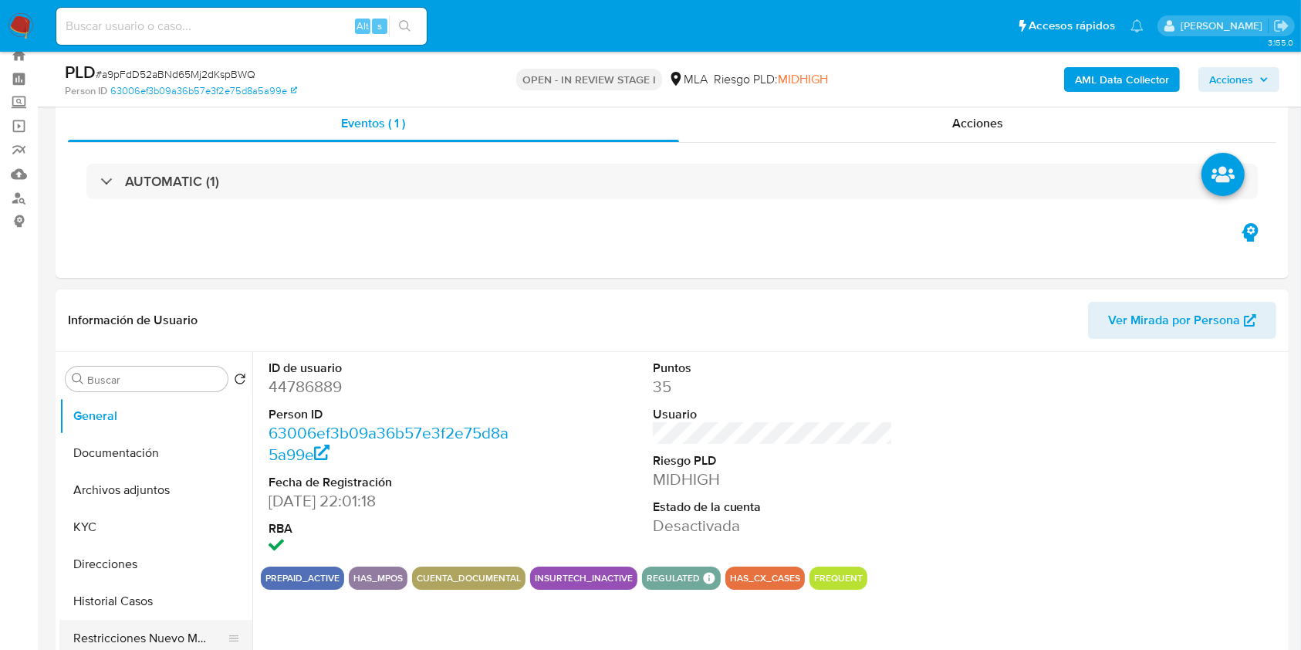
click at [183, 634] on button "Restricciones Nuevo Mundo" at bounding box center [149, 638] width 181 height 37
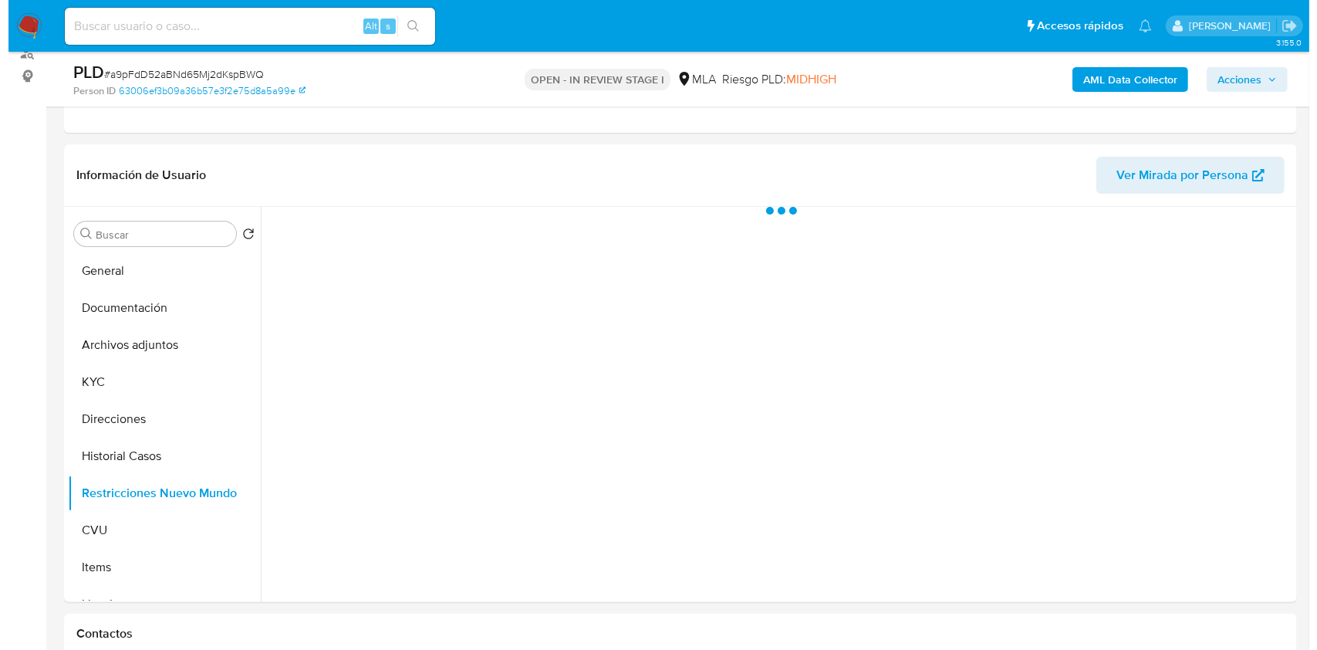
scroll to position [198, 0]
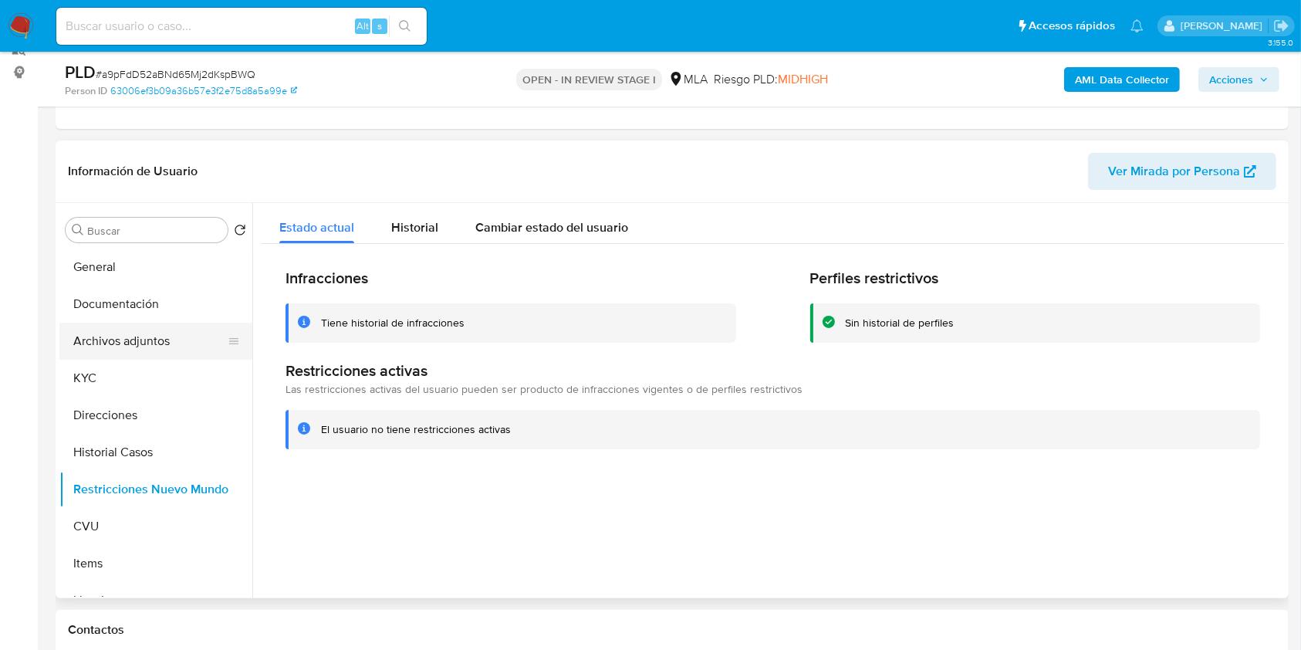
click at [86, 351] on button "Archivos adjuntos" at bounding box center [149, 341] width 181 height 37
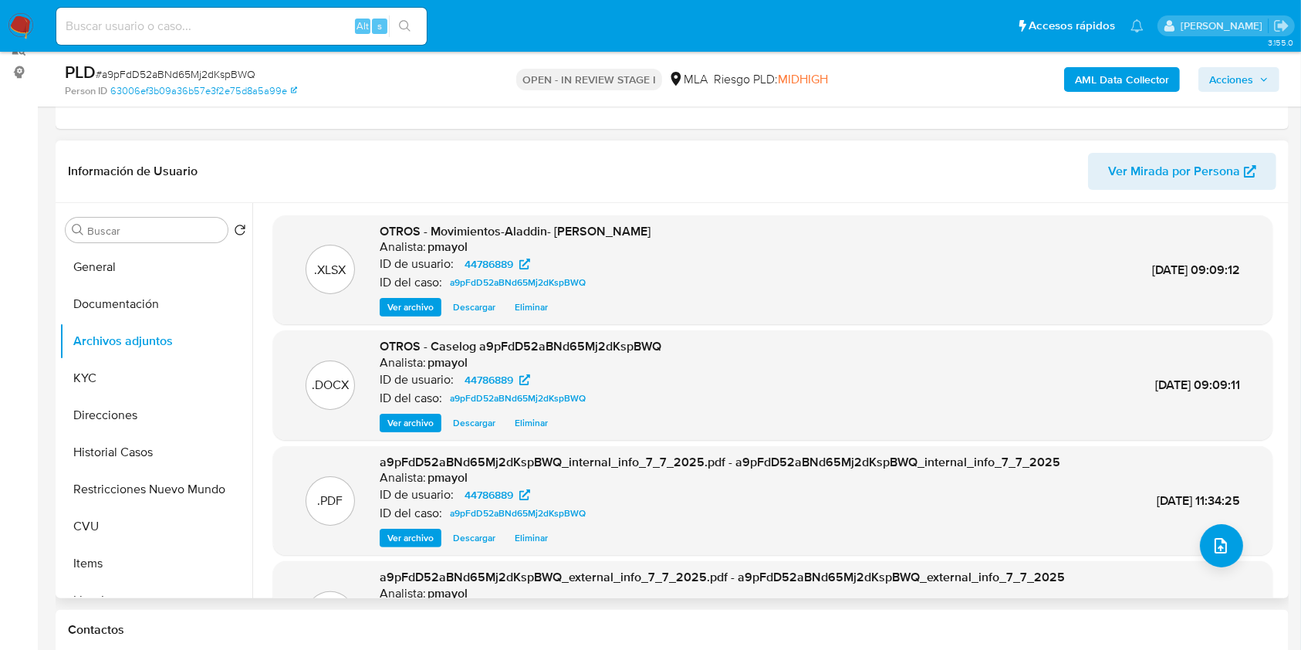
click at [536, 429] on span "Eliminar" at bounding box center [531, 422] width 33 height 15
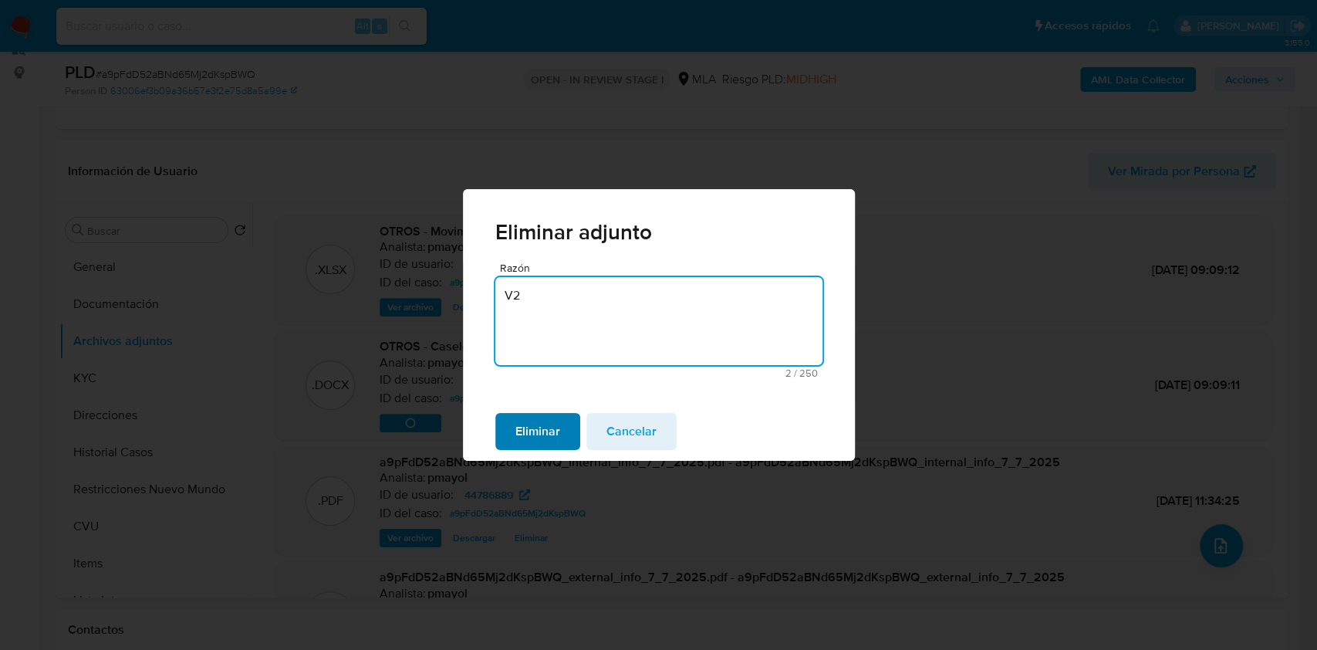
type textarea "V2"
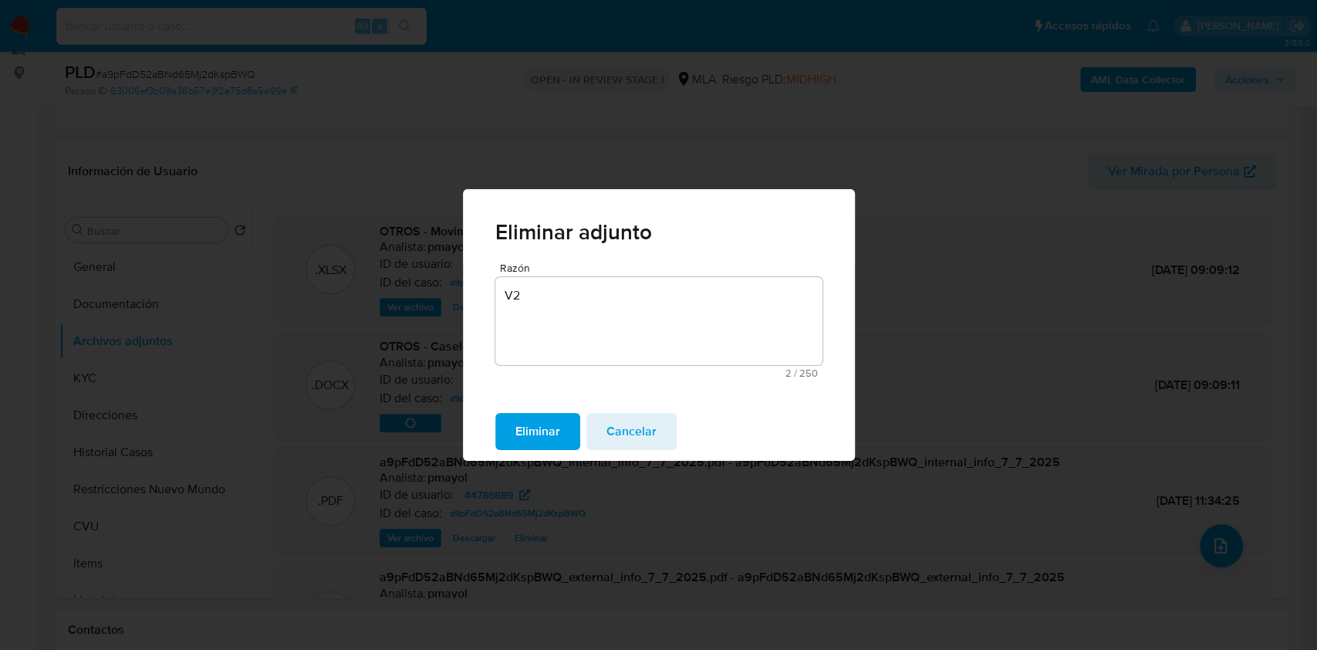
click at [536, 423] on span "Eliminar" at bounding box center [538, 431] width 45 height 34
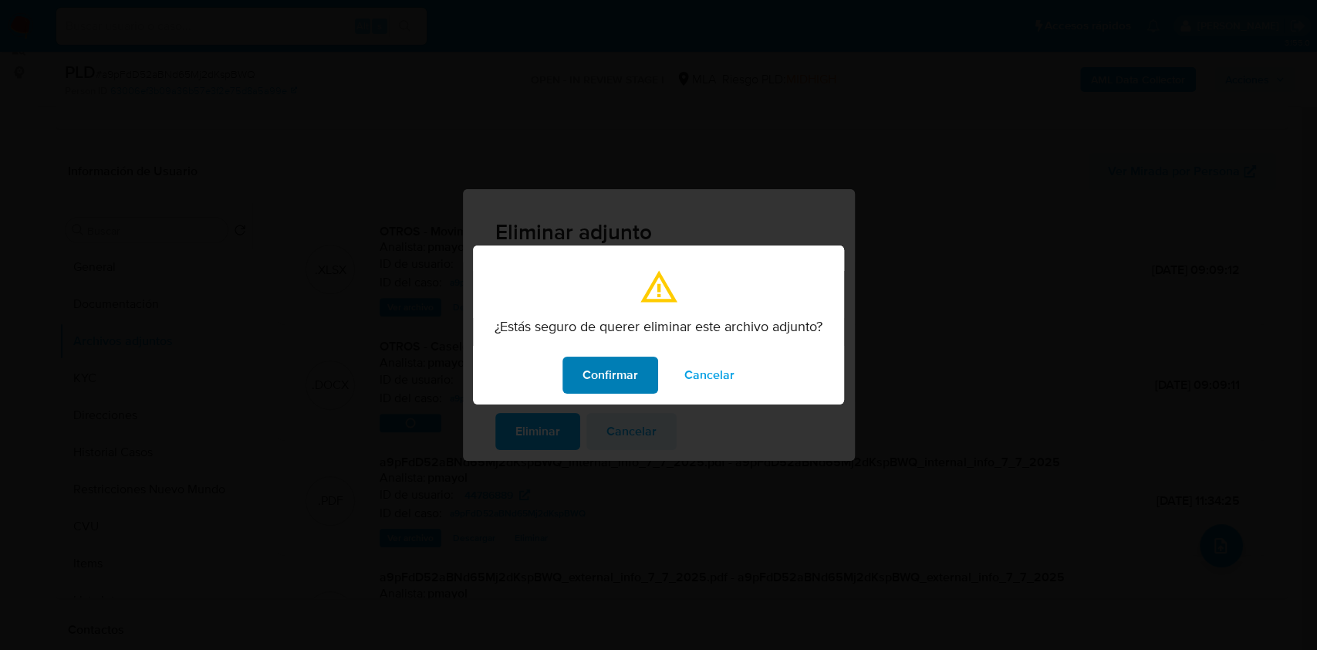
click at [604, 374] on span "Confirmar" at bounding box center [611, 375] width 56 height 34
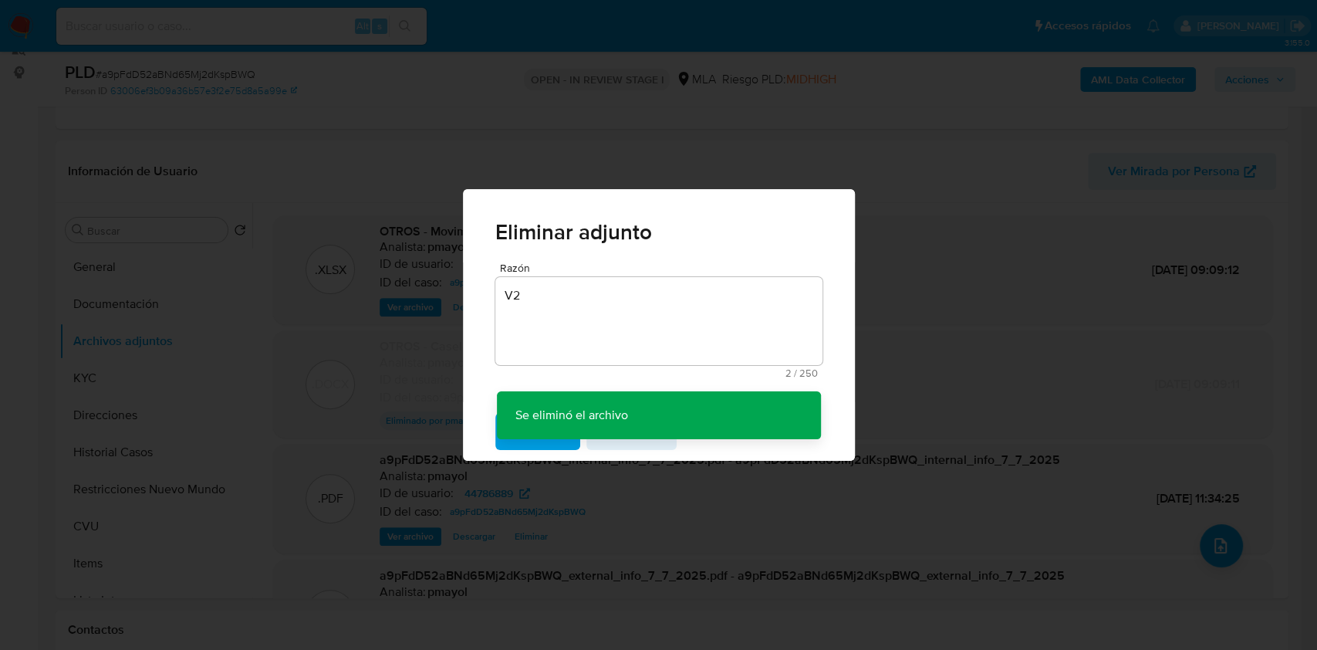
click at [1216, 543] on div "Eliminar adjunto Razón V2 2 / 250 248 caracteres restantes Se eliminó el archiv…" at bounding box center [658, 325] width 1317 height 650
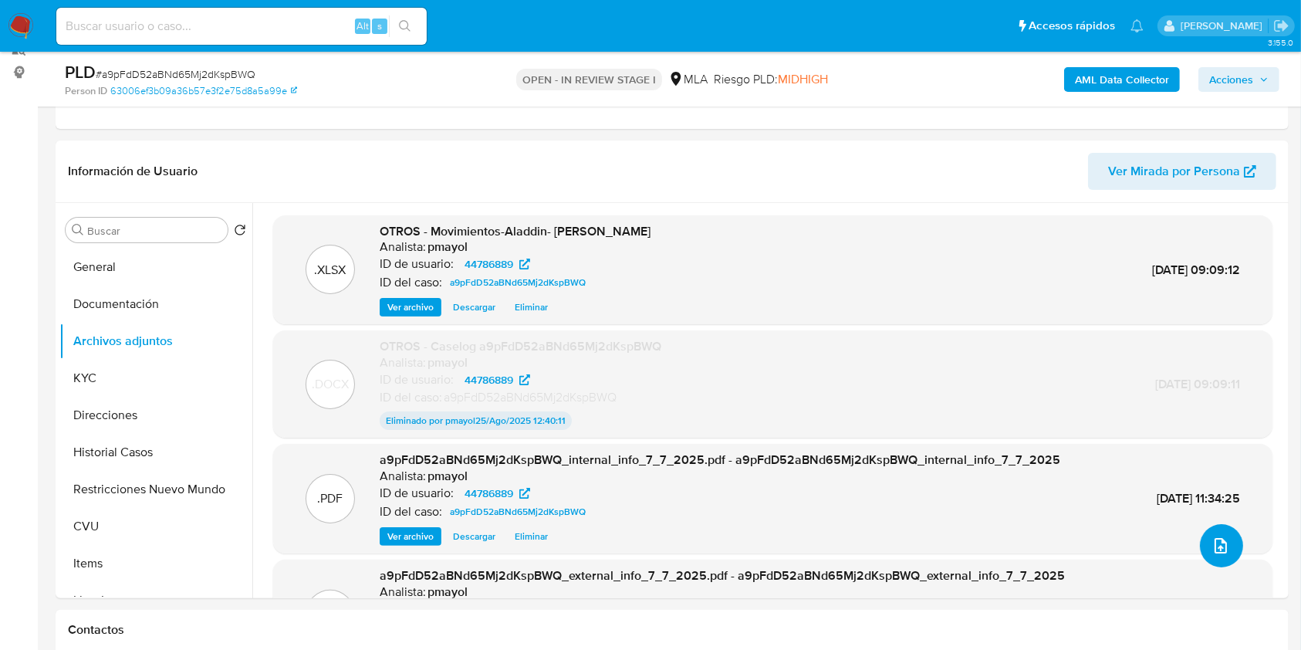
click at [1212, 552] on icon "upload-file" at bounding box center [1221, 545] width 19 height 19
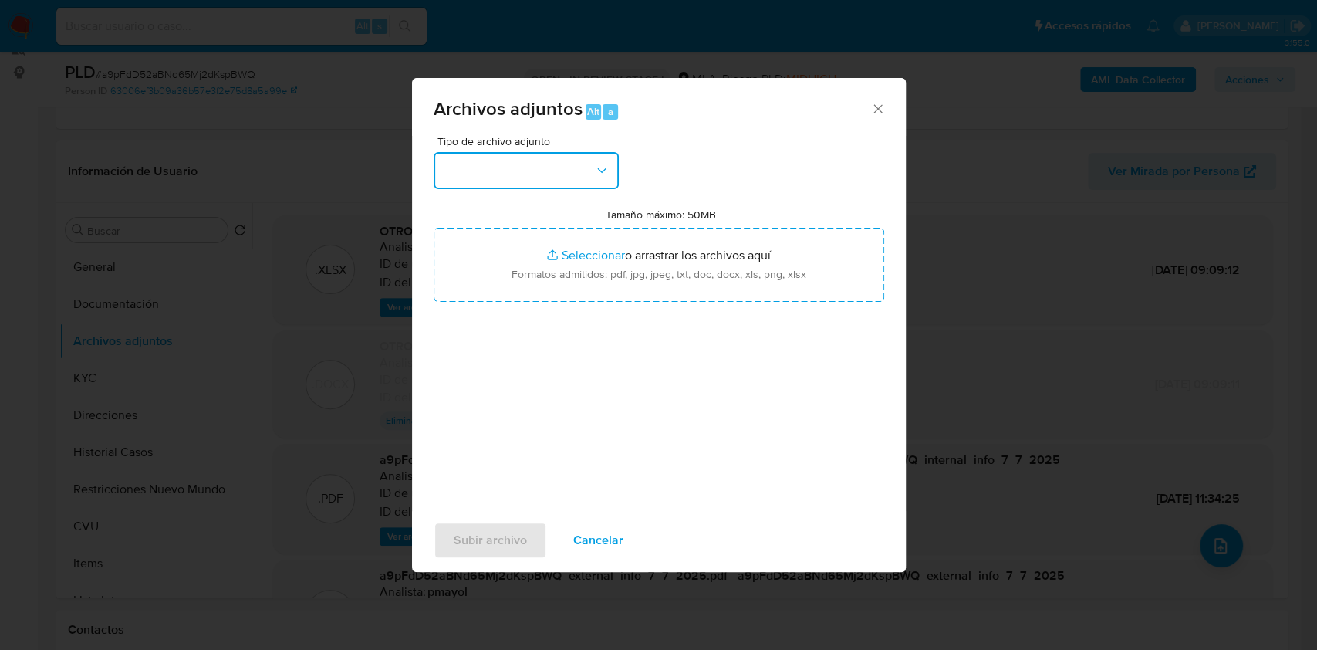
click at [566, 157] on button "button" at bounding box center [526, 170] width 185 height 37
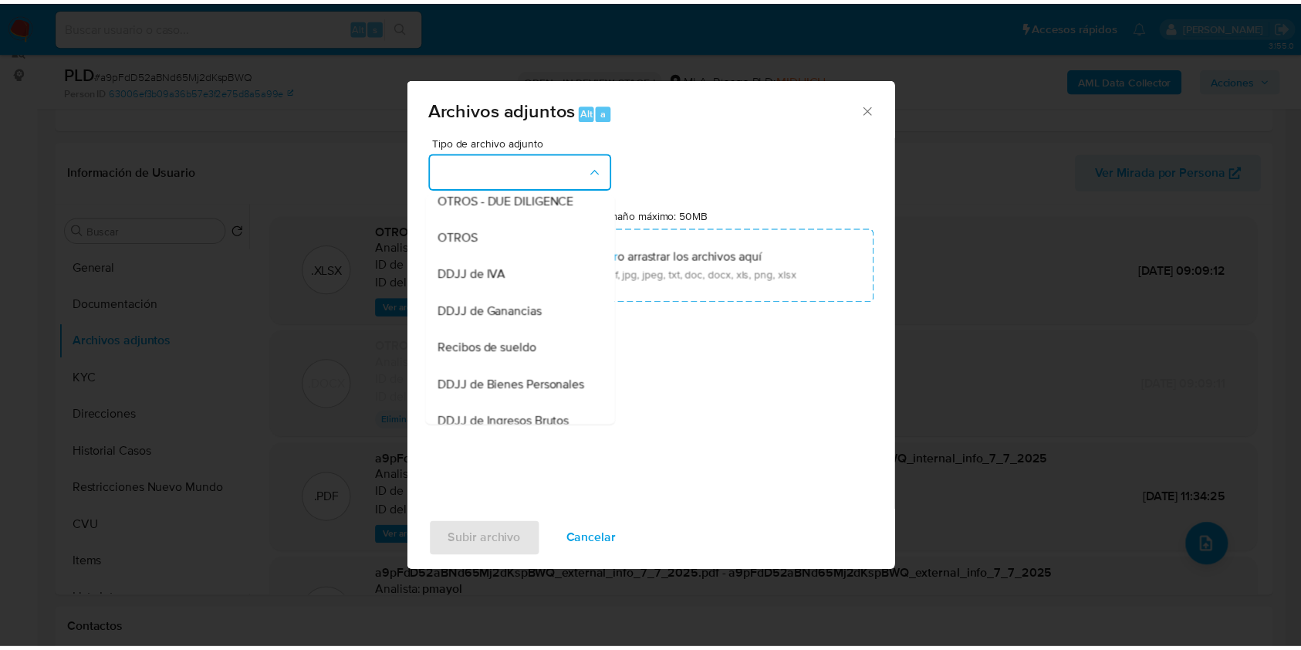
scroll to position [278, 0]
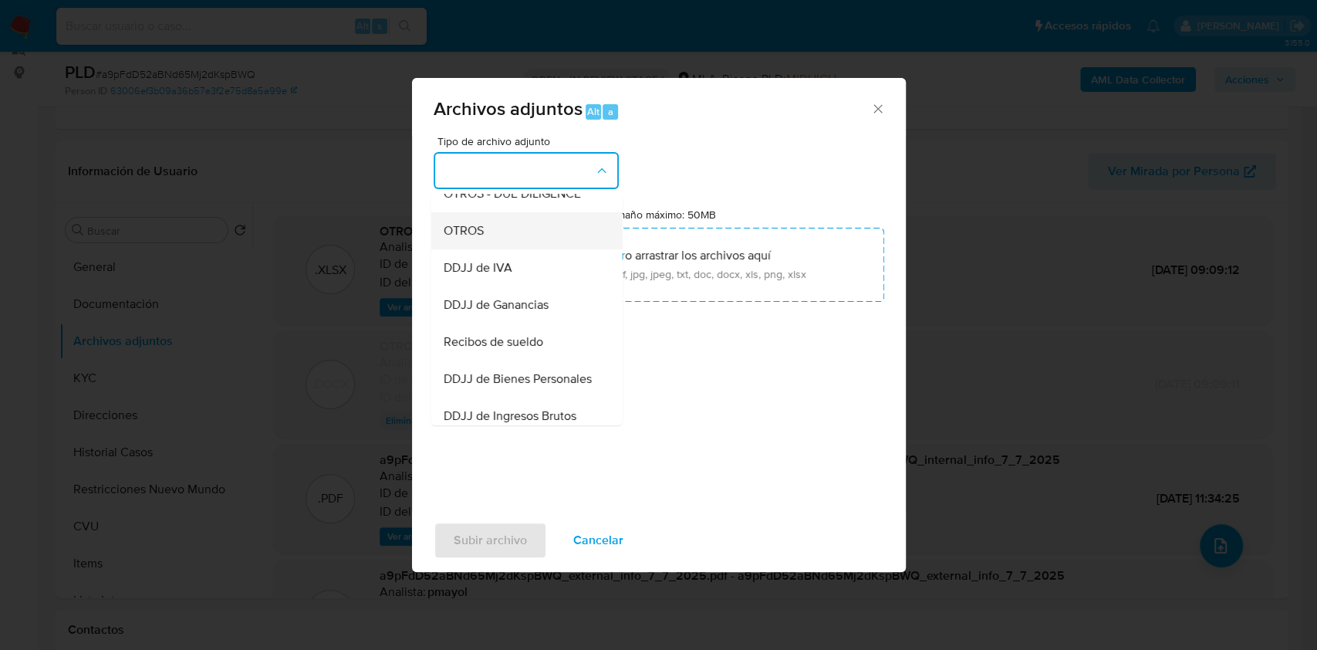
click at [510, 240] on div "OTROS" at bounding box center [521, 230] width 157 height 37
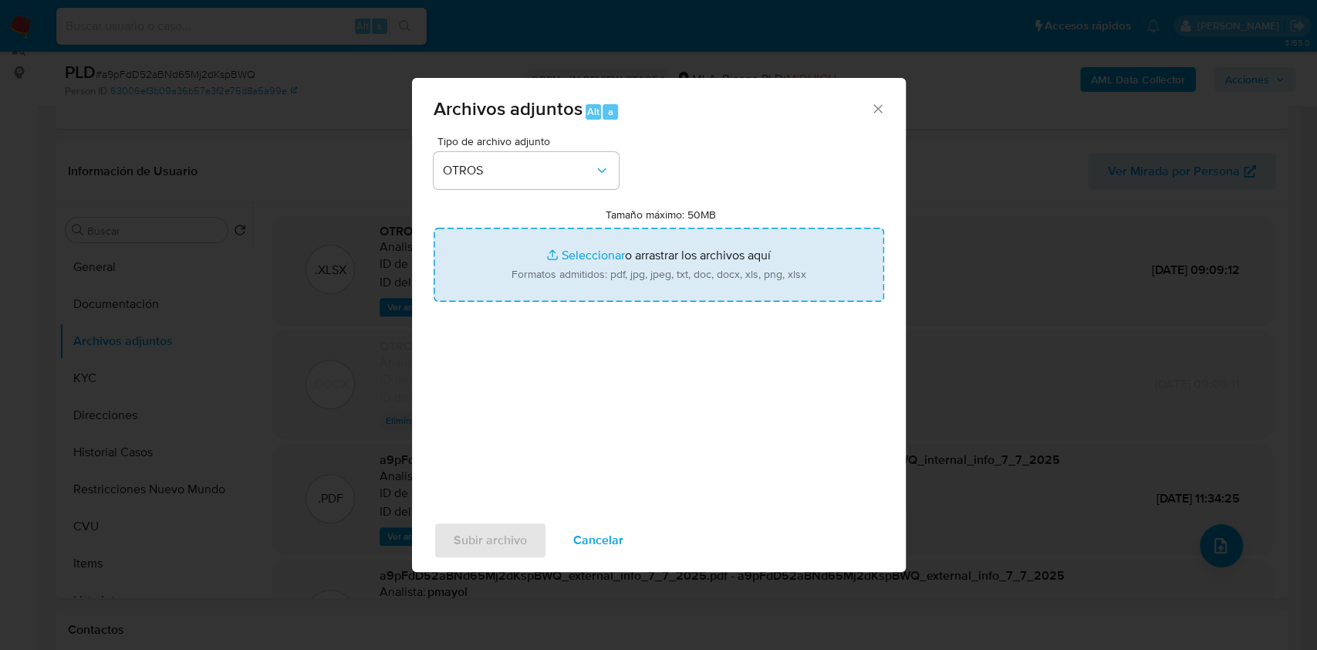
click at [631, 282] on input "Tamaño máximo: 50MB Seleccionar archivos" at bounding box center [659, 265] width 451 height 74
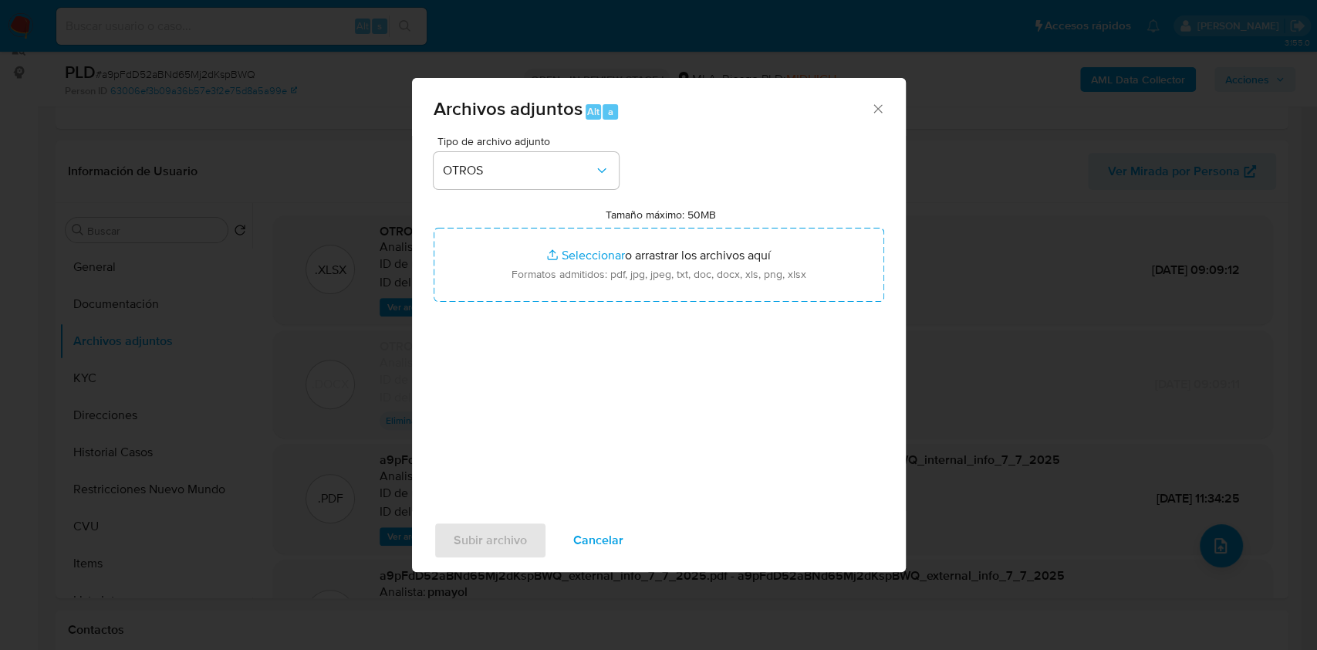
type input "C:\fakepath\Caselog a9pFdD52aBNd65Mj2dKspBWQ V2.docx"
click at [484, 546] on span "Subir archivo" at bounding box center [490, 540] width 73 height 34
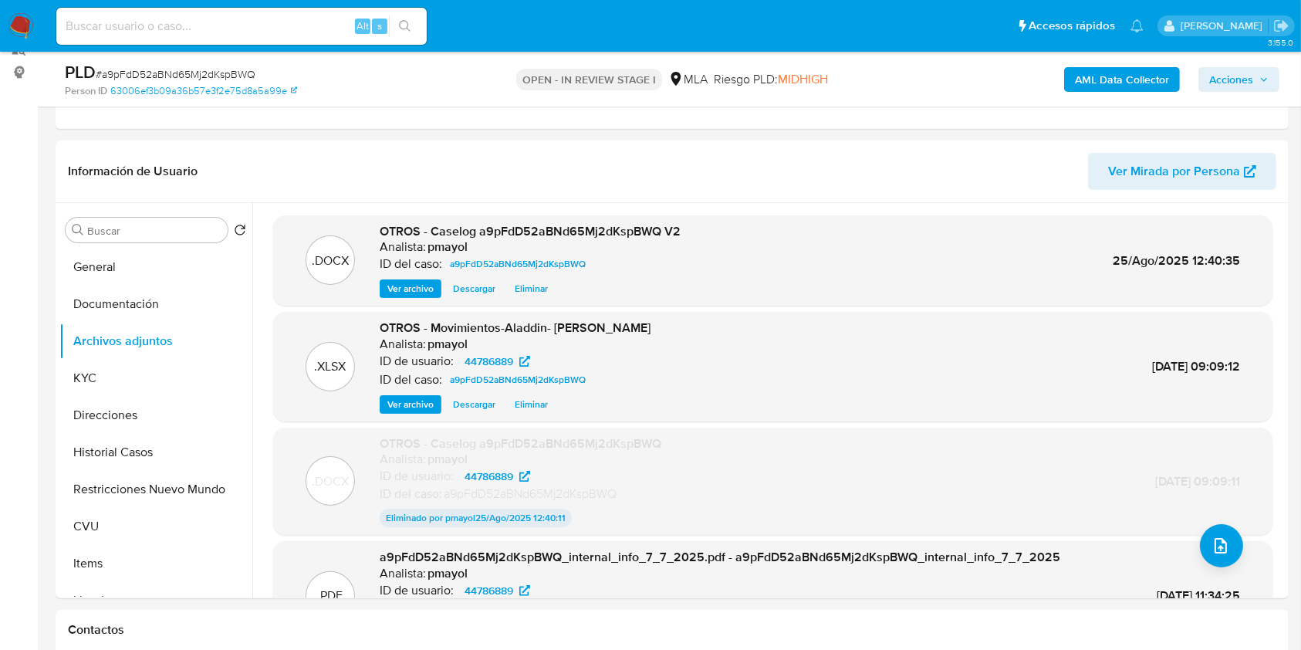
click at [1216, 84] on span "Acciones" at bounding box center [1231, 79] width 44 height 25
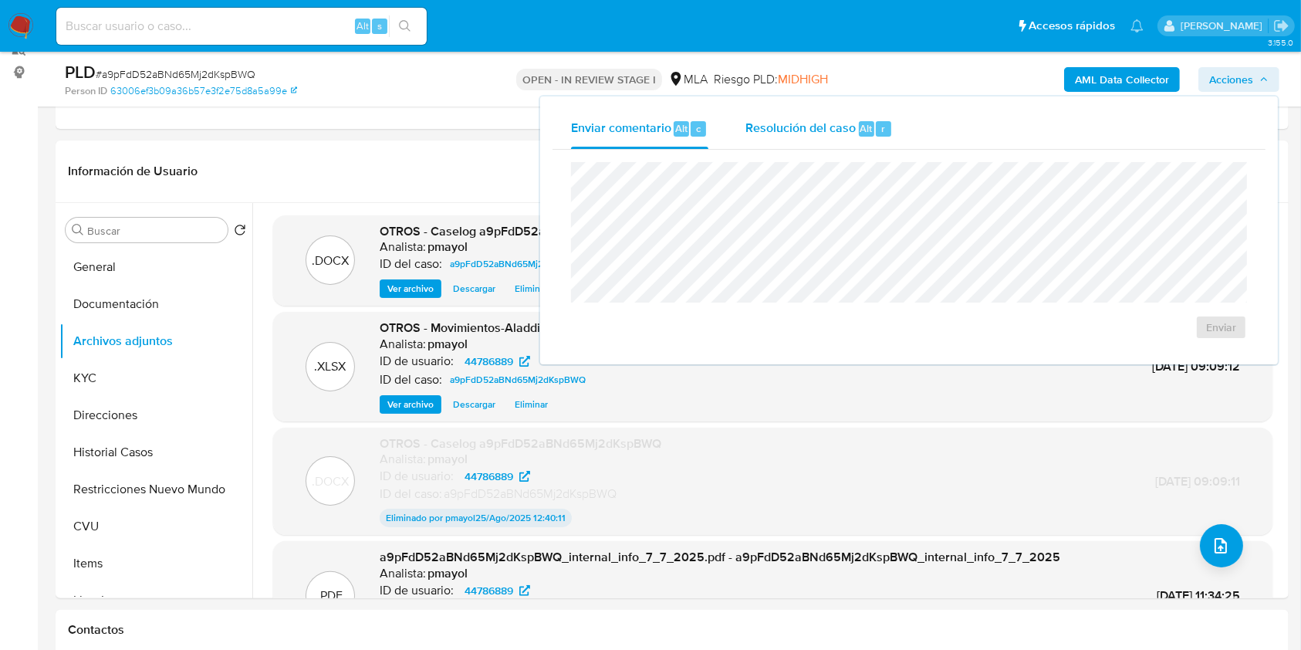
click at [771, 131] on span "Resolución del caso" at bounding box center [801, 128] width 110 height 18
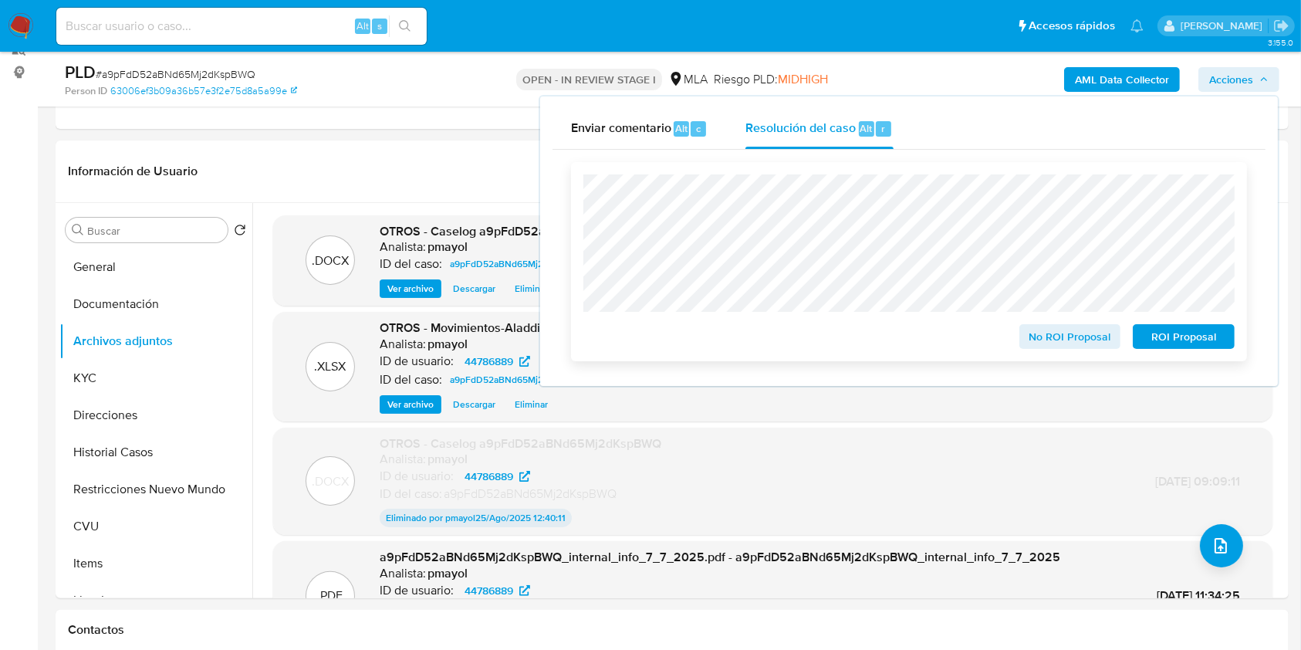
click at [1043, 337] on span "No ROI Proposal" at bounding box center [1070, 337] width 80 height 22
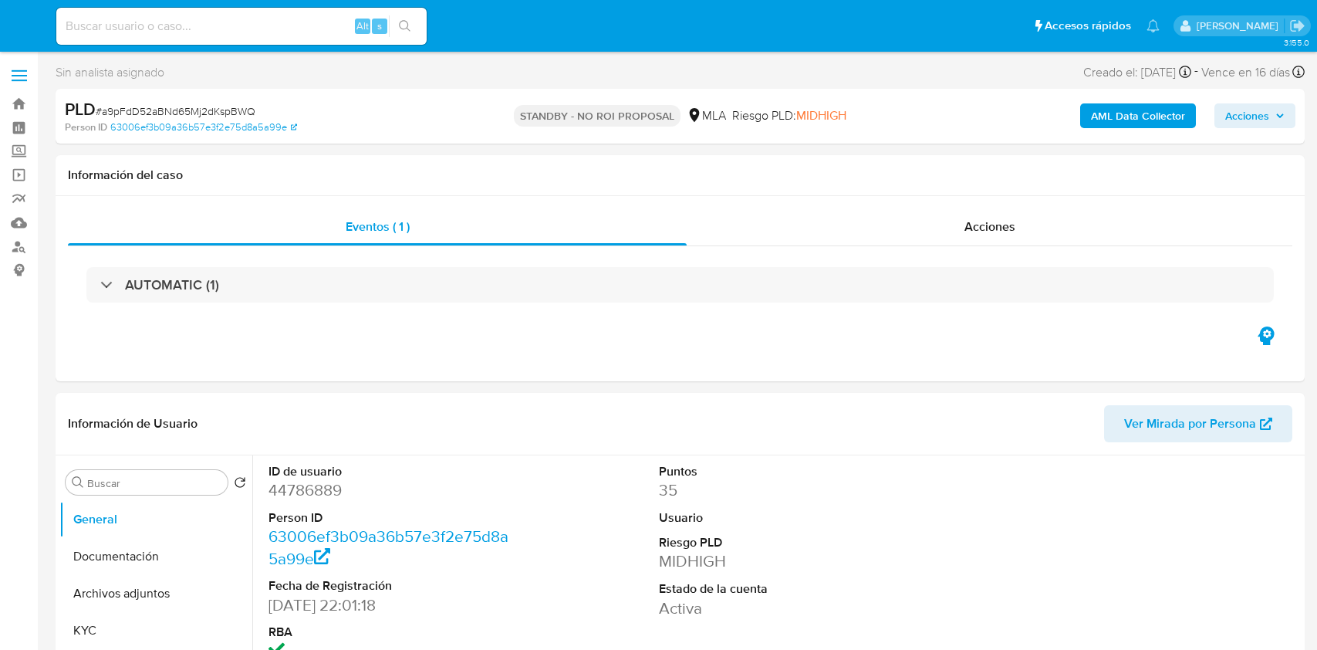
select select "10"
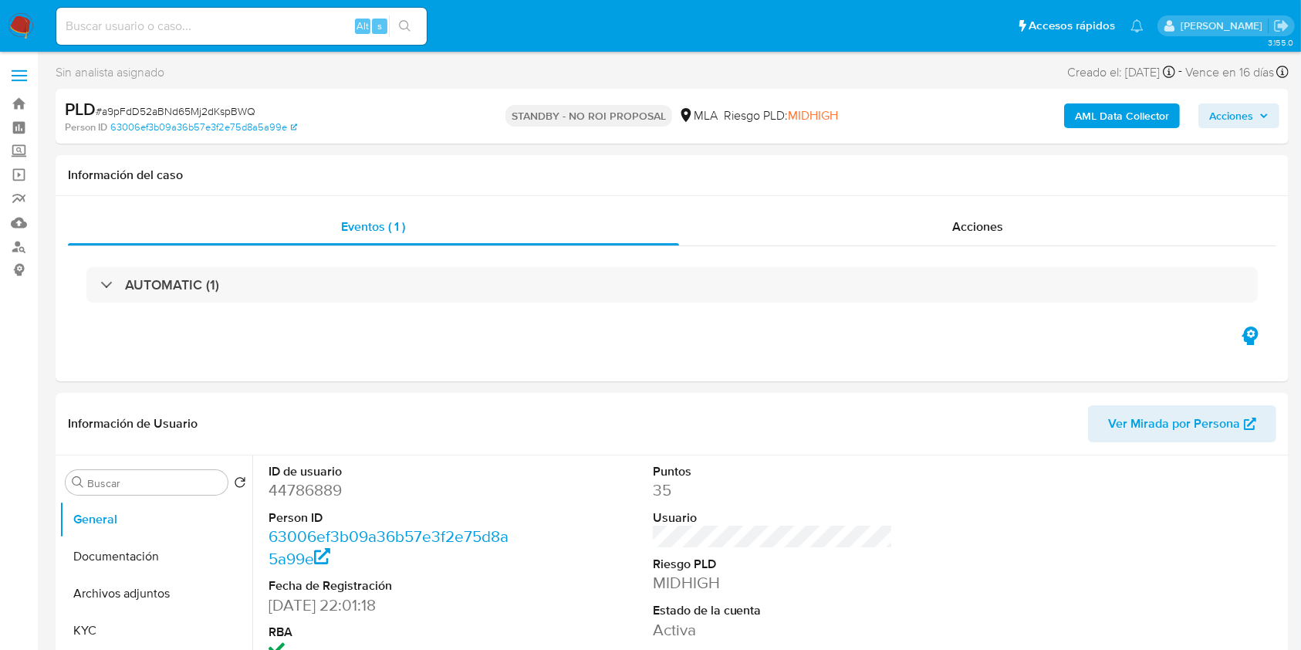
click at [284, 22] on input at bounding box center [241, 26] width 370 height 20
paste input "dWA7ja3trdSgmCqKJnqwW80f"
type input "dWA7ja3trdSgmCqKJnqwW80f"
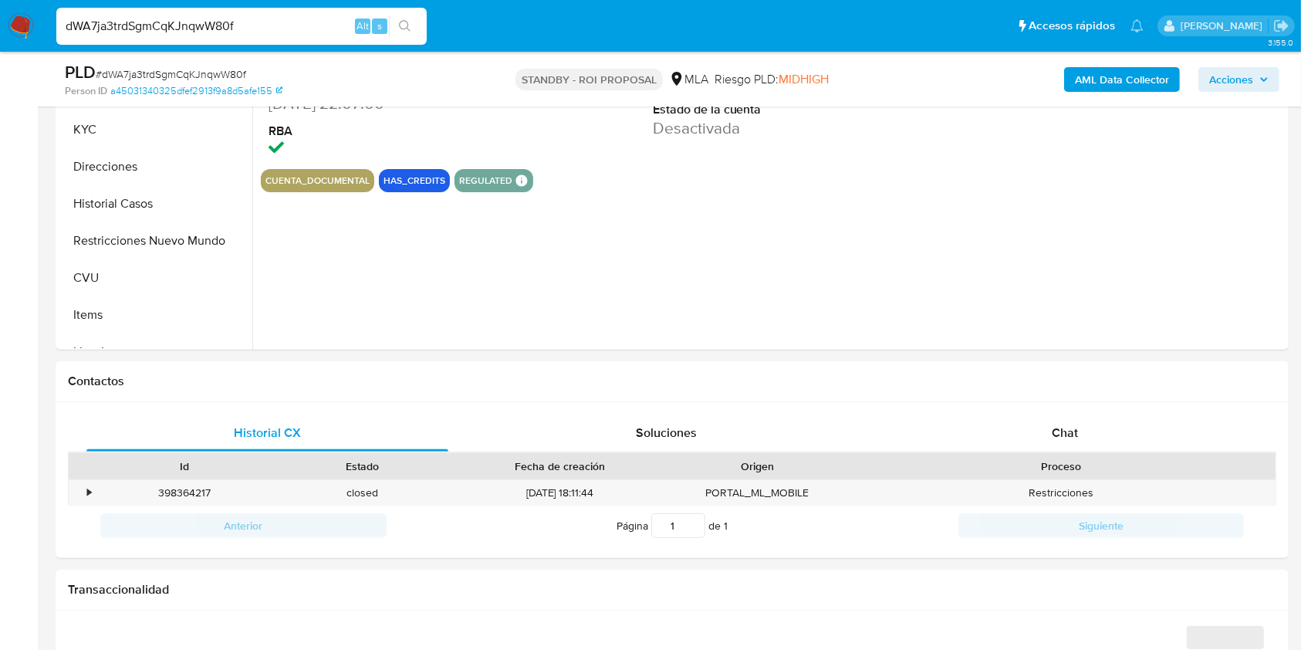
scroll to position [512, 0]
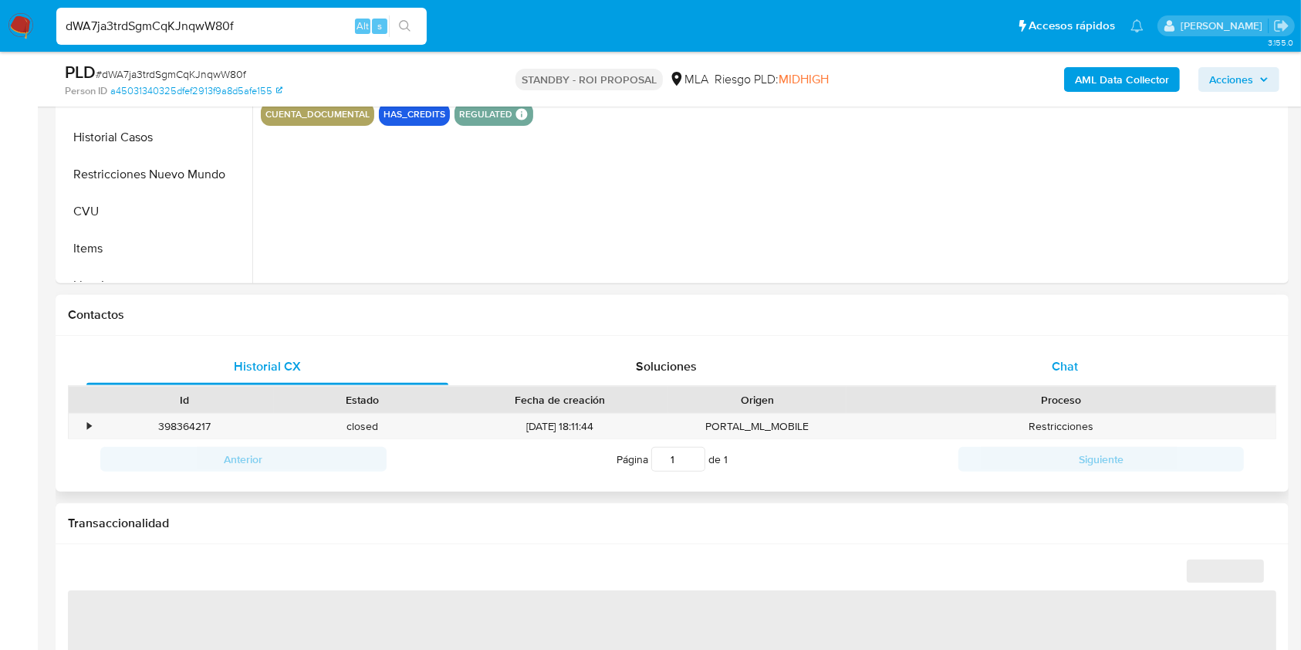
select select "10"
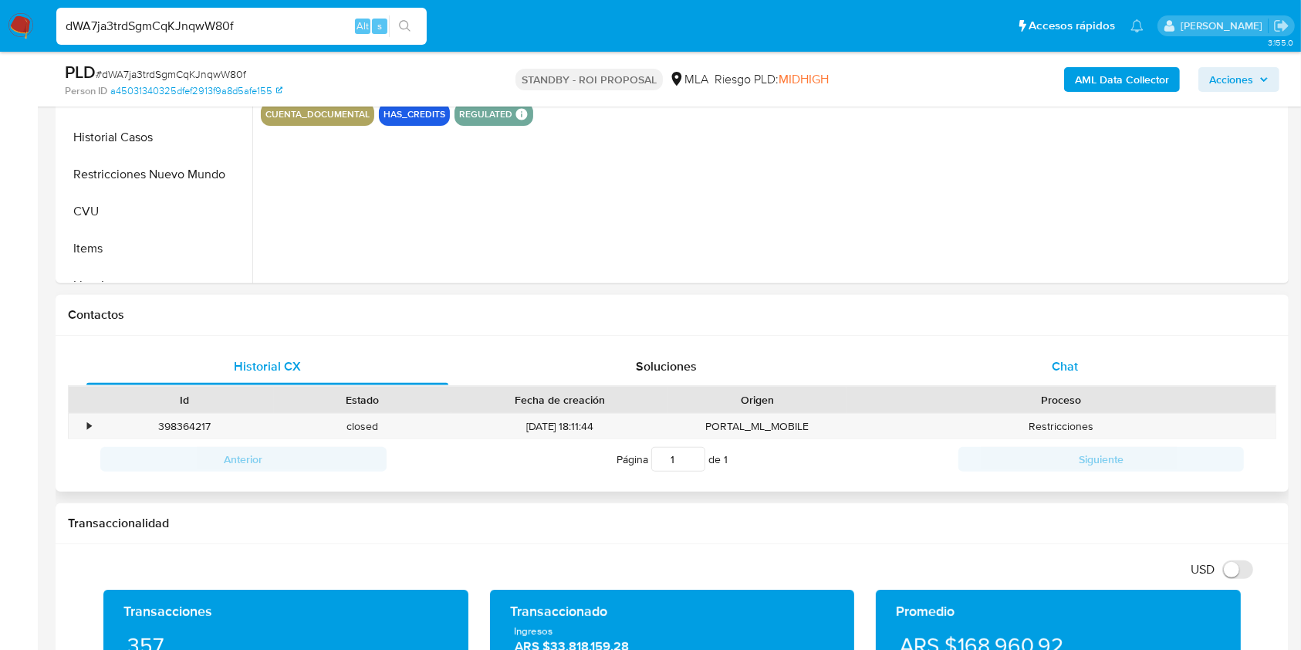
click at [1054, 357] on span "Chat" at bounding box center [1065, 366] width 26 height 18
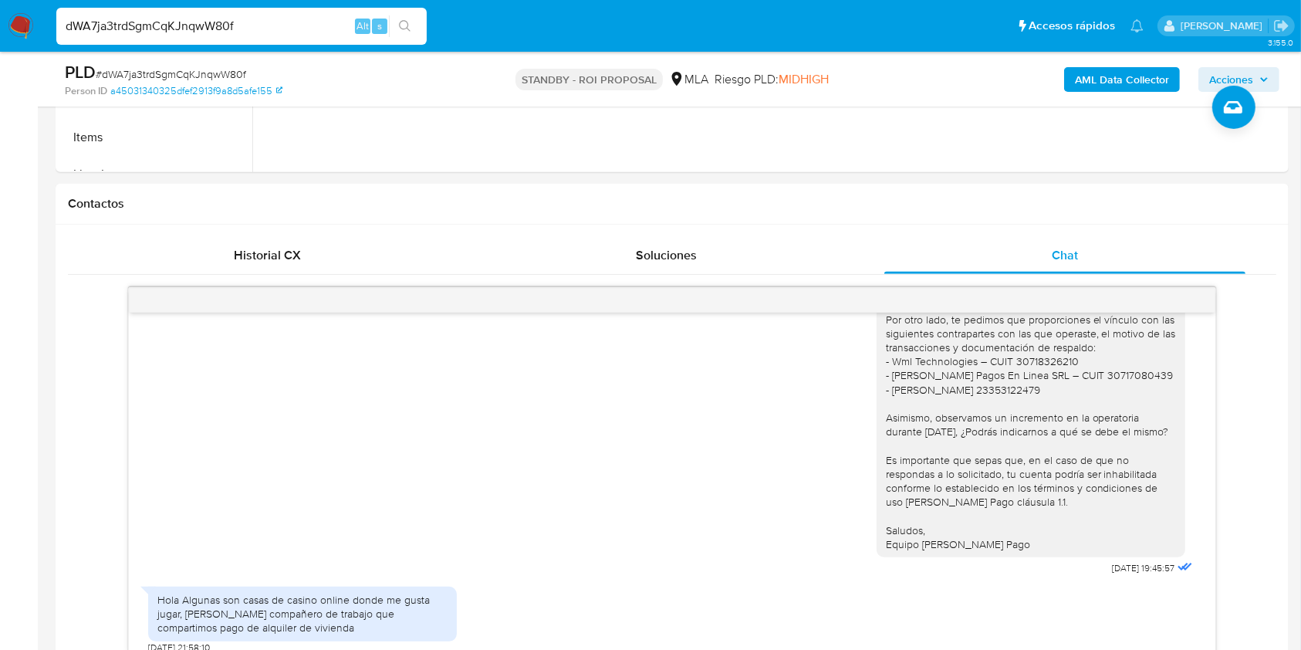
scroll to position [621, 0]
click at [282, 258] on span "Historial CX" at bounding box center [267, 258] width 67 height 18
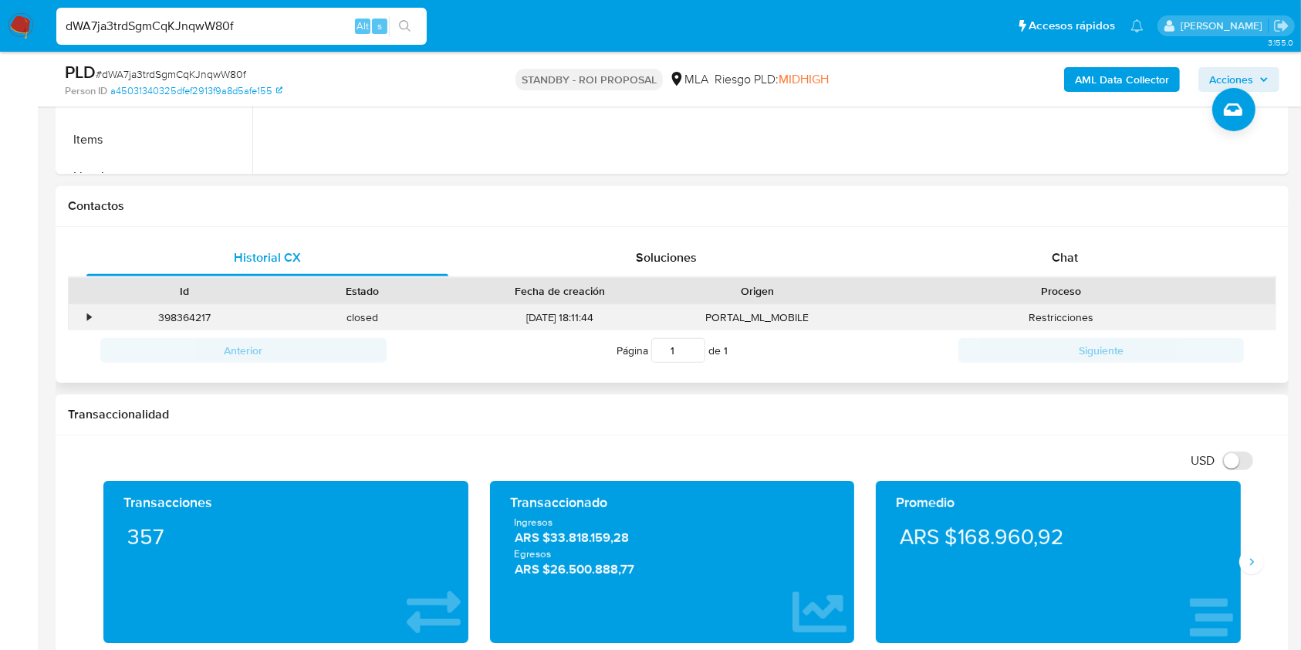
click at [183, 316] on div "398364217" at bounding box center [185, 317] width 178 height 25
copy div "398364217"
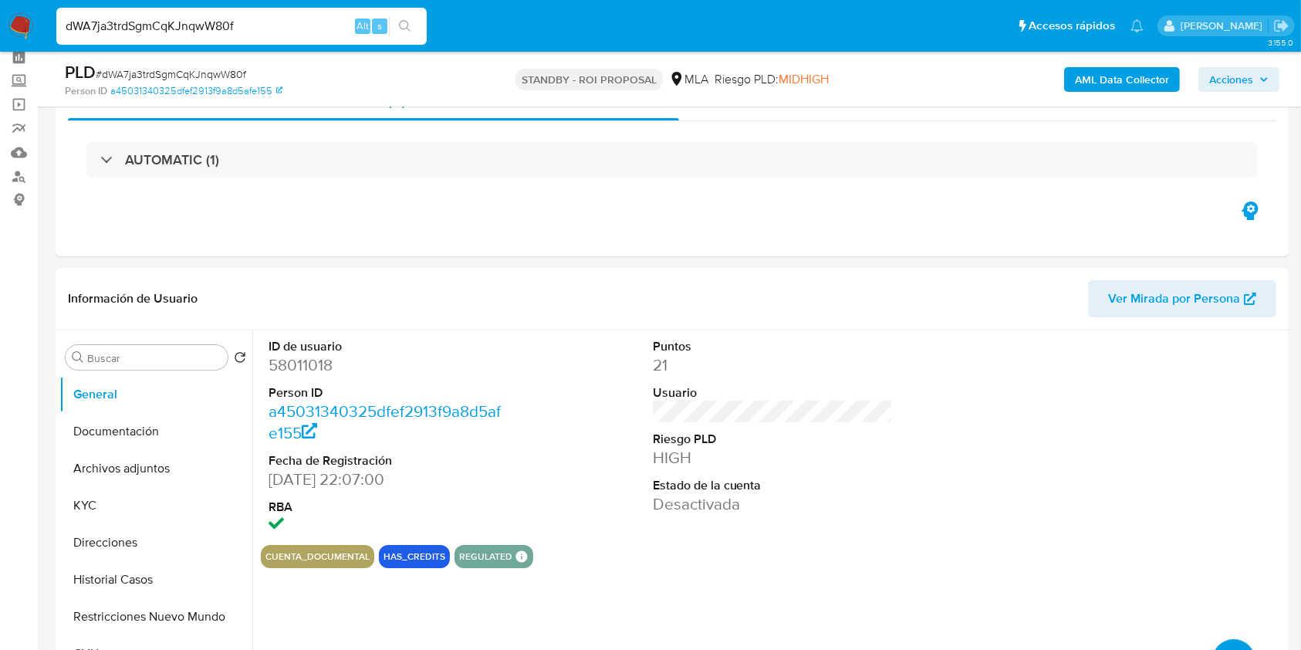
scroll to position [162, 0]
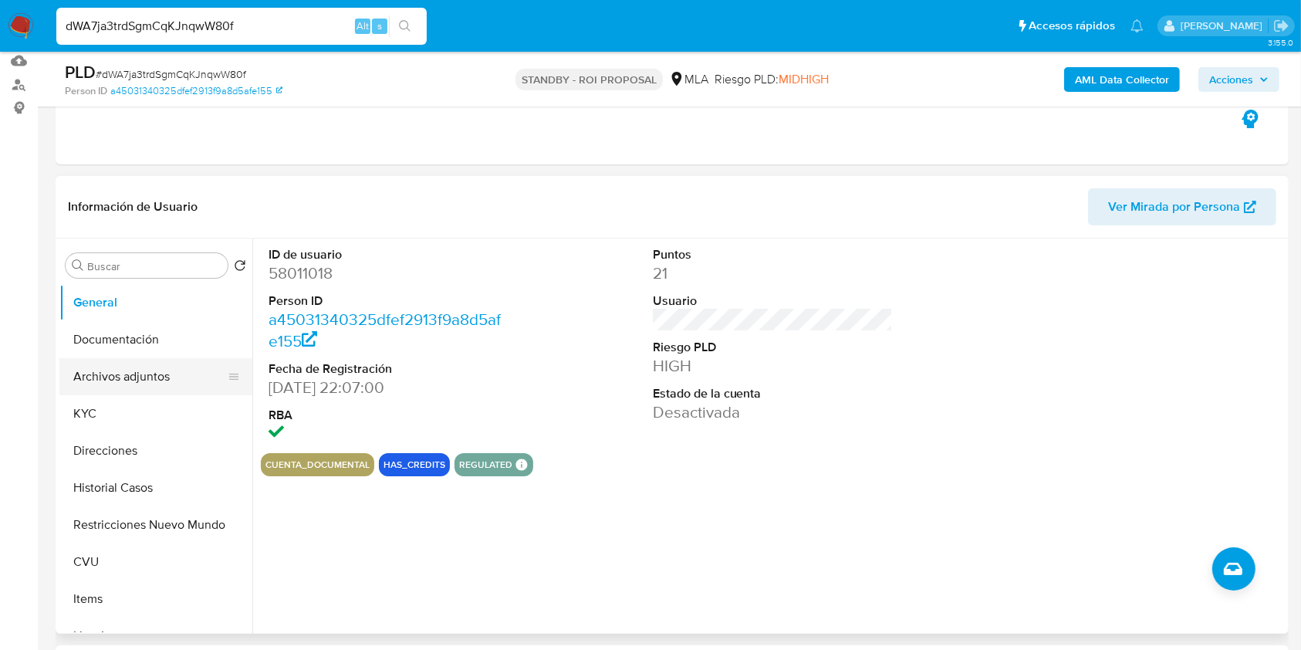
click at [138, 391] on button "Archivos adjuntos" at bounding box center [149, 376] width 181 height 37
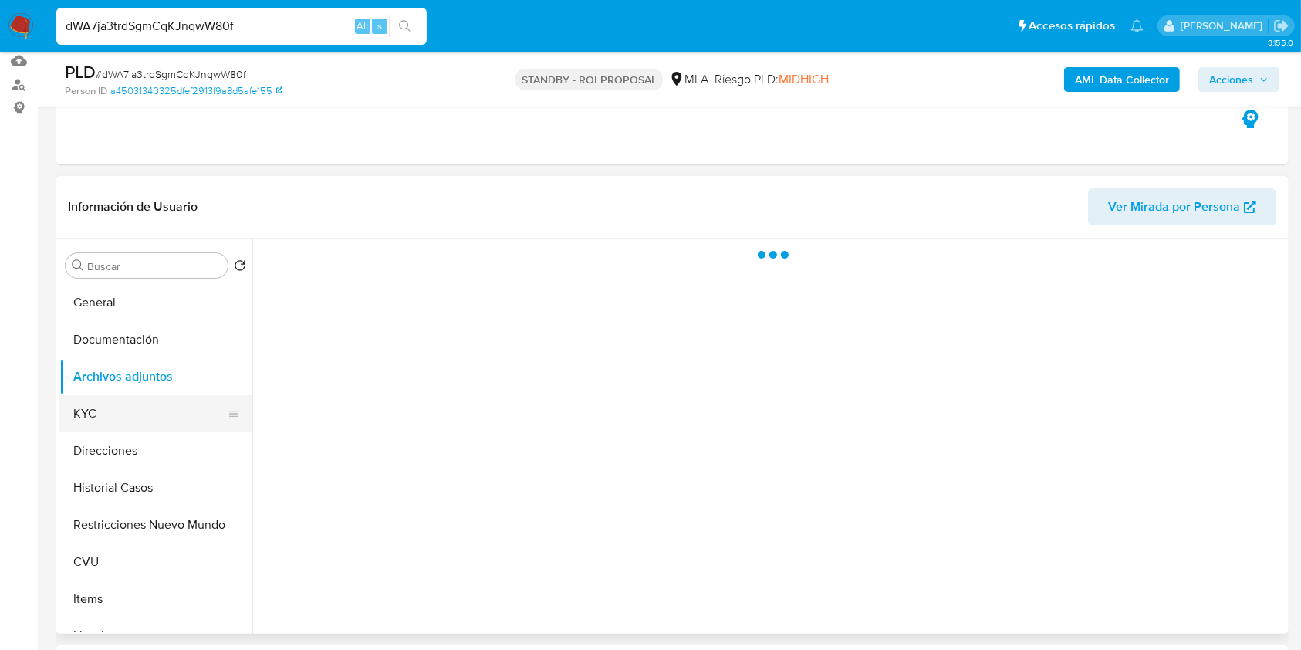
click at [131, 408] on button "KYC" at bounding box center [149, 413] width 181 height 37
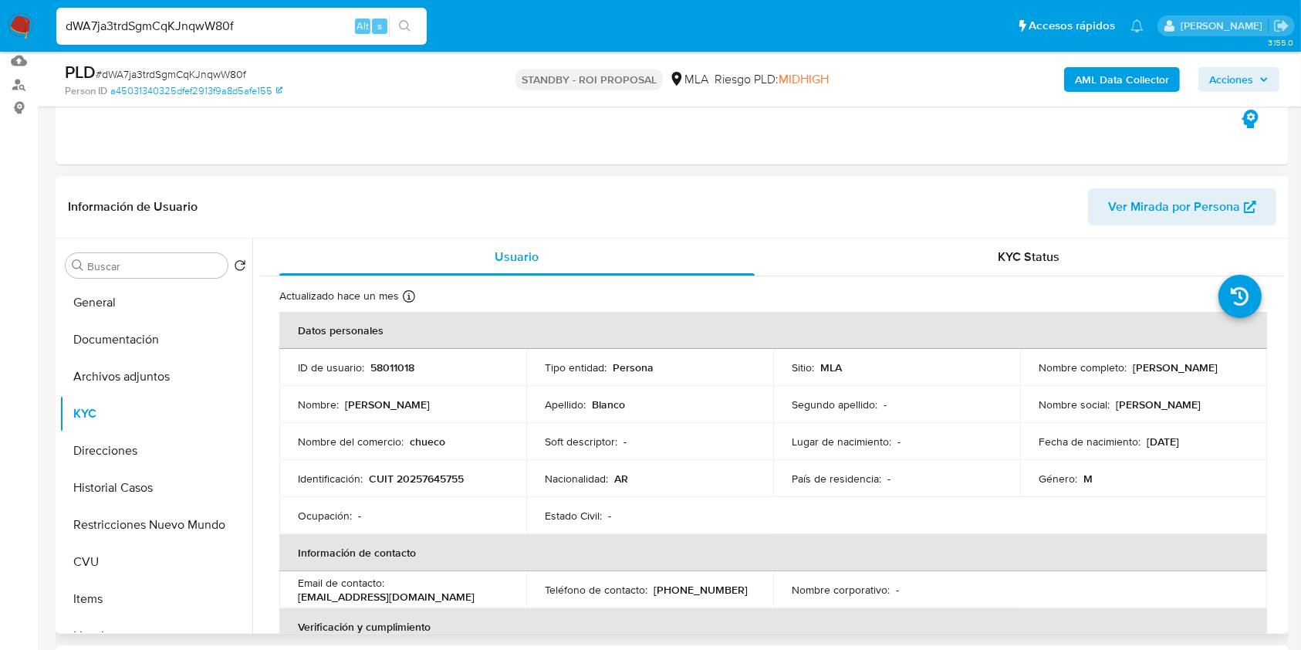
drag, startPoint x: 1034, startPoint y: 375, endPoint x: 1181, endPoint y: 375, distance: 146.6
click at [1181, 374] on div "Nombre completo : [PERSON_NAME]" at bounding box center [1144, 367] width 210 height 14
copy p "[PERSON_NAME]"
click at [210, 74] on span "# dWA7ja3trdSgmCqKJnqwW80f" at bounding box center [171, 73] width 150 height 15
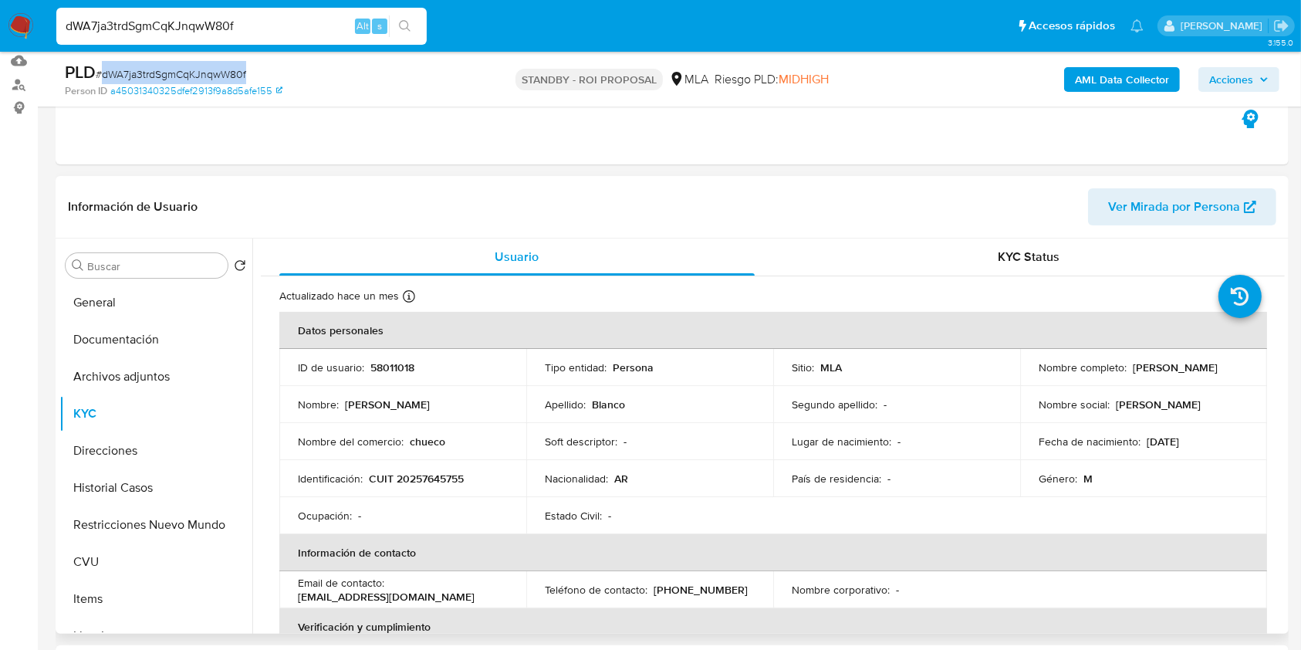
copy span "dWA7ja3trdSgmCqKJnqwW80f"
click at [149, 384] on button "Archivos adjuntos" at bounding box center [149, 376] width 181 height 37
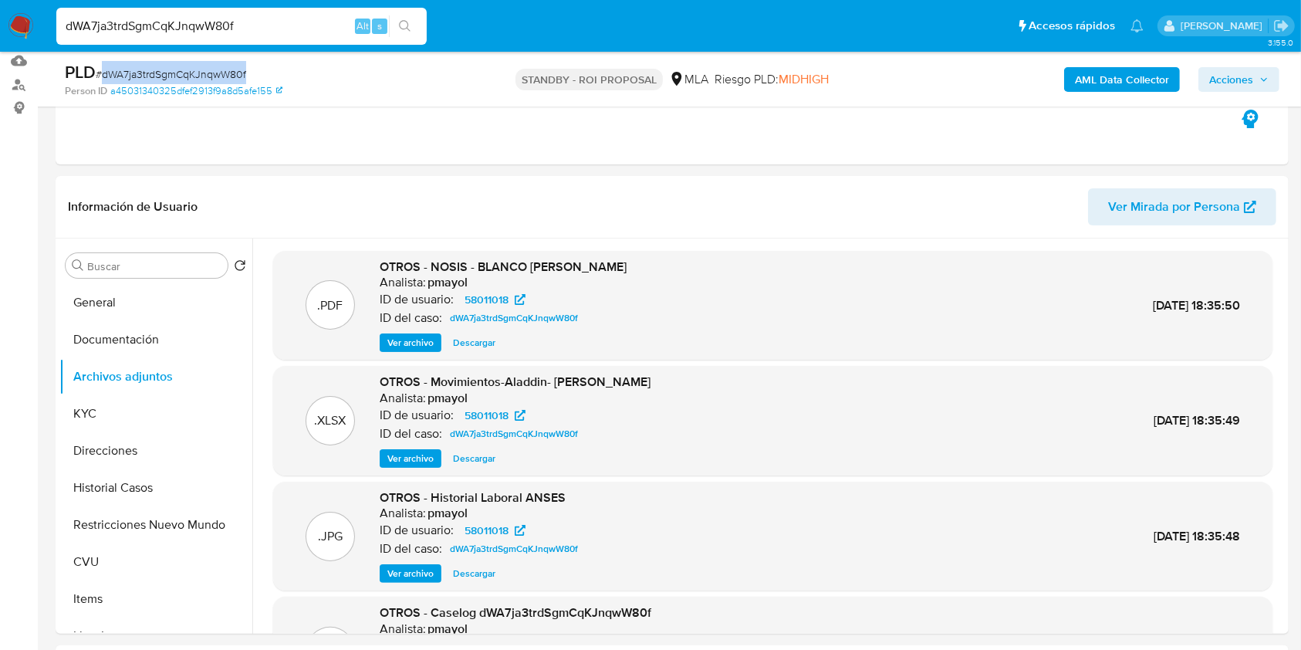
click at [19, 25] on img at bounding box center [21, 26] width 26 height 26
